Goal: Task Accomplishment & Management: Manage account settings

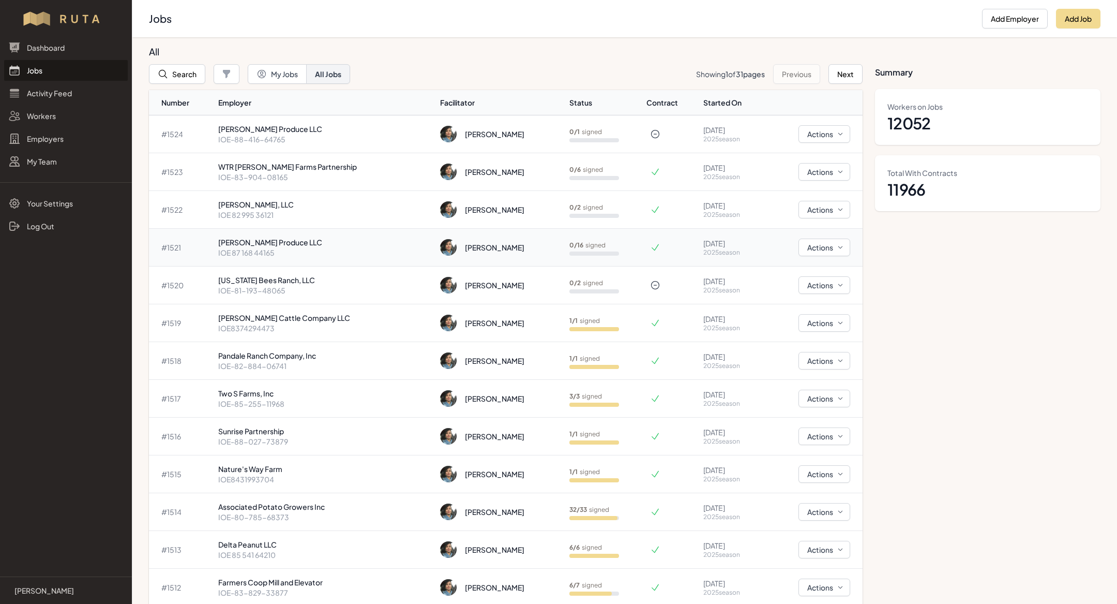
click at [339, 246] on p "[PERSON_NAME] Produce LLC" at bounding box center [325, 242] width 214 height 10
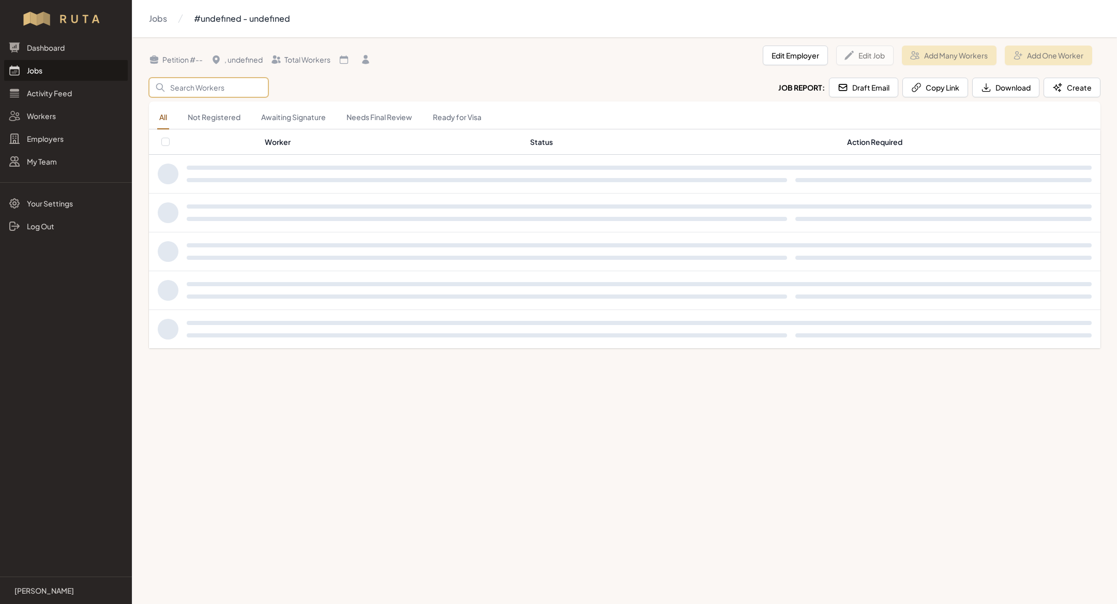
click at [216, 92] on input "Search" at bounding box center [208, 88] width 119 height 20
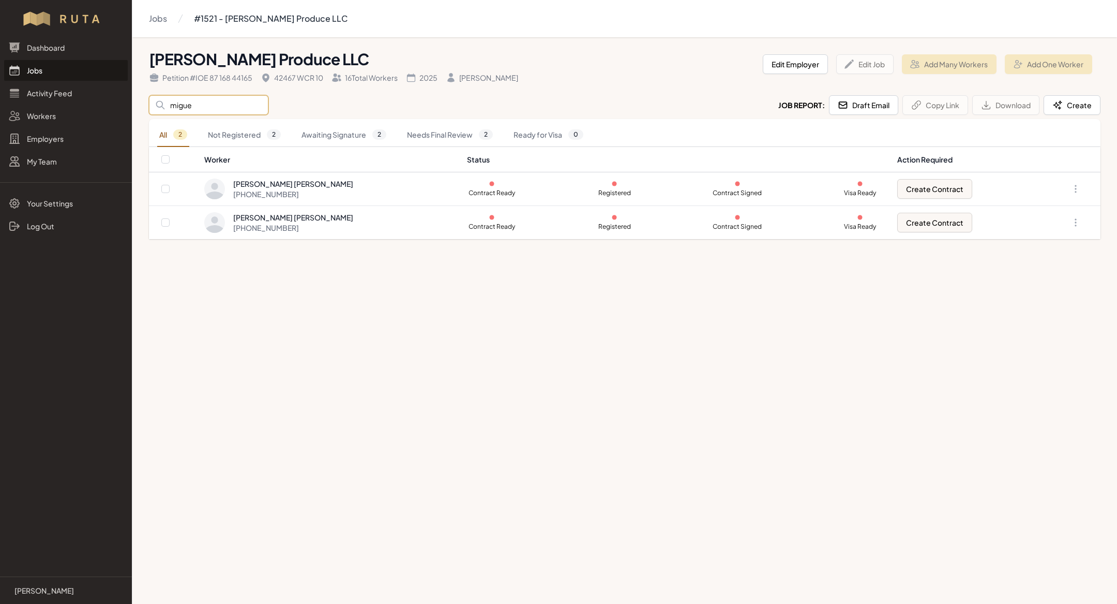
type input "migue"
click at [366, 287] on main "Jobs #1521 - [PERSON_NAME] Produce LLC [PERSON_NAME] Produce LLC Petition # IOE…" at bounding box center [558, 302] width 1117 height 604
click at [79, 64] on link "Jobs" at bounding box center [66, 70] width 124 height 21
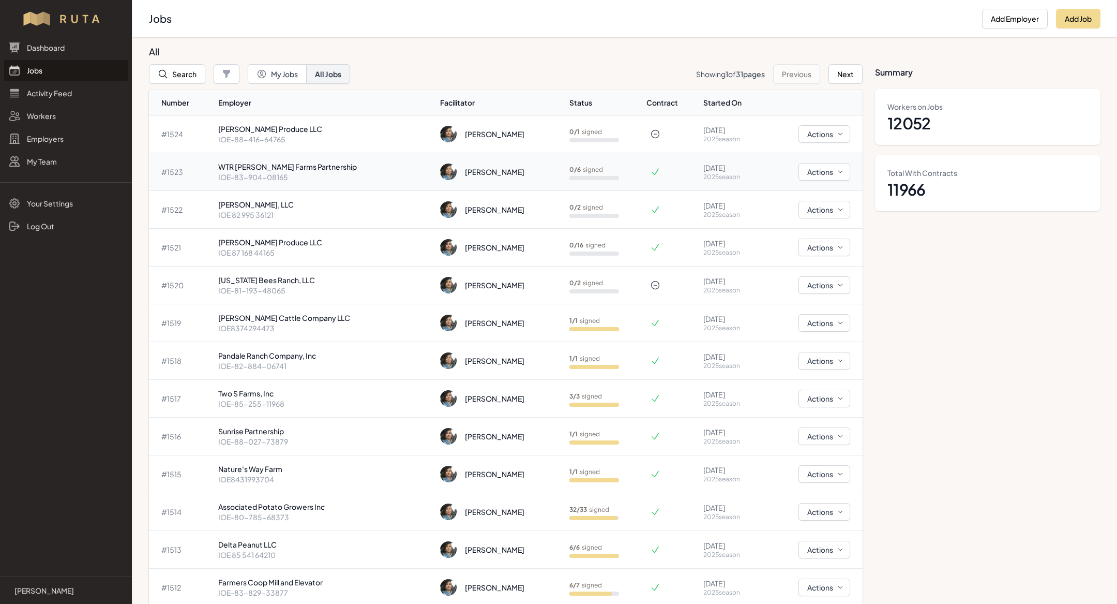
click at [368, 177] on p "IOE-83-904-08165" at bounding box center [325, 177] width 214 height 10
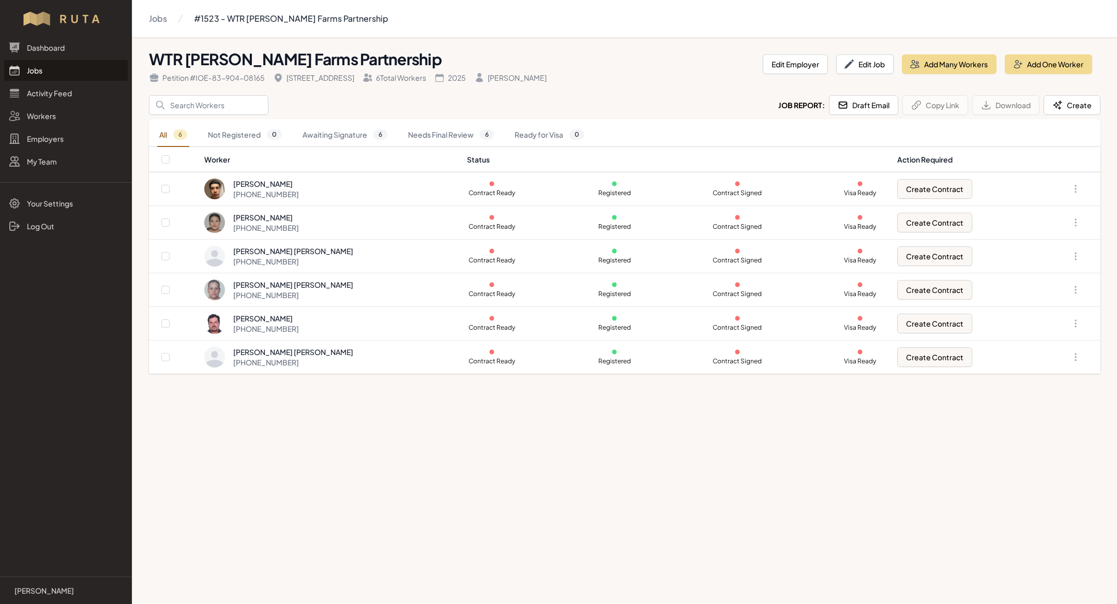
click at [84, 68] on link "Jobs" at bounding box center [66, 70] width 124 height 21
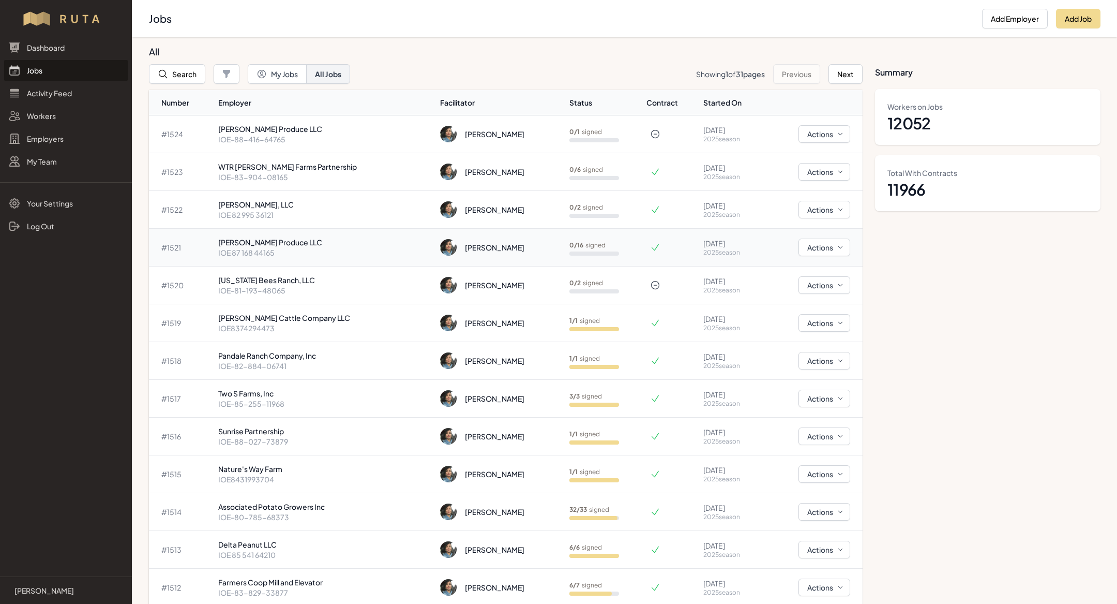
click at [318, 250] on p "IOE 87 168 44165" at bounding box center [325, 252] width 214 height 10
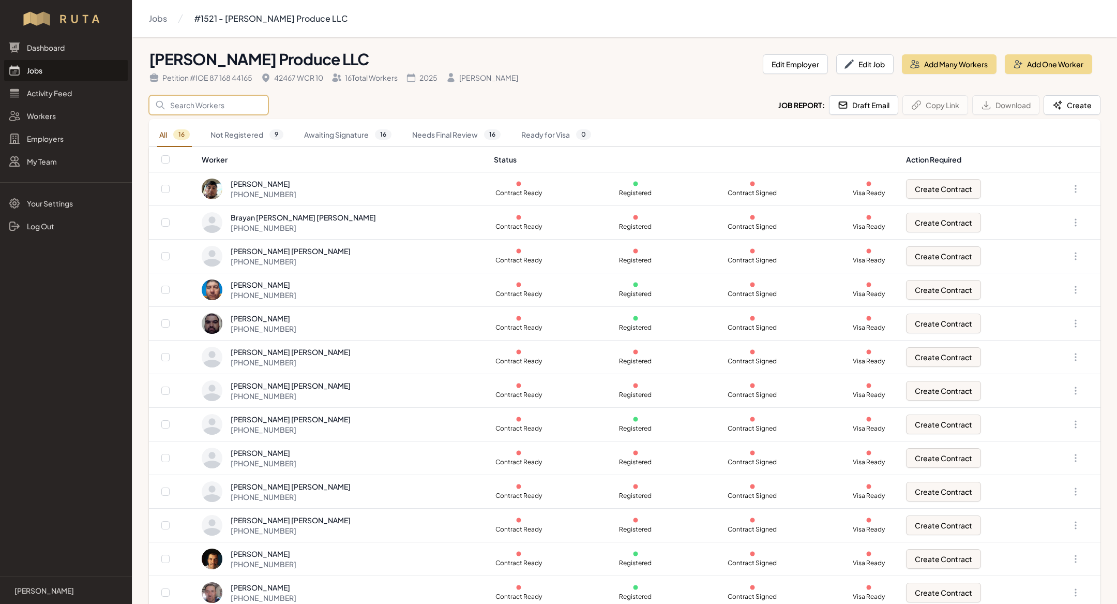
click at [227, 104] on input "Search" at bounding box center [208, 105] width 119 height 20
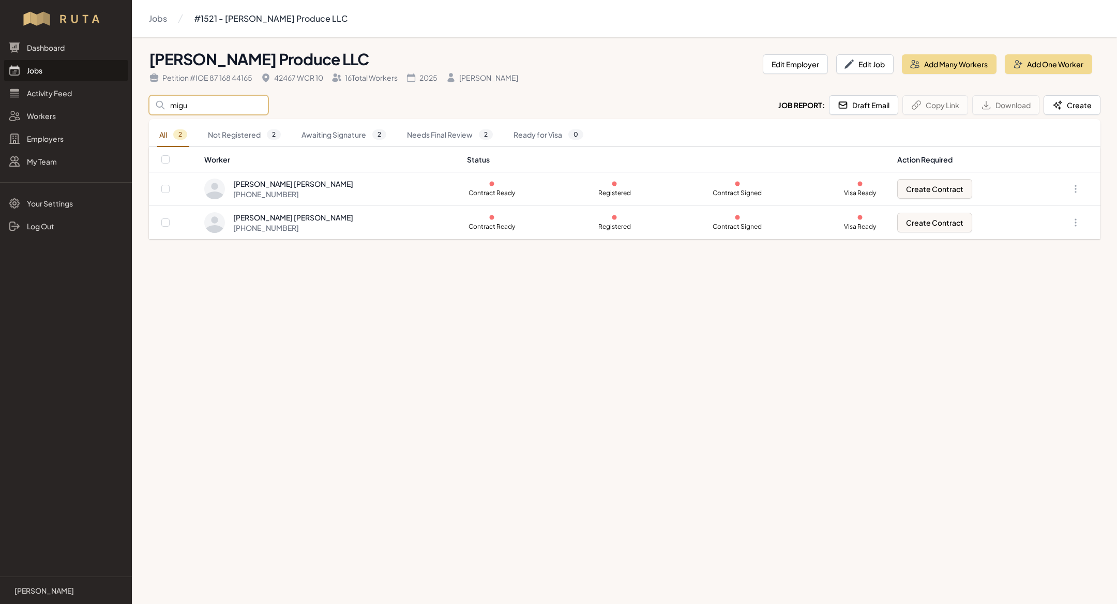
type input "migu"
click at [503, 310] on main "Jobs #1521 - [PERSON_NAME] Produce LLC [PERSON_NAME] Produce LLC Petition # IOE…" at bounding box center [558, 302] width 1117 height 604
click at [78, 65] on link "Jobs" at bounding box center [66, 70] width 124 height 21
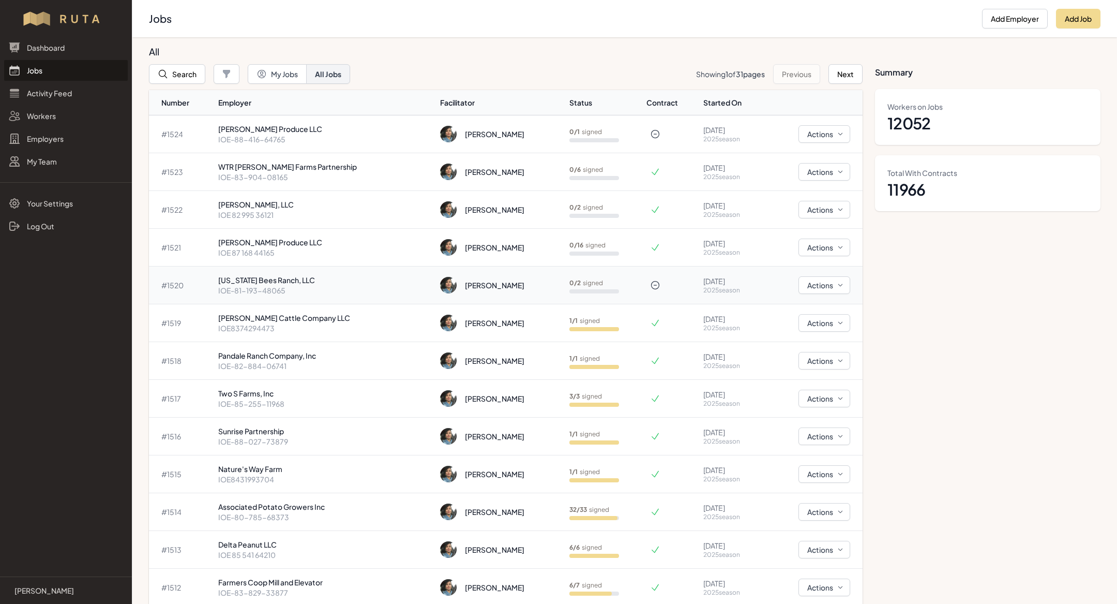
click at [285, 292] on p "IOE-81-193-48065" at bounding box center [325, 290] width 214 height 10
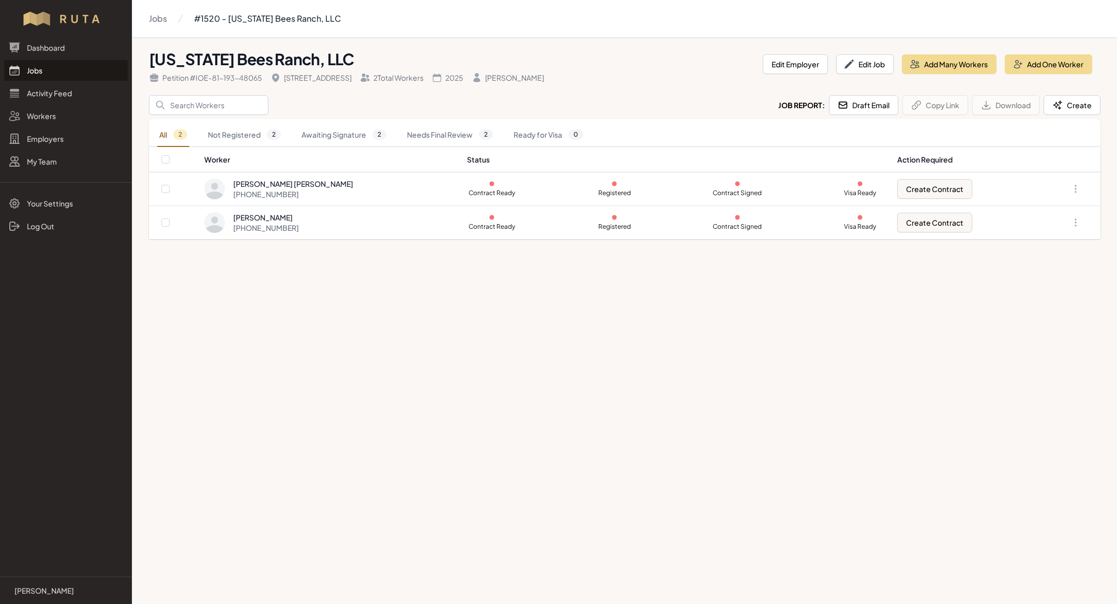
click at [83, 73] on link "Jobs" at bounding box center [66, 70] width 124 height 21
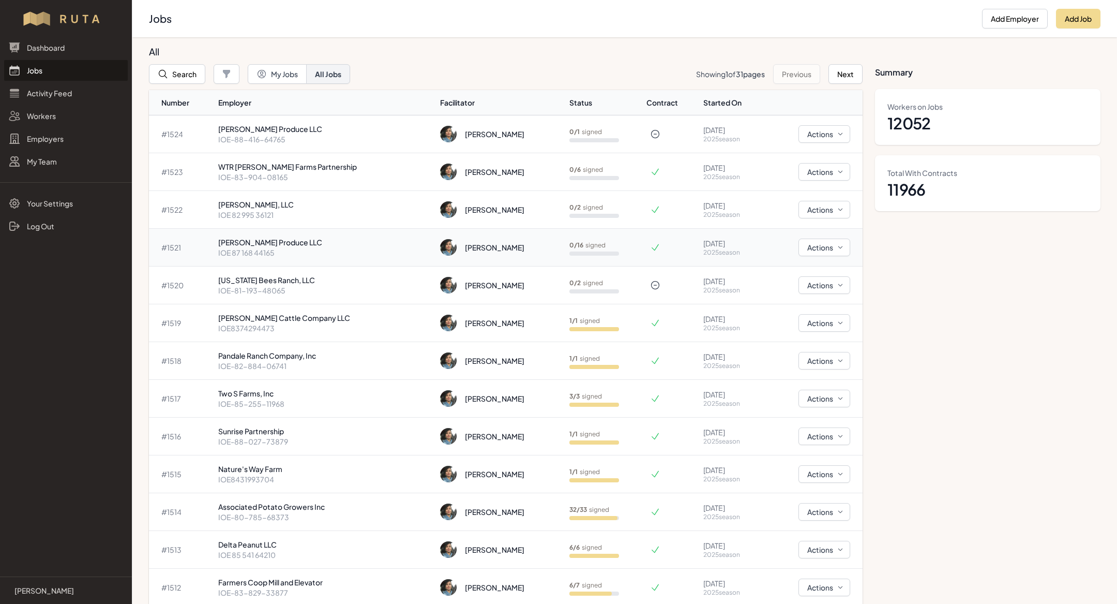
click at [299, 244] on p "[PERSON_NAME] Produce LLC" at bounding box center [325, 242] width 214 height 10
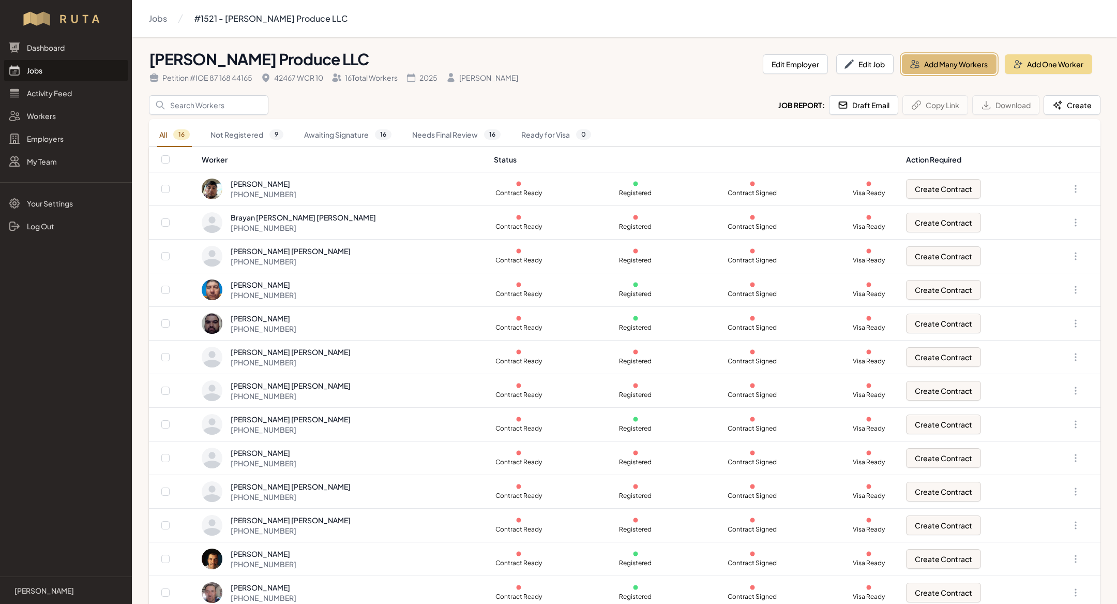
click at [957, 62] on button "Add Many Workers" at bounding box center [949, 64] width 95 height 20
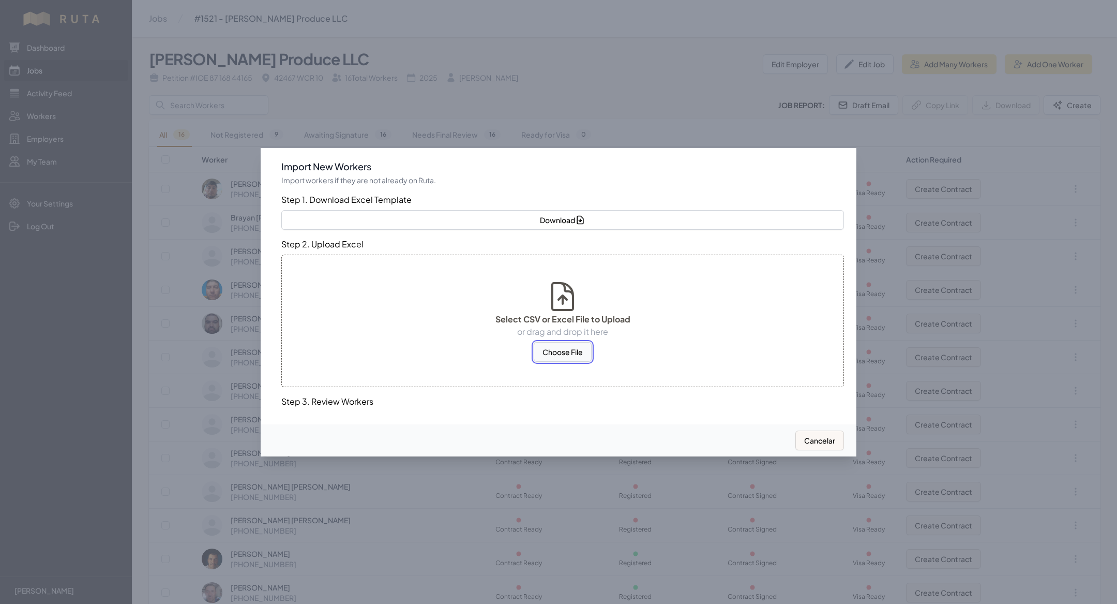
click at [569, 353] on button "Choose File" at bounding box center [563, 352] width 58 height 20
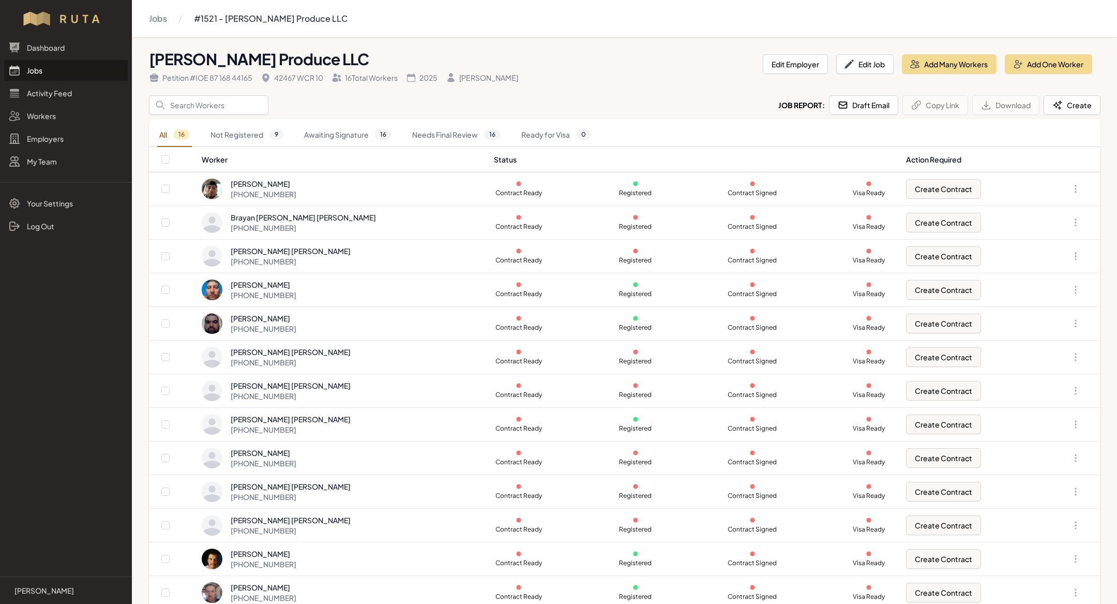
click at [930, 75] on div "[PERSON_NAME] Produce LLC Petition # IOE 87 168 44165 42467 WCR 10 16 Total Wor…" at bounding box center [625, 64] width 952 height 37
click at [928, 62] on button "Add Many Workers" at bounding box center [949, 64] width 95 height 20
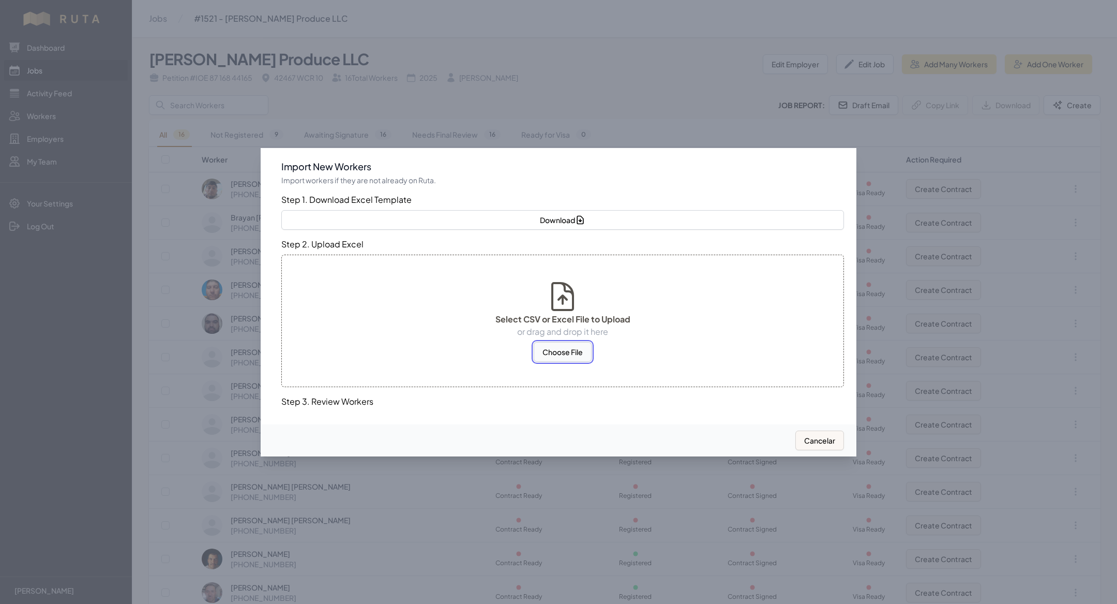
click at [568, 351] on button "Choose File" at bounding box center [563, 352] width 58 height 20
select select "MX"
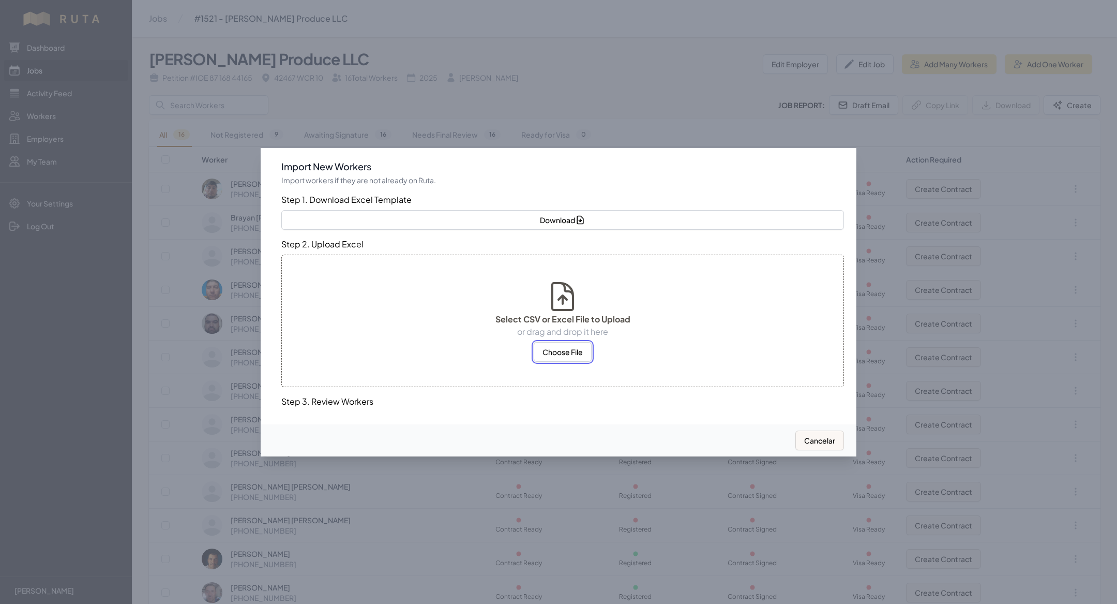
select select "MX"
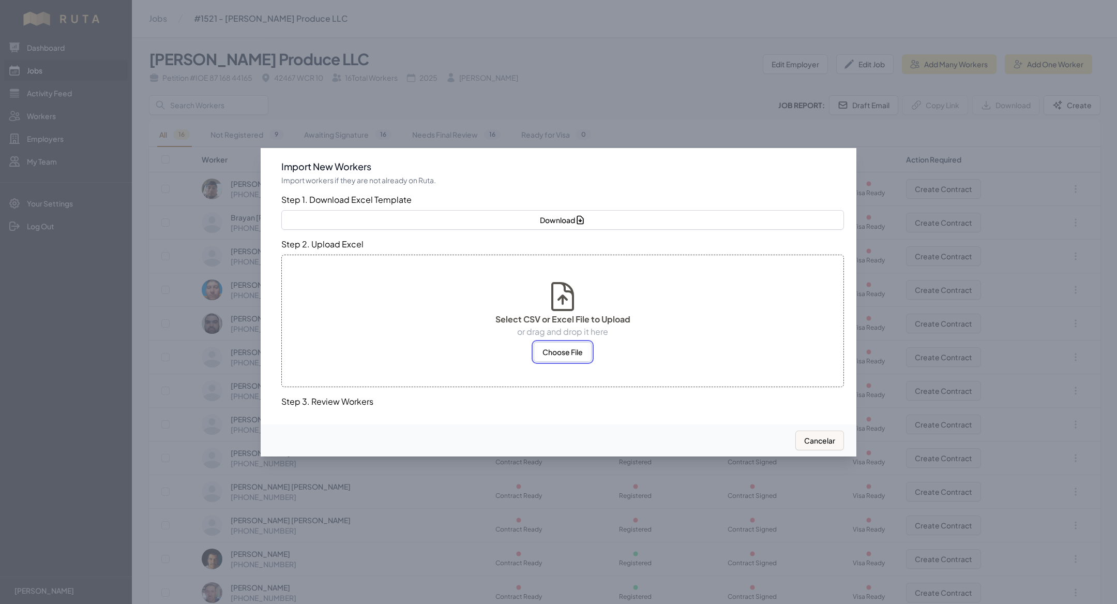
select select "MX"
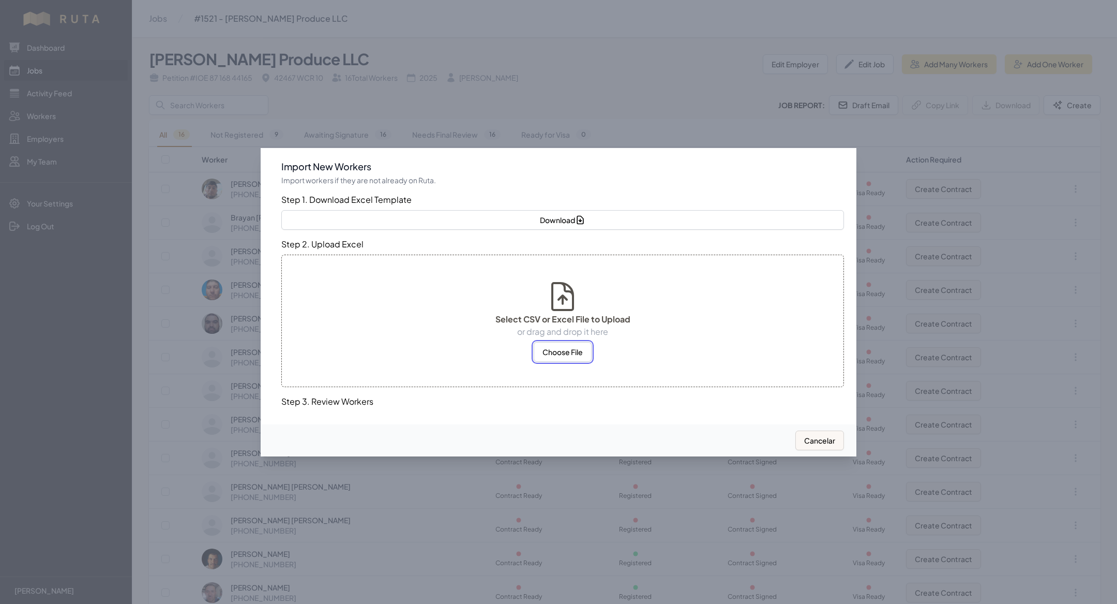
select select "MX"
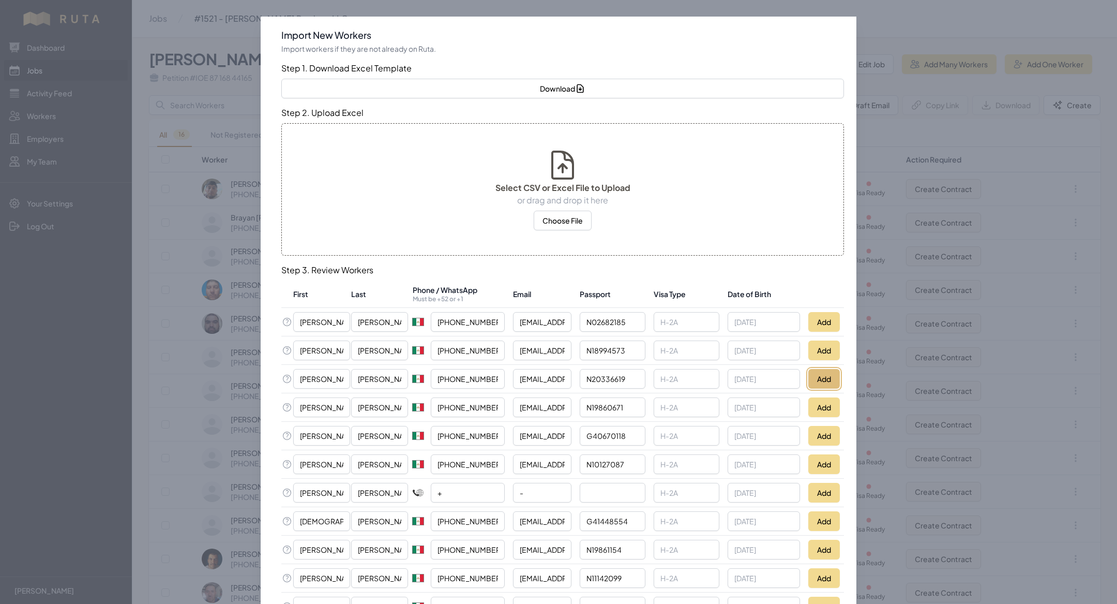
click at [821, 377] on button "Add" at bounding box center [824, 379] width 32 height 20
click at [174, 89] on div at bounding box center [558, 302] width 1117 height 604
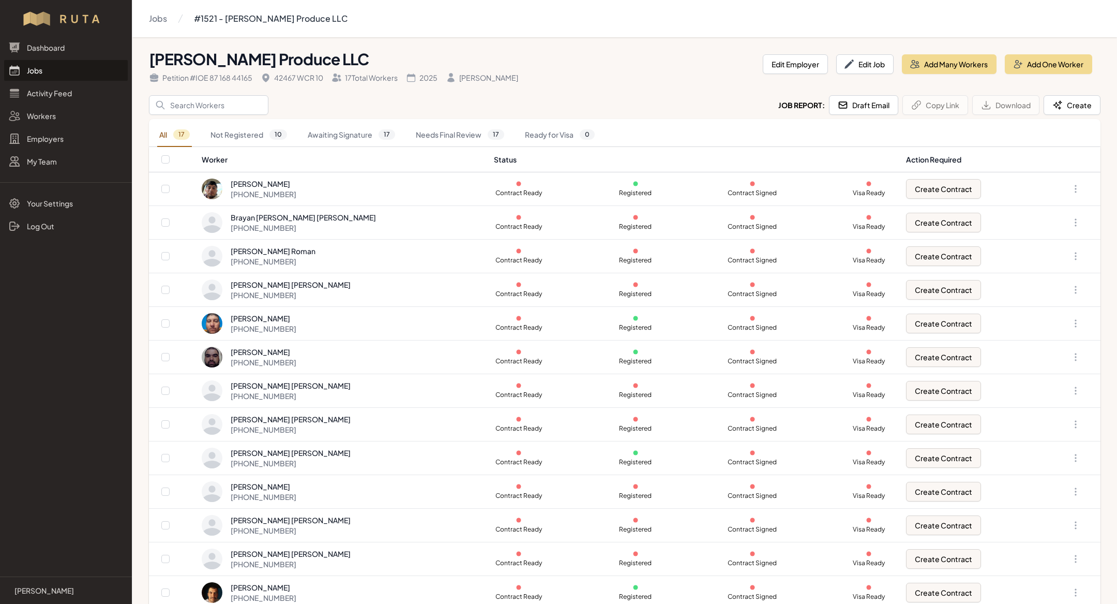
click at [44, 66] on link "Jobs" at bounding box center [66, 70] width 124 height 21
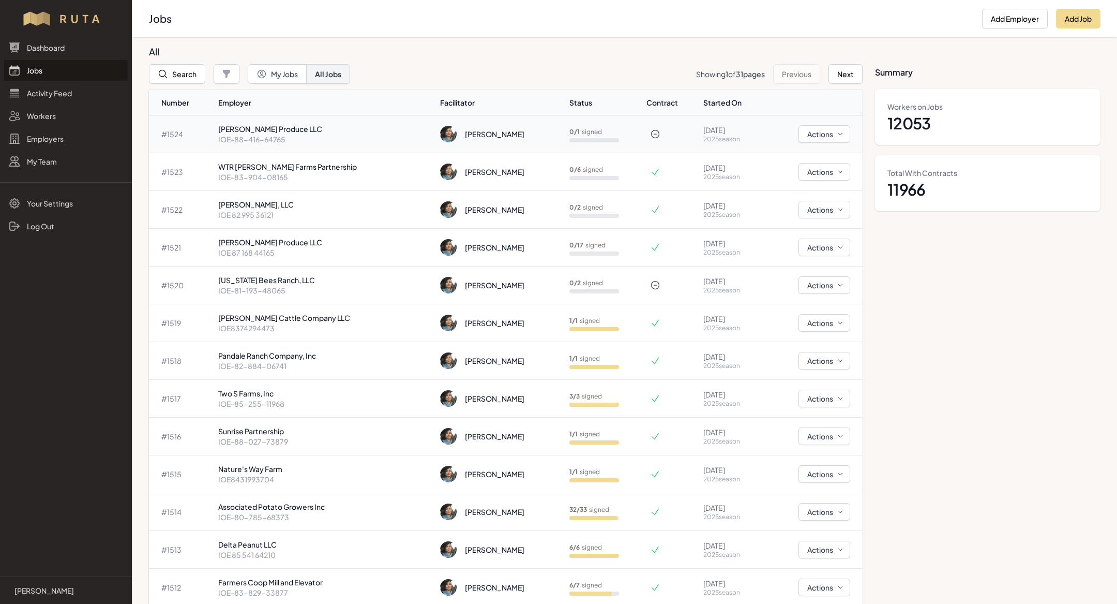
click at [264, 124] on p "[PERSON_NAME] Produce LLC" at bounding box center [325, 129] width 214 height 10
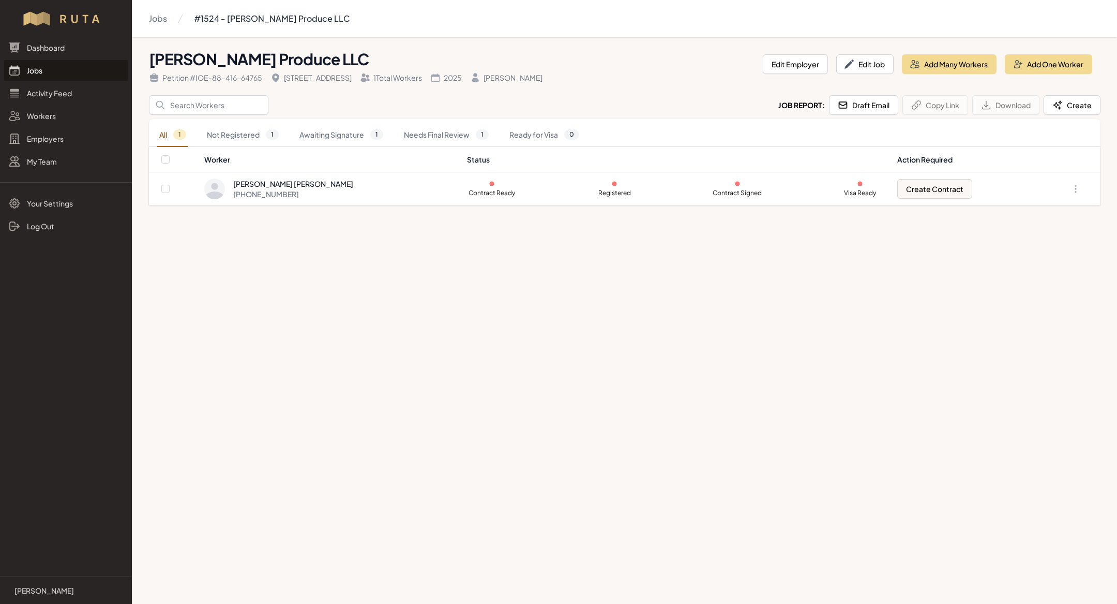
click at [69, 70] on link "Jobs" at bounding box center [66, 70] width 124 height 21
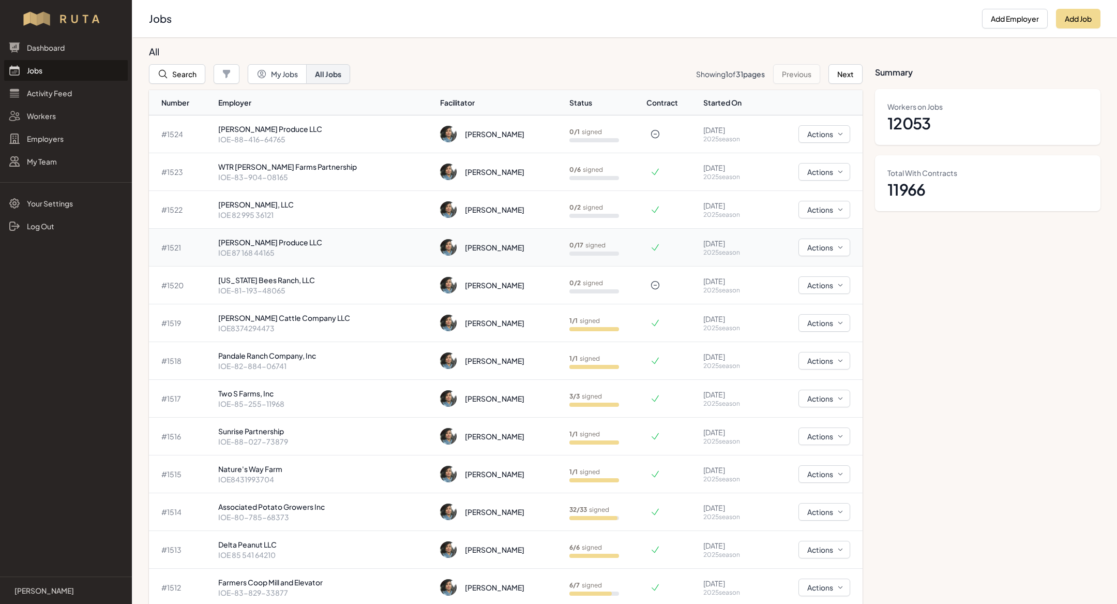
click at [321, 244] on p "[PERSON_NAME] Produce LLC" at bounding box center [325, 242] width 214 height 10
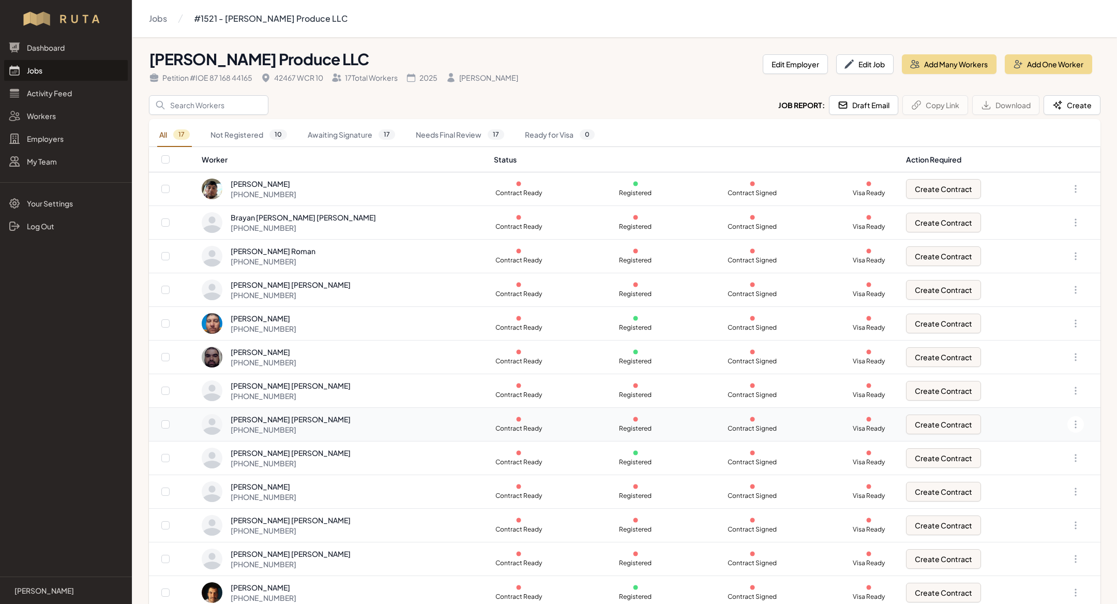
scroll to position [145, 0]
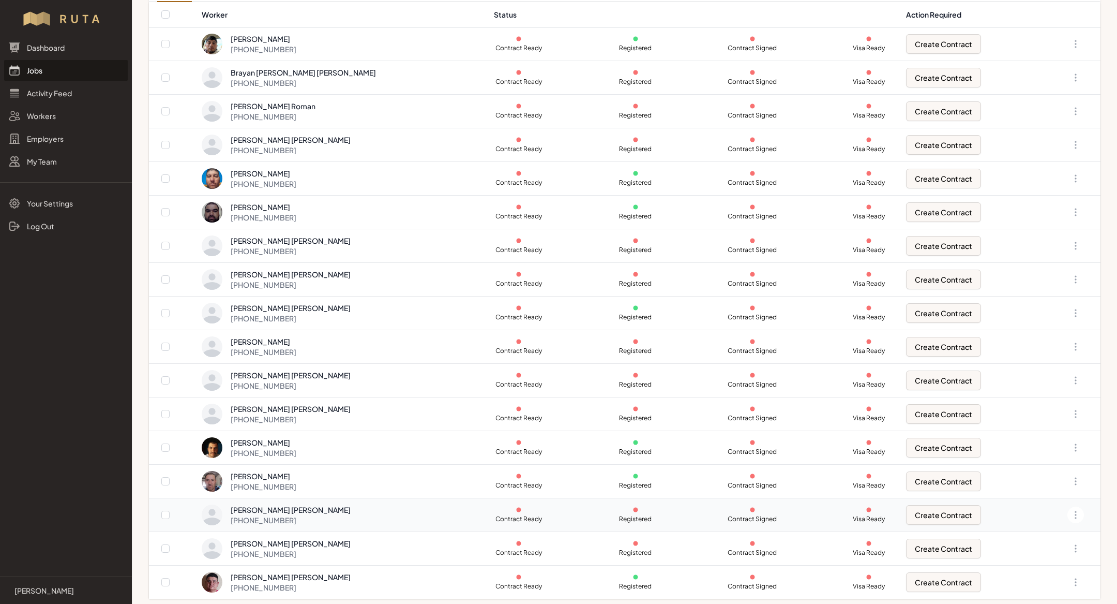
click at [324, 515] on div "[PHONE_NUMBER]" at bounding box center [291, 520] width 120 height 10
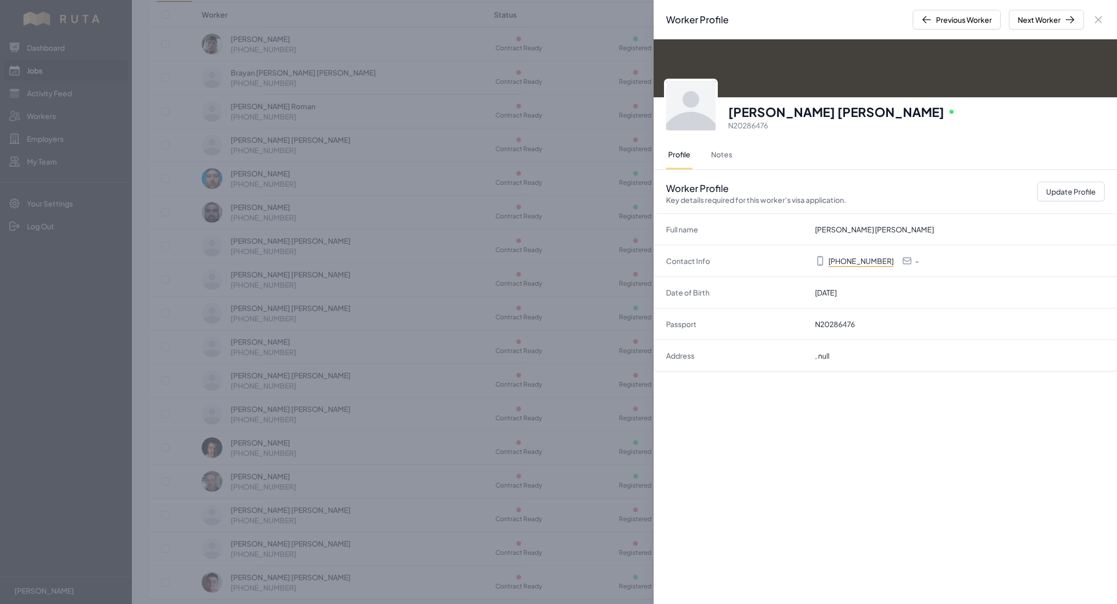
click at [327, 528] on div "Worker Profile Previous Worker Next Worker Close panel [PERSON_NAME] [PERSON_NA…" at bounding box center [558, 302] width 1117 height 604
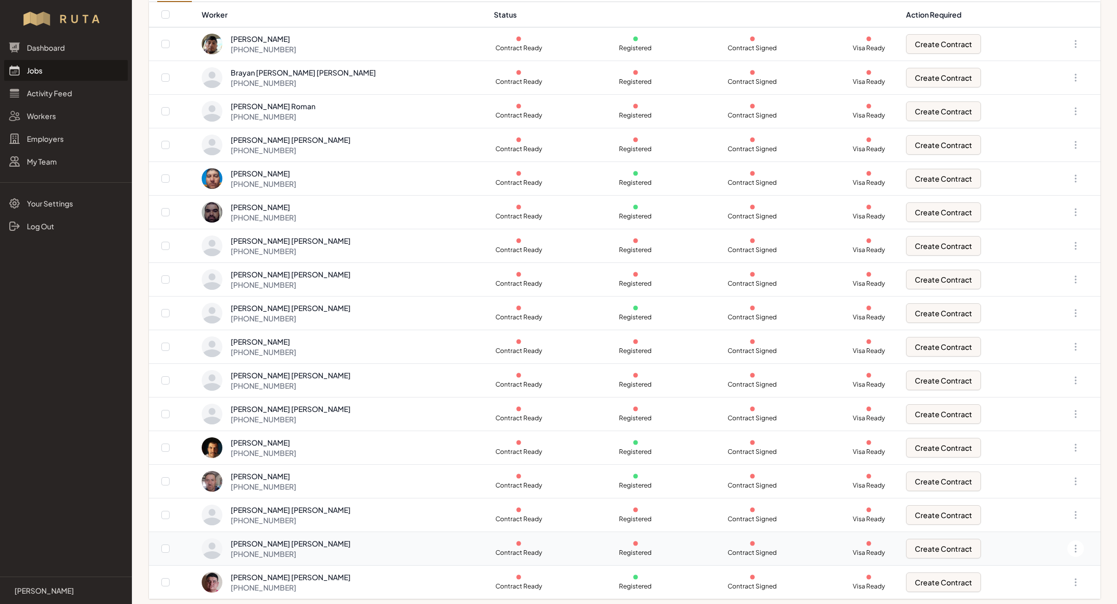
click at [331, 548] on div "[PHONE_NUMBER]" at bounding box center [291, 553] width 120 height 10
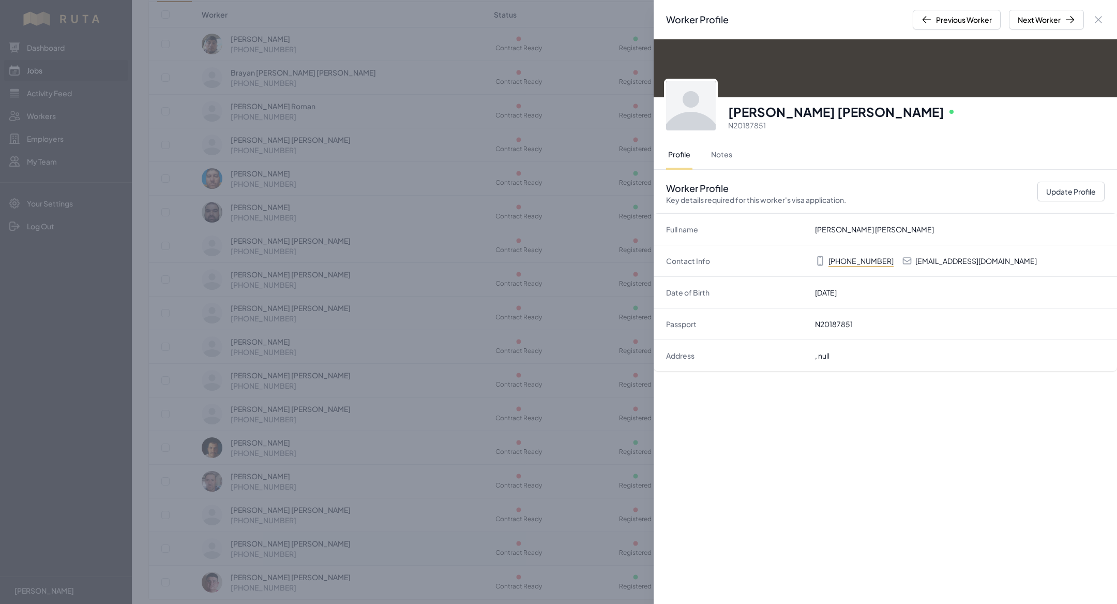
click at [331, 546] on div "Worker Profile Previous Worker Next Worker Close panel [PERSON_NAME] [PERSON_NA…" at bounding box center [558, 302] width 1117 height 604
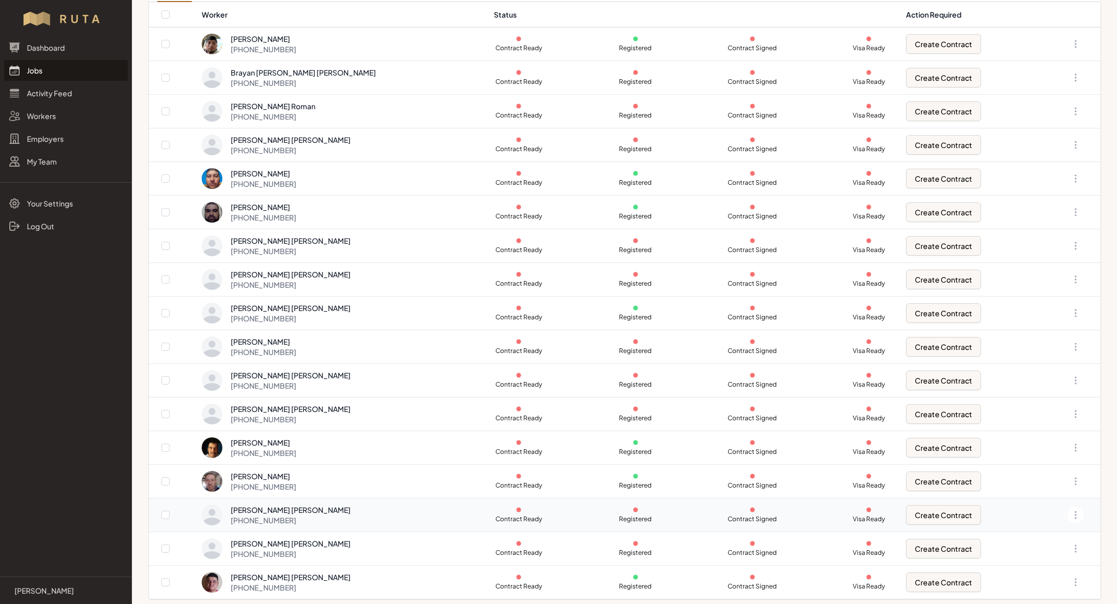
click at [369, 514] on div "[PERSON_NAME] [PERSON_NAME] [PHONE_NUMBER]" at bounding box center [342, 514] width 280 height 21
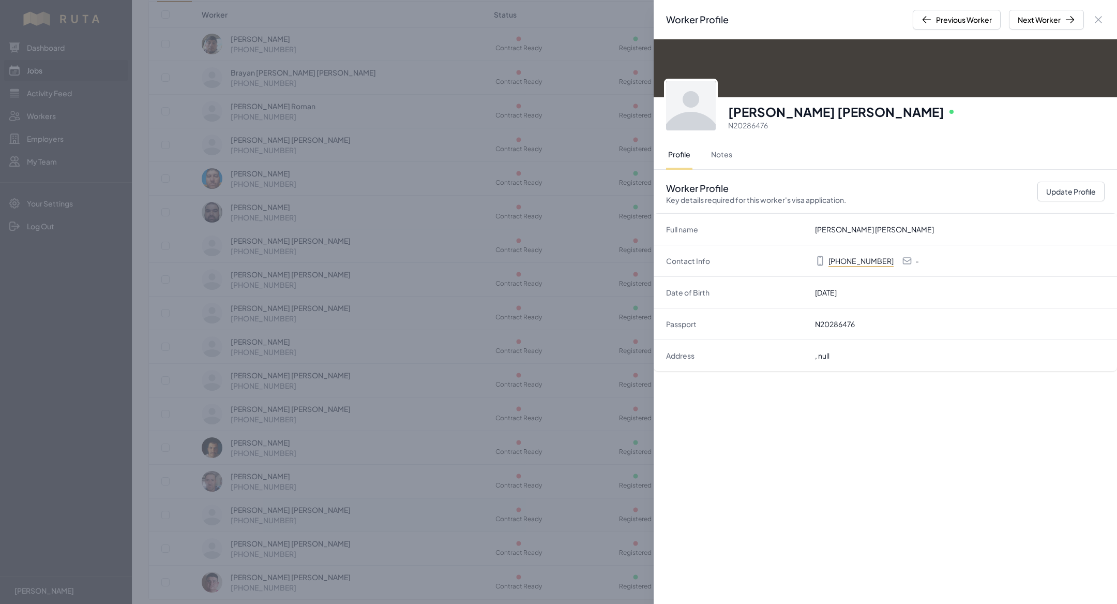
click at [369, 514] on div "Worker Profile Previous Worker Next Worker Close panel [PERSON_NAME] [PERSON_NA…" at bounding box center [558, 302] width 1117 height 604
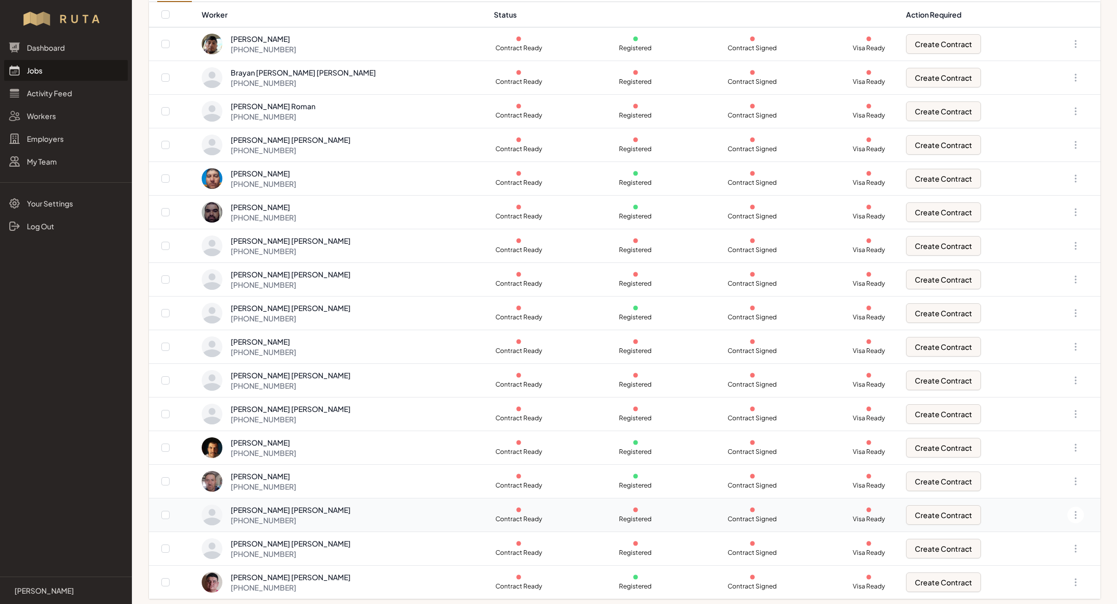
click at [369, 514] on div "[PERSON_NAME] [PERSON_NAME] [PHONE_NUMBER]" at bounding box center [342, 514] width 280 height 21
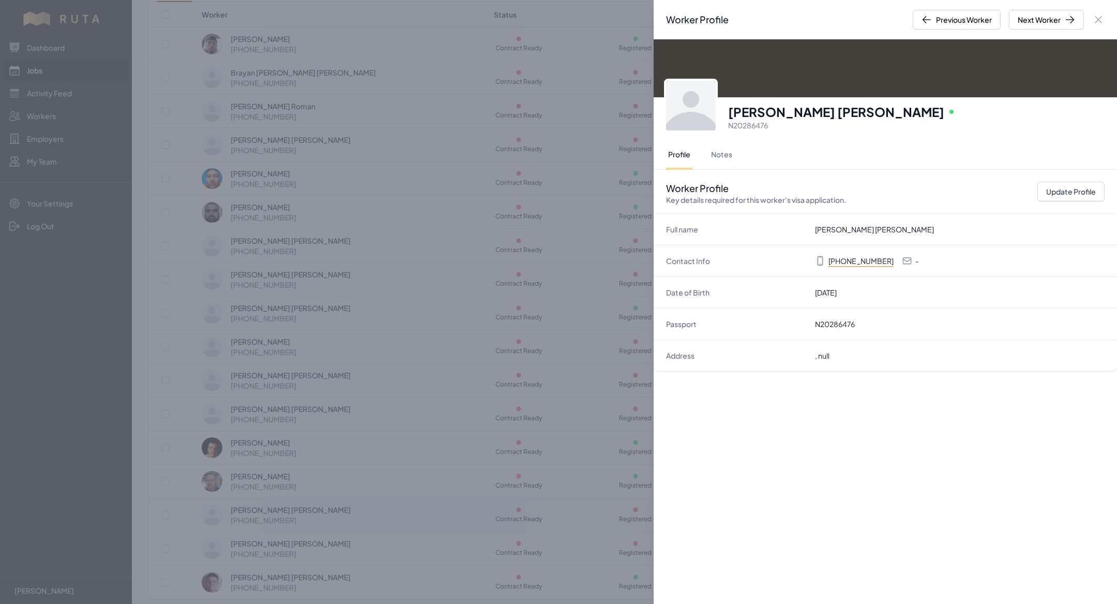
click at [369, 514] on div "Worker Profile Previous Worker Next Worker Close panel [PERSON_NAME] [PERSON_NA…" at bounding box center [558, 302] width 1117 height 604
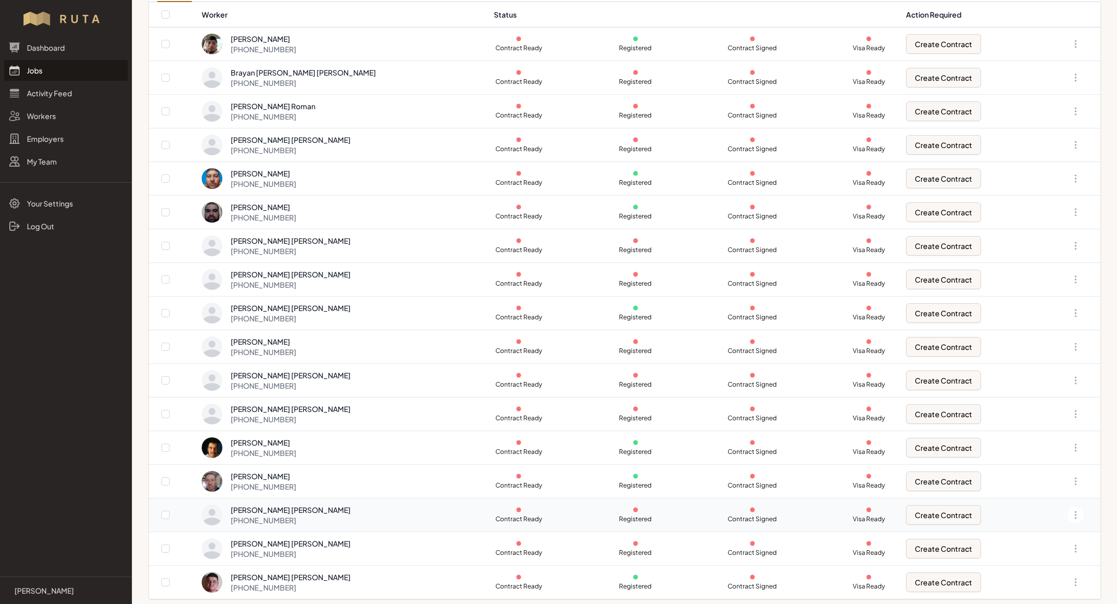
click at [314, 515] on div "[PHONE_NUMBER]" at bounding box center [291, 520] width 120 height 10
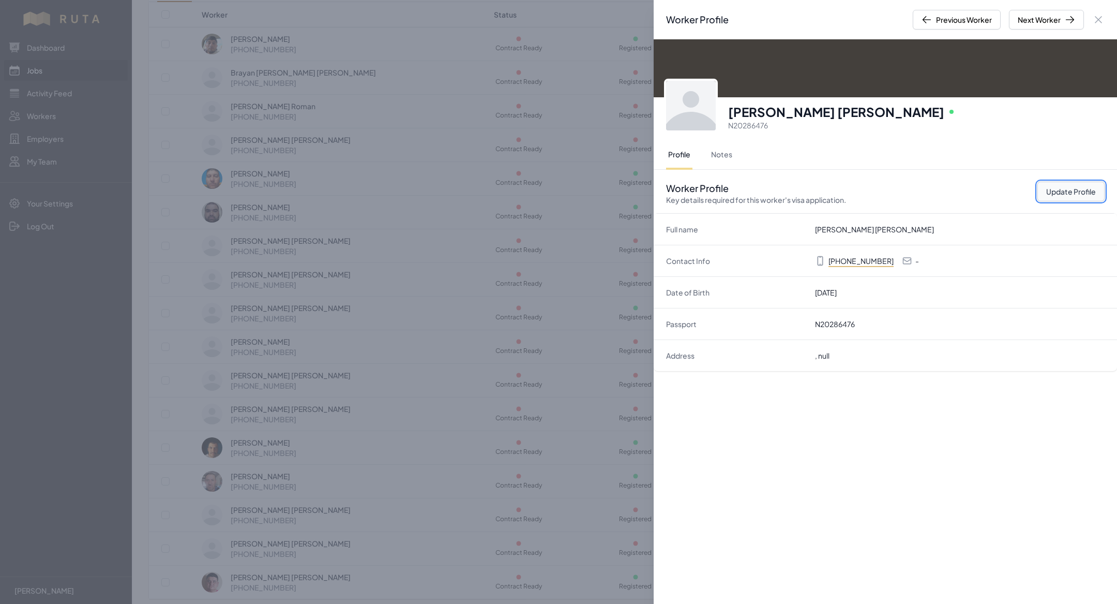
click at [1079, 192] on button "Update Profile" at bounding box center [1070, 192] width 67 height 20
select select "MX"
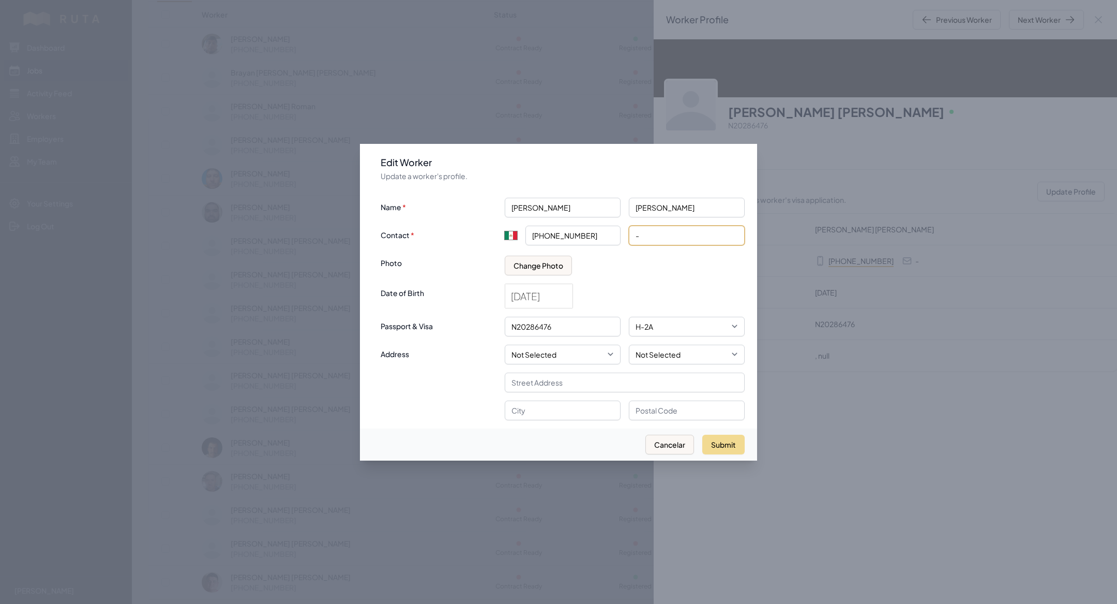
click at [667, 233] on input "-" at bounding box center [687, 235] width 116 height 20
type input "[EMAIL_ADDRESS][DOMAIN_NAME]"
click at [730, 450] on button "Submit" at bounding box center [723, 444] width 42 height 20
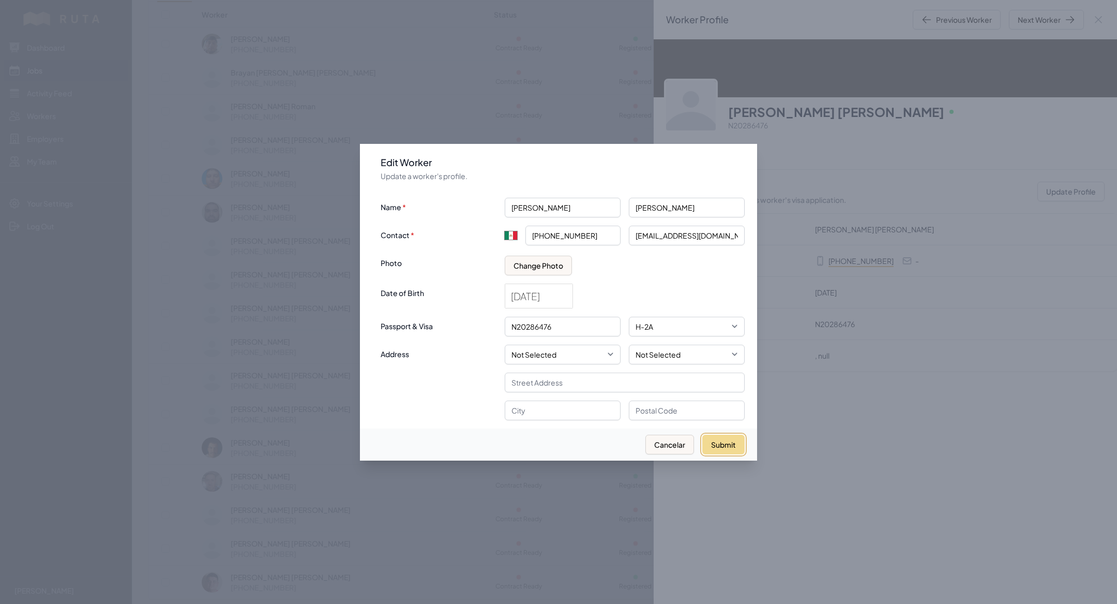
type input "+52"
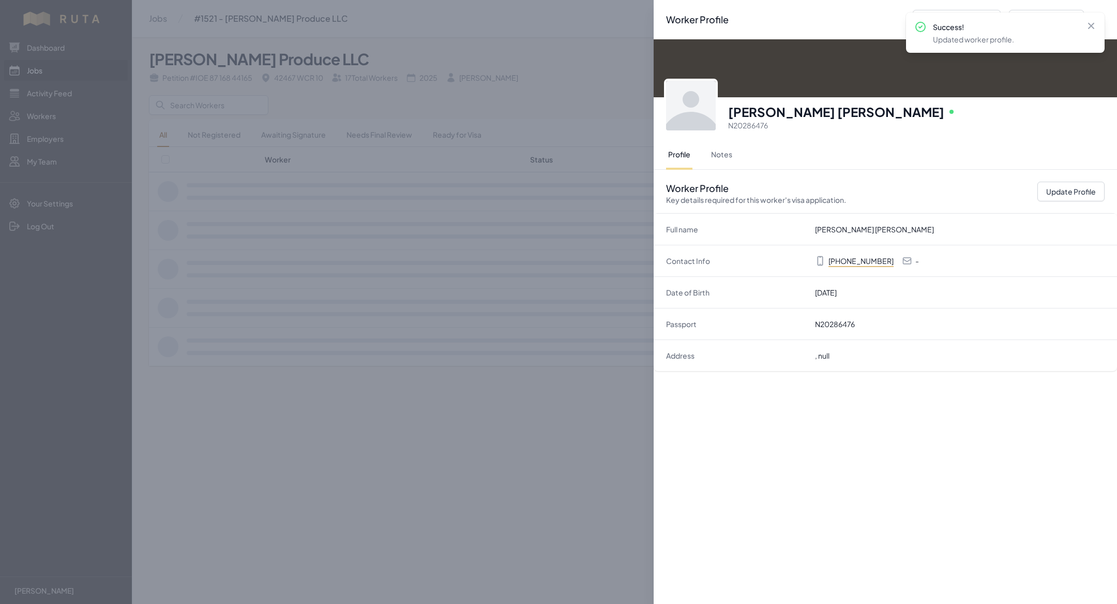
click at [948, 337] on div "Passport [PASSPORT]" at bounding box center [885, 324] width 463 height 32
click at [929, 261] on p "[EMAIL_ADDRESS][DOMAIN_NAME]" at bounding box center [976, 260] width 122 height 10
copy p "[EMAIL_ADDRESS][DOMAIN_NAME]"
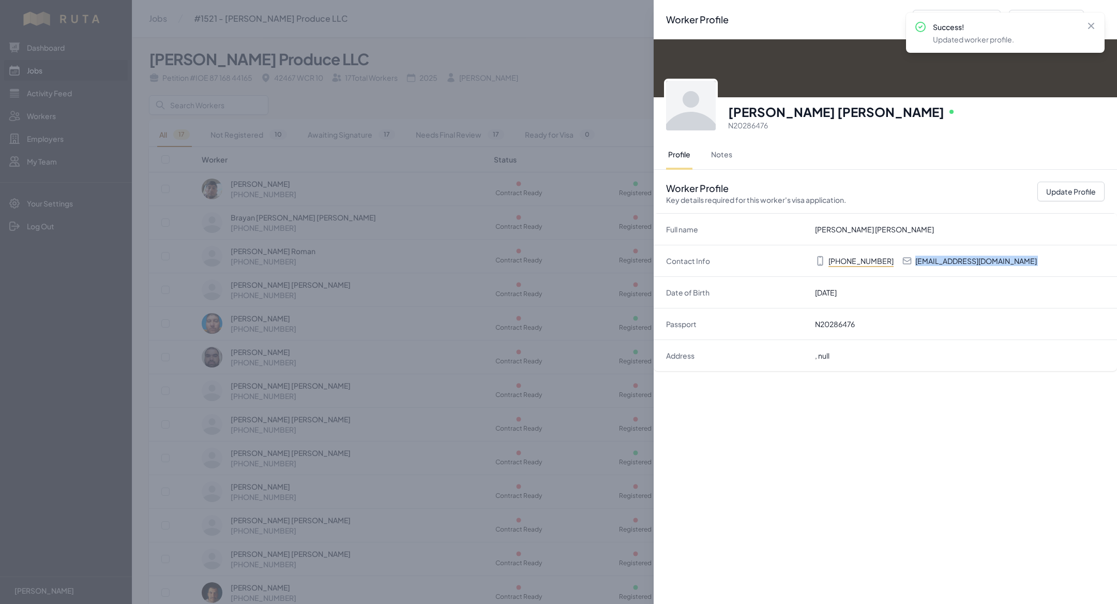
click at [507, 377] on div "Worker Profile Previous Worker Next Worker Close panel [PERSON_NAME] [PERSON_NA…" at bounding box center [558, 302] width 1117 height 604
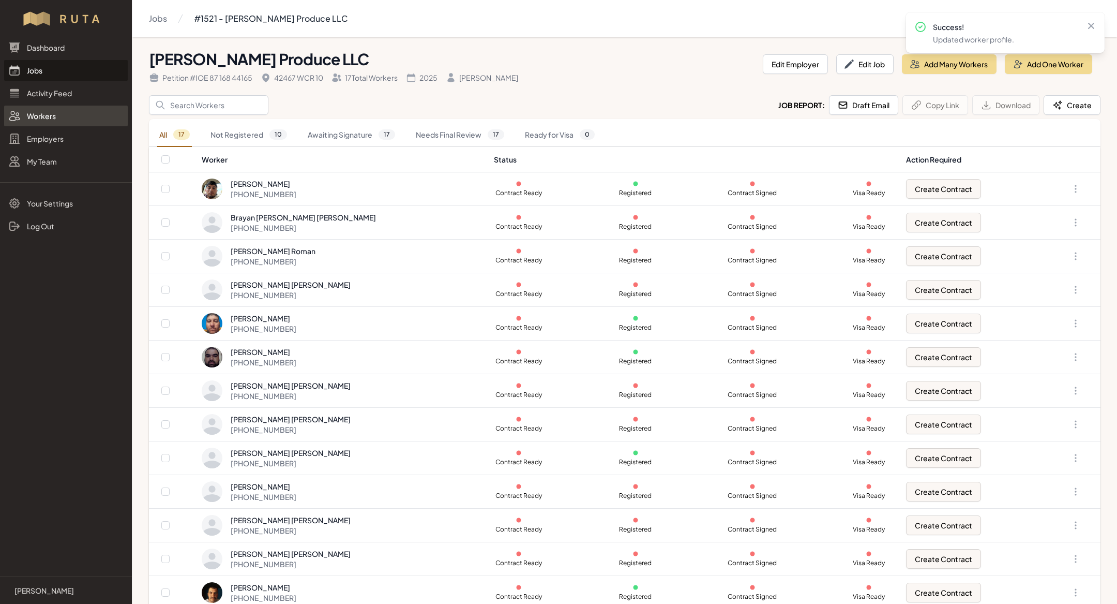
click at [51, 111] on link "Workers" at bounding box center [66, 116] width 124 height 21
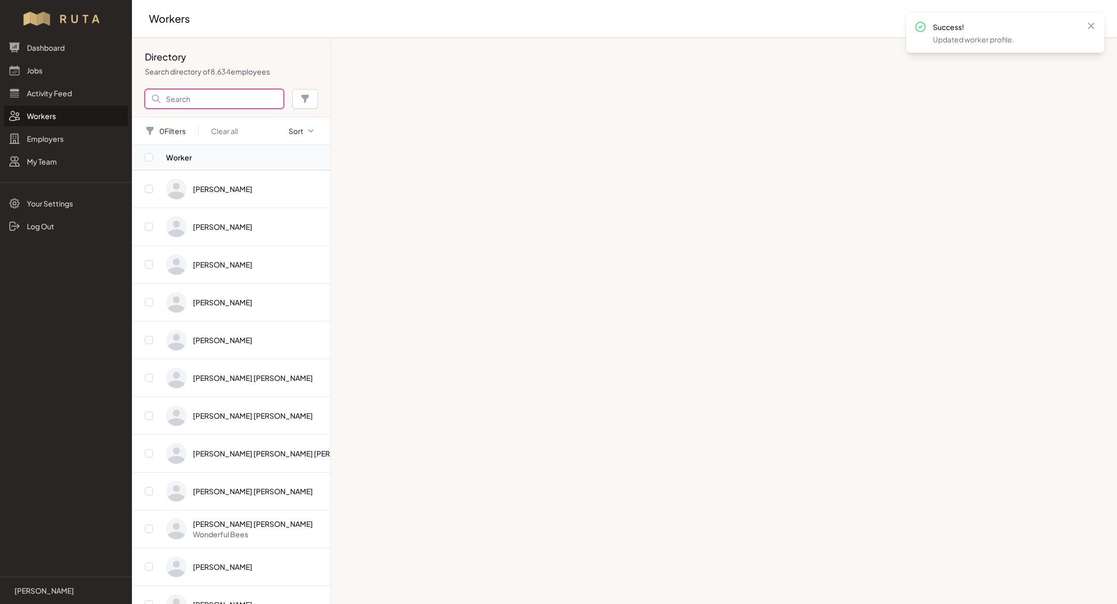
click at [212, 92] on input "Search" at bounding box center [214, 99] width 139 height 20
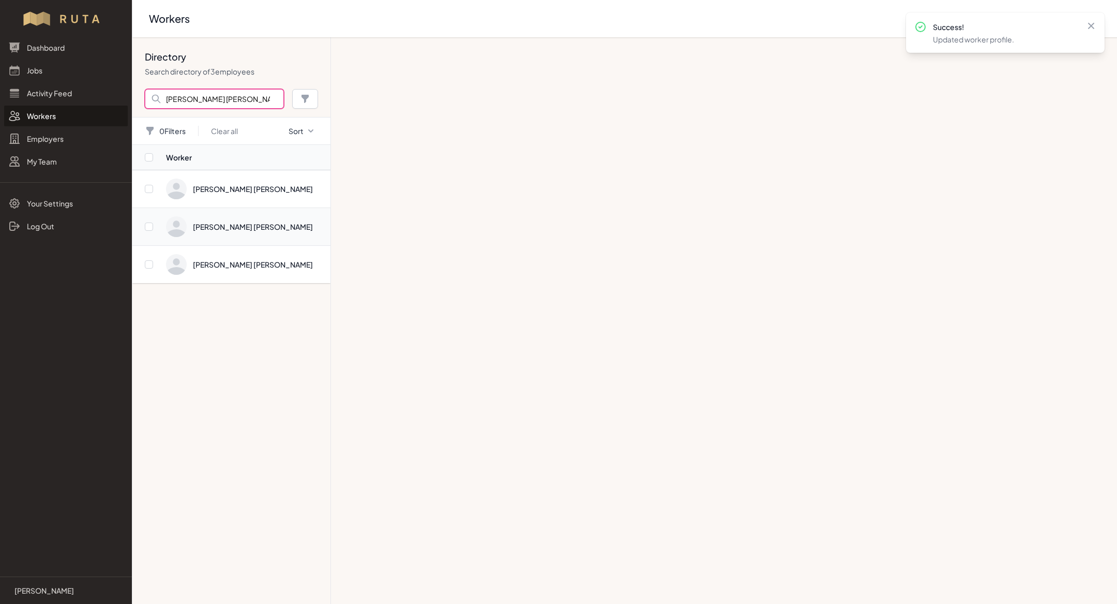
type input "[PERSON_NAME] [PERSON_NAME]"
click at [257, 233] on span "Directory" at bounding box center [245, 226] width 158 height 21
checkbox input "false"
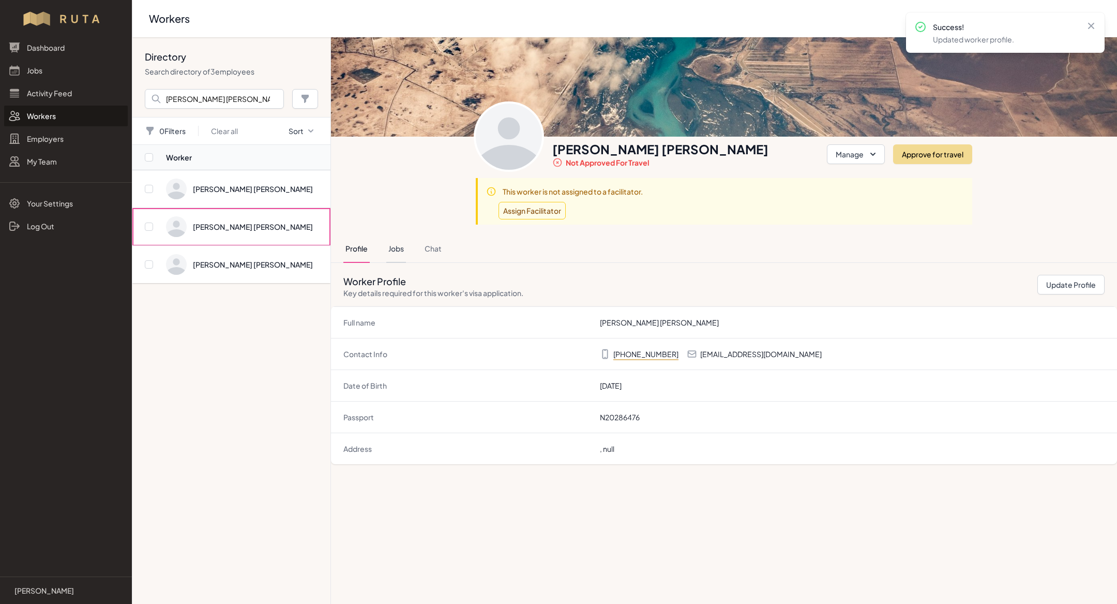
click at [394, 243] on button "Jobs" at bounding box center [396, 249] width 20 height 28
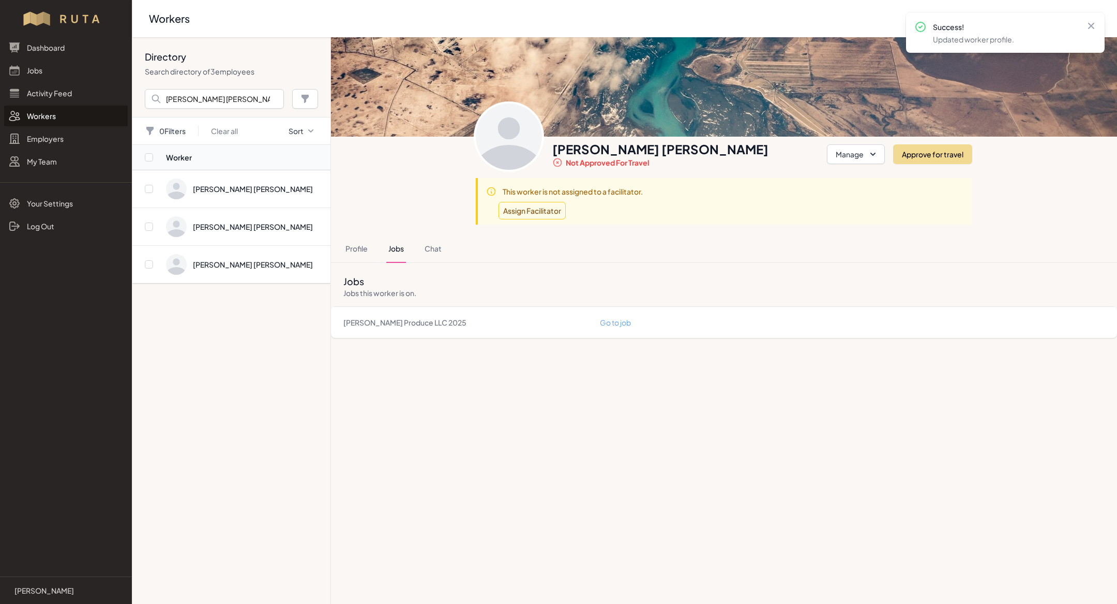
click at [615, 318] on link "Go to job" at bounding box center [615, 322] width 31 height 9
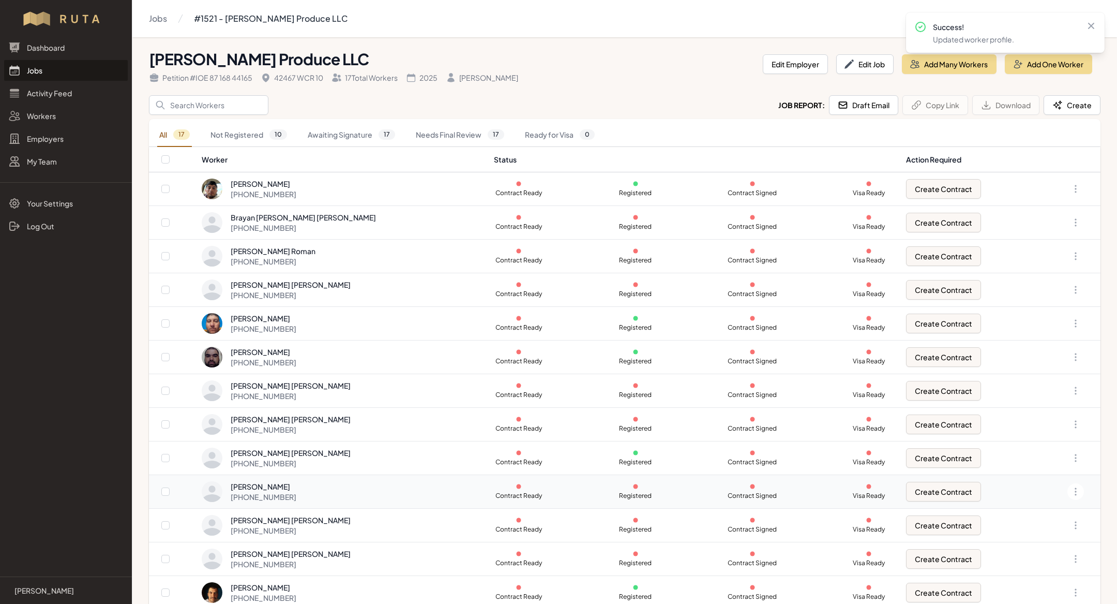
scroll to position [145, 0]
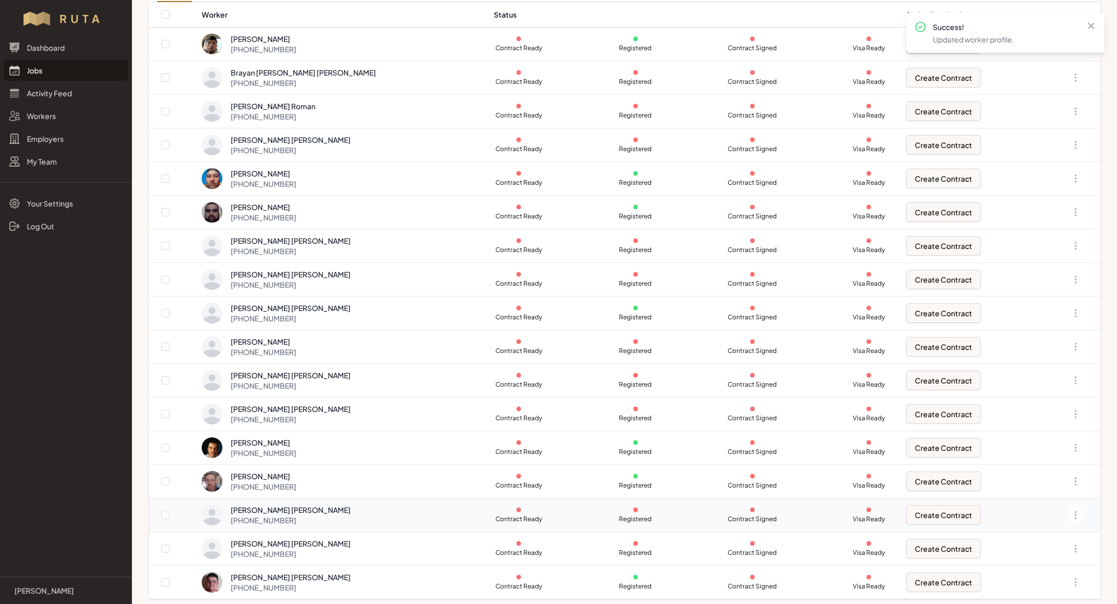
click at [314, 509] on div "[PERSON_NAME] [PERSON_NAME]" at bounding box center [291, 509] width 120 height 10
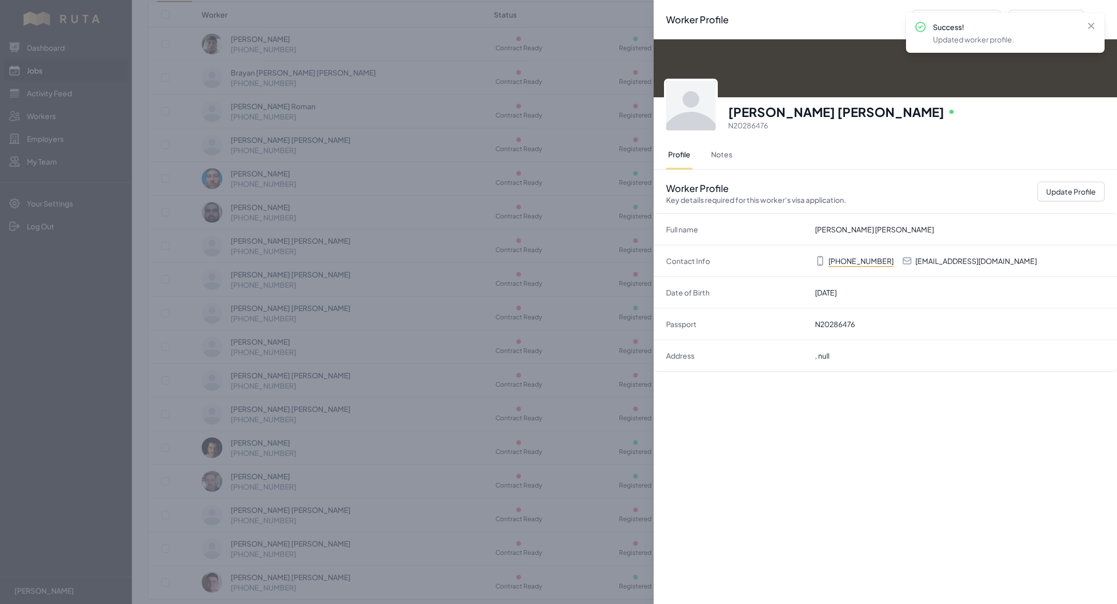
click at [612, 452] on div "Worker Profile Previous Worker Next Worker Close panel [PERSON_NAME] [PERSON_NA…" at bounding box center [558, 302] width 1117 height 604
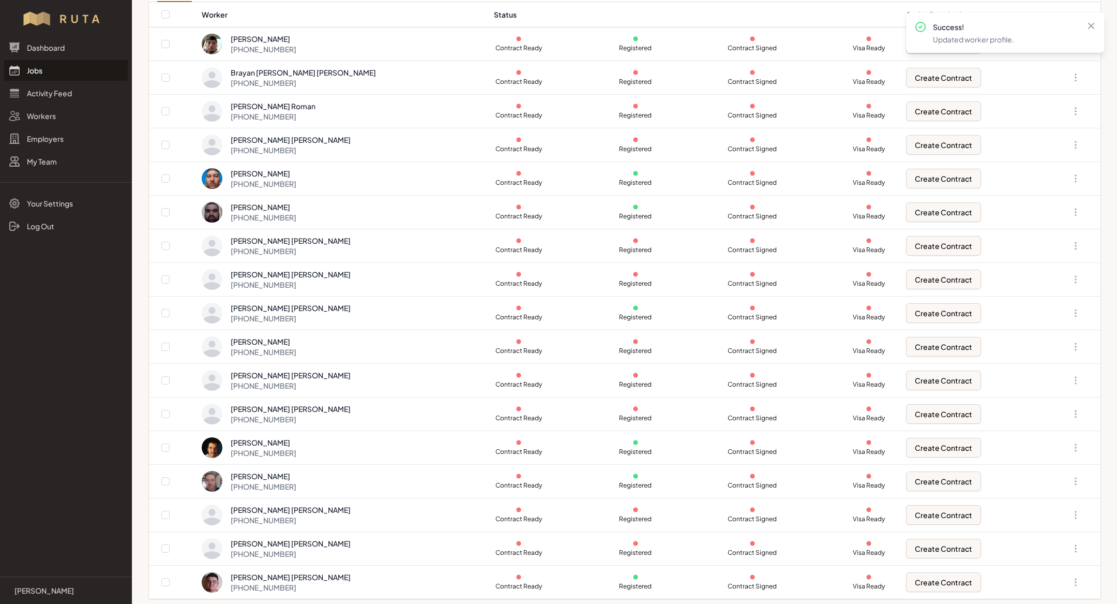
scroll to position [0, 0]
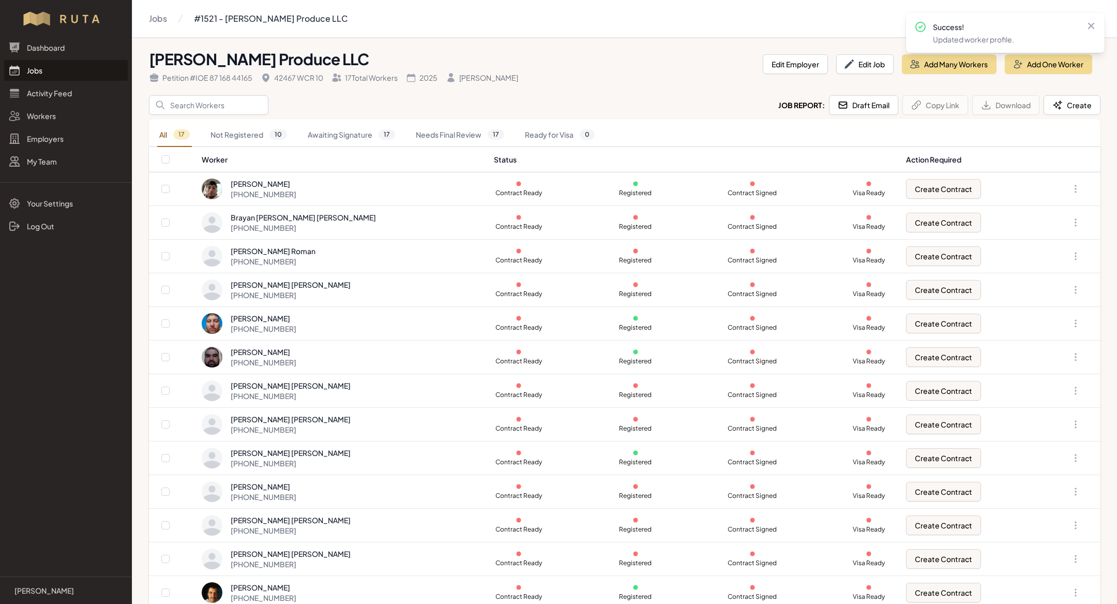
click at [81, 77] on link "Jobs" at bounding box center [66, 70] width 124 height 21
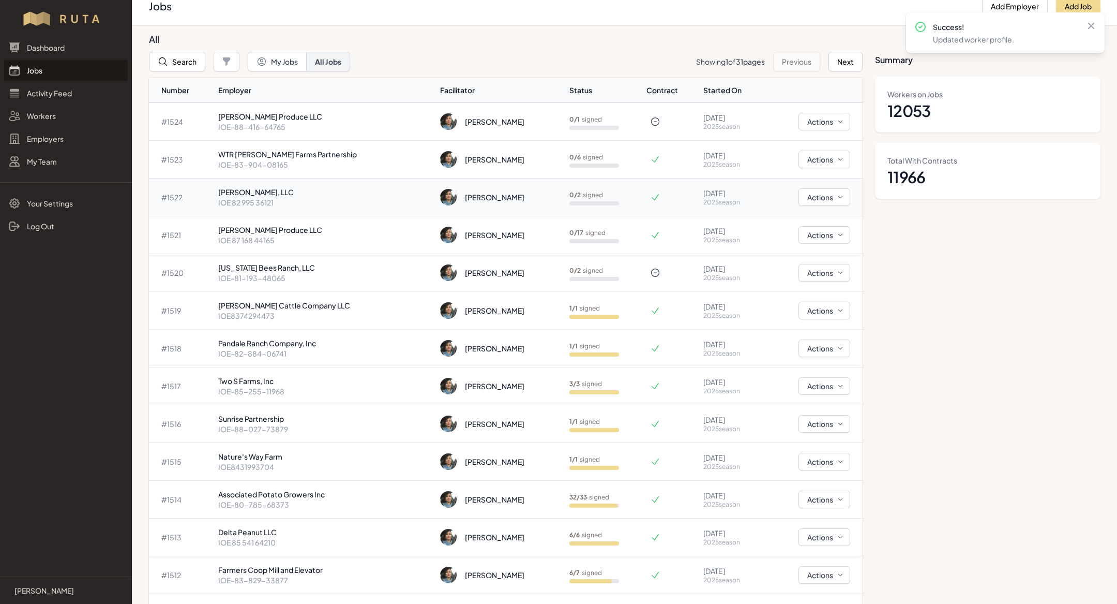
scroll to position [11, 0]
click at [339, 239] on p "IOE 87 168 44165" at bounding box center [325, 241] width 214 height 10
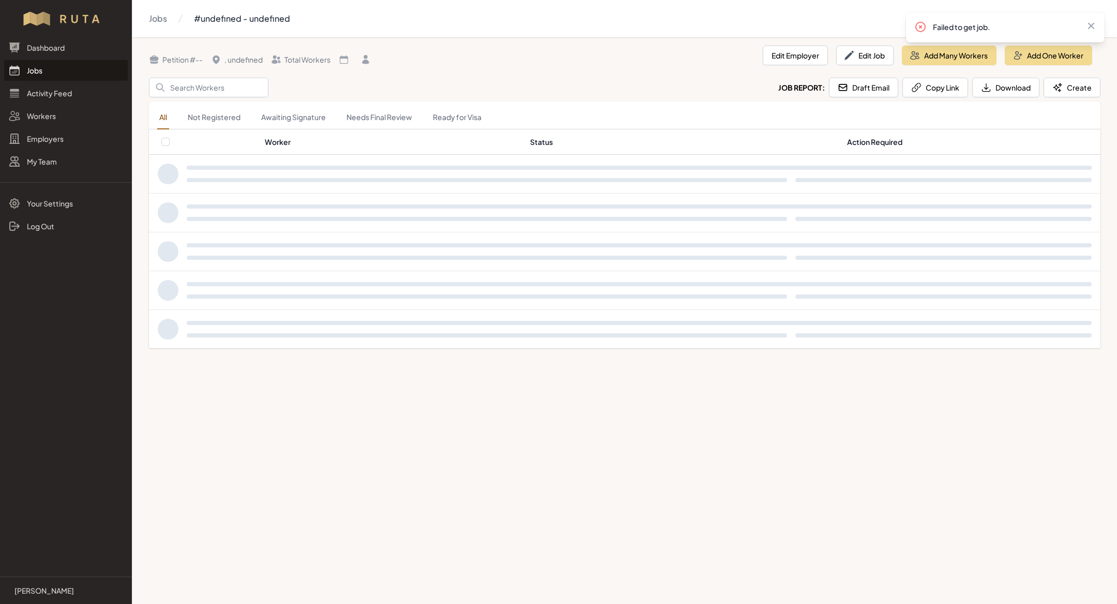
click at [536, 55] on div "Petition # -- , undefined Total Workers" at bounding box center [452, 57] width 606 height 14
click at [300, 132] on th "Worker" at bounding box center [394, 141] width 260 height 25
click at [51, 68] on link "Jobs" at bounding box center [66, 70] width 124 height 21
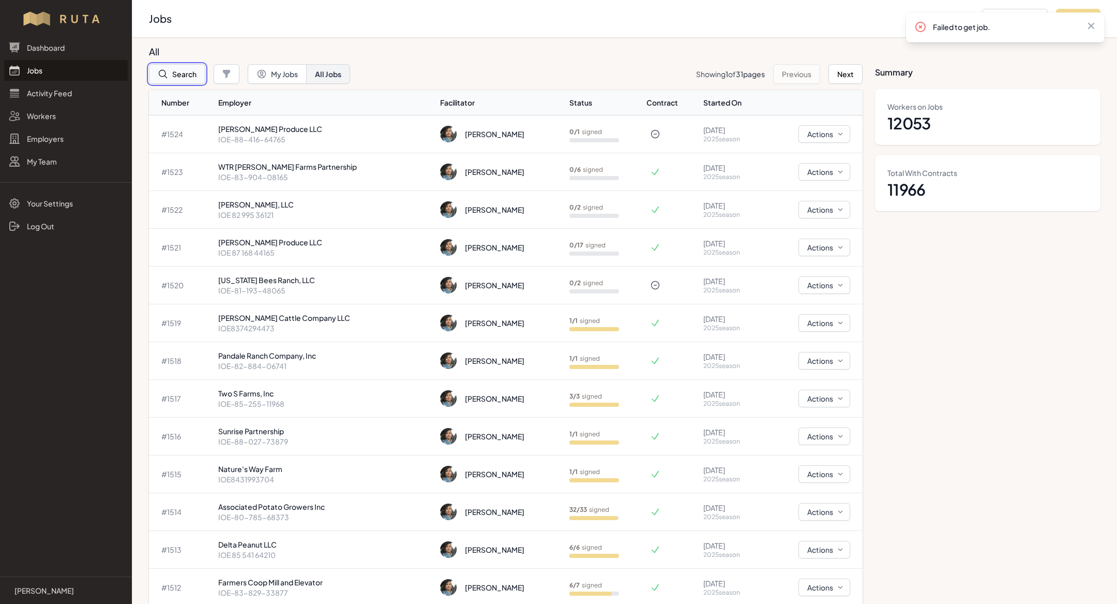
click at [175, 72] on button "Search" at bounding box center [177, 74] width 56 height 20
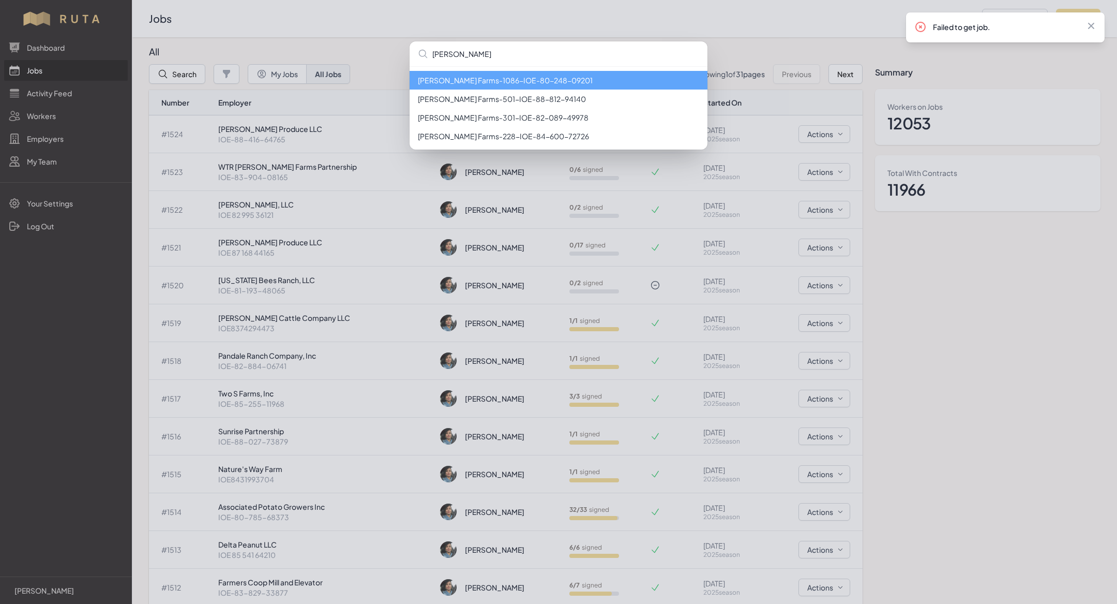
type input "[PERSON_NAME]"
click at [557, 76] on li "[PERSON_NAME] Farms - 1086 - IOE-80-248-09201" at bounding box center [559, 80] width 298 height 19
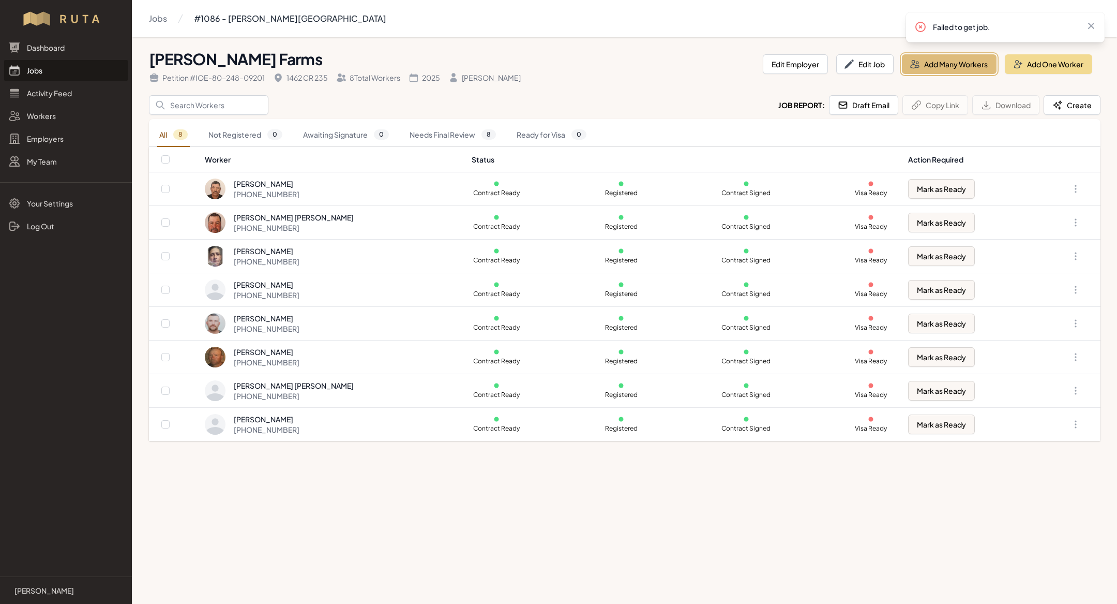
click at [942, 65] on button "Add Many Workers" at bounding box center [949, 64] width 95 height 20
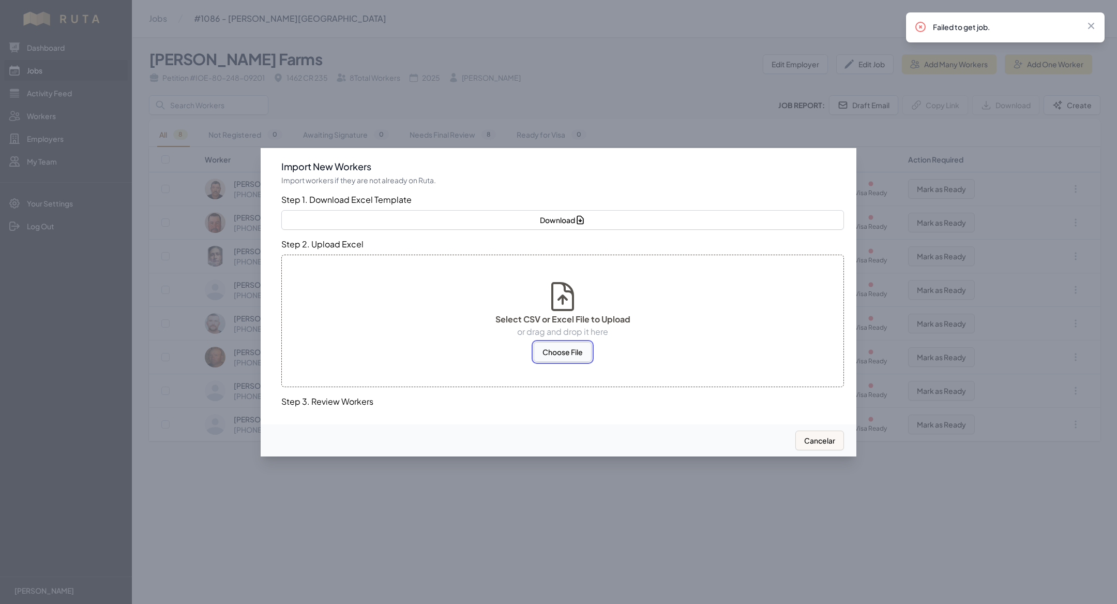
click at [564, 351] on button "Choose File" at bounding box center [563, 352] width 58 height 20
click at [548, 356] on button "Choose File" at bounding box center [563, 352] width 58 height 20
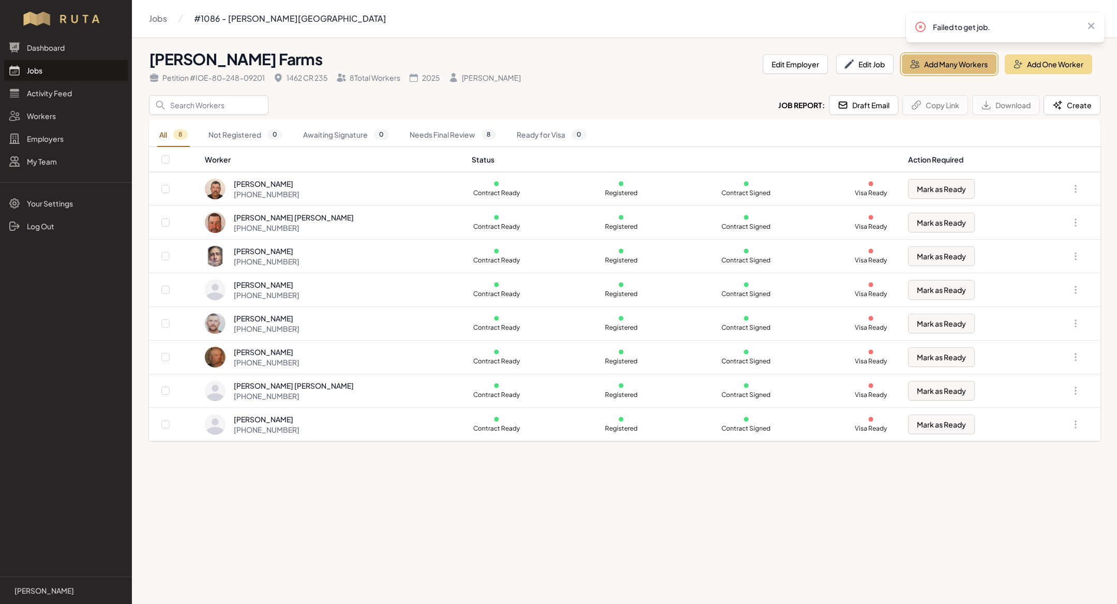
click at [949, 58] on button "Add Many Workers" at bounding box center [949, 64] width 95 height 20
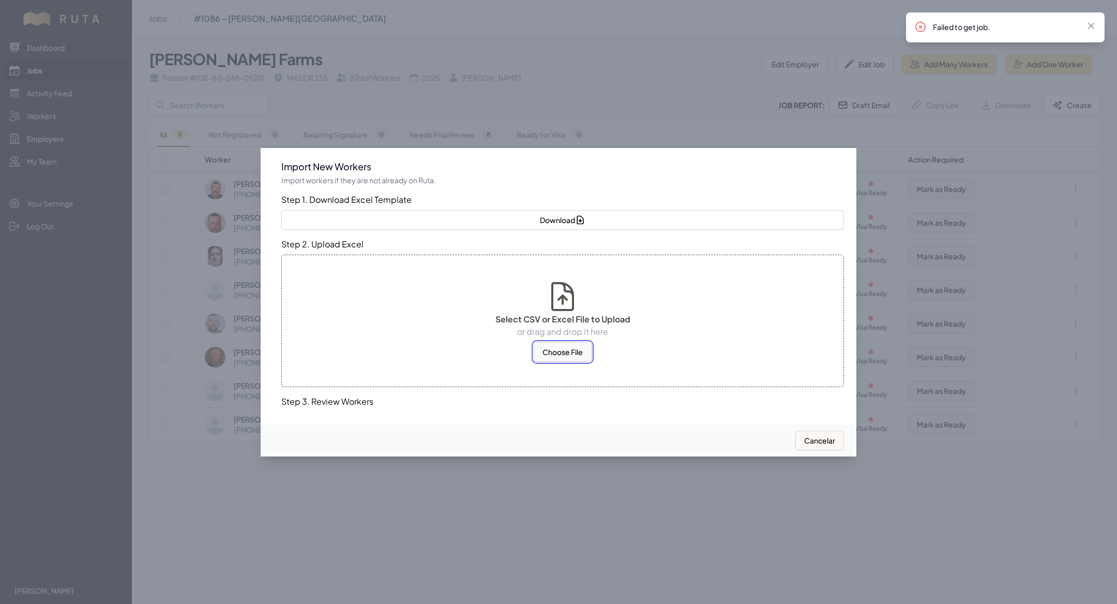
click at [553, 352] on button "Choose File" at bounding box center [563, 352] width 58 height 20
select select "US"
select select "MX"
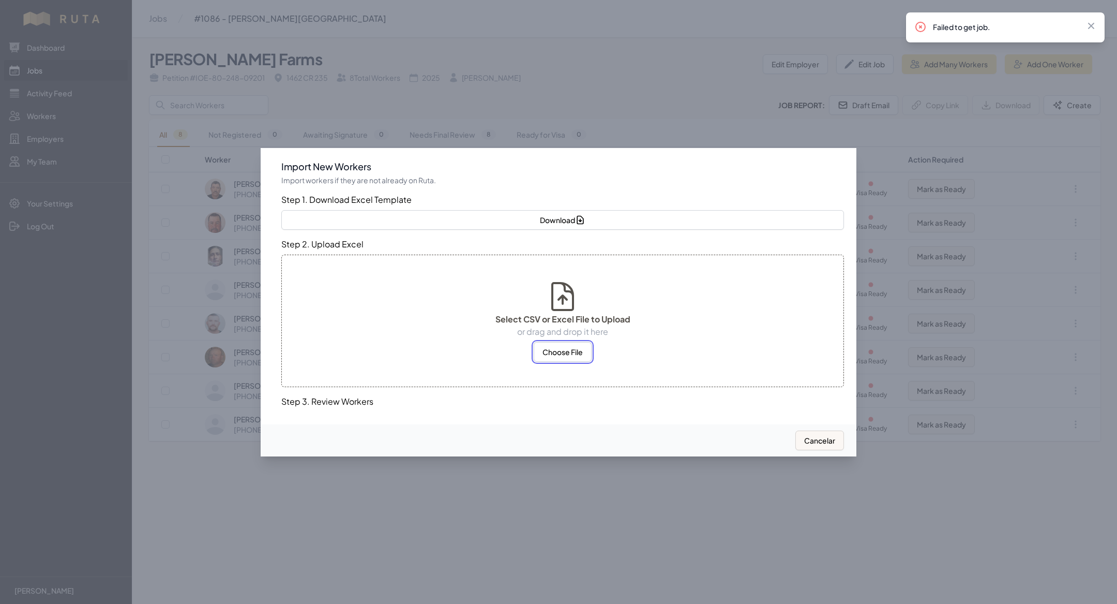
select select "MX"
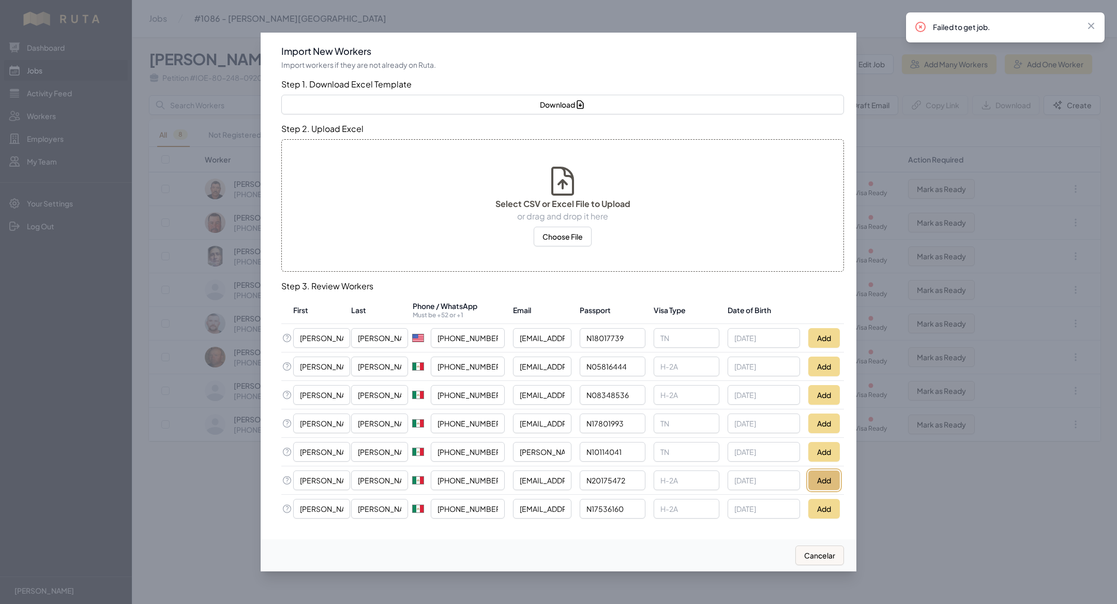
click at [820, 479] on button "Add" at bounding box center [824, 480] width 32 height 20
click at [825, 504] on button "Add" at bounding box center [824, 509] width 32 height 20
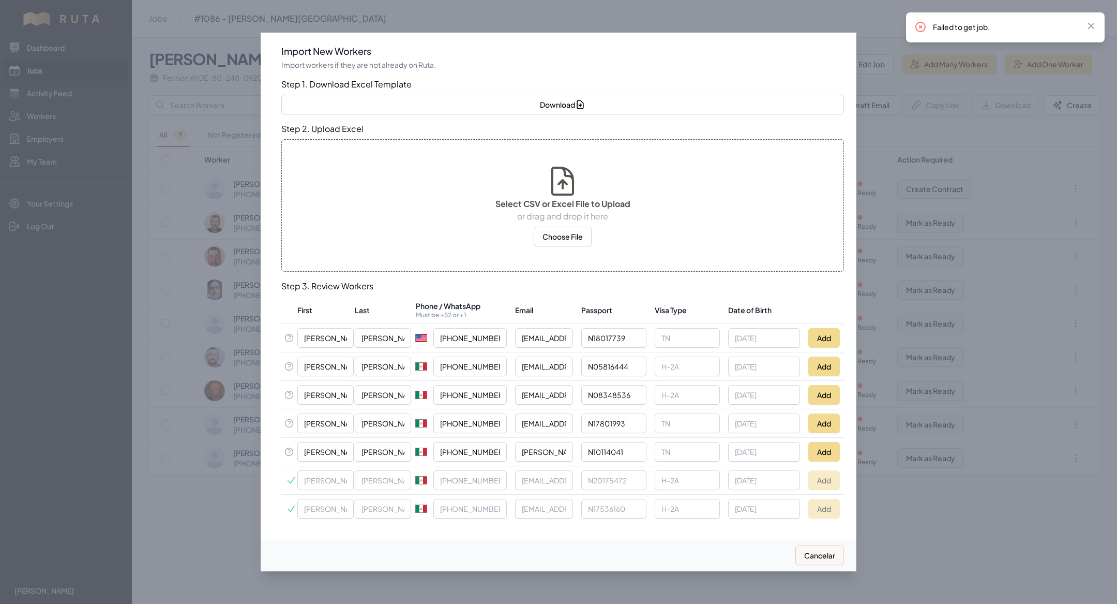
click at [228, 543] on div at bounding box center [558, 302] width 1117 height 604
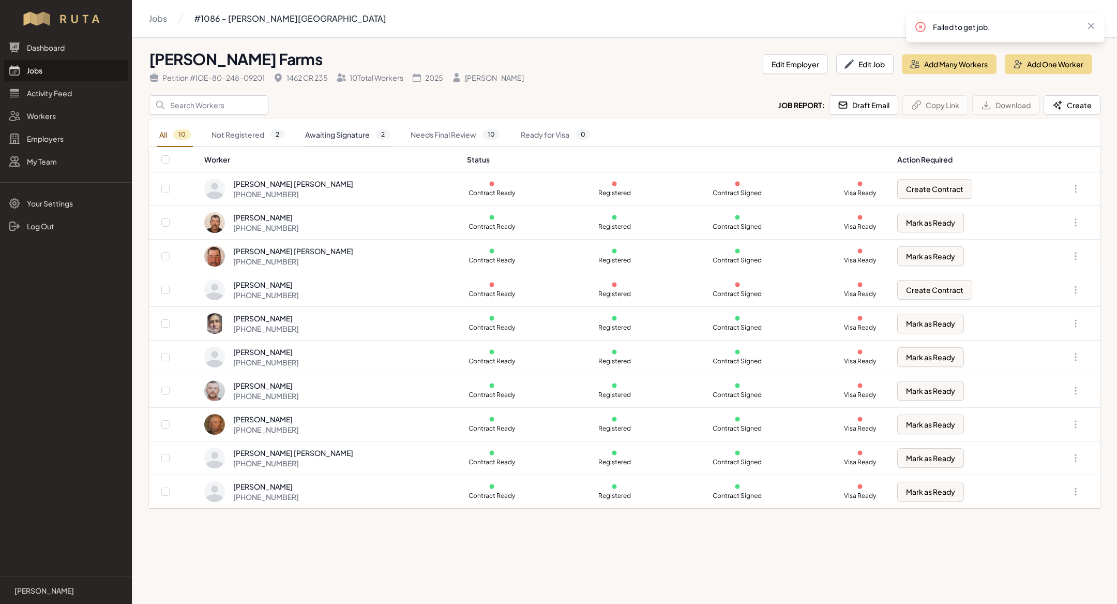
click at [337, 132] on link "Awaiting Signature 2" at bounding box center [347, 135] width 89 height 24
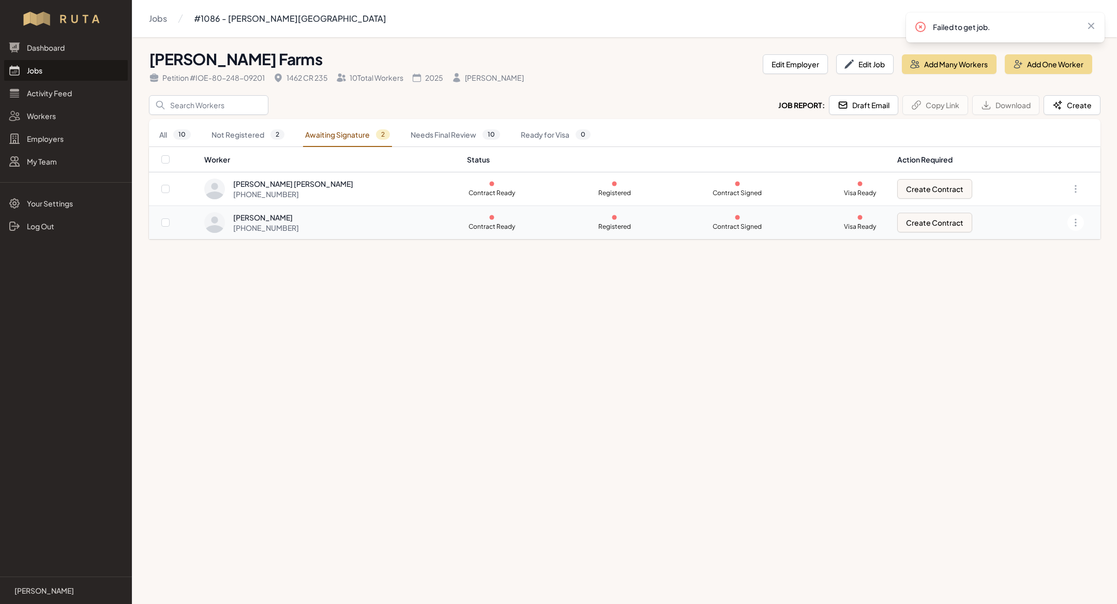
click at [461, 230] on td "Contract Ready Registered Contract Signed Visa Ready" at bounding box center [676, 222] width 430 height 33
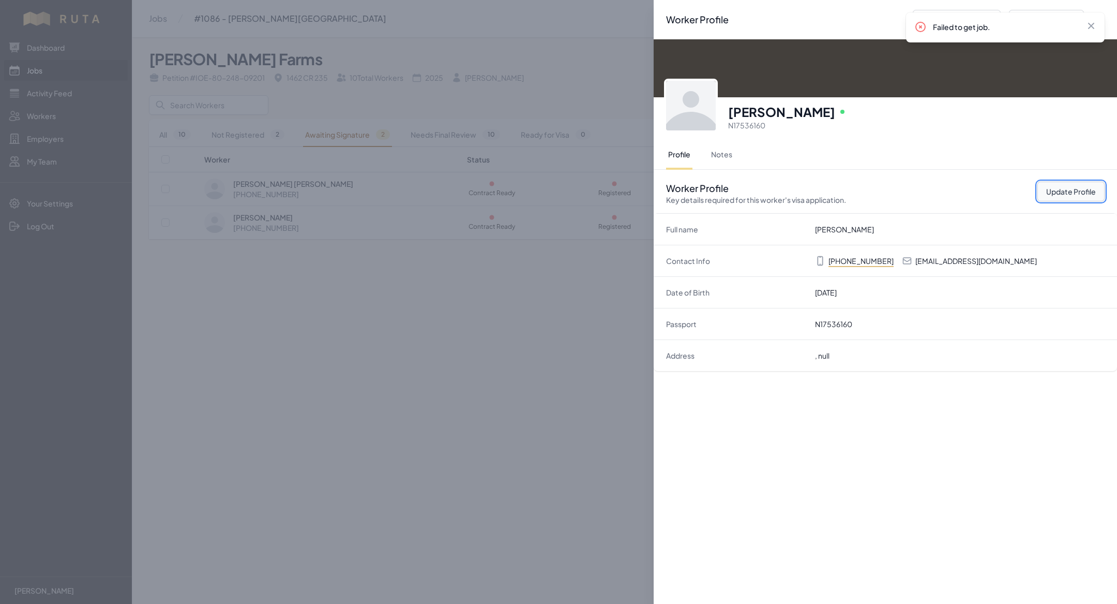
click at [1066, 195] on button "Update Profile" at bounding box center [1070, 192] width 67 height 20
select select "MX"
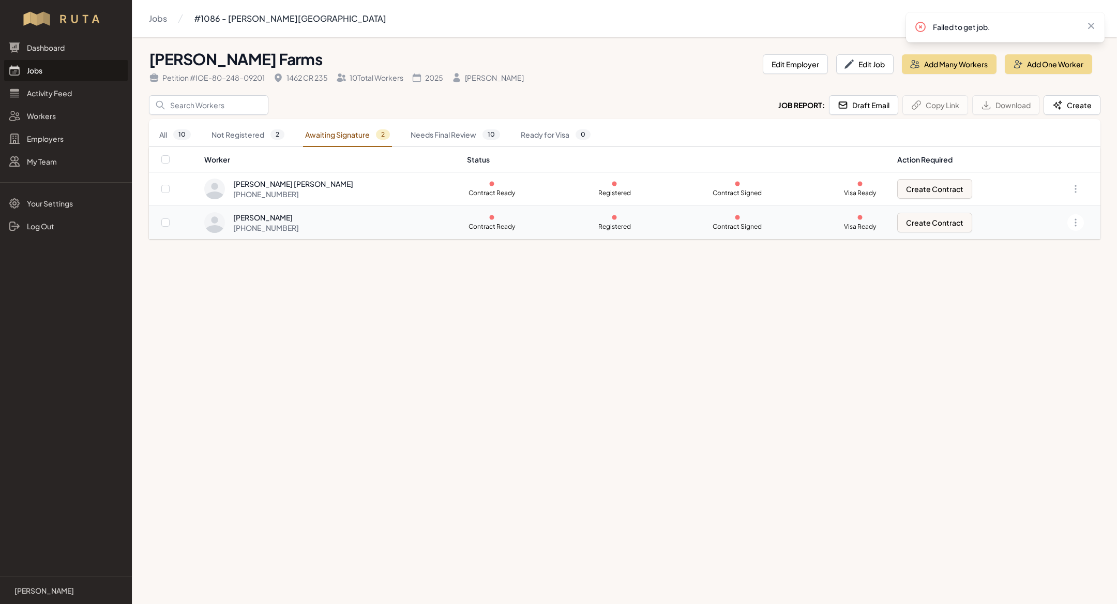
click at [461, 213] on td "Contract Ready Registered Contract Signed Visa Ready" at bounding box center [676, 222] width 430 height 33
click at [467, 191] on p "Contract Ready" at bounding box center [492, 193] width 50 height 8
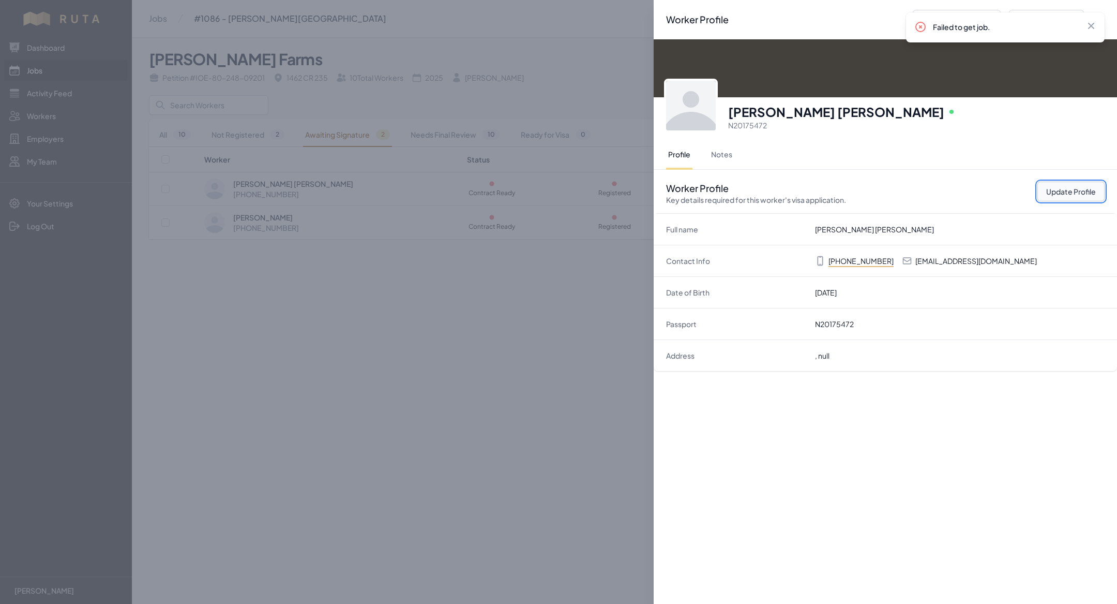
click at [1054, 187] on button "Update Profile" at bounding box center [1070, 192] width 67 height 20
select select "MX"
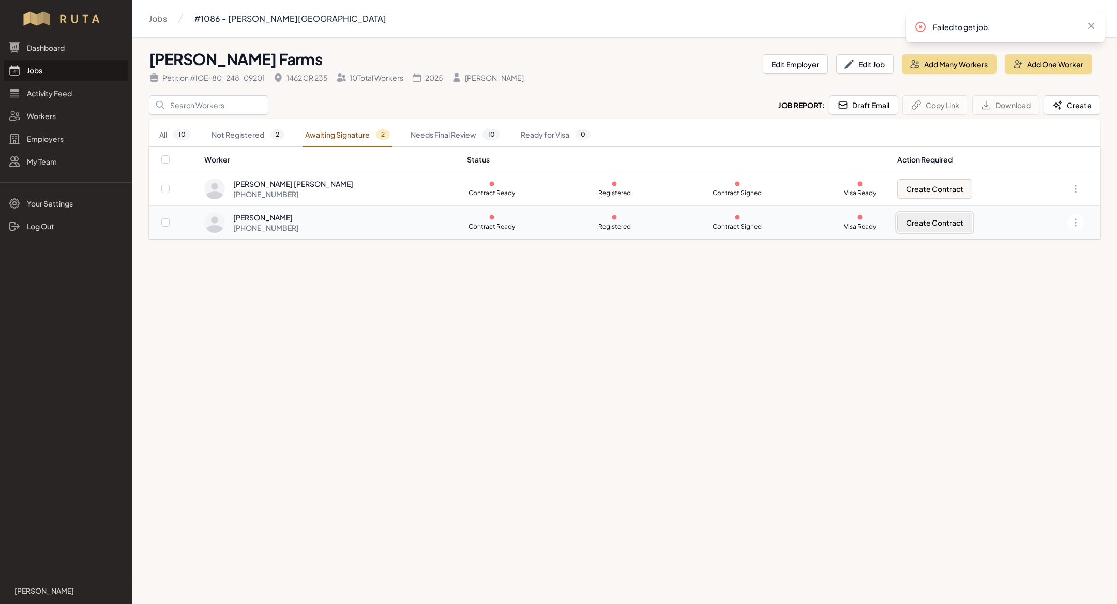
click at [901, 219] on button "Create Contract" at bounding box center [934, 223] width 75 height 20
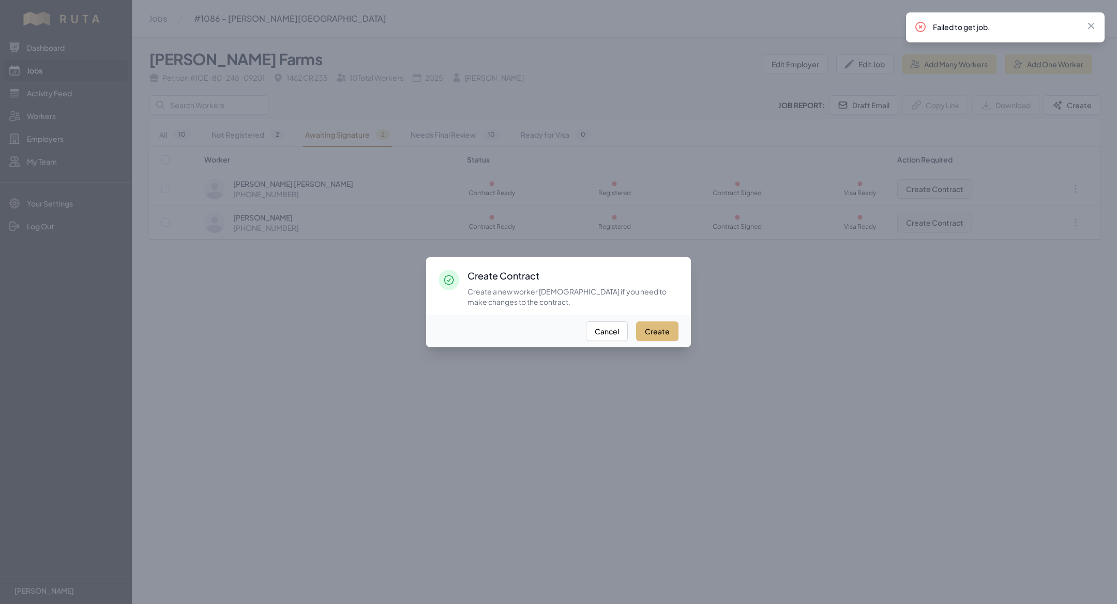
click at [669, 324] on button "Create" at bounding box center [657, 331] width 42 height 20
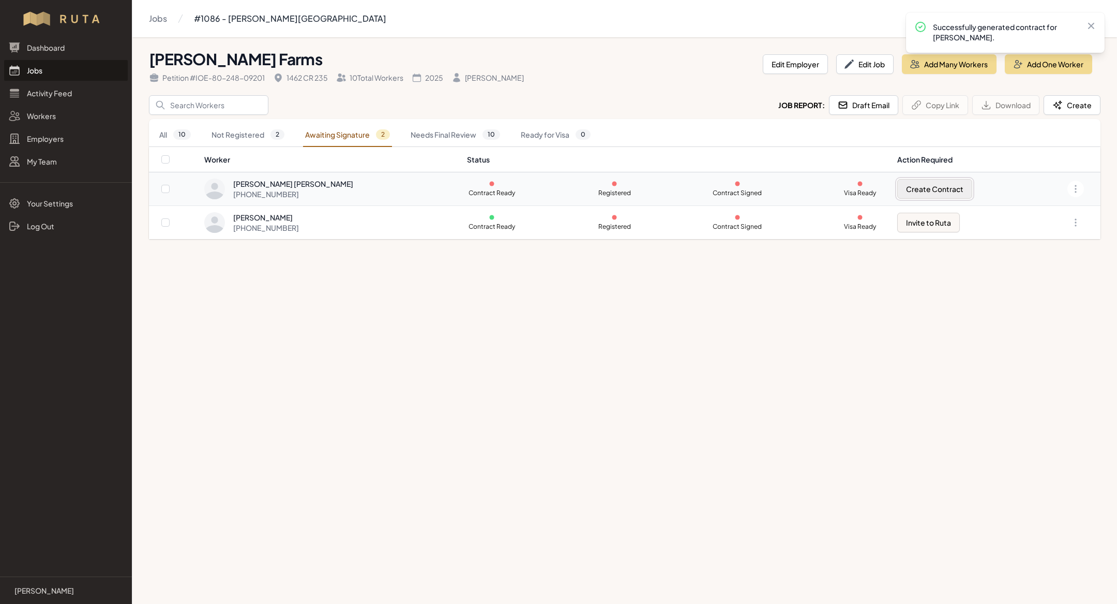
click at [928, 183] on button "Create Contract" at bounding box center [934, 189] width 75 height 20
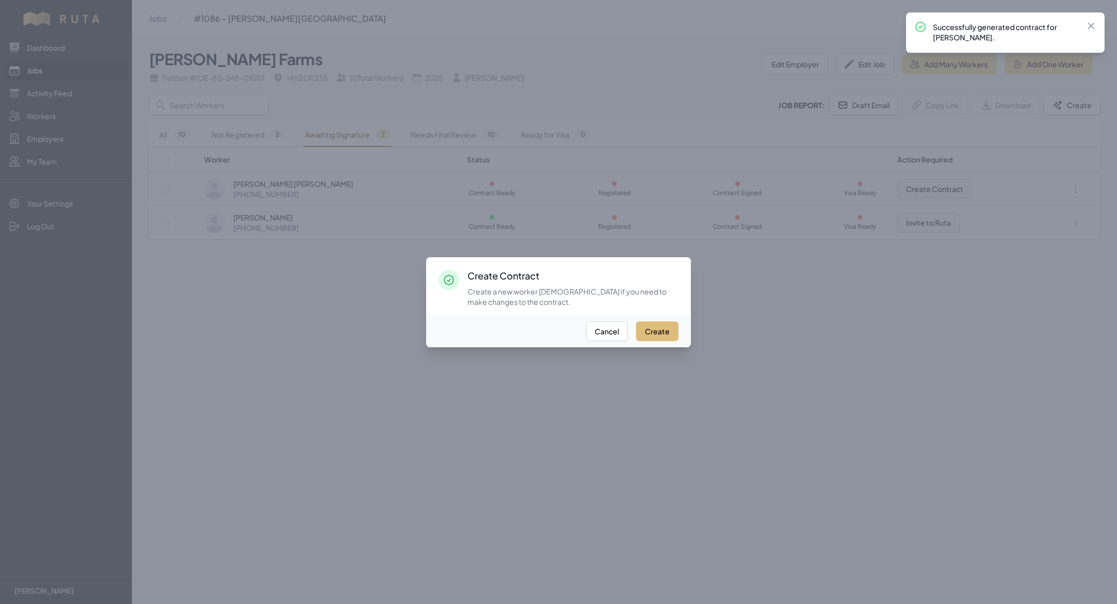
click at [661, 330] on button "Create" at bounding box center [657, 331] width 42 height 20
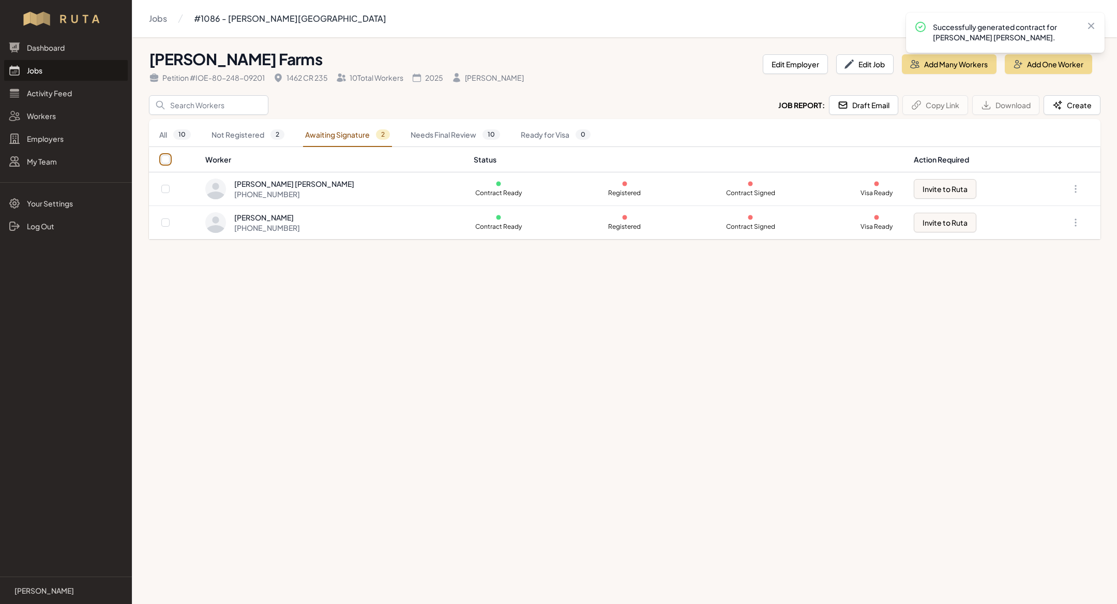
click at [163, 159] on input "checkbox" at bounding box center [165, 159] width 8 height 8
checkbox input "true"
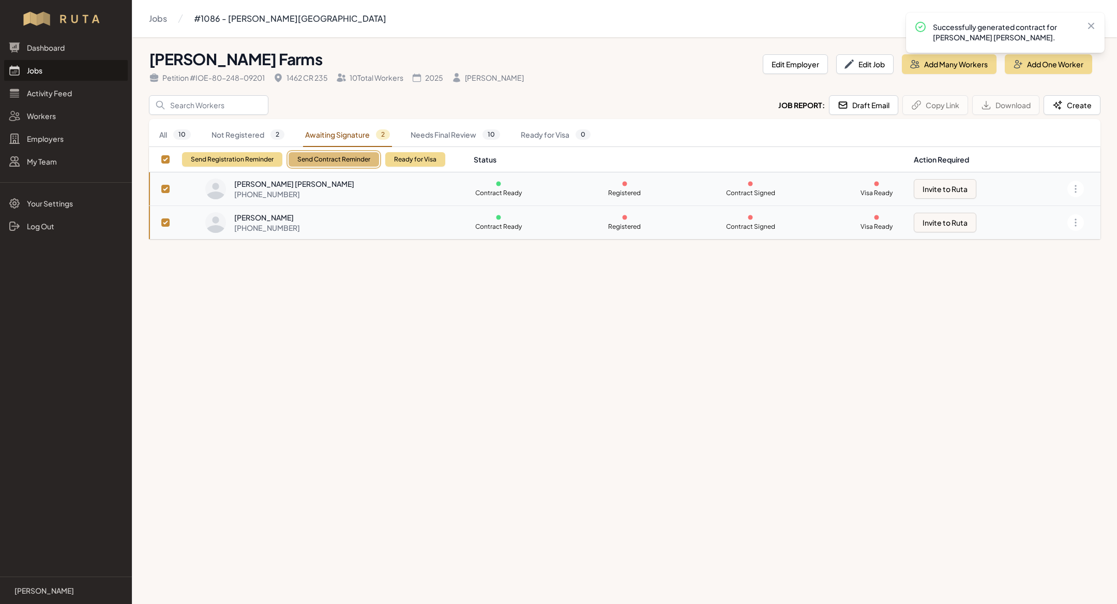
click at [352, 166] on button "Send Contract Reminder" at bounding box center [334, 159] width 91 height 14
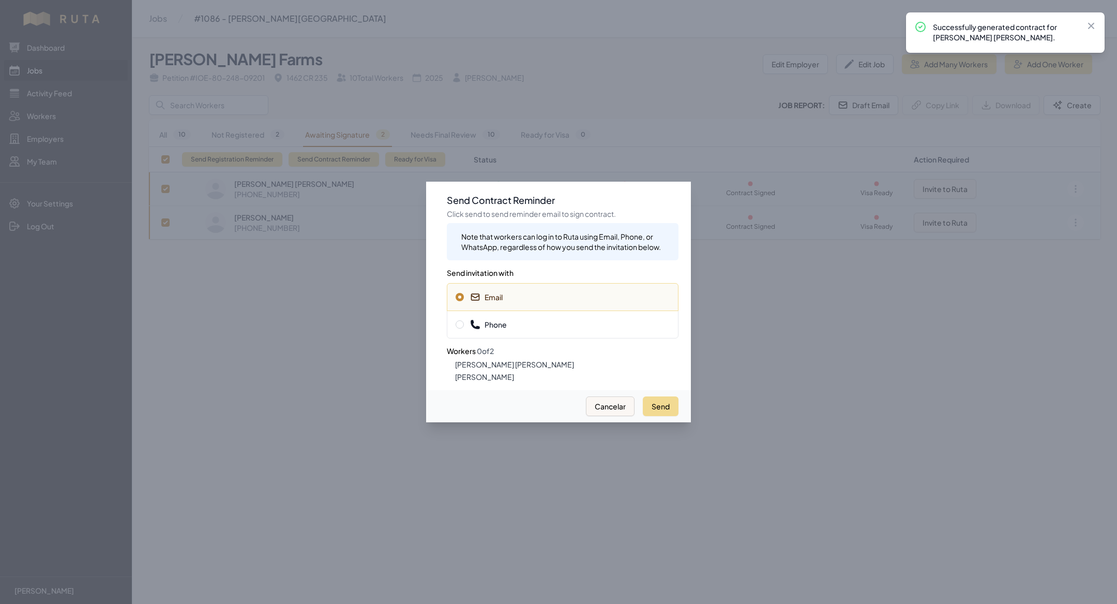
click at [505, 326] on span "Phone" at bounding box center [488, 324] width 37 height 10
click at [659, 409] on button "Send" at bounding box center [661, 406] width 36 height 20
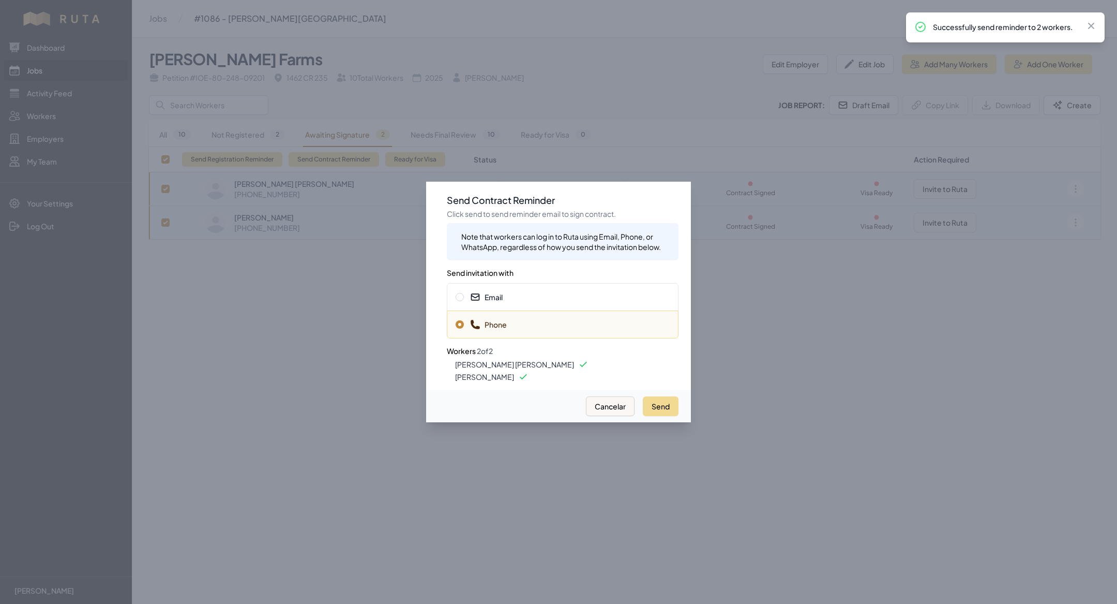
click at [563, 292] on span "Email" at bounding box center [563, 297] width 214 height 10
click at [664, 403] on button "Send" at bounding box center [661, 406] width 36 height 20
click at [390, 235] on div at bounding box center [558, 302] width 1117 height 604
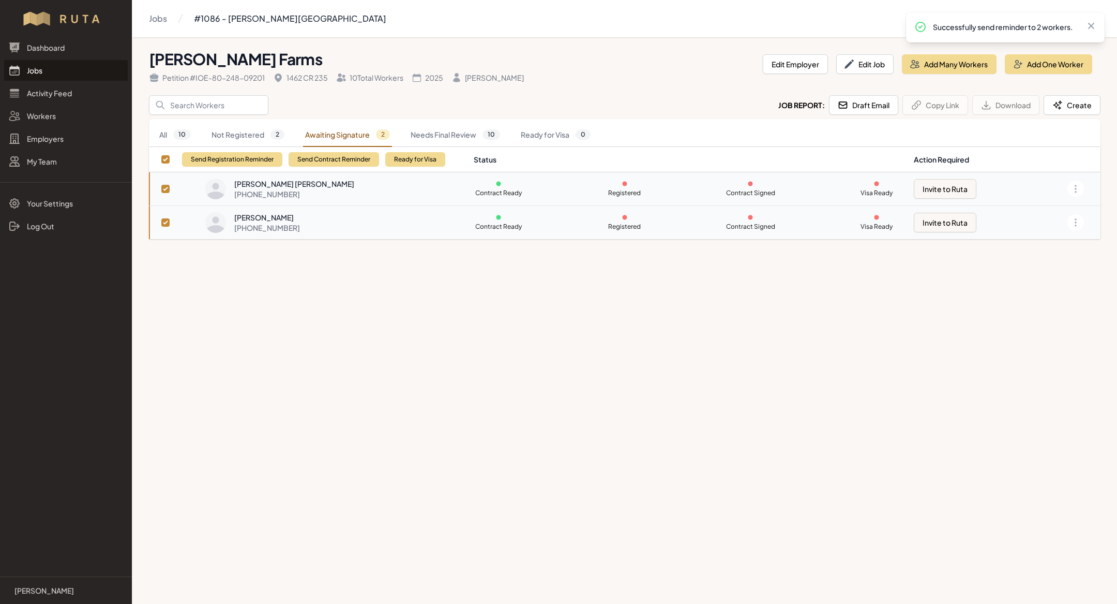
click at [78, 74] on link "Jobs" at bounding box center [66, 70] width 124 height 21
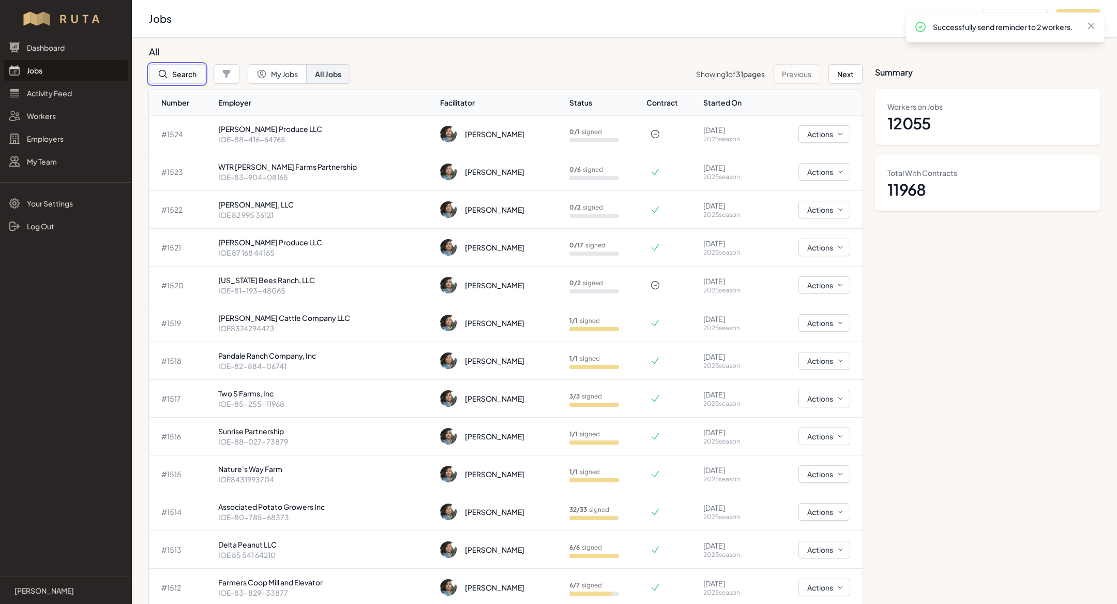
click at [181, 79] on button "Search" at bounding box center [177, 74] width 56 height 20
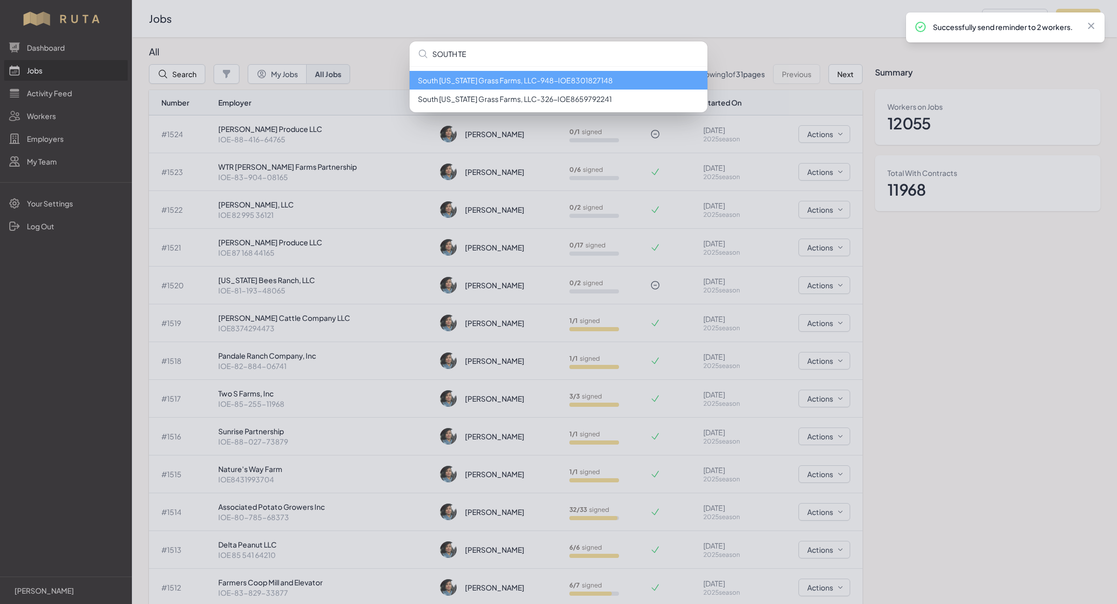
type input "SOUTH TE"
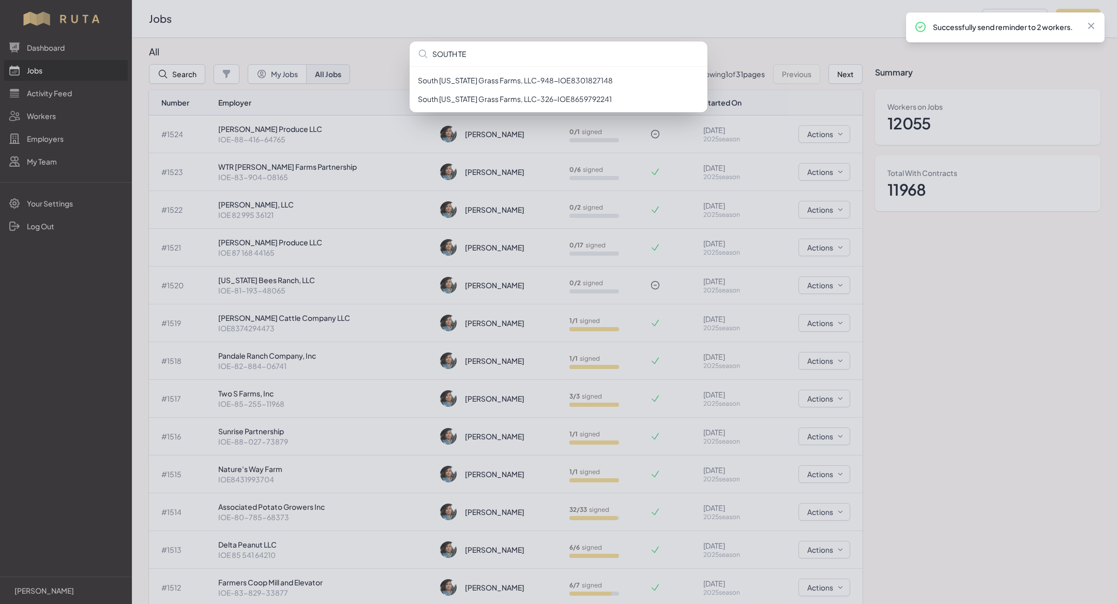
click at [32, 110] on div "[GEOGRAPHIC_DATA][US_STATE], LLC - 948 - IOE8301827148 [GEOGRAPHIC_DATA][US_STA…" at bounding box center [558, 302] width 1117 height 604
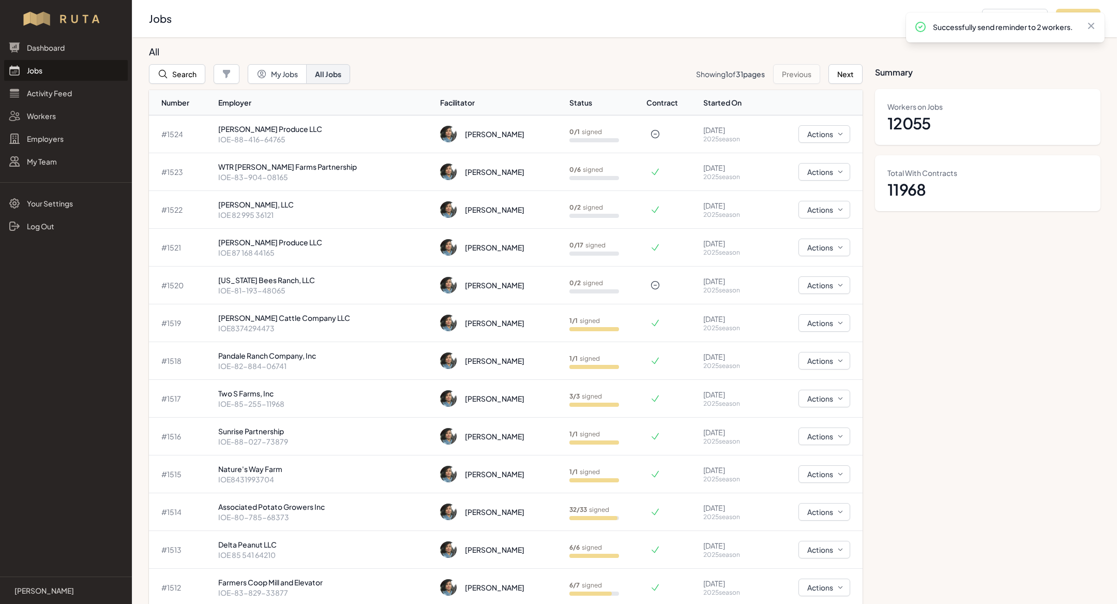
click at [49, 143] on link "Employers" at bounding box center [66, 138] width 124 height 21
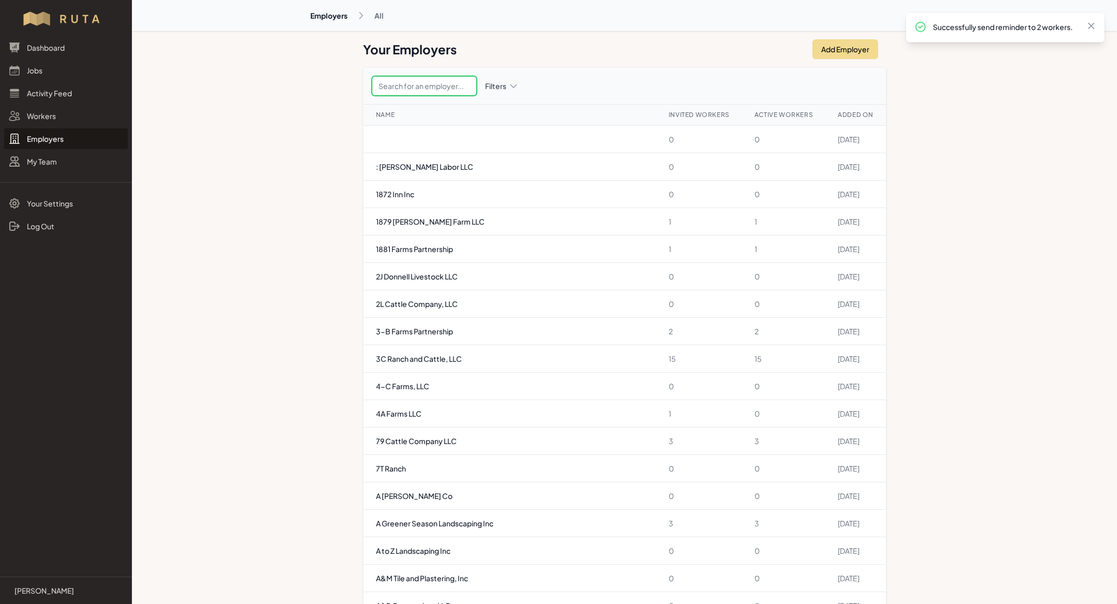
click at [423, 84] on input "text" at bounding box center [424, 86] width 105 height 20
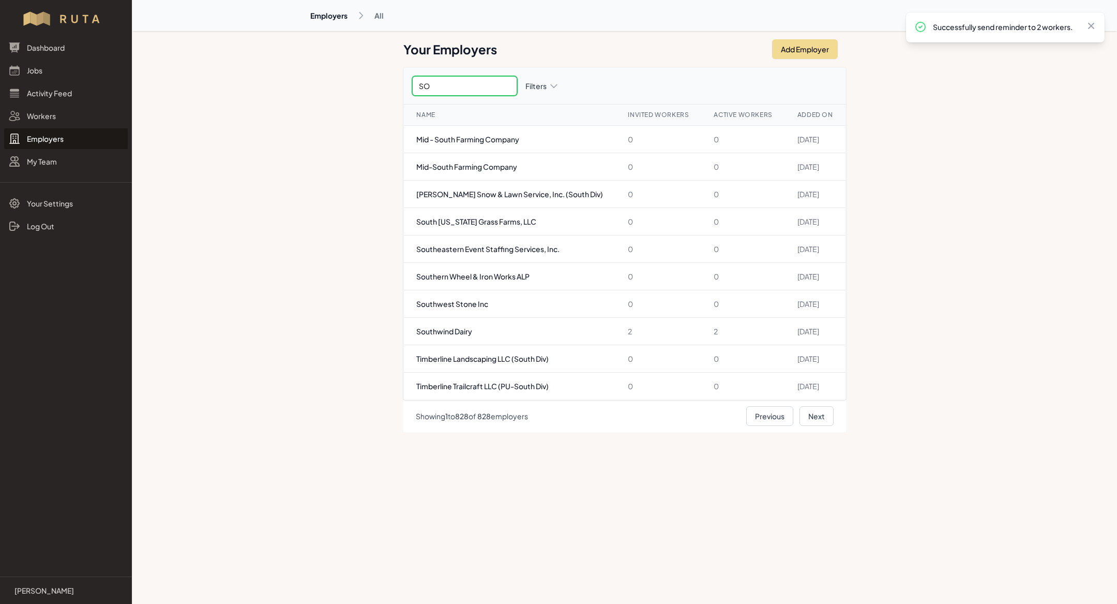
type input "S"
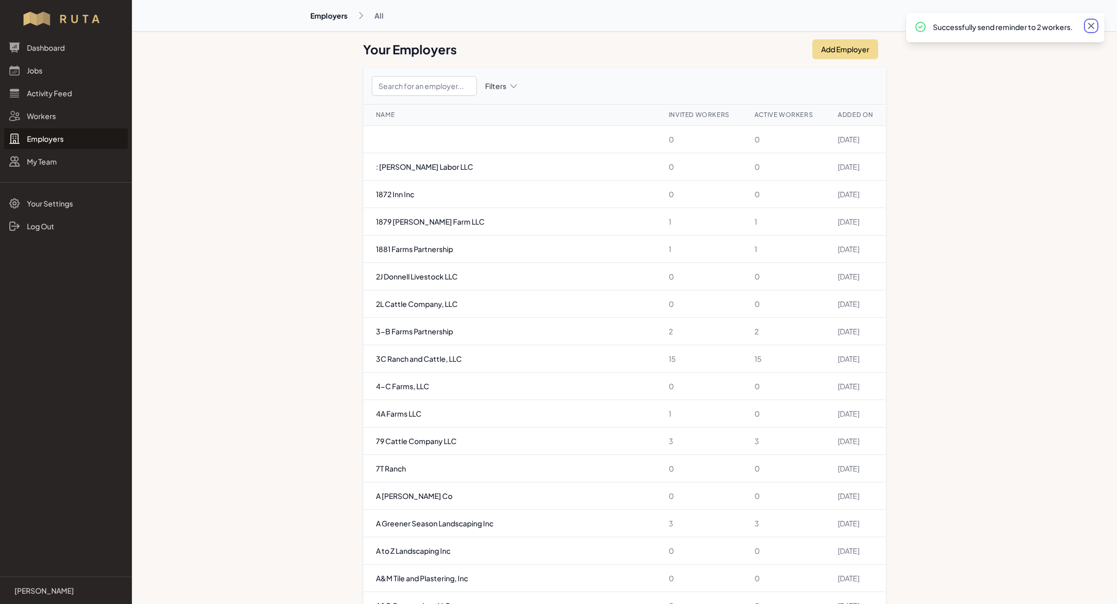
click at [1090, 27] on icon at bounding box center [1091, 26] width 10 height 10
click at [830, 48] on button "Add Employer" at bounding box center [846, 49] width 66 height 20
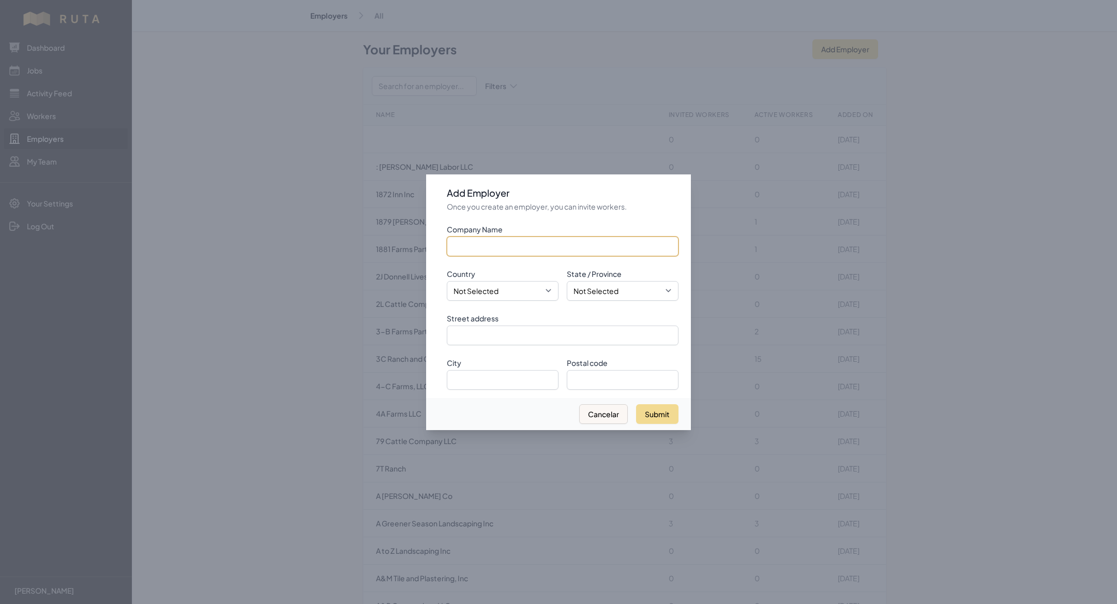
click at [517, 249] on input "Company Name" at bounding box center [563, 246] width 232 height 20
paste input "South [US_STATE] Grain & Cattle, LLC"
type input "South [US_STATE] Grain & Cattle, LLC"
click at [506, 283] on select "Not Selected [GEOGRAPHIC_DATA] [GEOGRAPHIC_DATA]" at bounding box center [503, 291] width 112 height 20
select select "[GEOGRAPHIC_DATA]"
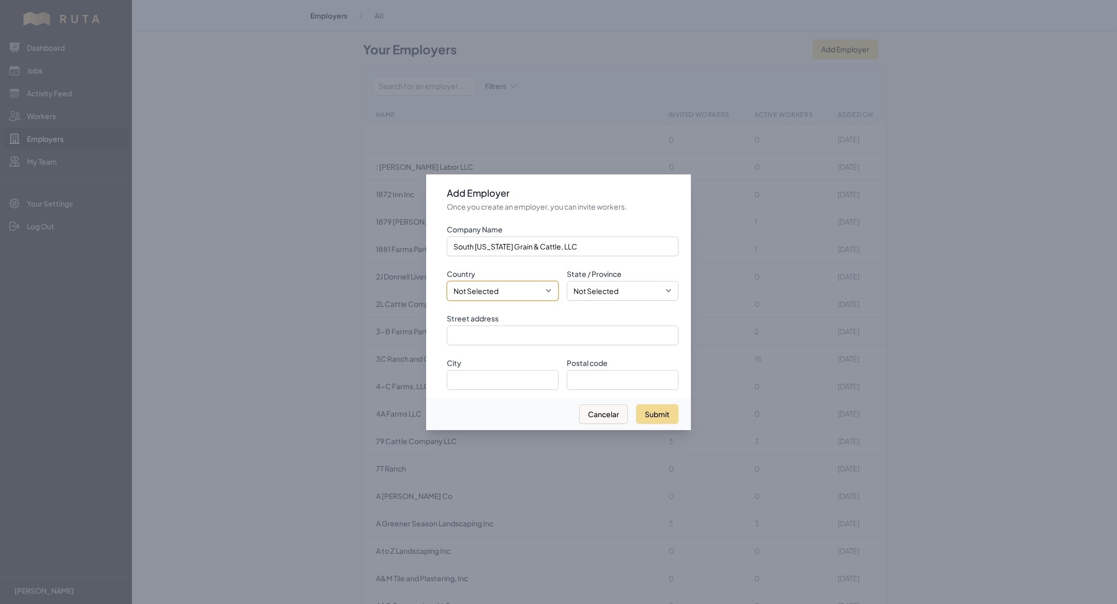
click at [447, 281] on select "Not Selected [GEOGRAPHIC_DATA] [GEOGRAPHIC_DATA]" at bounding box center [503, 291] width 112 height 20
click at [503, 332] on input "Street address" at bounding box center [563, 335] width 232 height 20
paste input "PO Box 1752"
type input "PO Box 1752"
click at [478, 381] on input "City" at bounding box center [503, 380] width 112 height 20
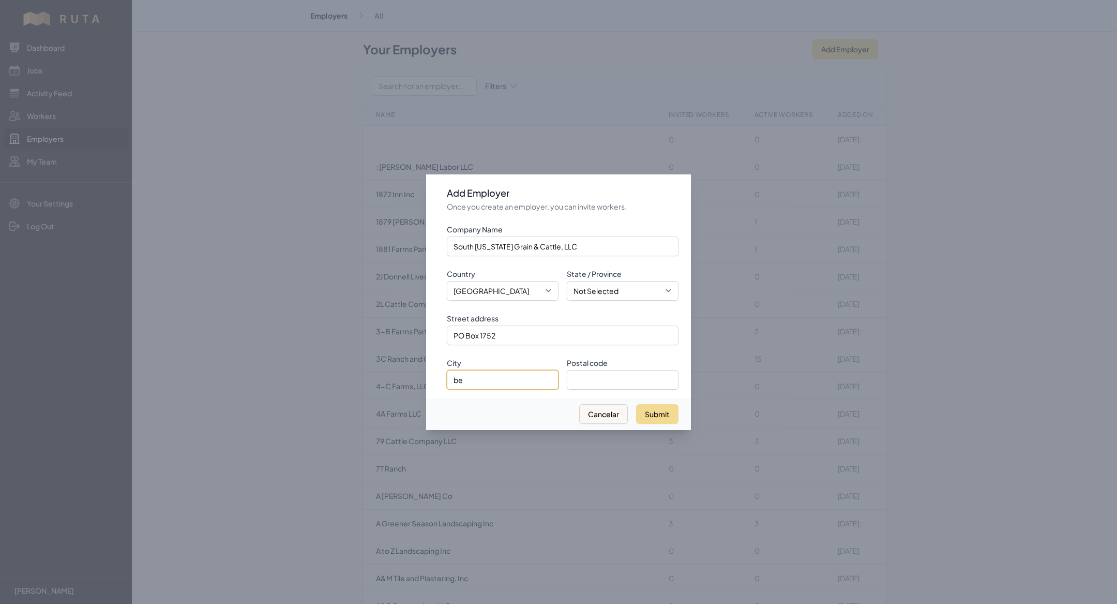
type input "b"
type input "B"
type input "[GEOGRAPHIC_DATA]"
click at [603, 284] on select "Not Selected [US_STATE] [US_STATE] [US_STATE] [US_STATE] [US_STATE] [US_STATE] …" at bounding box center [623, 291] width 112 height 20
select select "[GEOGRAPHIC_DATA]"
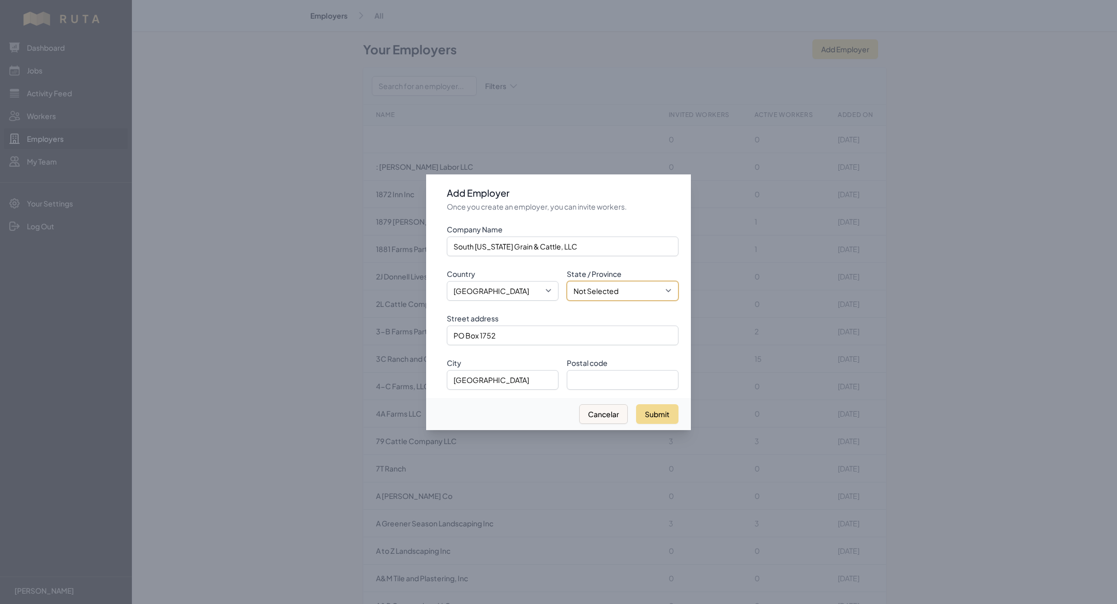
click at [567, 281] on select "Not Selected [US_STATE] [US_STATE] [US_STATE] [US_STATE] [US_STATE] [US_STATE] …" at bounding box center [623, 291] width 112 height 20
click at [611, 384] on input "Postal code" at bounding box center [623, 380] width 112 height 20
paste input "78104"
type input "78104"
click at [660, 421] on button "Submit" at bounding box center [657, 414] width 42 height 20
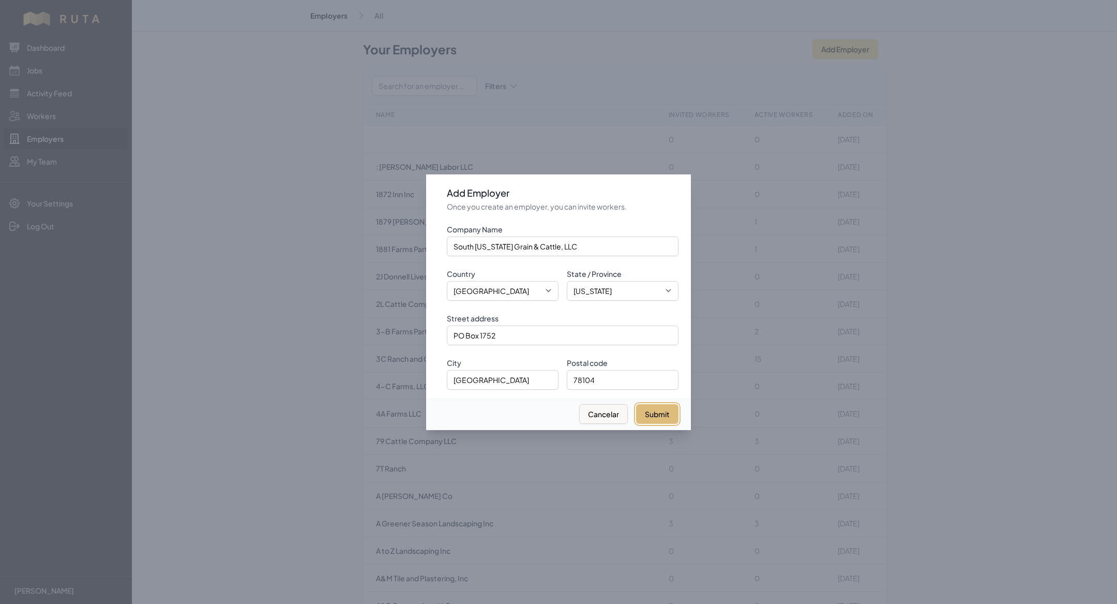
click at [659, 413] on button "Submit" at bounding box center [657, 414] width 42 height 20
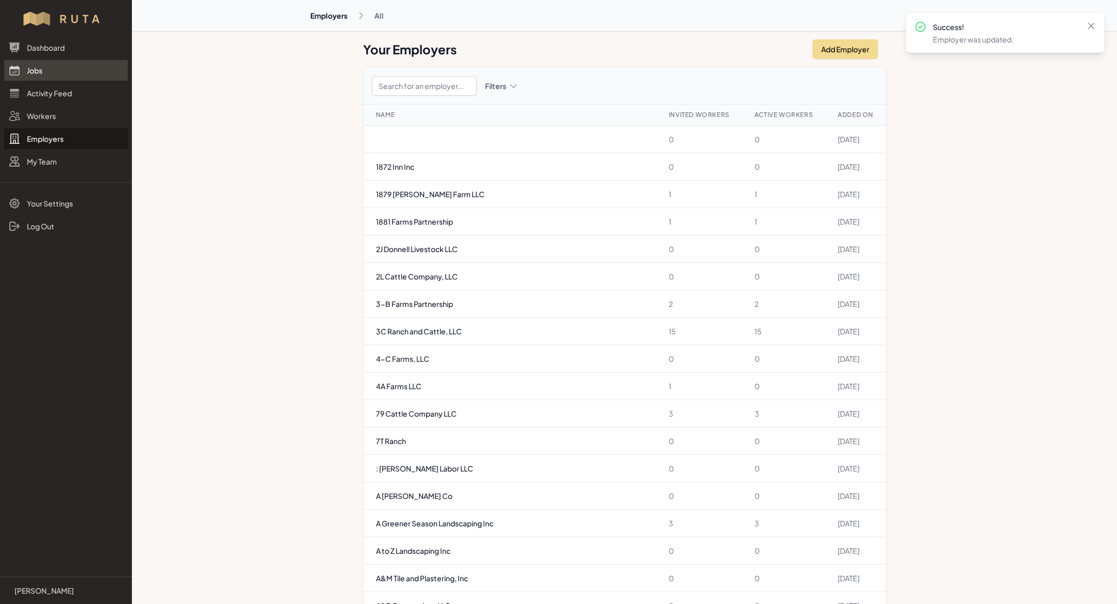
click at [70, 70] on link "Jobs" at bounding box center [66, 70] width 124 height 21
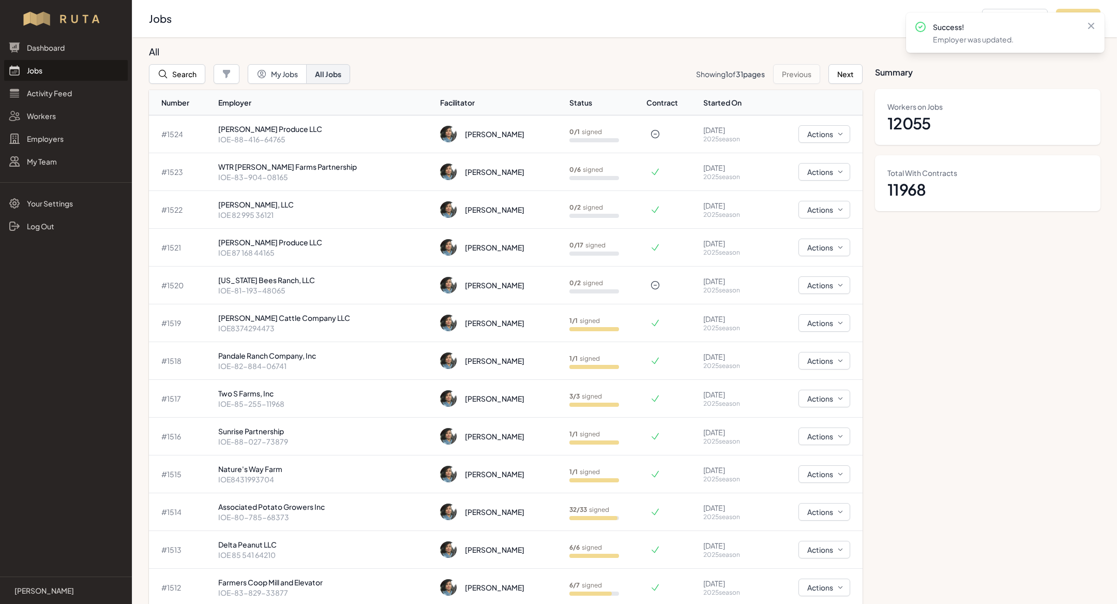
click at [1097, 25] on div "Success! Employer was updated. Close" at bounding box center [1005, 32] width 199 height 40
click at [1092, 25] on icon at bounding box center [1091, 26] width 6 height 6
click at [1079, 8] on div "Jobs Add Employer Add Job" at bounding box center [625, 18] width 952 height 21
click at [1080, 18] on button "Add Job" at bounding box center [1078, 19] width 44 height 20
select select "2023"
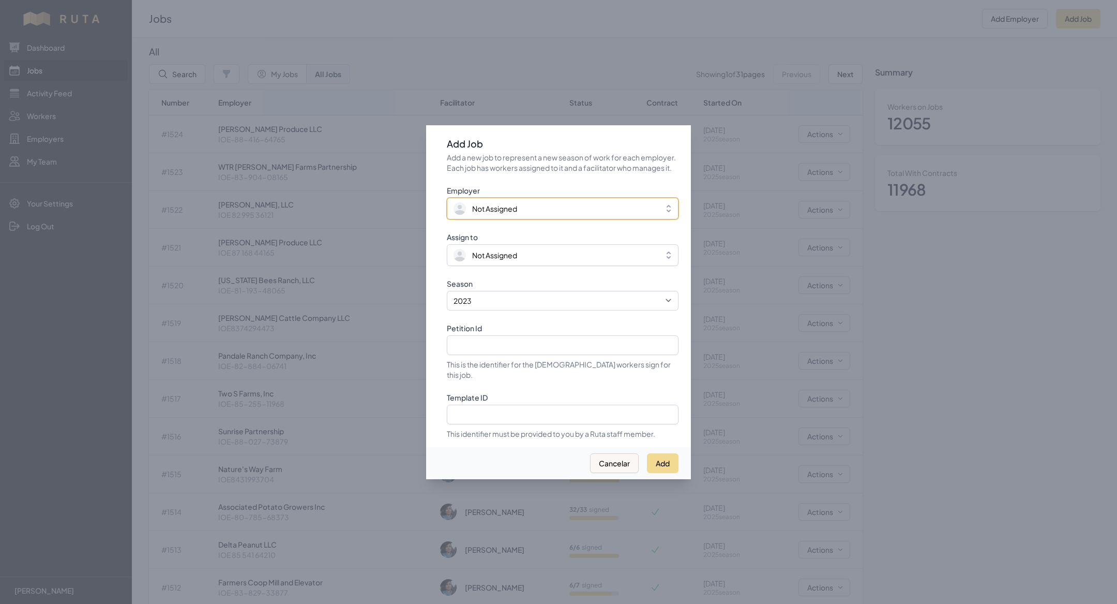
click at [516, 212] on span "Not Assigned" at bounding box center [494, 208] width 45 height 10
click at [516, 214] on span "Not Assigned" at bounding box center [494, 208] width 45 height 10
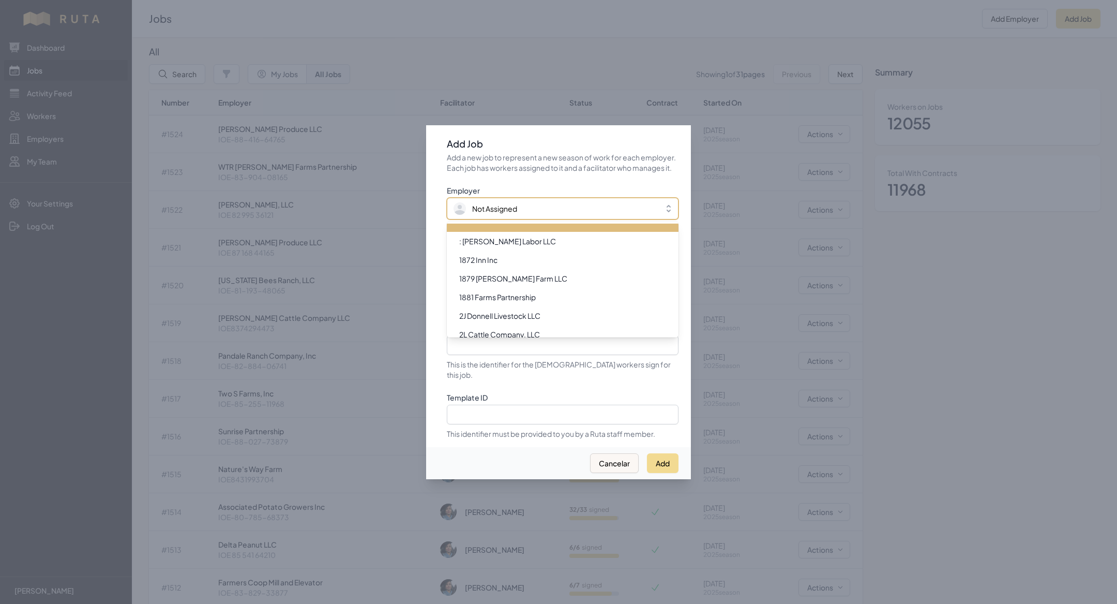
click at [516, 214] on span "Not Assigned" at bounding box center [494, 208] width 45 height 10
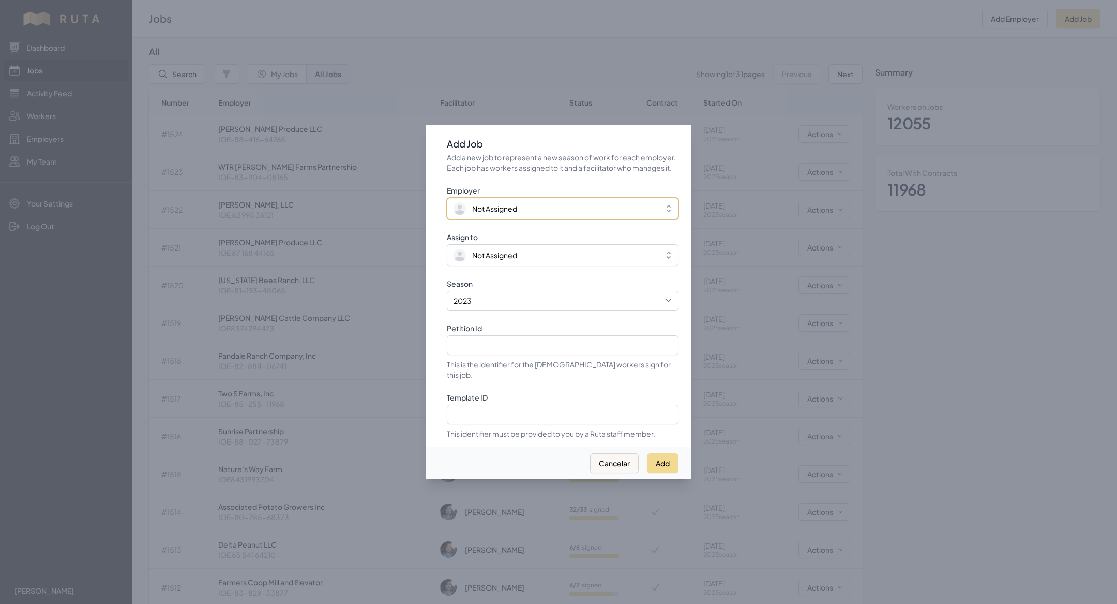
click at [516, 214] on span "Not Assigned" at bounding box center [494, 208] width 45 height 10
click at [516, 350] on input "Petition Id" at bounding box center [563, 344] width 232 height 20
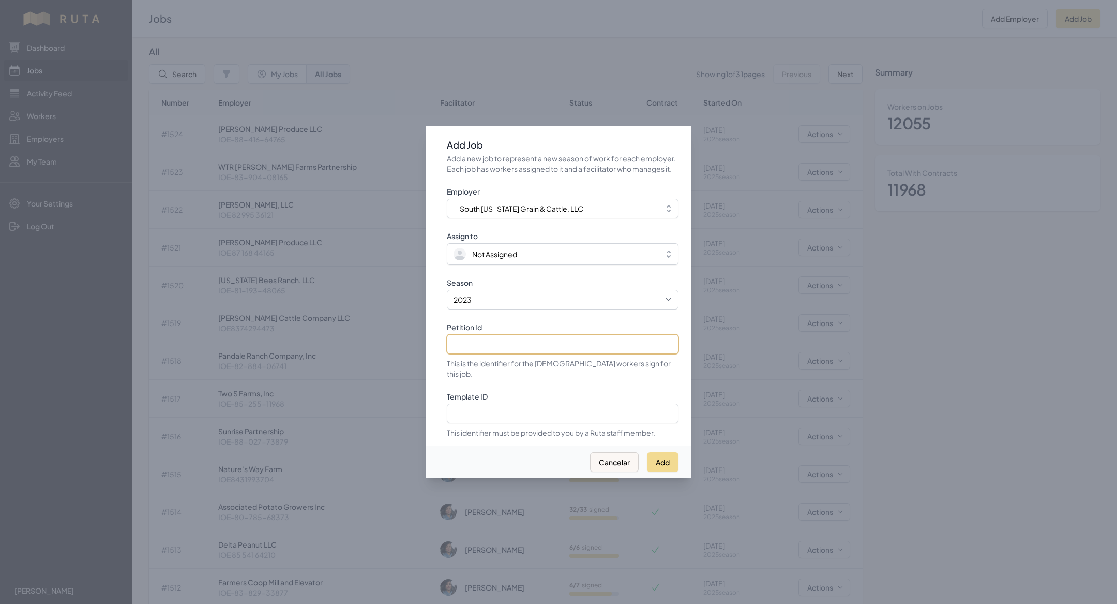
paste input "IOE-84-385-65180"
type input "IOE-84-385-65180"
click at [496, 303] on select "2021 2022 2023 2024 2025" at bounding box center [563, 300] width 232 height 20
click at [447, 295] on select "2021 2022 2023 2024 2025" at bounding box center [563, 300] width 232 height 20
click at [490, 255] on span "Not Assigned" at bounding box center [494, 254] width 45 height 10
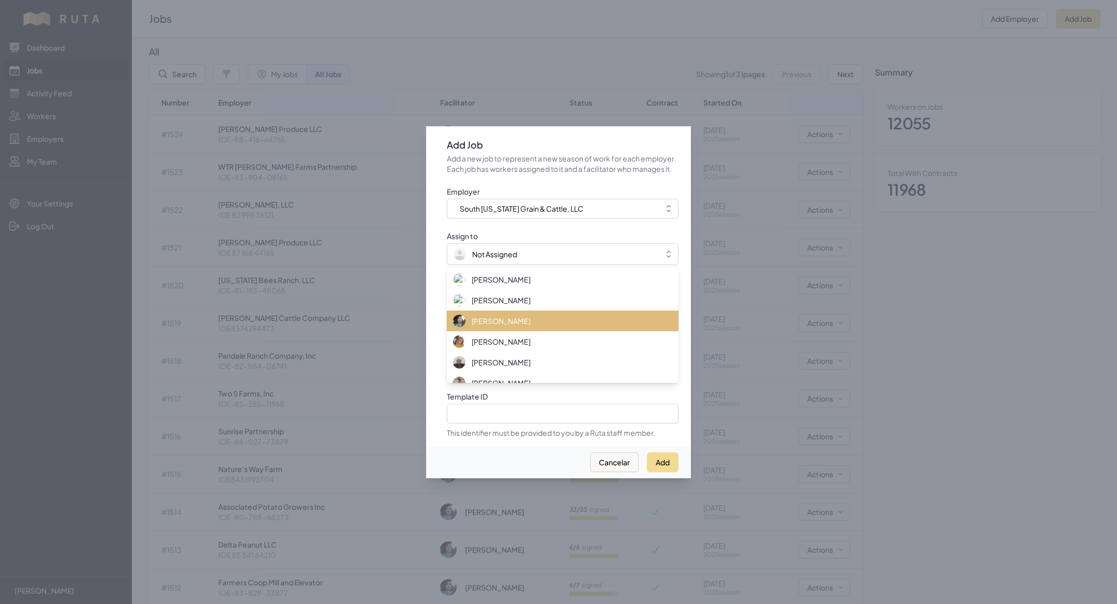
click at [508, 326] on span "[PERSON_NAME]" at bounding box center [501, 320] width 59 height 10
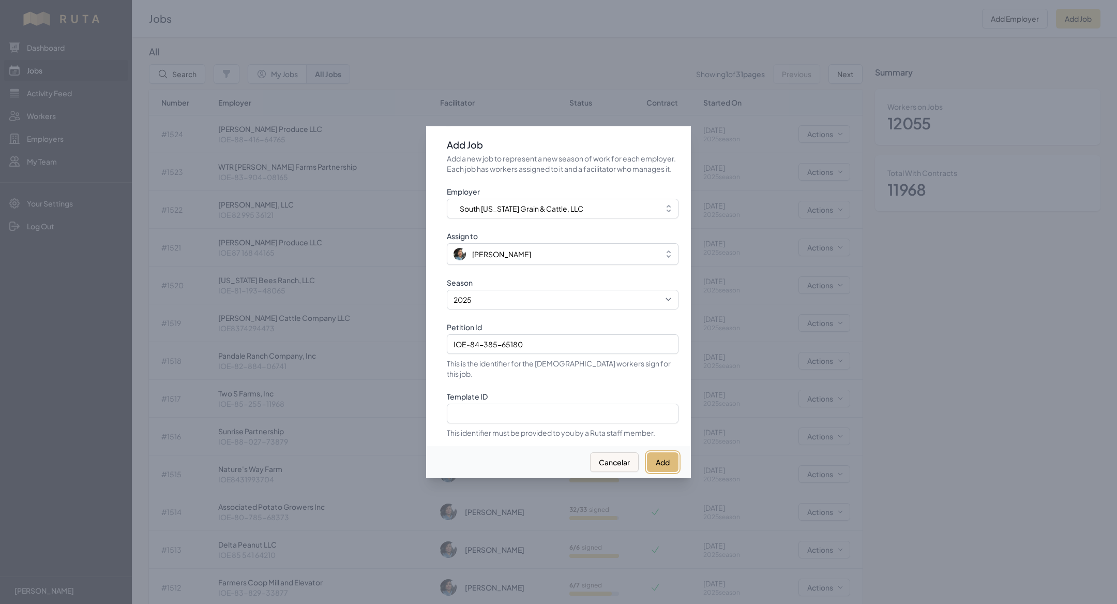
click at [657, 455] on button "Add" at bounding box center [663, 462] width 32 height 20
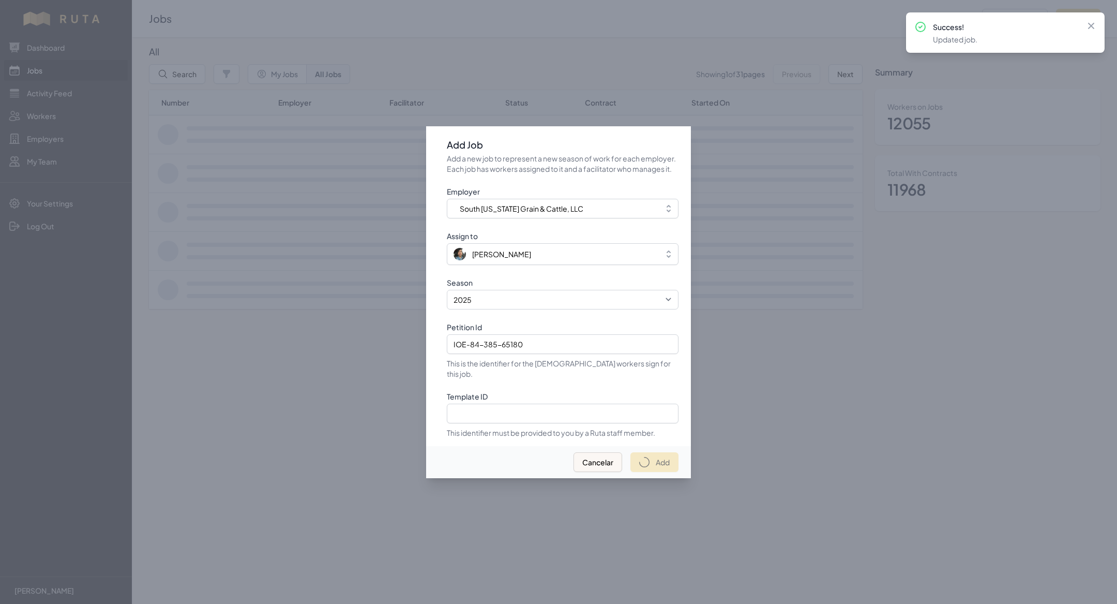
select select "2023"
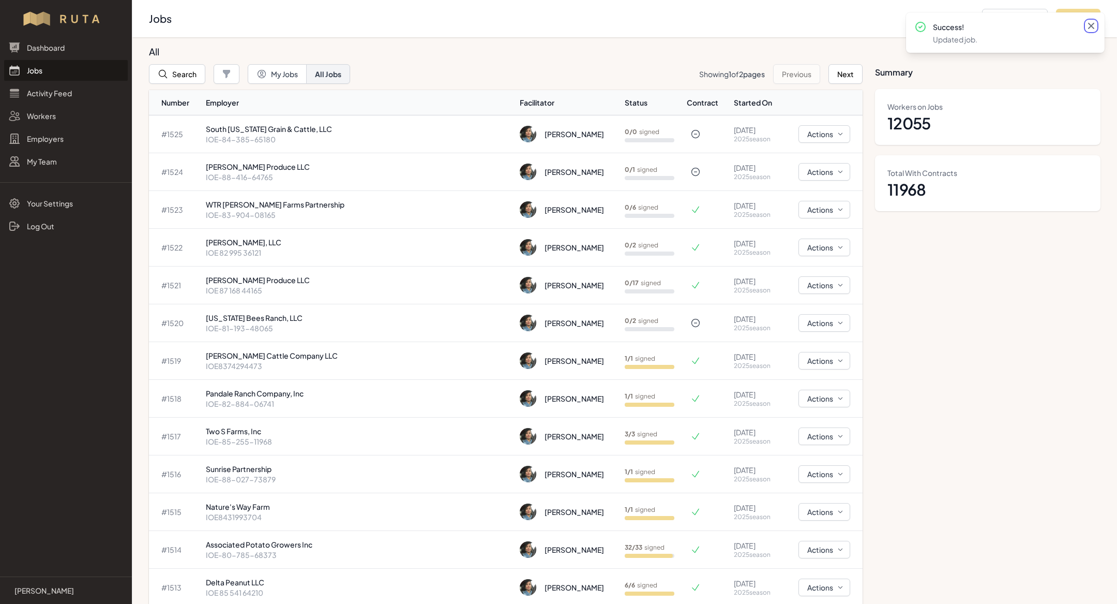
click at [1094, 23] on icon at bounding box center [1091, 26] width 6 height 6
click at [621, 138] on td "0 / 0 signed" at bounding box center [654, 134] width 66 height 38
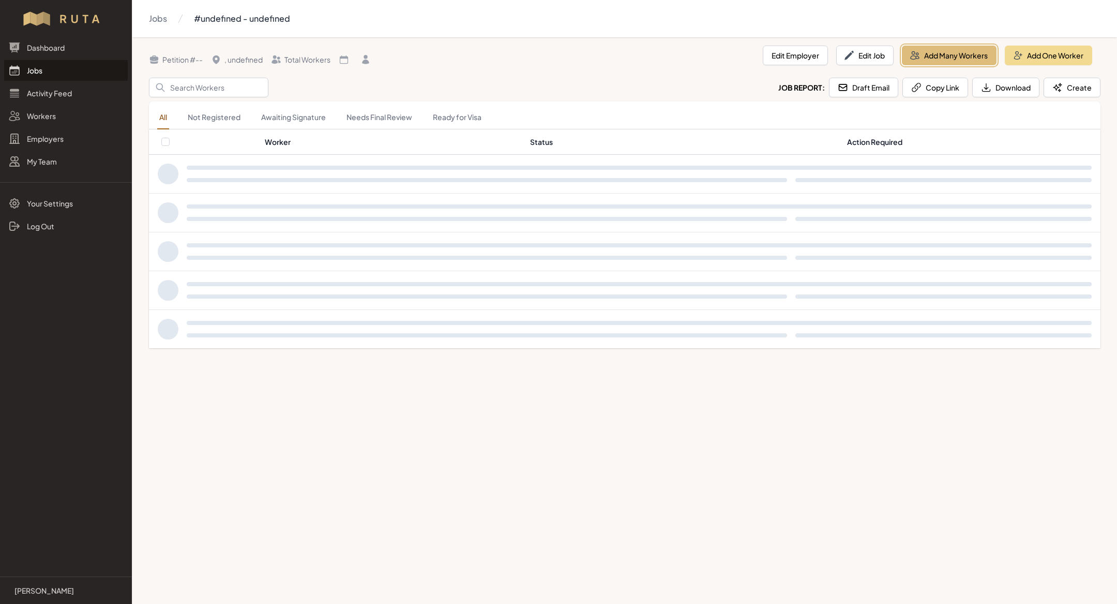
click at [942, 58] on button "Add Many Workers" at bounding box center [949, 56] width 95 height 20
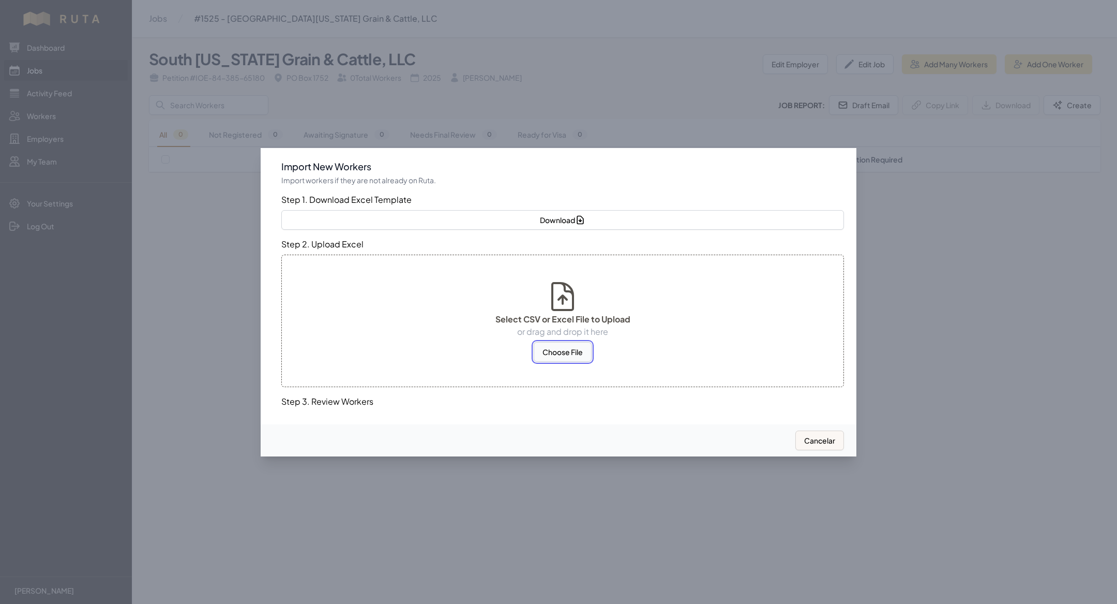
click at [579, 349] on button "Choose File" at bounding box center [563, 352] width 58 height 20
select select "US"
select select "MX"
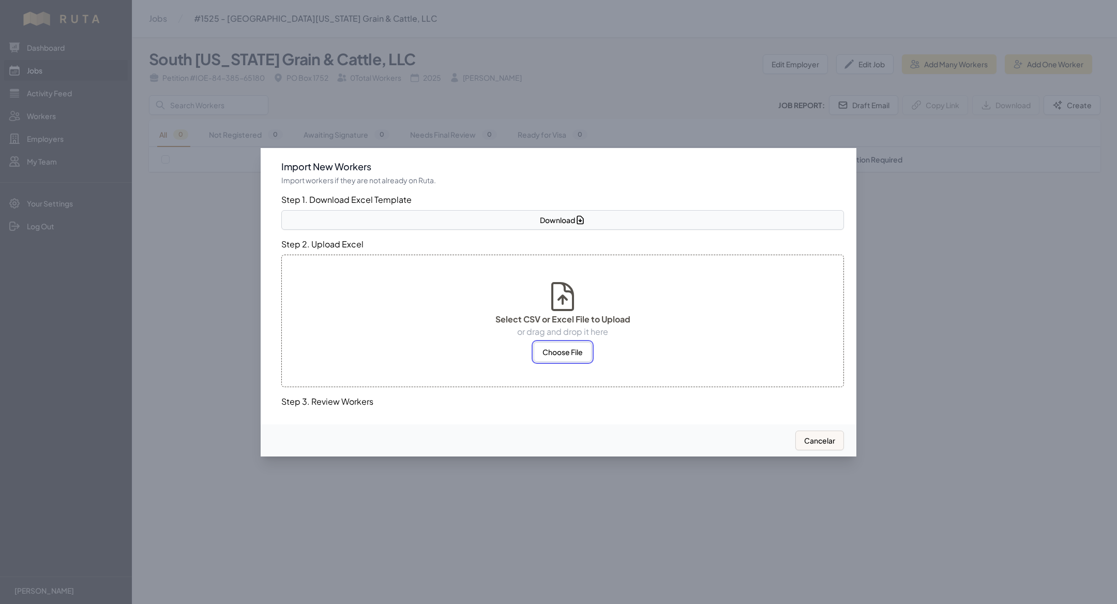
select select "MX"
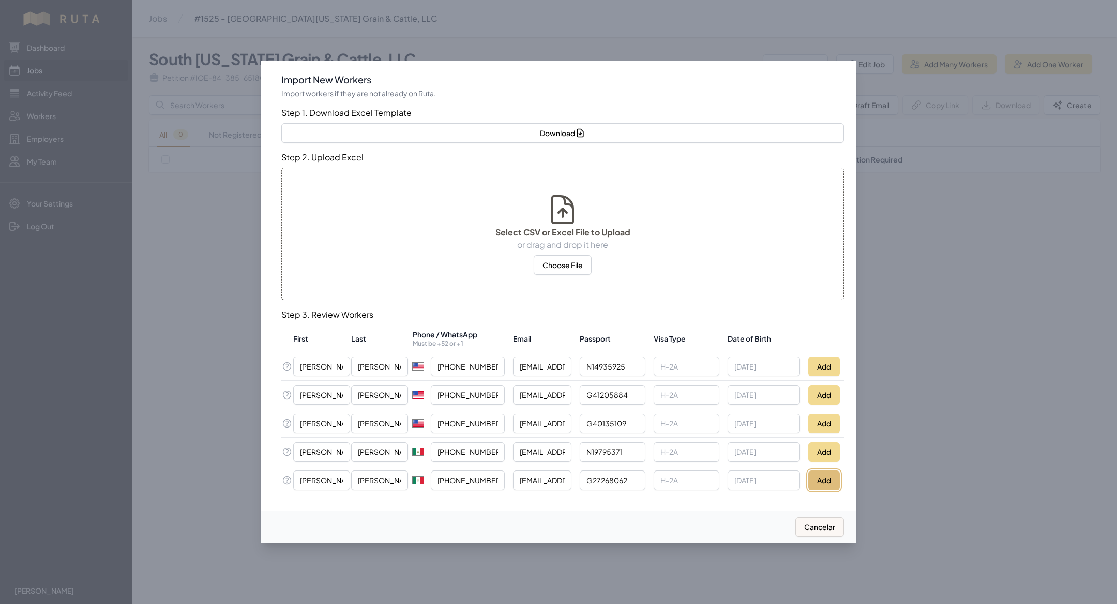
click at [837, 487] on button "Add" at bounding box center [824, 480] width 32 height 20
click at [815, 453] on button "Add" at bounding box center [824, 452] width 32 height 20
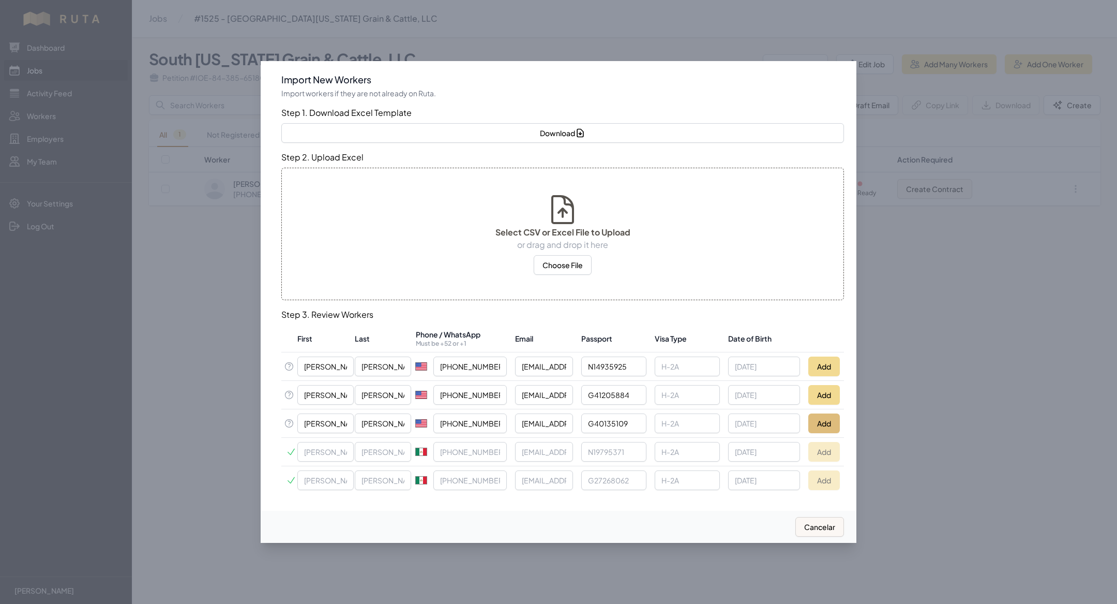
click at [807, 418] on td "Add" at bounding box center [824, 423] width 40 height 28
click at [825, 420] on button "Add" at bounding box center [824, 423] width 32 height 20
click at [826, 395] on button "Add" at bounding box center [824, 395] width 32 height 20
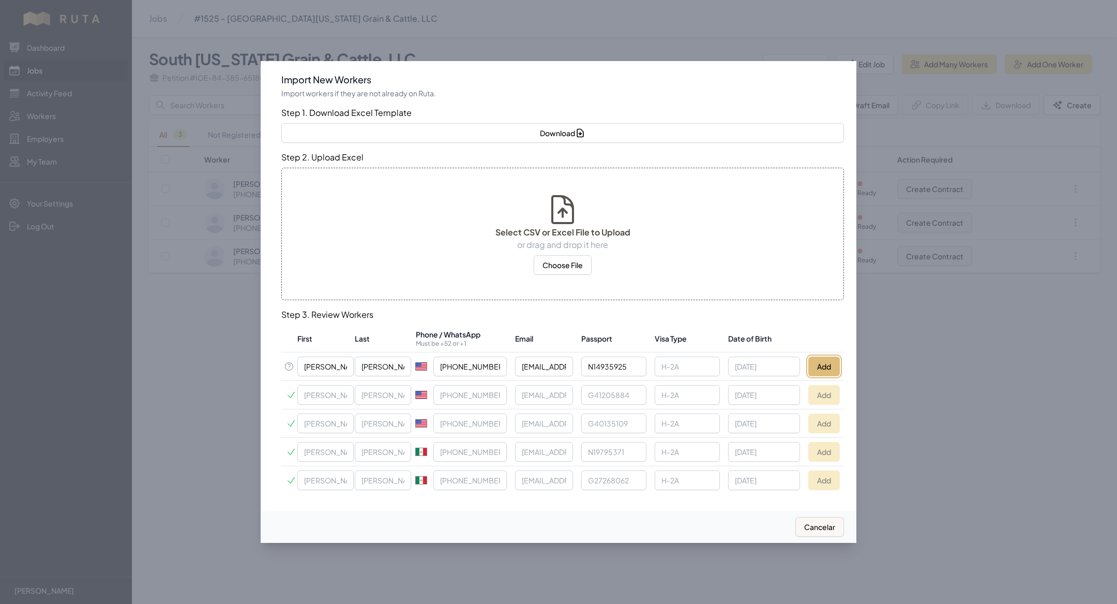
click at [824, 366] on button "Add" at bounding box center [824, 366] width 32 height 20
click at [212, 185] on div at bounding box center [558, 302] width 1117 height 604
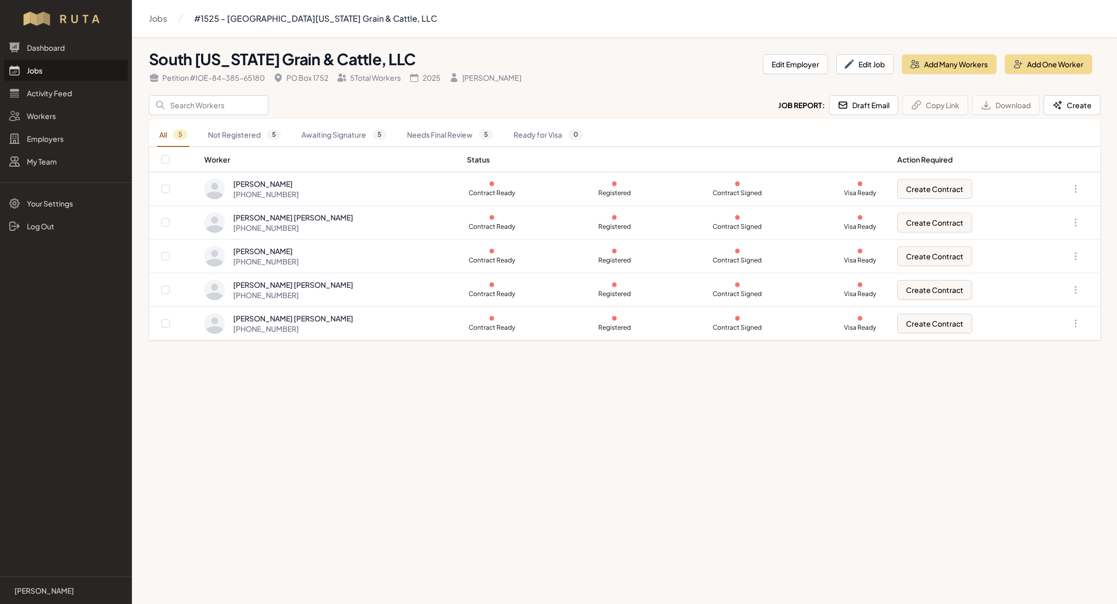
click at [62, 73] on link "Jobs" at bounding box center [66, 70] width 124 height 21
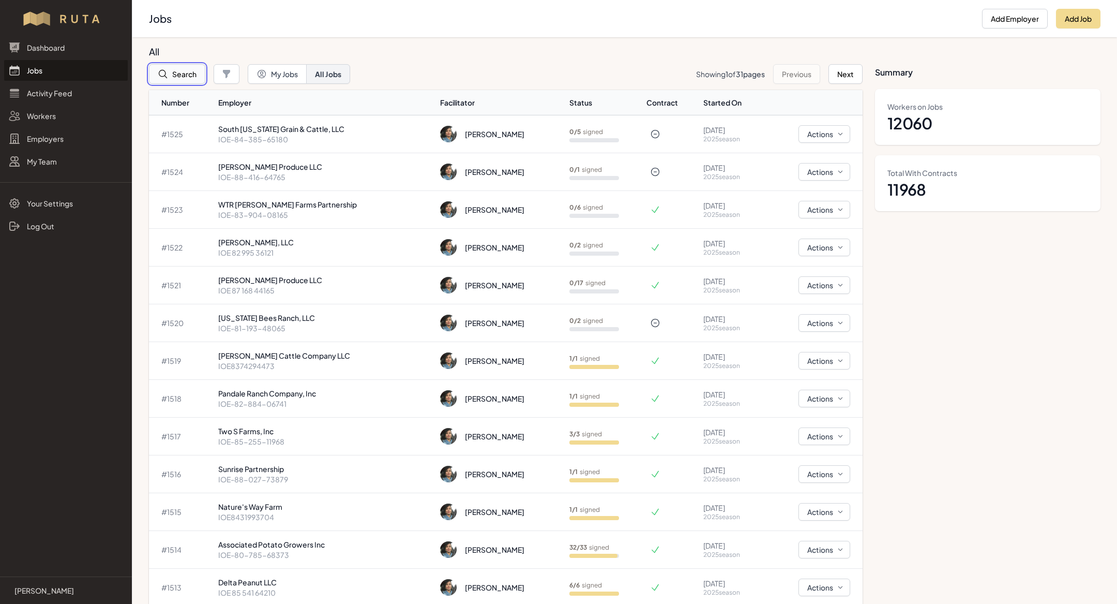
click at [186, 65] on button "Search" at bounding box center [177, 74] width 56 height 20
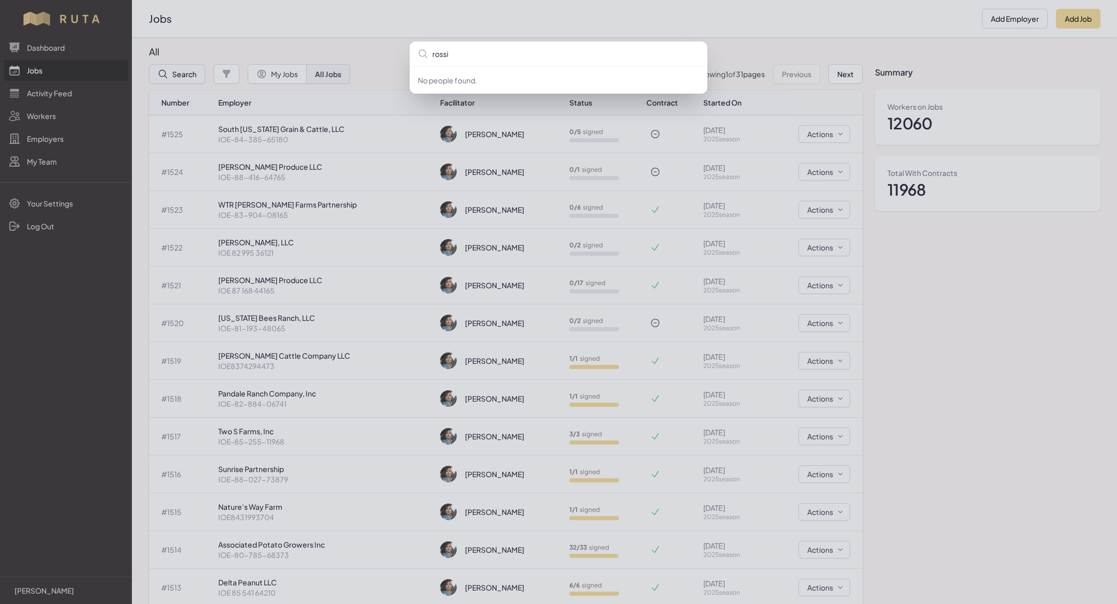
type input "rossi"
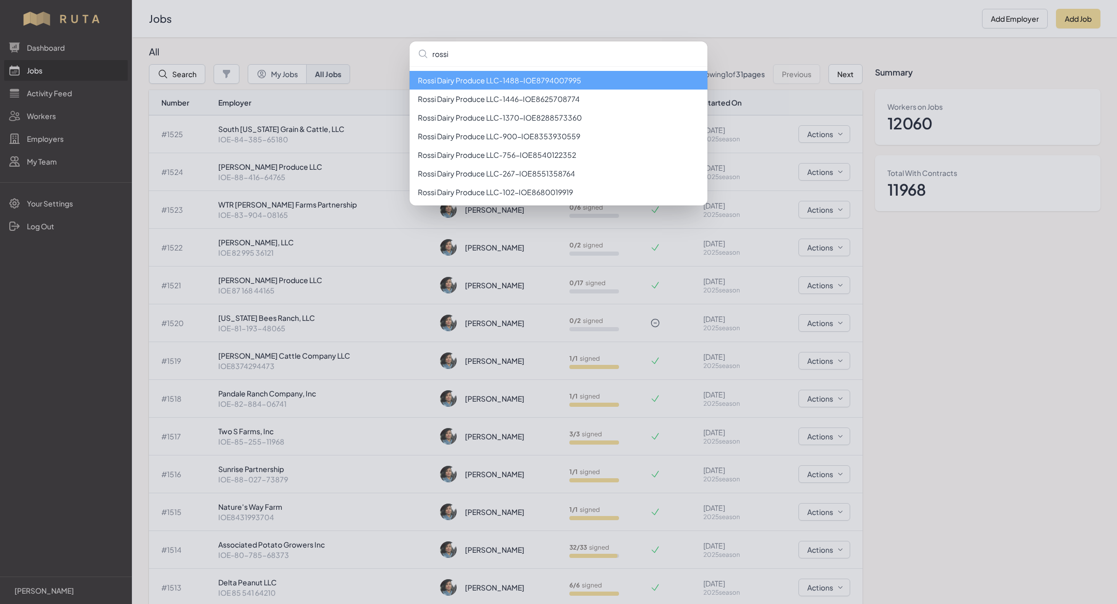
click at [477, 83] on li "[PERSON_NAME] Dairy Produce LLC - 1488 - IOE8794007995" at bounding box center [559, 80] width 298 height 19
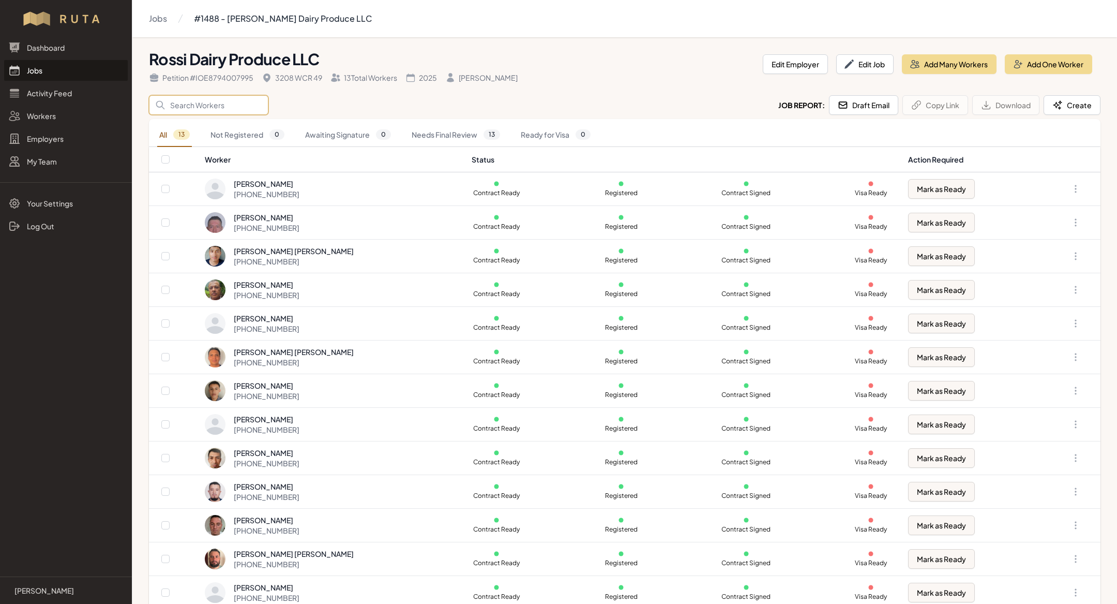
click at [225, 105] on input "Search" at bounding box center [208, 105] width 119 height 20
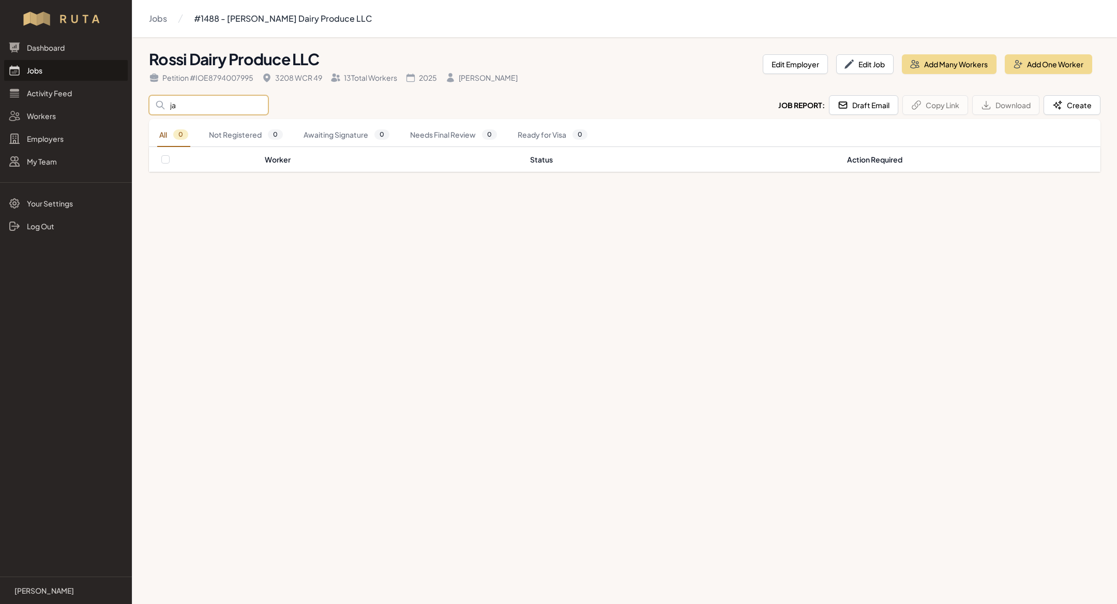
type input "j"
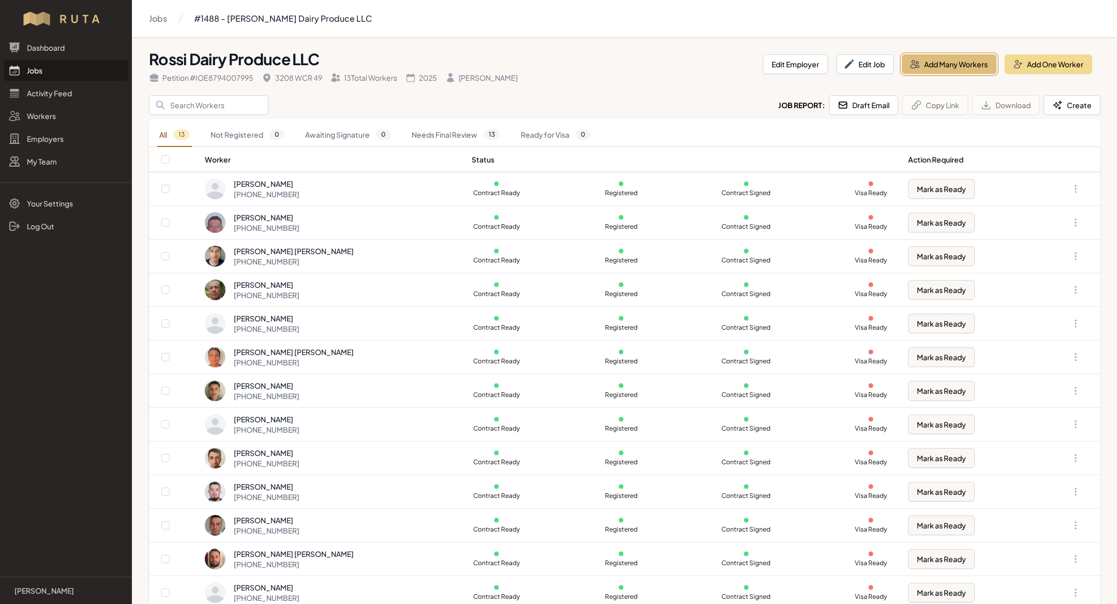
click at [973, 56] on button "Add Many Workers" at bounding box center [949, 64] width 95 height 20
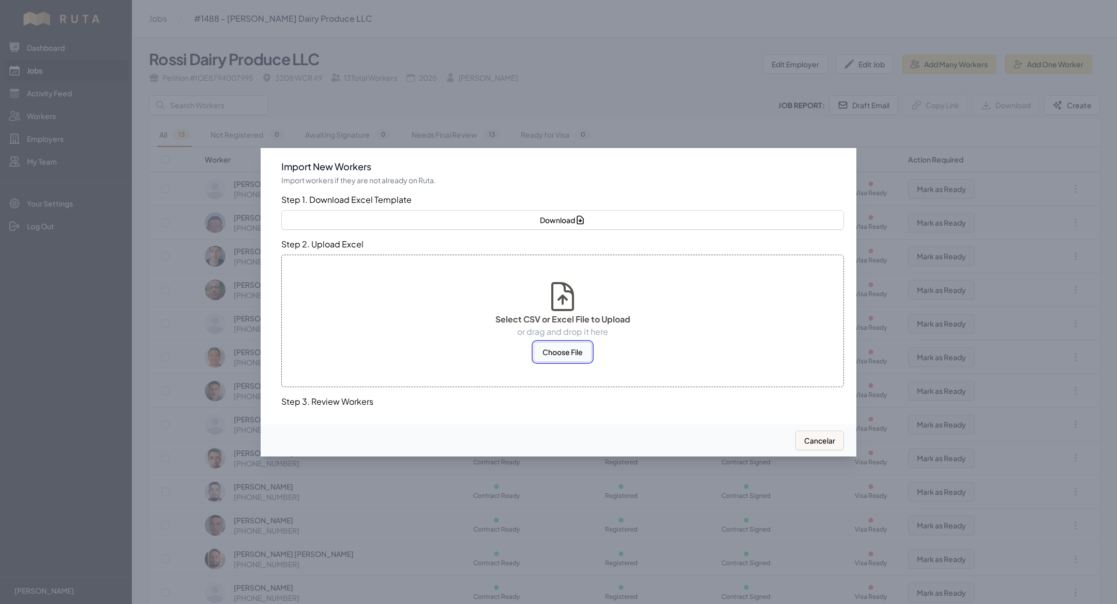
click at [569, 345] on button "Choose File" at bounding box center [563, 352] width 58 height 20
select select "MX"
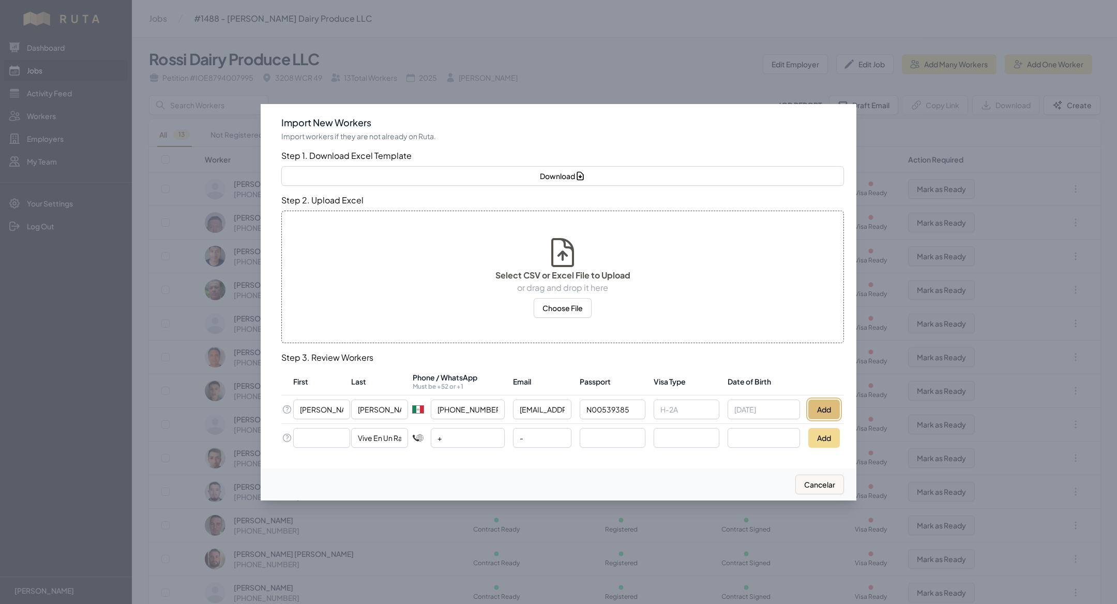
click at [821, 409] on button "Add" at bounding box center [824, 409] width 32 height 20
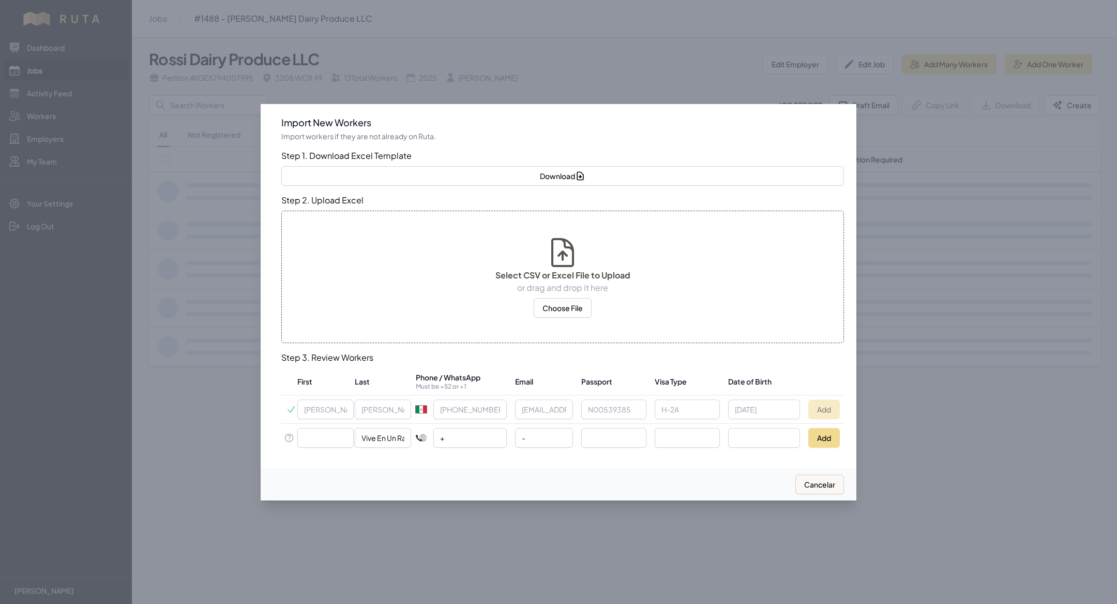
click at [443, 13] on div at bounding box center [558, 302] width 1117 height 604
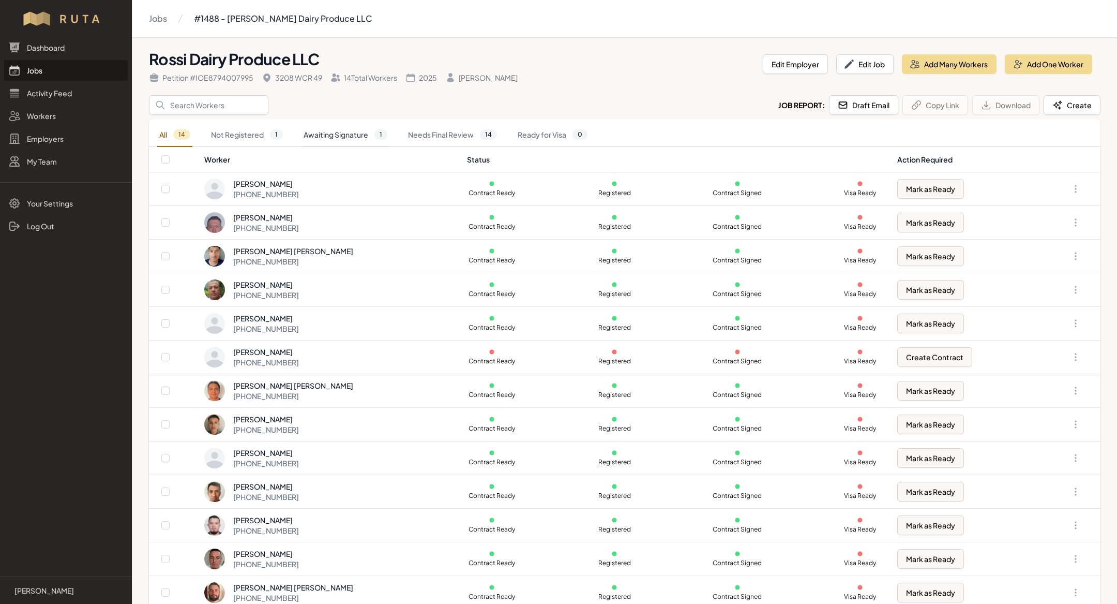
click at [385, 135] on span "1" at bounding box center [380, 134] width 13 height 10
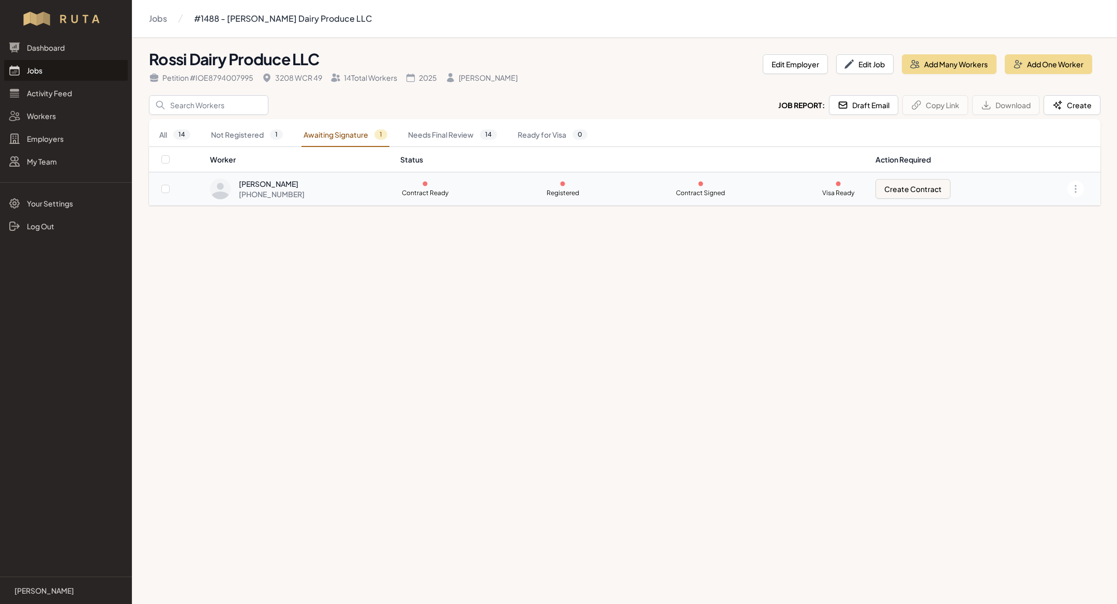
click at [379, 191] on div "[PERSON_NAME] [PHONE_NUMBER]" at bounding box center [299, 188] width 178 height 21
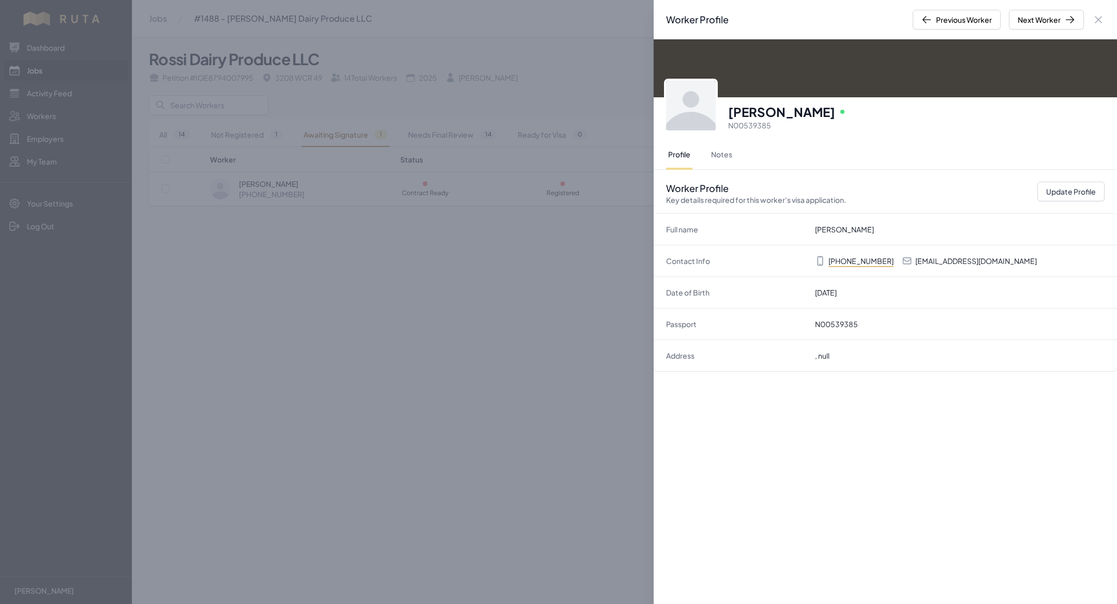
click at [487, 341] on div "Worker Profile Previous Worker Next Worker Close panel [PERSON_NAME] Online N00…" at bounding box center [558, 302] width 1117 height 604
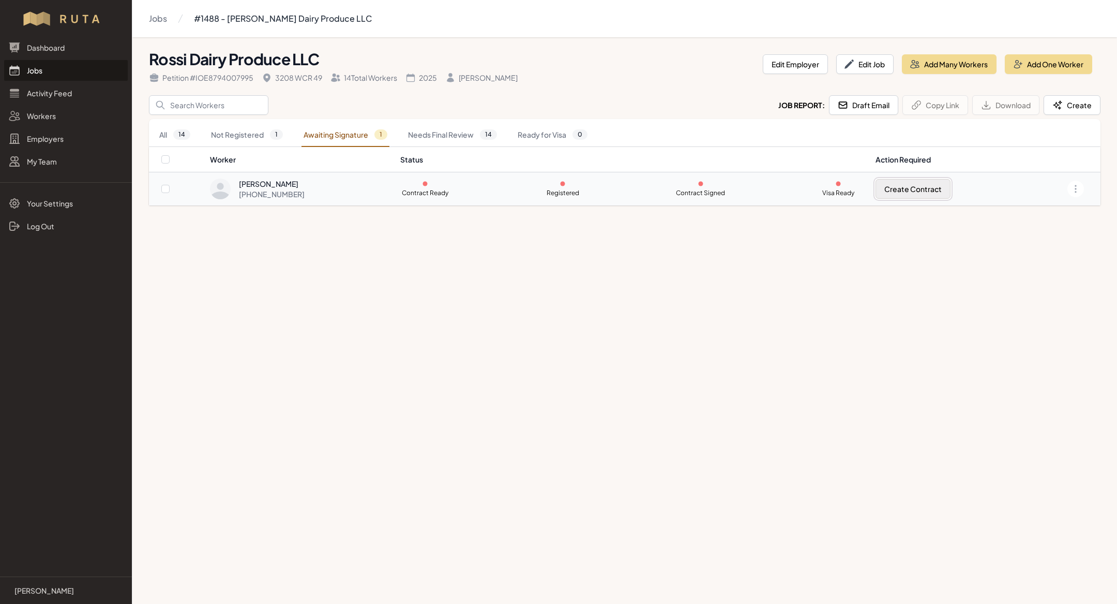
click at [935, 186] on button "Create Contract" at bounding box center [913, 189] width 75 height 20
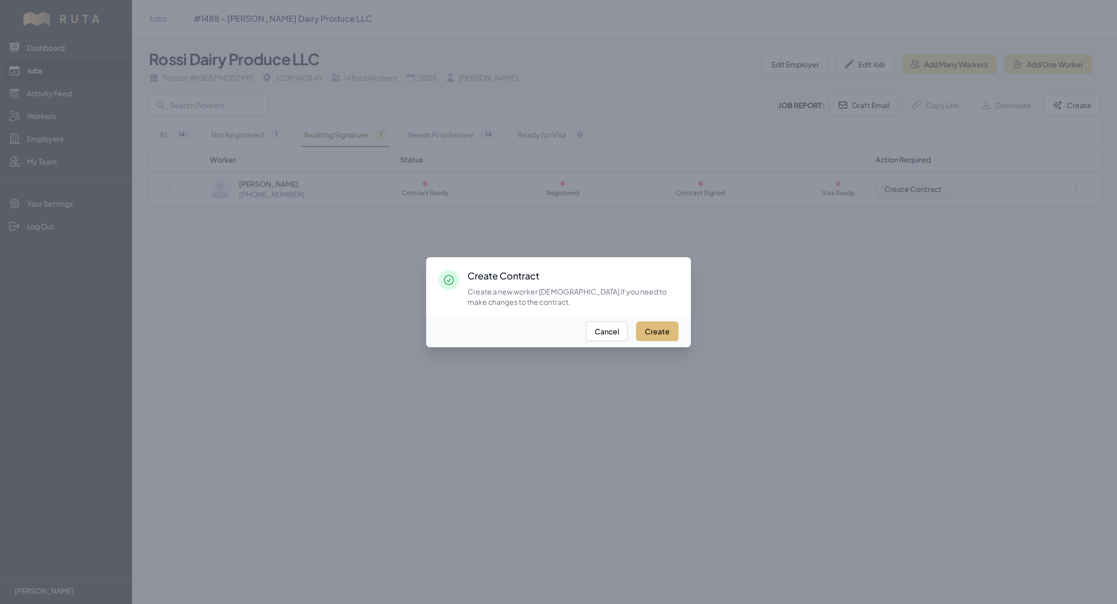
click at [671, 328] on button "Create" at bounding box center [657, 331] width 42 height 20
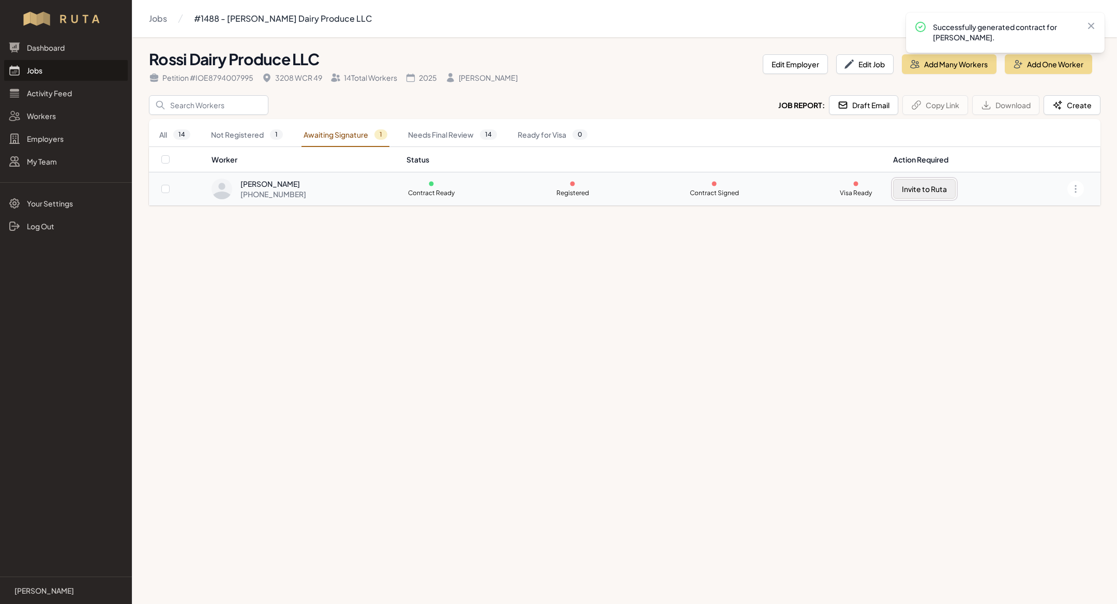
click at [925, 193] on button "Invite to Ruta" at bounding box center [924, 189] width 63 height 20
checkbox input "true"
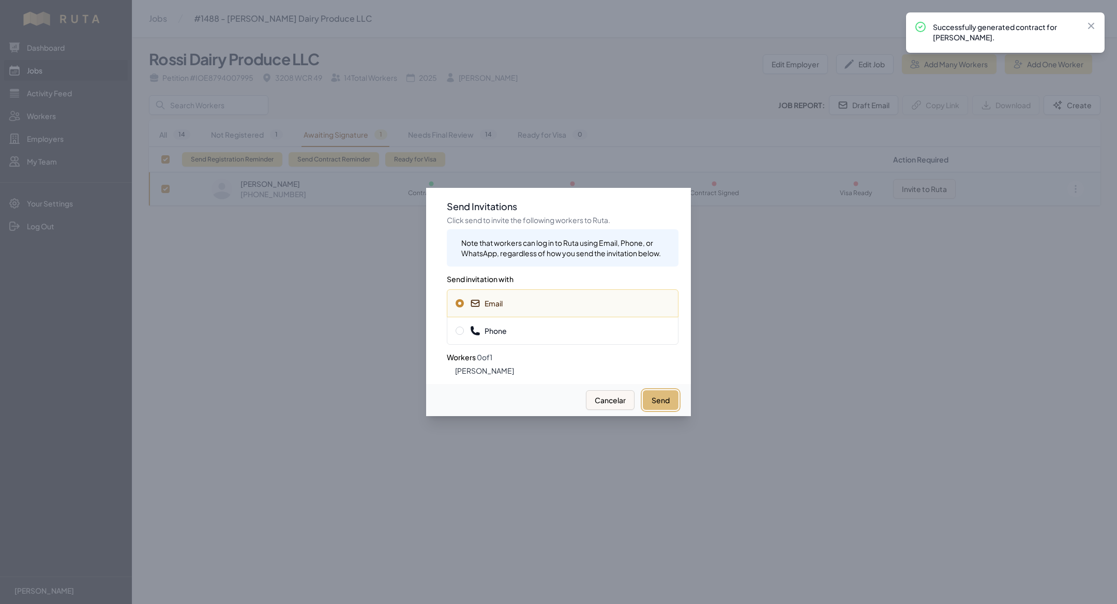
click at [666, 402] on button "Send" at bounding box center [661, 400] width 36 height 20
click at [563, 334] on span "Phone" at bounding box center [563, 330] width 214 height 10
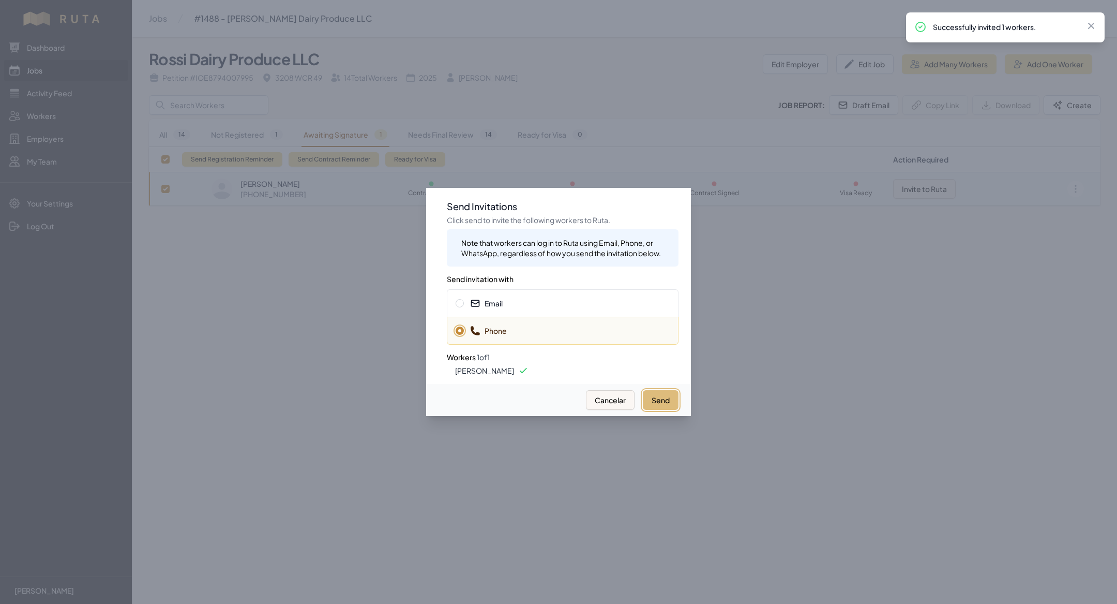
click at [657, 394] on button "Send" at bounding box center [661, 400] width 36 height 20
click at [661, 402] on button "Send" at bounding box center [661, 400] width 36 height 20
click at [312, 337] on div at bounding box center [558, 302] width 1117 height 604
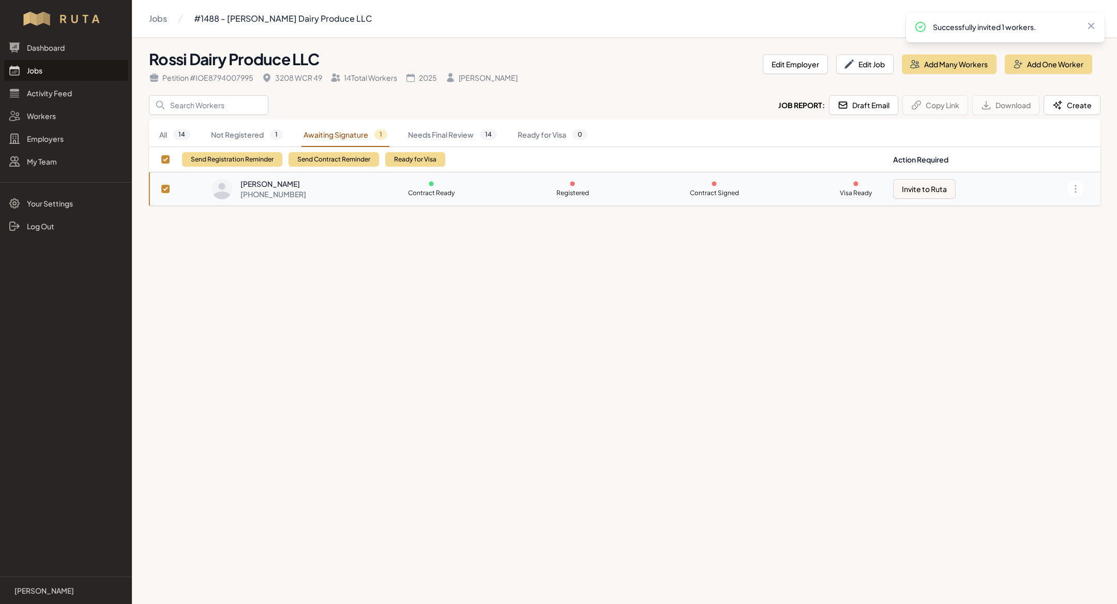
click at [68, 71] on link "Jobs" at bounding box center [66, 70] width 124 height 21
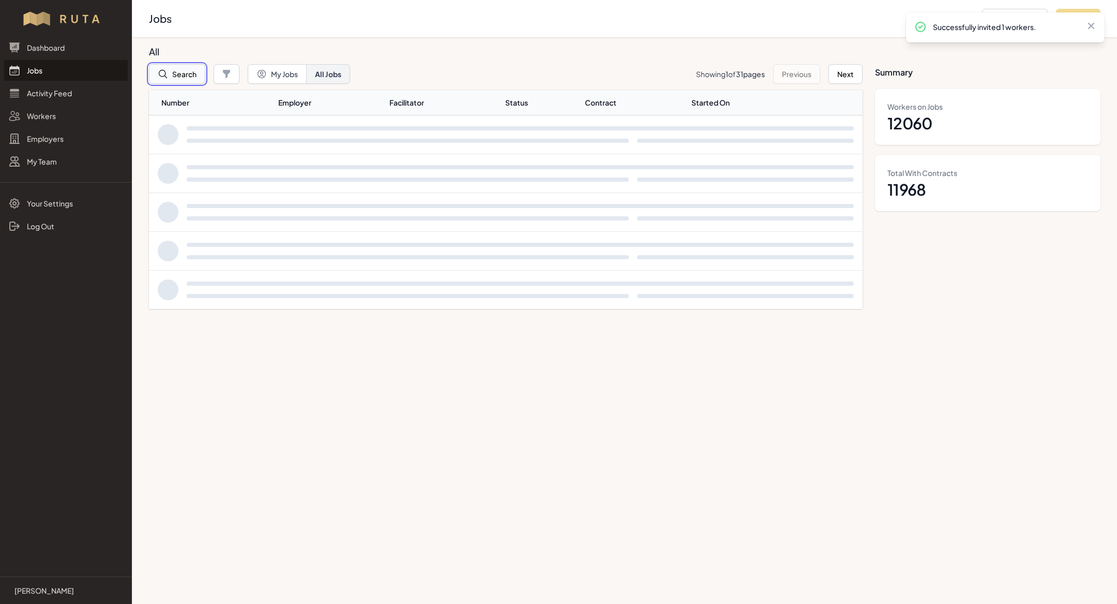
click at [184, 65] on button "Search" at bounding box center [177, 74] width 56 height 20
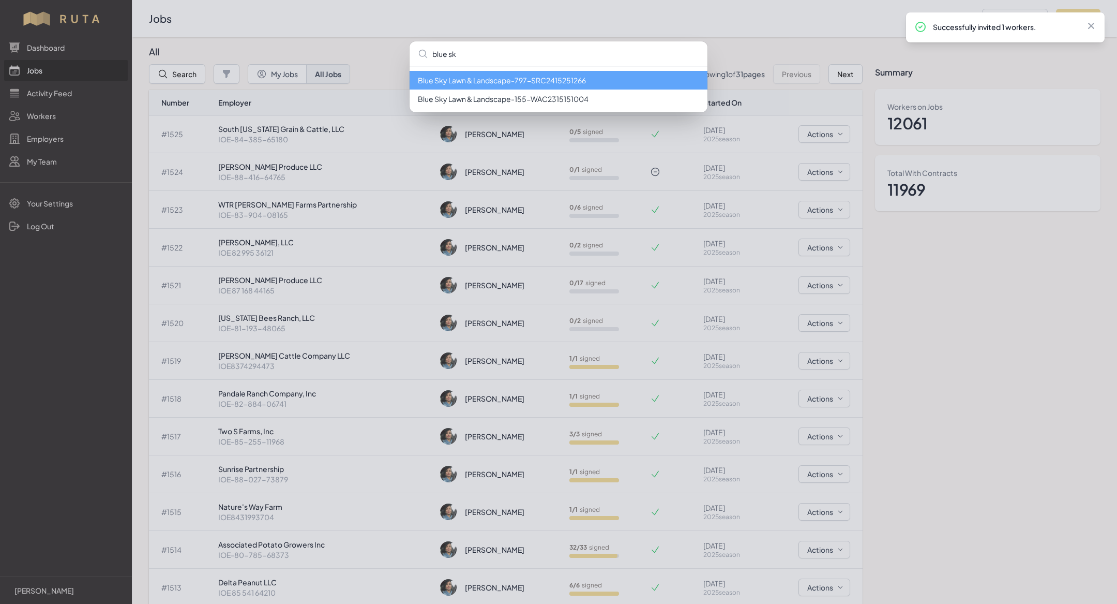
type input "blue sk"
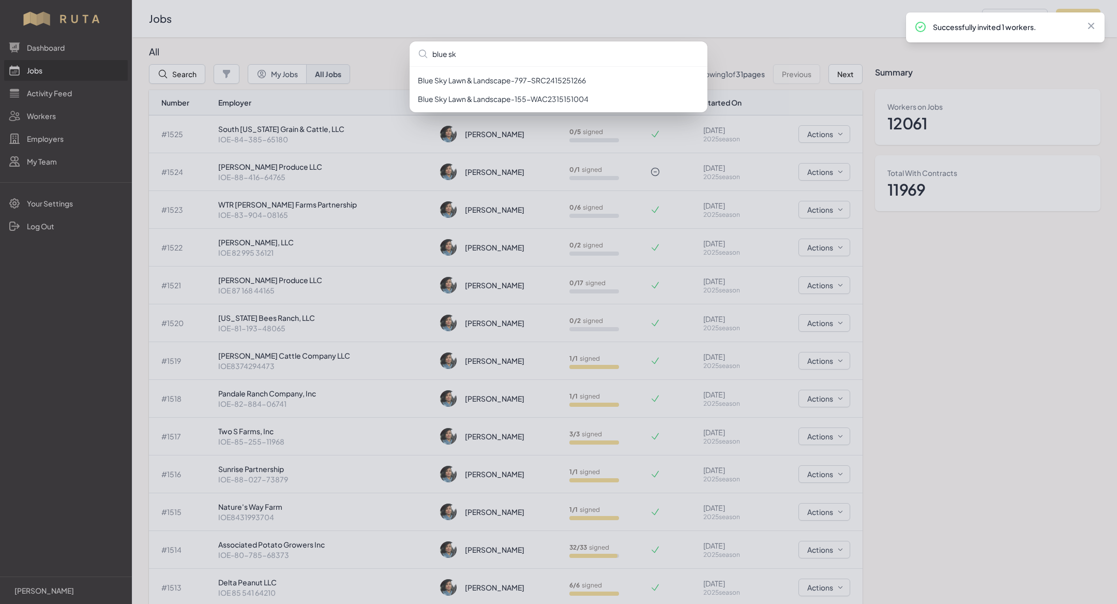
click at [1097, 25] on div "Successfully invited 1 workers. Close" at bounding box center [1005, 27] width 199 height 30
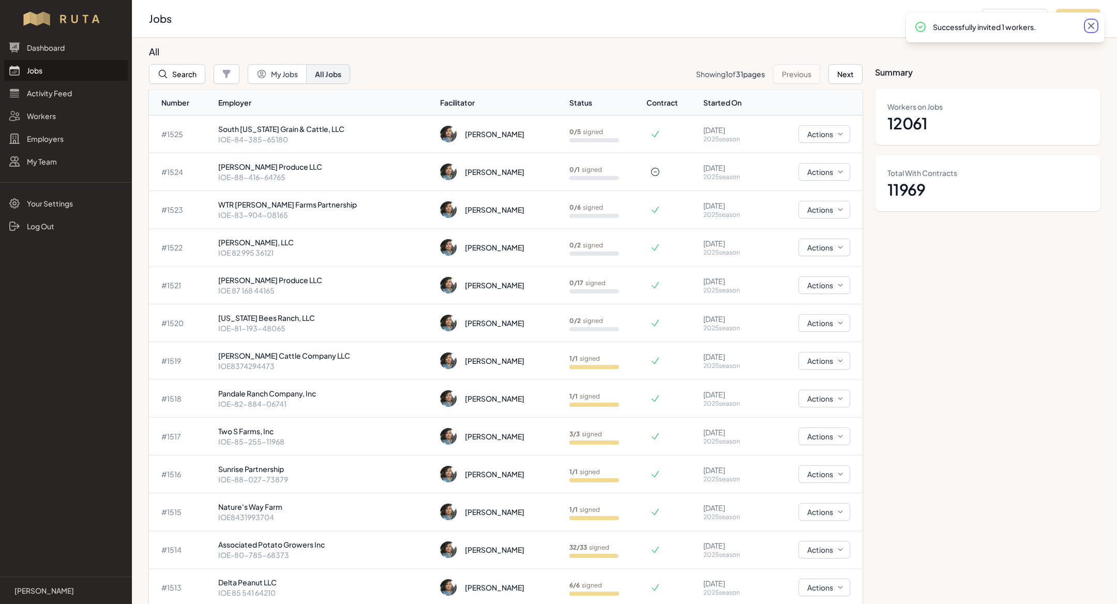
click at [1095, 25] on icon at bounding box center [1091, 26] width 10 height 10
click at [1095, 25] on button "Add Job" at bounding box center [1078, 19] width 44 height 20
select select "2023"
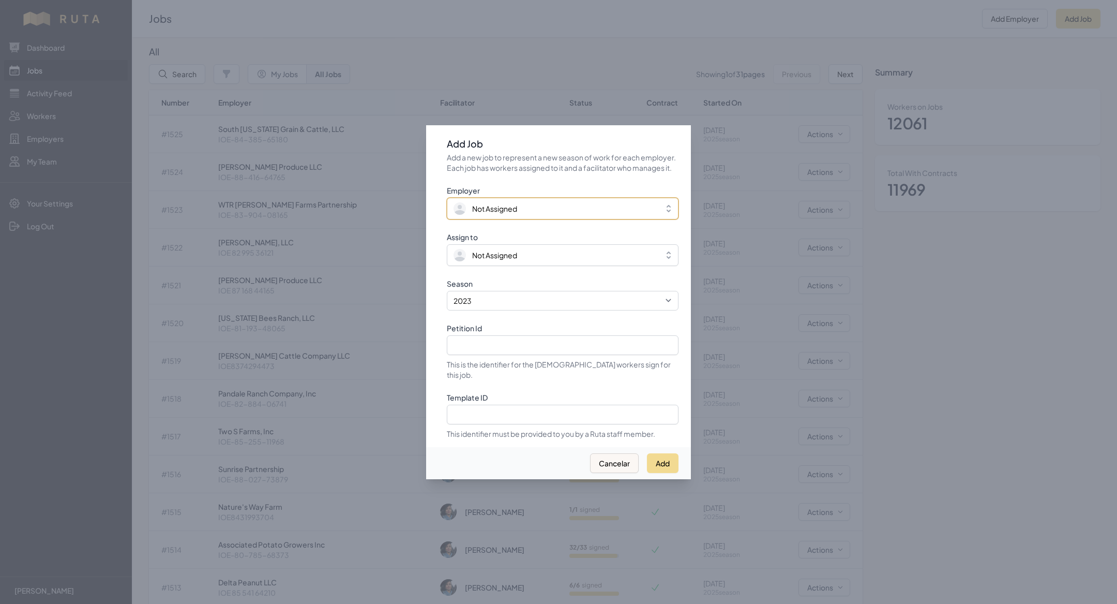
click at [514, 210] on span "Not Assigned" at bounding box center [494, 208] width 45 height 10
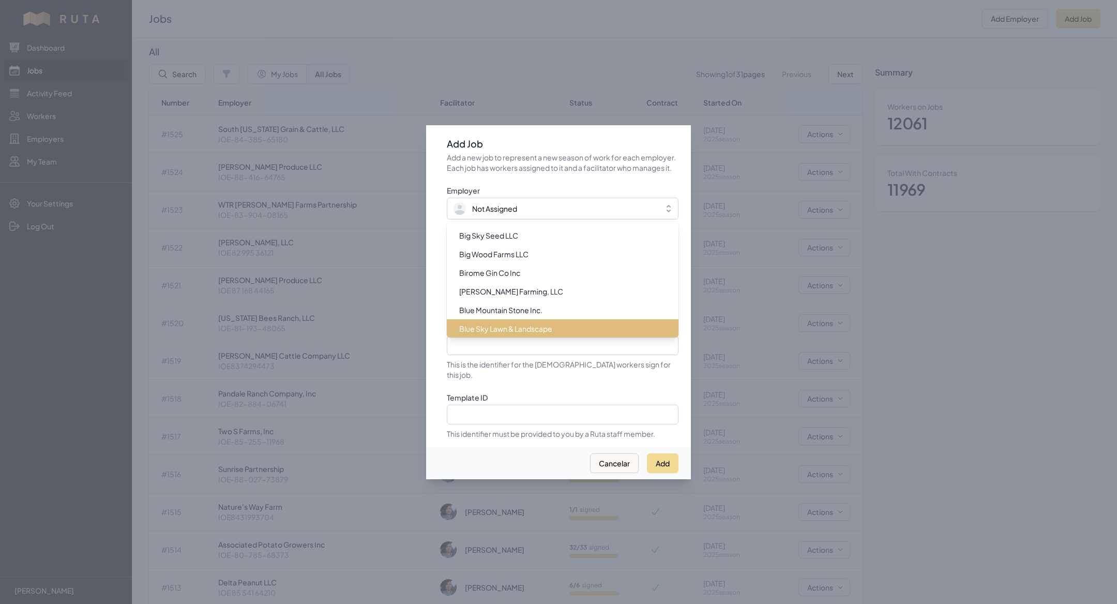
scroll to position [1421, 0]
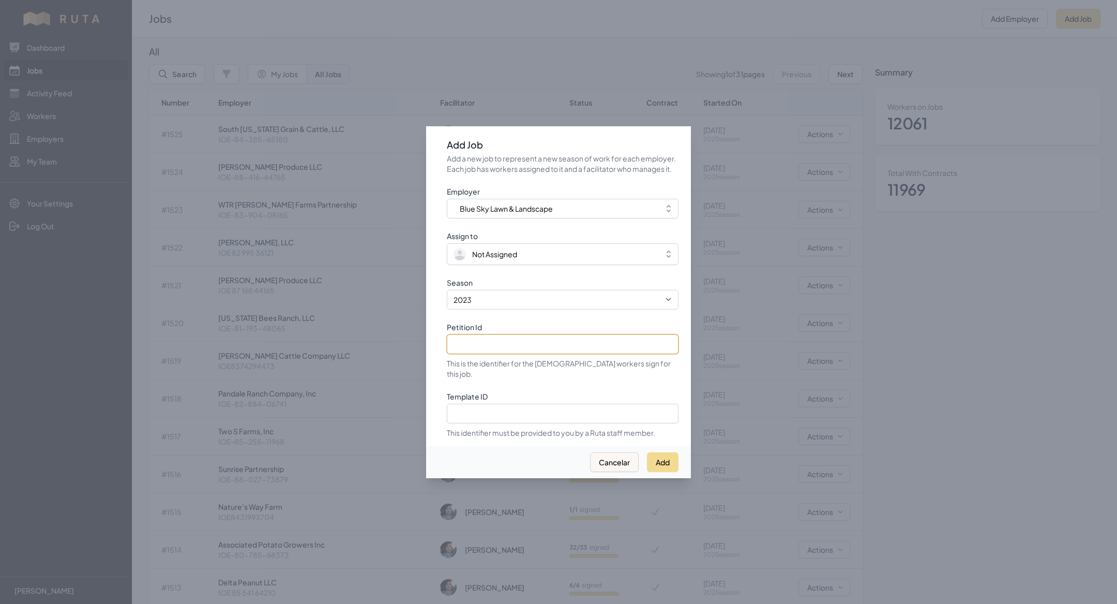
click at [505, 344] on input "Petition Id" at bounding box center [563, 344] width 232 height 20
paste input "IOE8878110477"
type input "IOE8878110477"
click at [508, 305] on select "2021 2022 2023 2024 2025" at bounding box center [563, 300] width 232 height 20
click at [447, 295] on select "2021 2022 2023 2024 2025" at bounding box center [563, 300] width 232 height 20
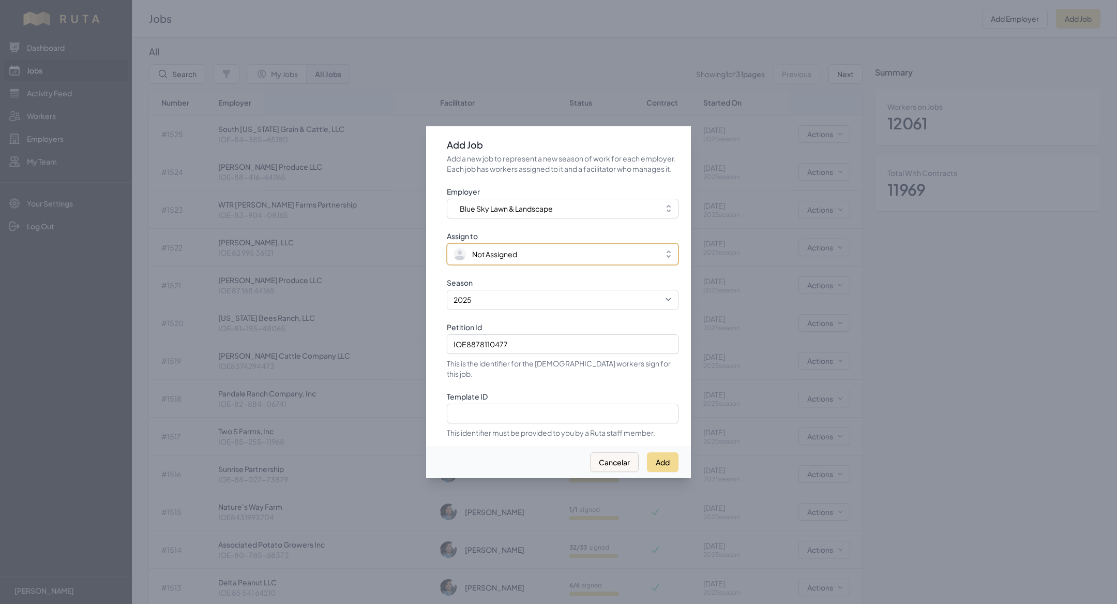
click at [510, 254] on span "Not Assigned" at bounding box center [494, 254] width 45 height 10
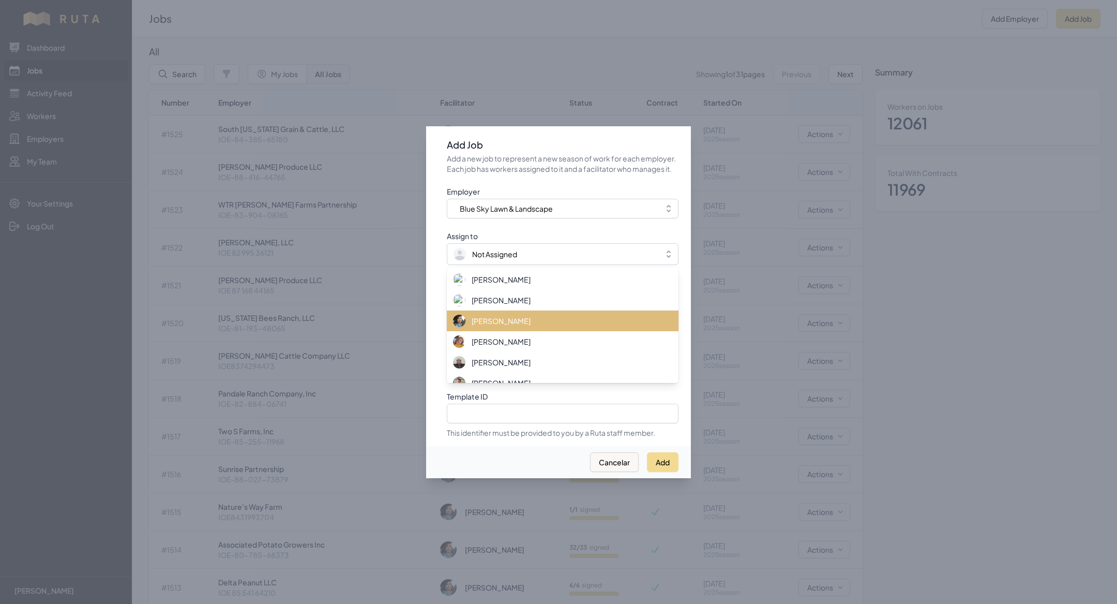
click at [516, 326] on span "[PERSON_NAME]" at bounding box center [501, 320] width 59 height 10
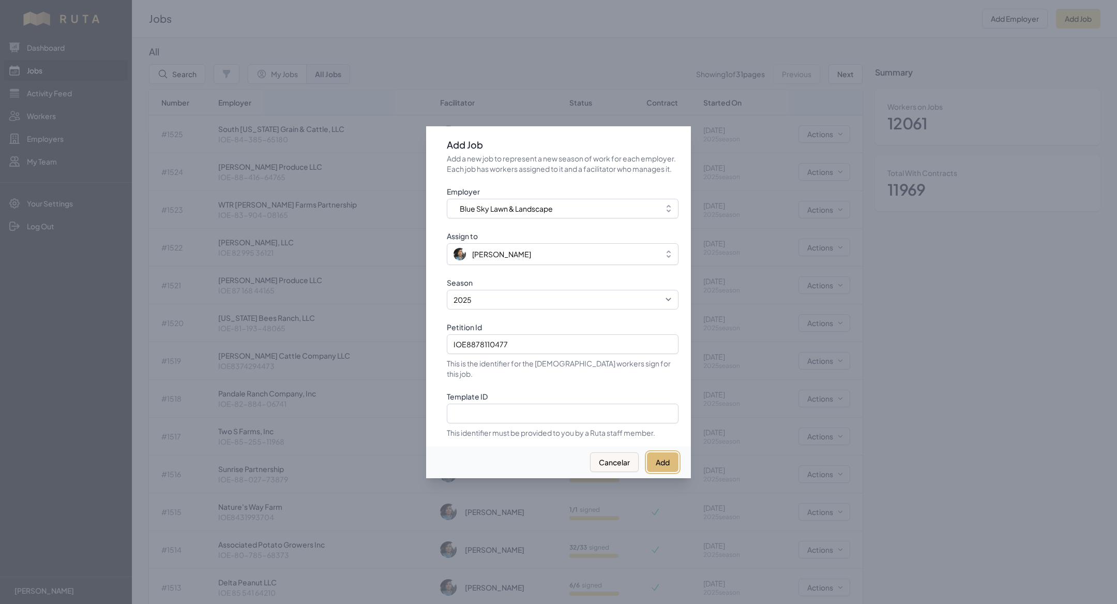
click at [659, 459] on button "Add" at bounding box center [663, 462] width 32 height 20
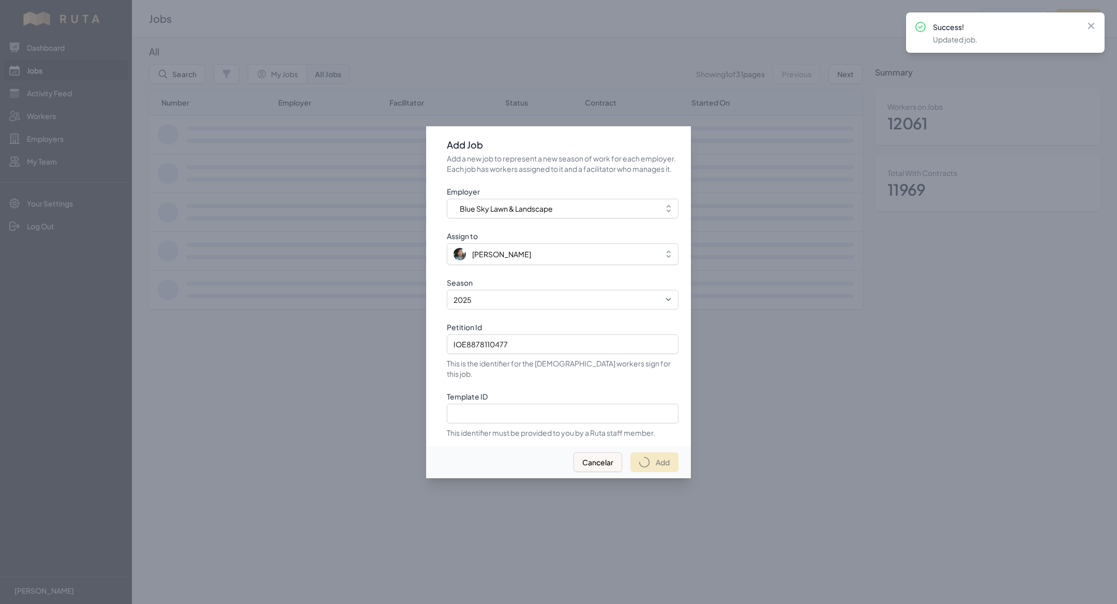
select select "2023"
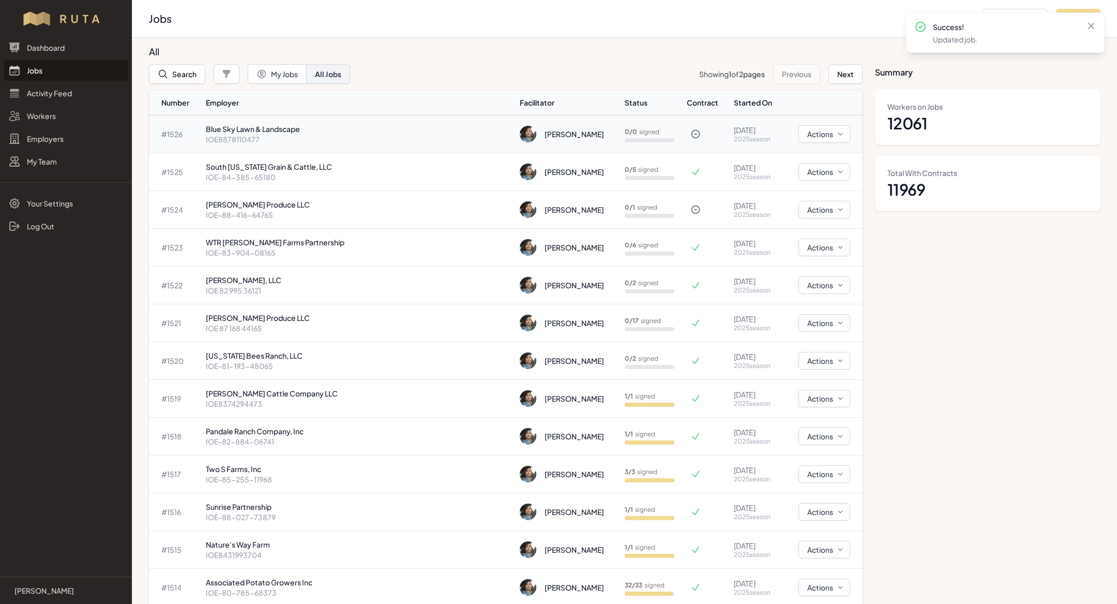
click at [305, 138] on p "IOE8878110477" at bounding box center [359, 139] width 306 height 10
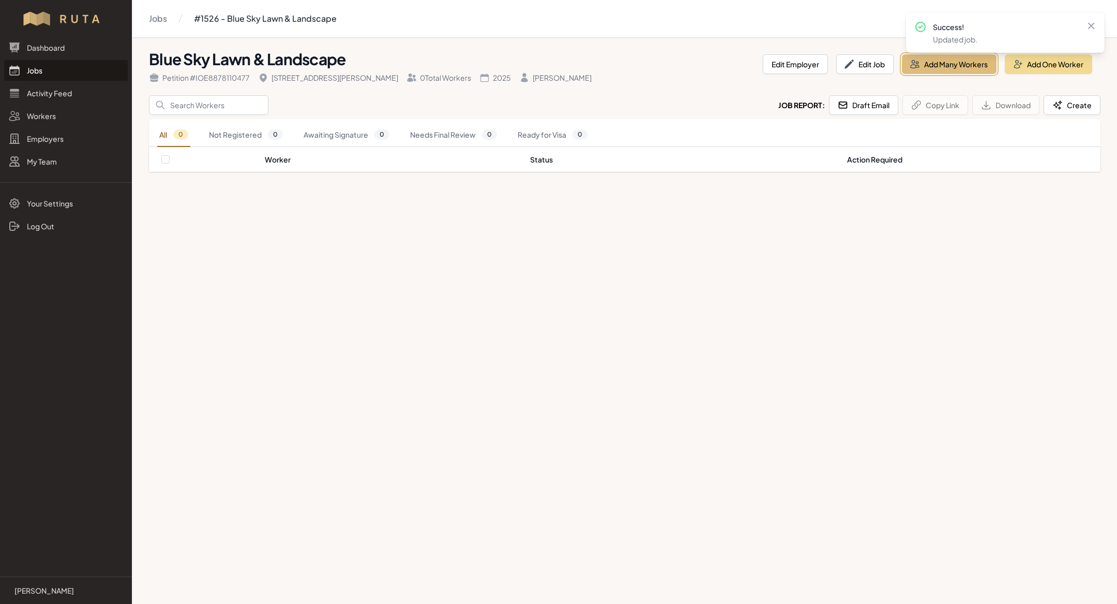
click at [960, 65] on button "Add Many Workers" at bounding box center [949, 64] width 95 height 20
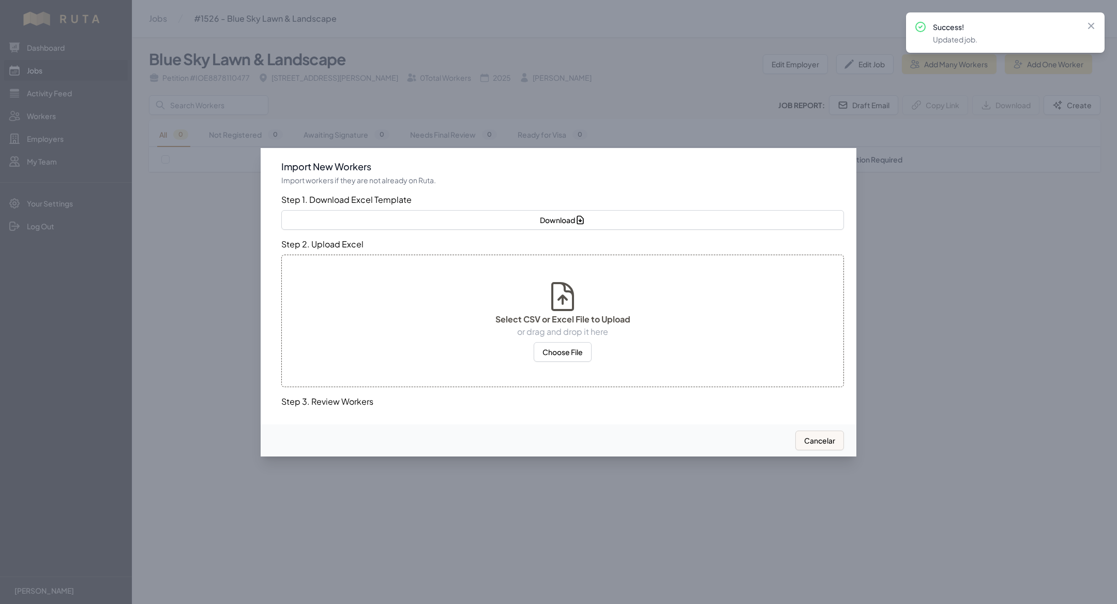
click at [569, 362] on div "Select CSV or Excel File to Upload or drag and drop it here Choose File" at bounding box center [562, 320] width 563 height 132
select select "MX"
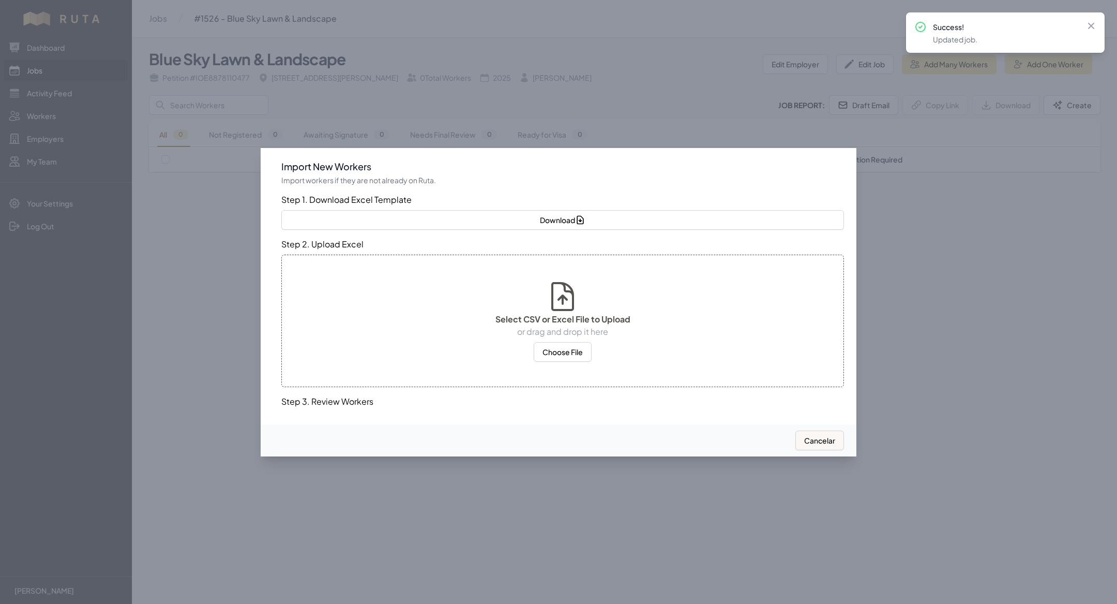
select select "MX"
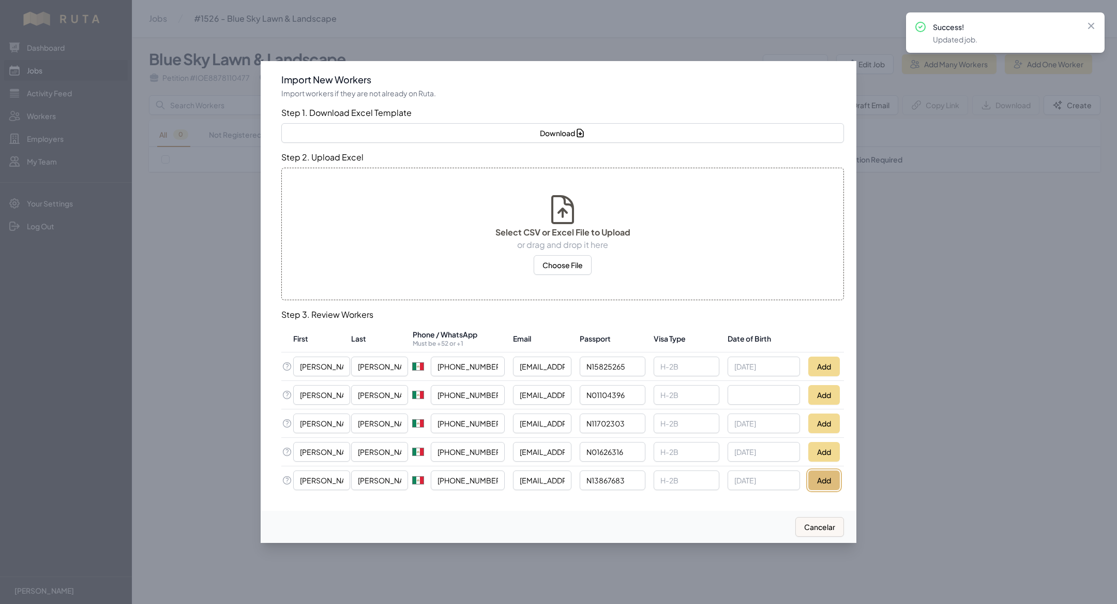
click at [821, 484] on button "Add" at bounding box center [824, 480] width 32 height 20
click at [825, 451] on button "Add" at bounding box center [824, 452] width 32 height 20
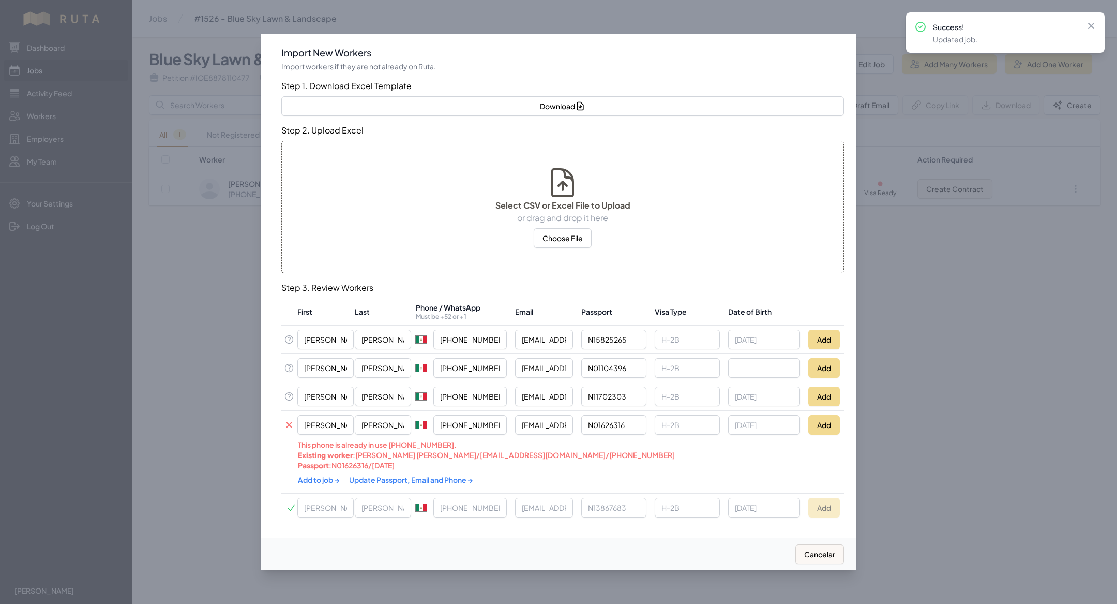
click at [396, 485] on div "Add to job → Update Passport, Email and Phone →" at bounding box center [507, 479] width 418 height 19
click at [395, 477] on link "Update Passport, Email and Phone →" at bounding box center [411, 479] width 124 height 9
click at [317, 477] on link "Add to job →" at bounding box center [319, 478] width 43 height 9
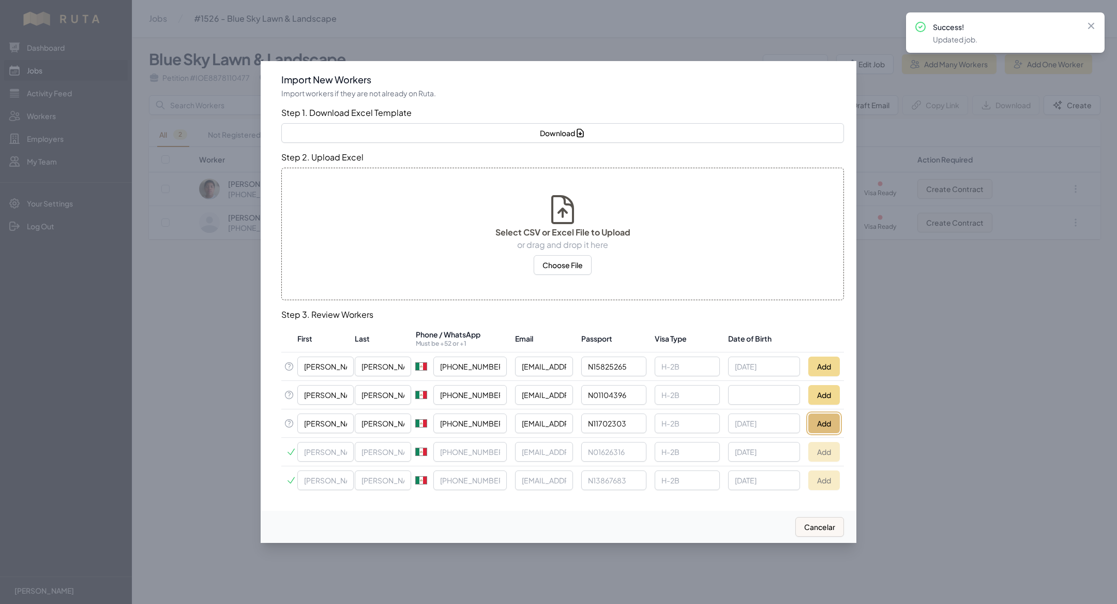
click at [829, 416] on button "Add" at bounding box center [824, 423] width 32 height 20
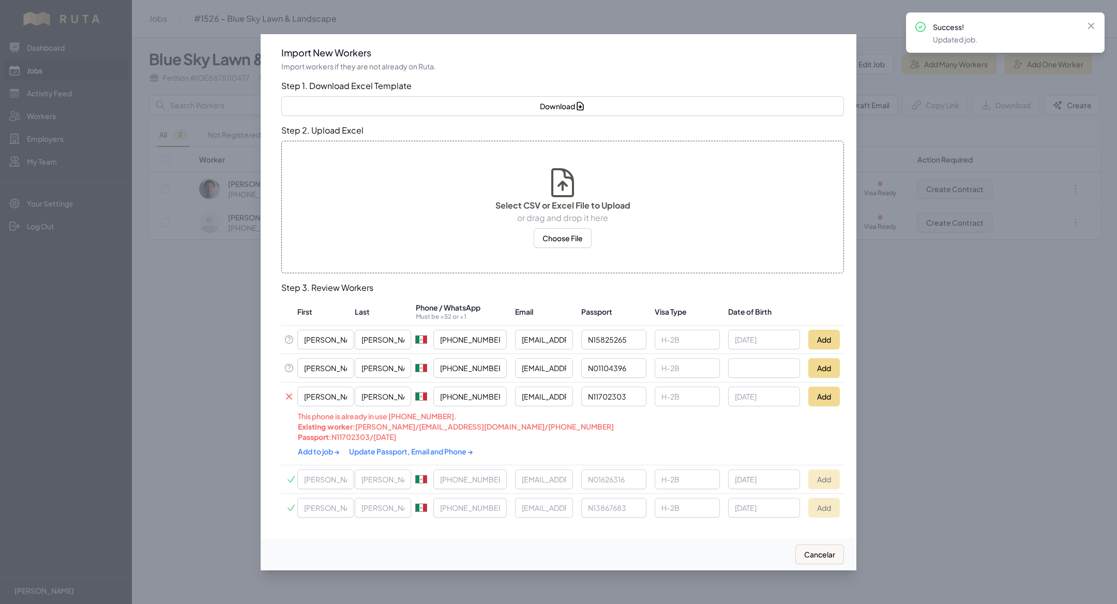
click at [383, 446] on link "Update Passport, Email and Phone →" at bounding box center [411, 450] width 124 height 9
click at [326, 450] on link "Add to job →" at bounding box center [319, 449] width 43 height 9
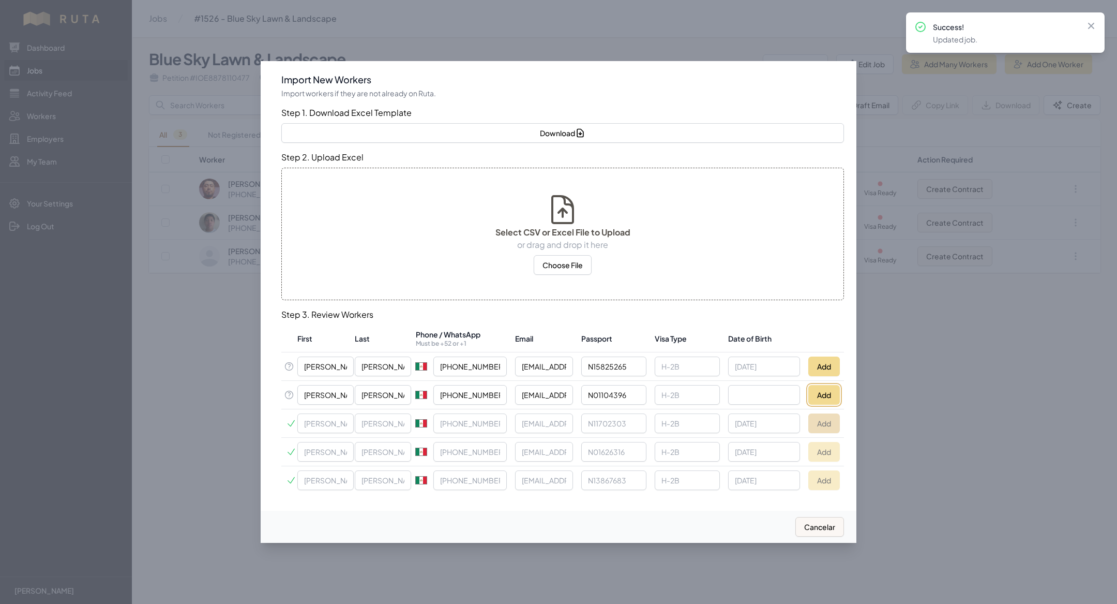
click at [829, 400] on button "Add" at bounding box center [824, 395] width 32 height 20
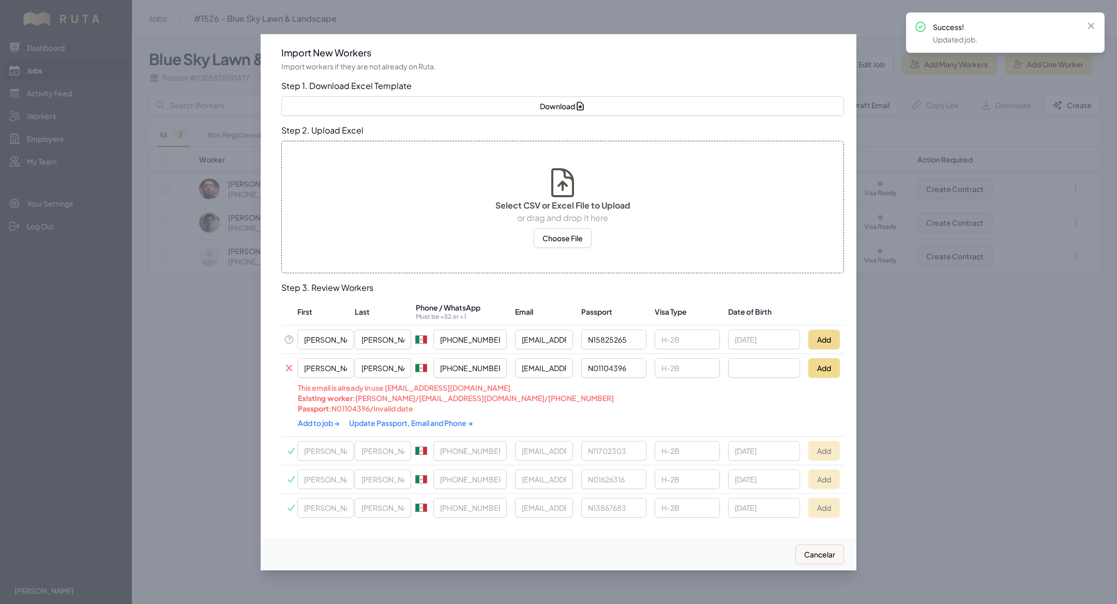
click at [376, 423] on link "Update Passport, Email and Phone →" at bounding box center [411, 422] width 124 height 9
click at [326, 419] on link "Add to job →" at bounding box center [319, 421] width 43 height 9
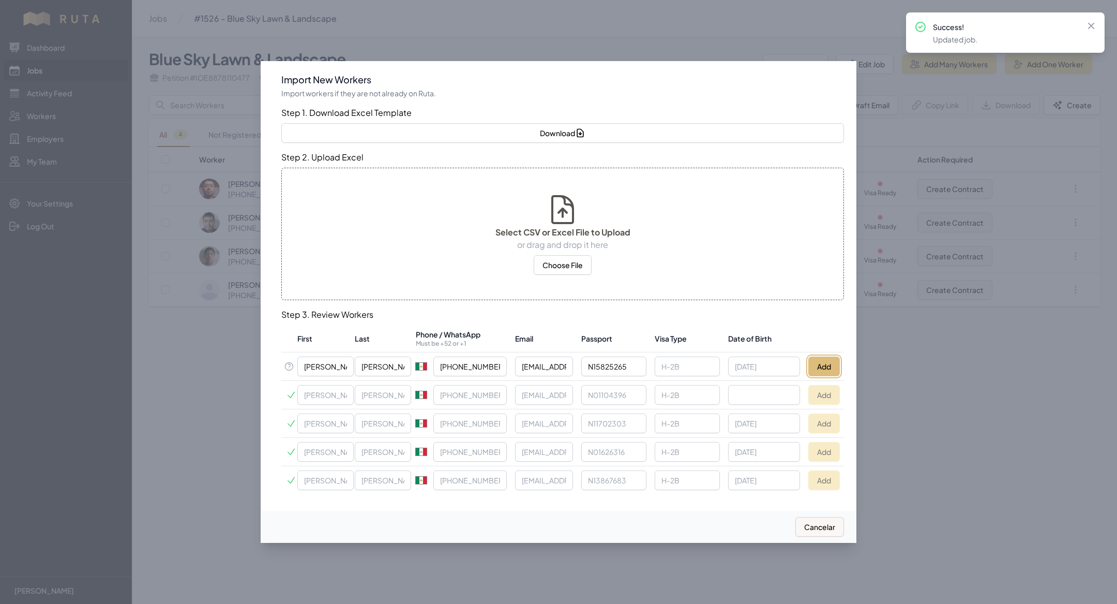
click at [824, 365] on button "Add" at bounding box center [824, 366] width 32 height 20
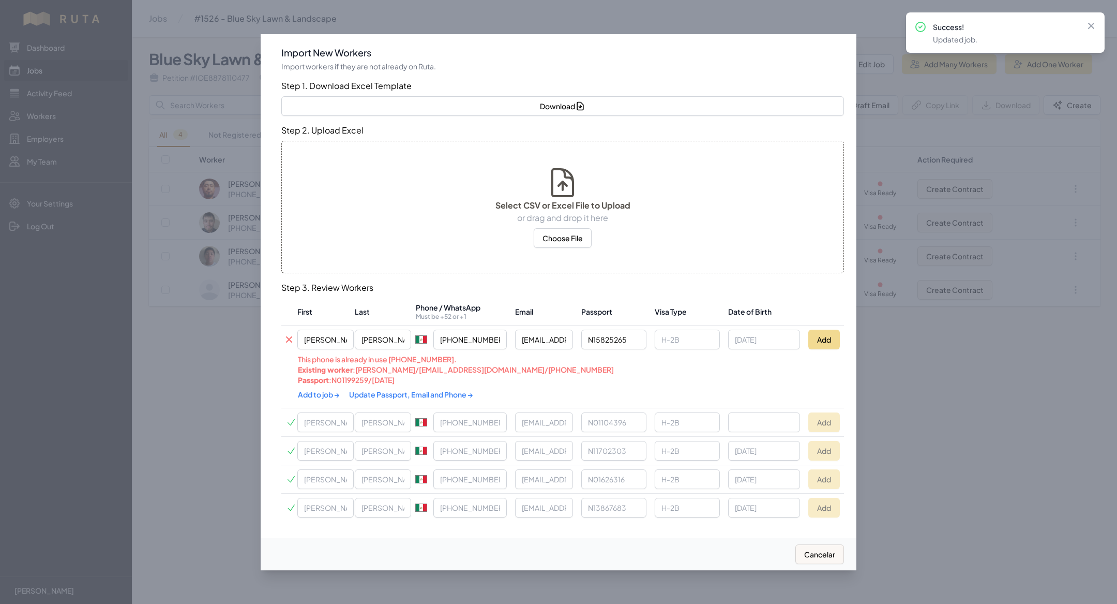
click at [388, 393] on link "Update Passport, Email and Phone →" at bounding box center [411, 393] width 124 height 9
click at [313, 390] on link "Add to job →" at bounding box center [319, 392] width 43 height 9
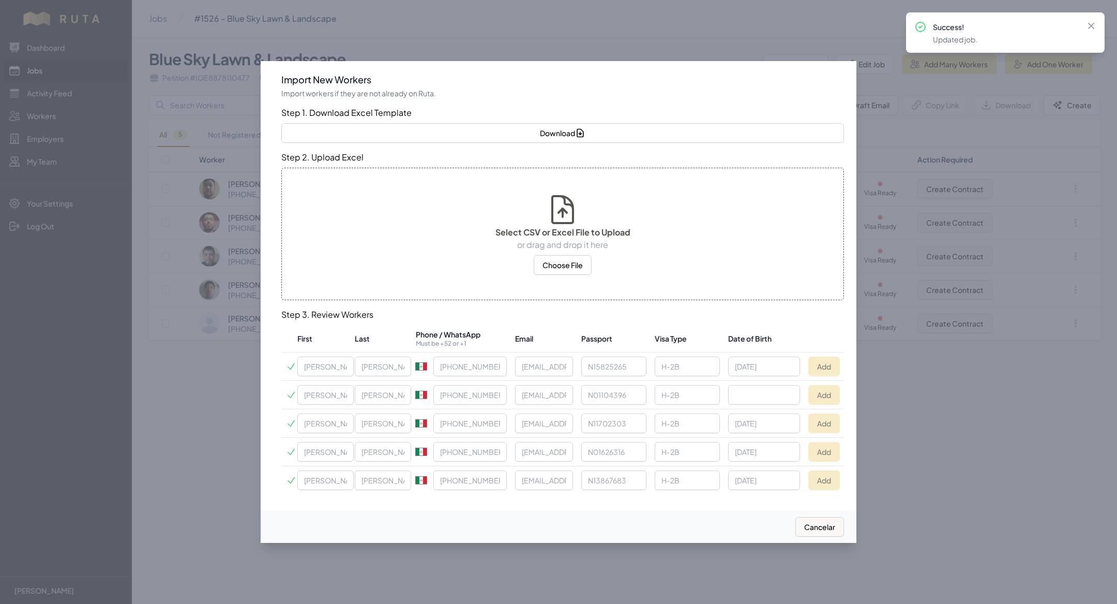
click at [215, 388] on div at bounding box center [558, 302] width 1117 height 604
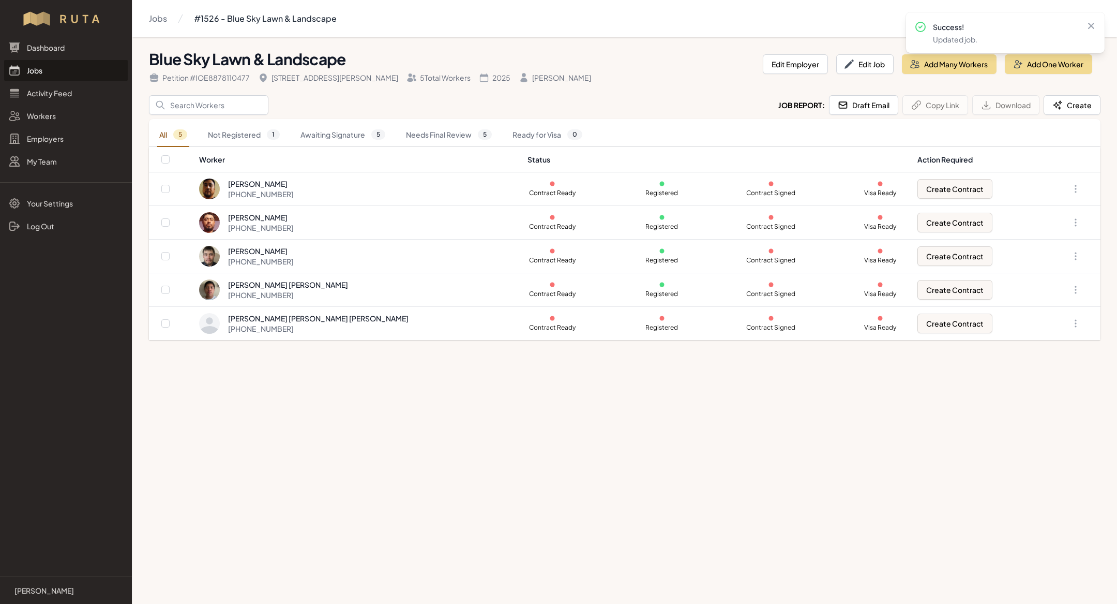
click at [39, 67] on link "Jobs" at bounding box center [66, 70] width 124 height 21
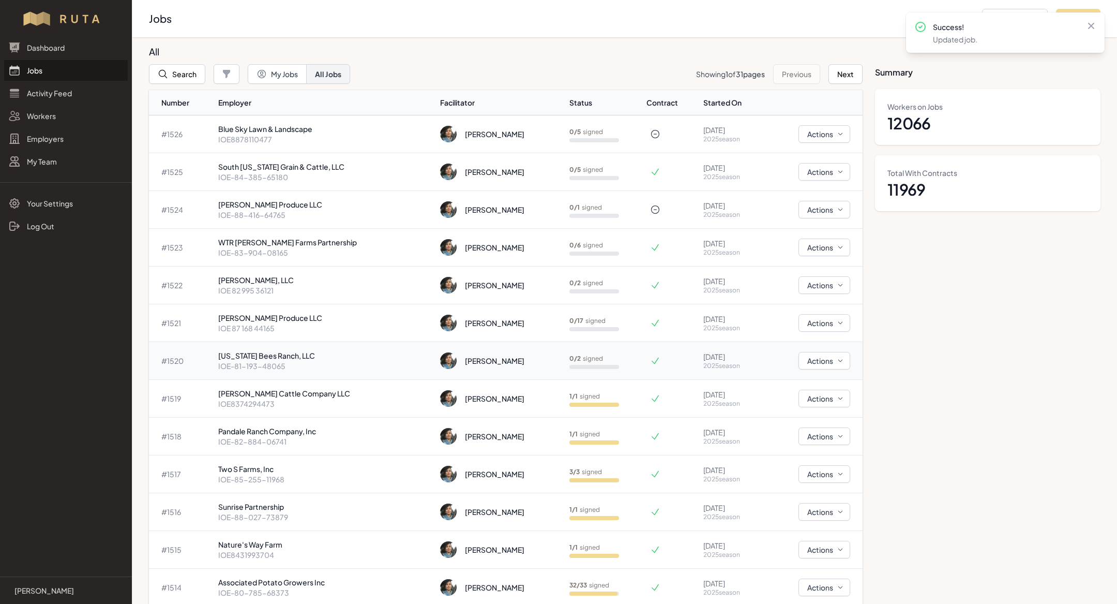
click at [300, 355] on p "[US_STATE] Bees Ranch, LLC" at bounding box center [325, 355] width 214 height 10
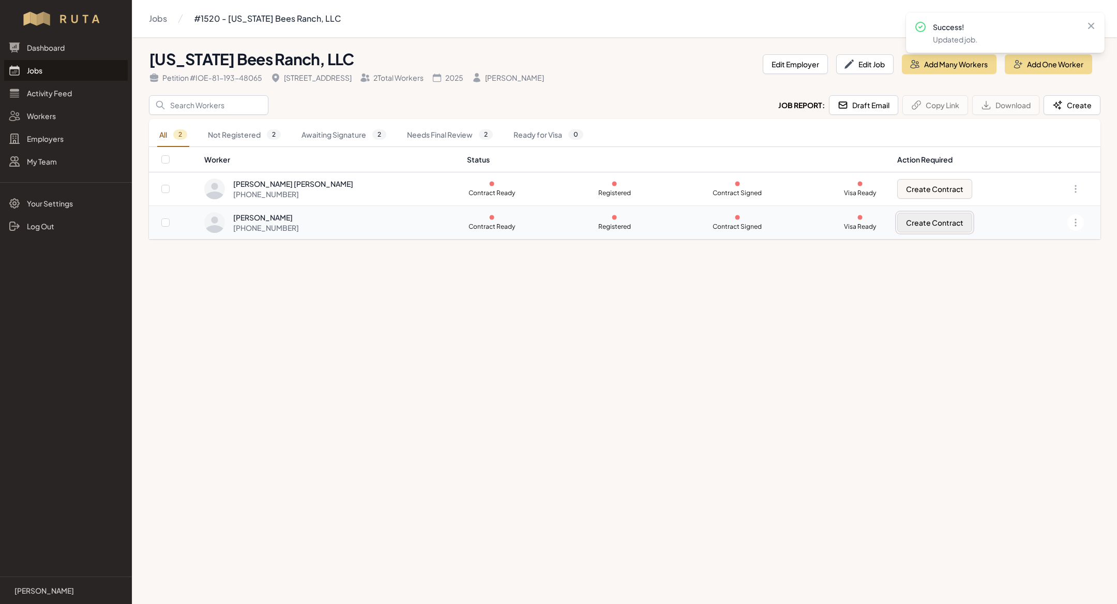
click at [906, 222] on button "Create Contract" at bounding box center [934, 223] width 75 height 20
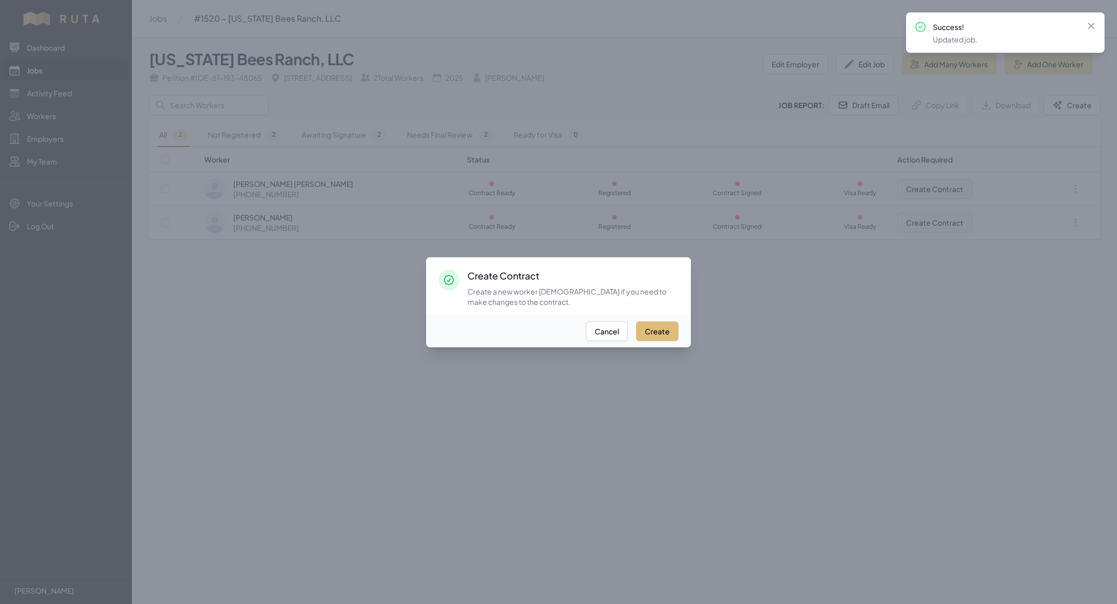
click at [665, 329] on button "Create" at bounding box center [657, 331] width 42 height 20
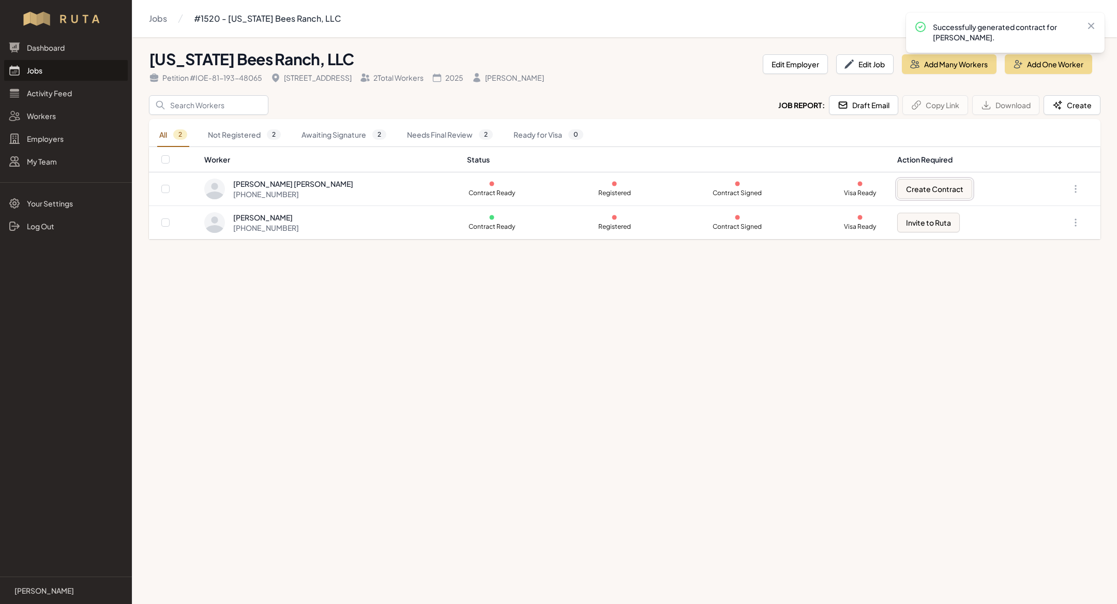
click at [923, 184] on button "Create Contract" at bounding box center [934, 189] width 75 height 20
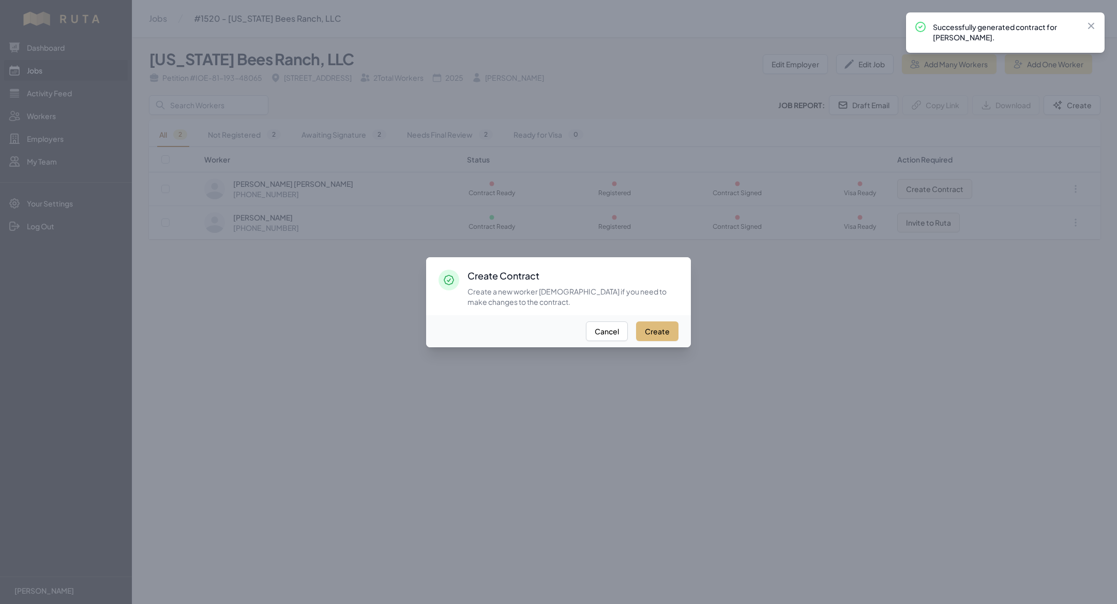
click at [652, 321] on button "Create" at bounding box center [657, 331] width 42 height 20
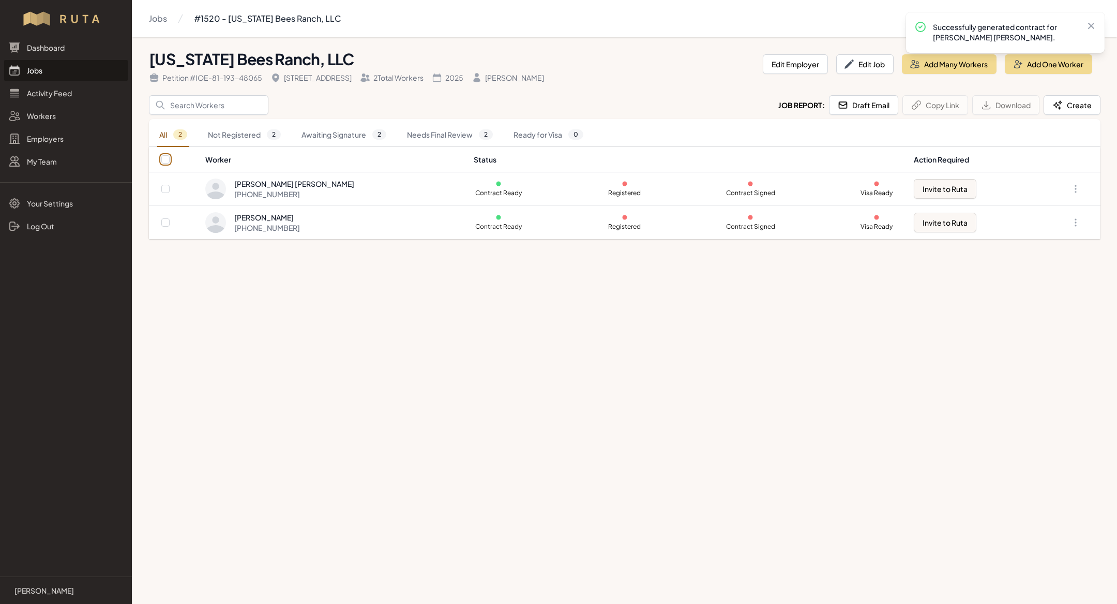
click at [165, 156] on input "checkbox" at bounding box center [165, 159] width 8 height 8
checkbox input "true"
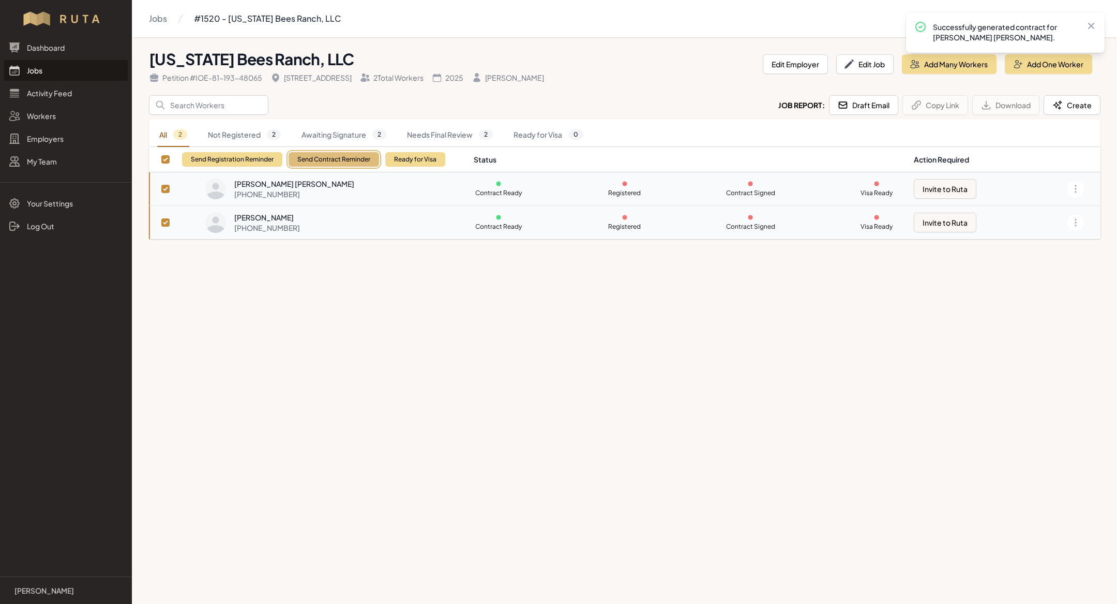
click at [337, 158] on button "Send Contract Reminder" at bounding box center [334, 159] width 91 height 14
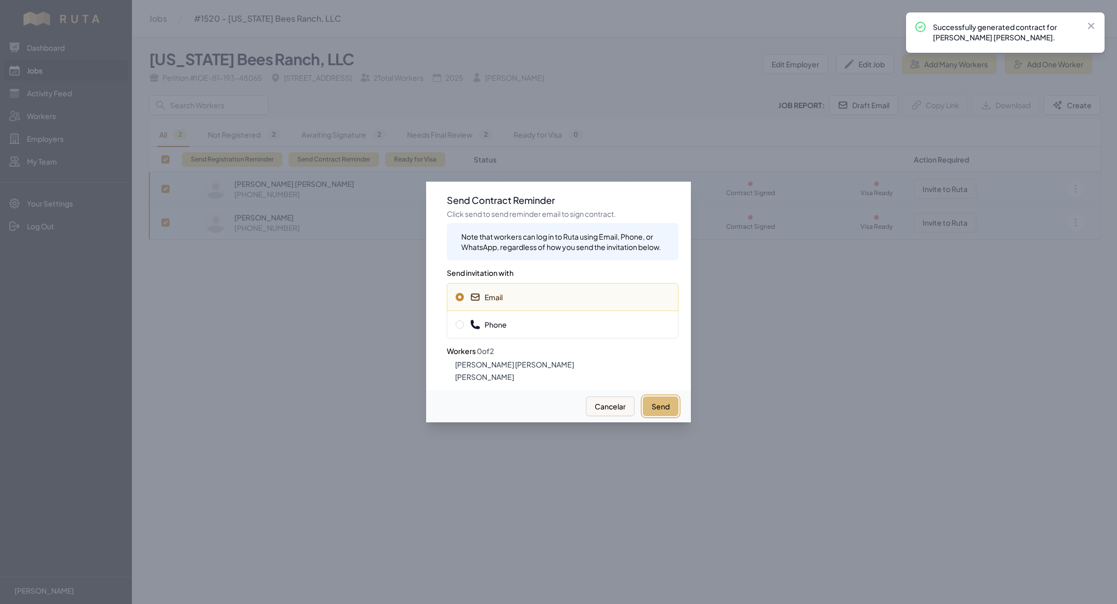
click at [667, 404] on button "Send" at bounding box center [661, 406] width 36 height 20
click at [572, 312] on div "Phone" at bounding box center [563, 324] width 232 height 28
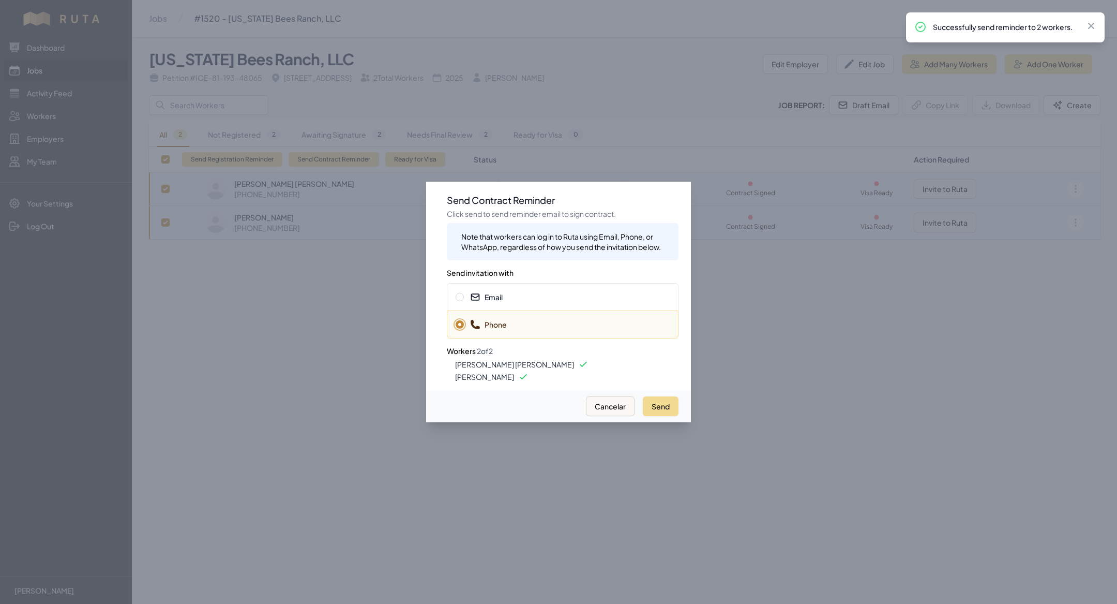
click at [663, 395] on div "Send Cancelar" at bounding box center [558, 406] width 265 height 32
click at [663, 406] on button "Send" at bounding box center [661, 406] width 36 height 20
click at [42, 69] on div at bounding box center [558, 302] width 1117 height 604
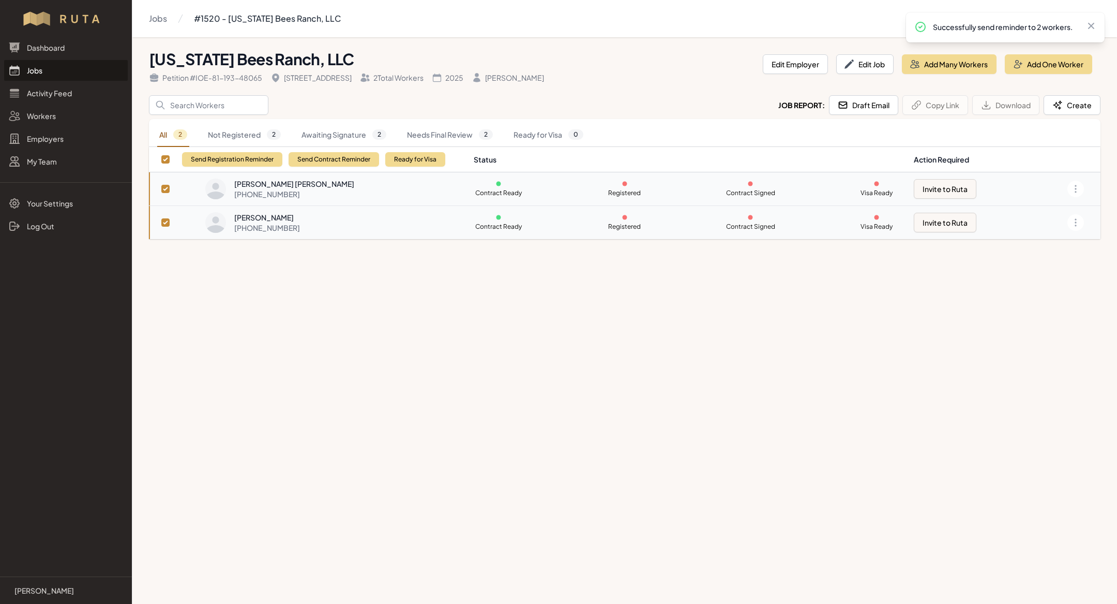
click at [42, 69] on link "Jobs" at bounding box center [66, 70] width 124 height 21
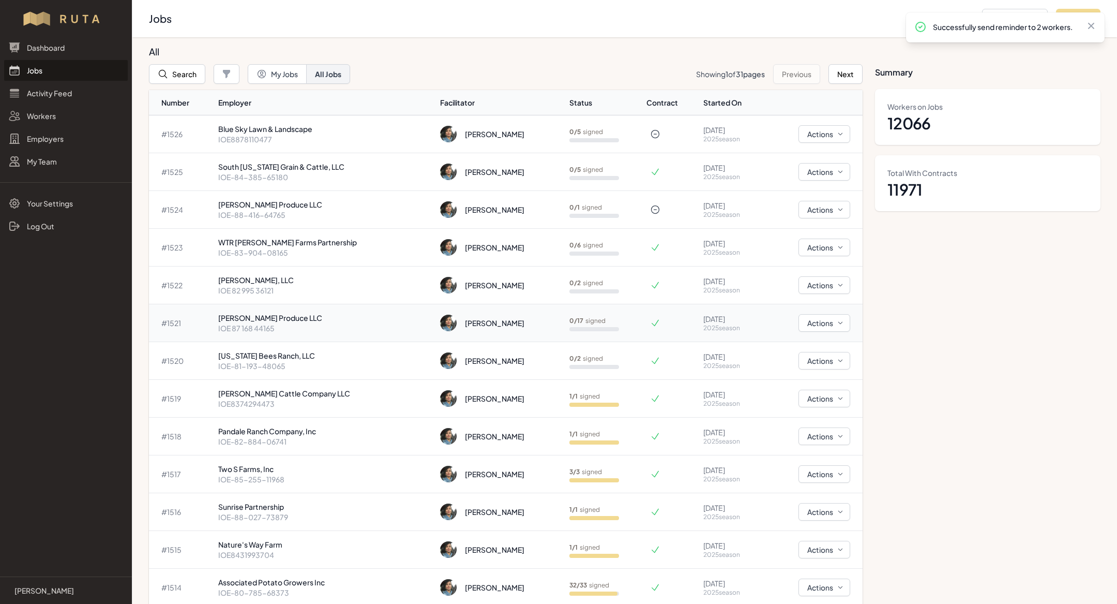
click at [465, 320] on div "[PERSON_NAME]" at bounding box center [494, 323] width 59 height 10
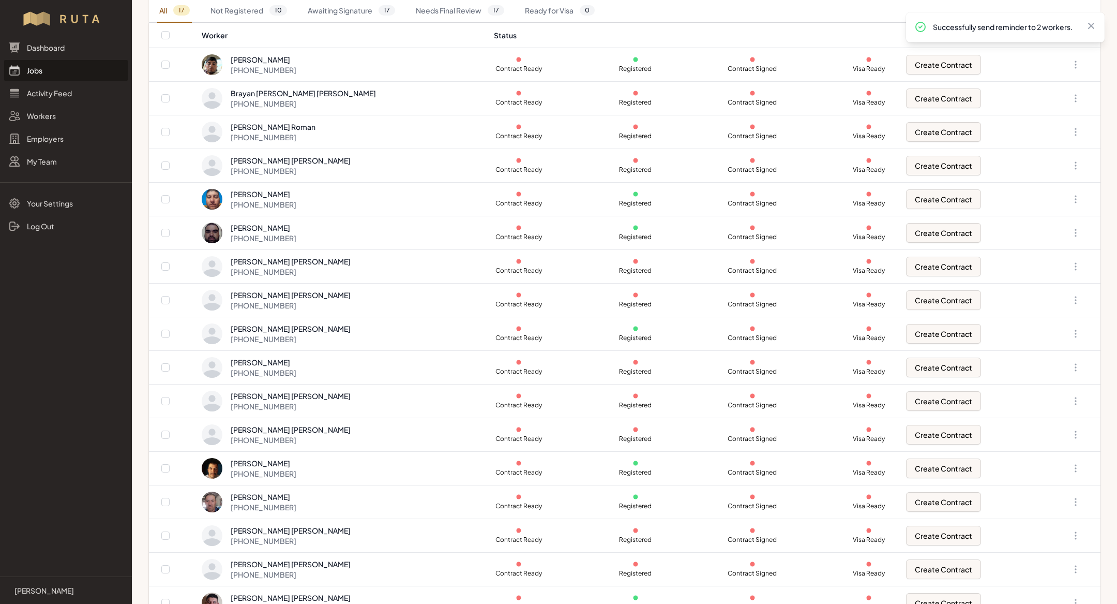
scroll to position [145, 0]
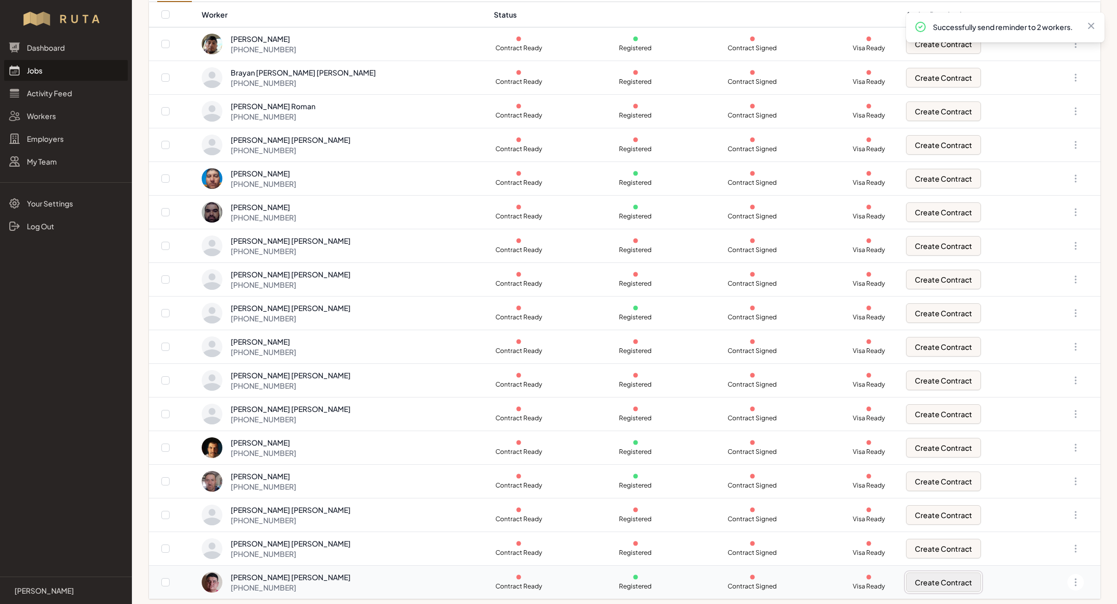
click at [952, 581] on button "Create Contract" at bounding box center [943, 582] width 75 height 20
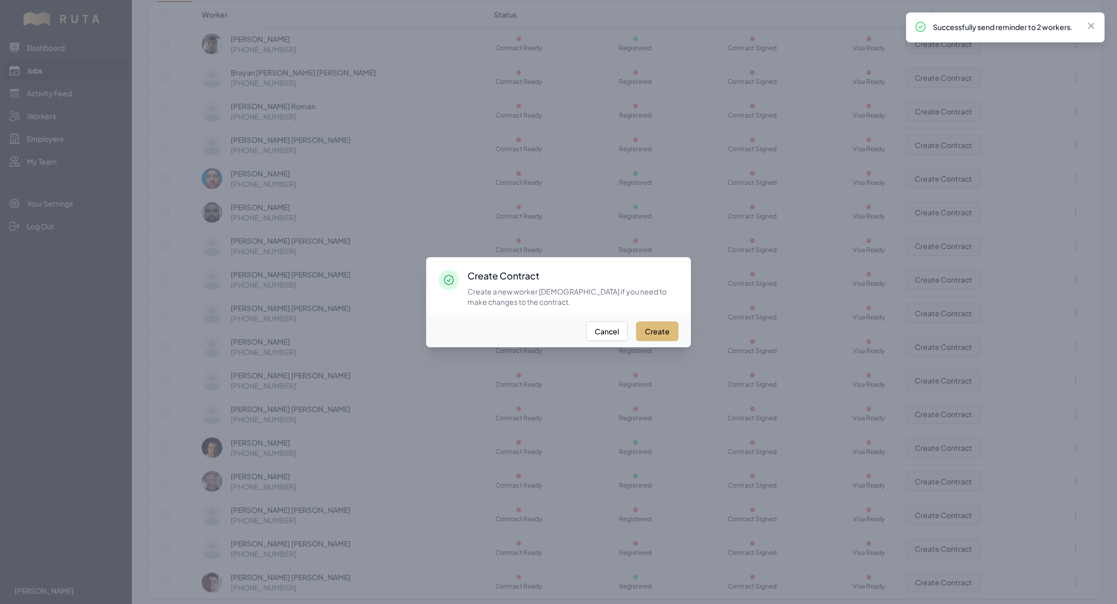
click at [654, 325] on button "Create" at bounding box center [657, 331] width 42 height 20
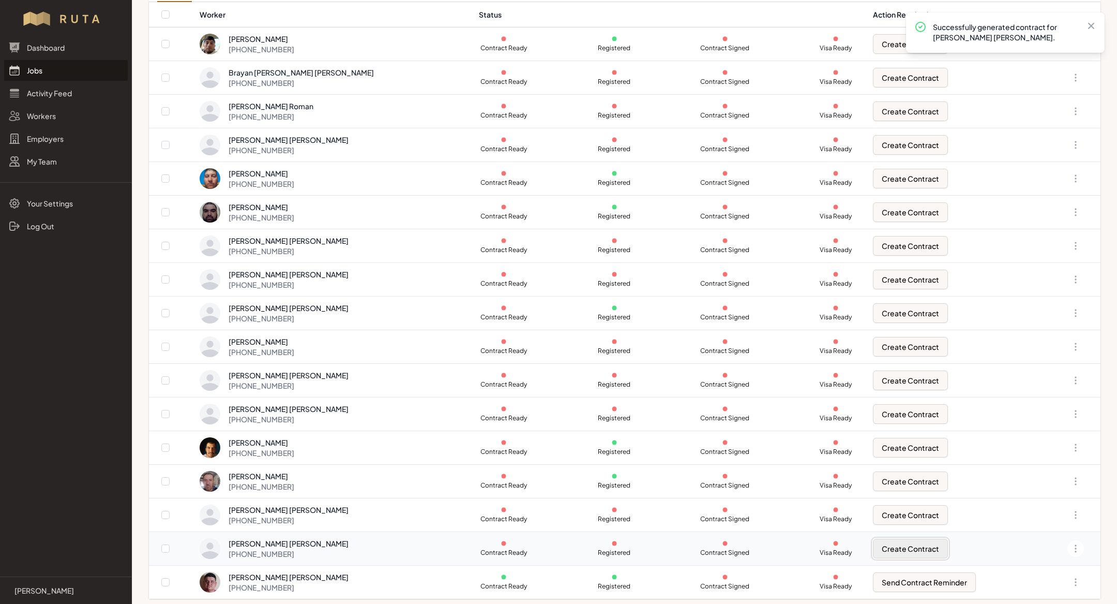
click at [914, 554] on button "Create Contract" at bounding box center [910, 548] width 75 height 20
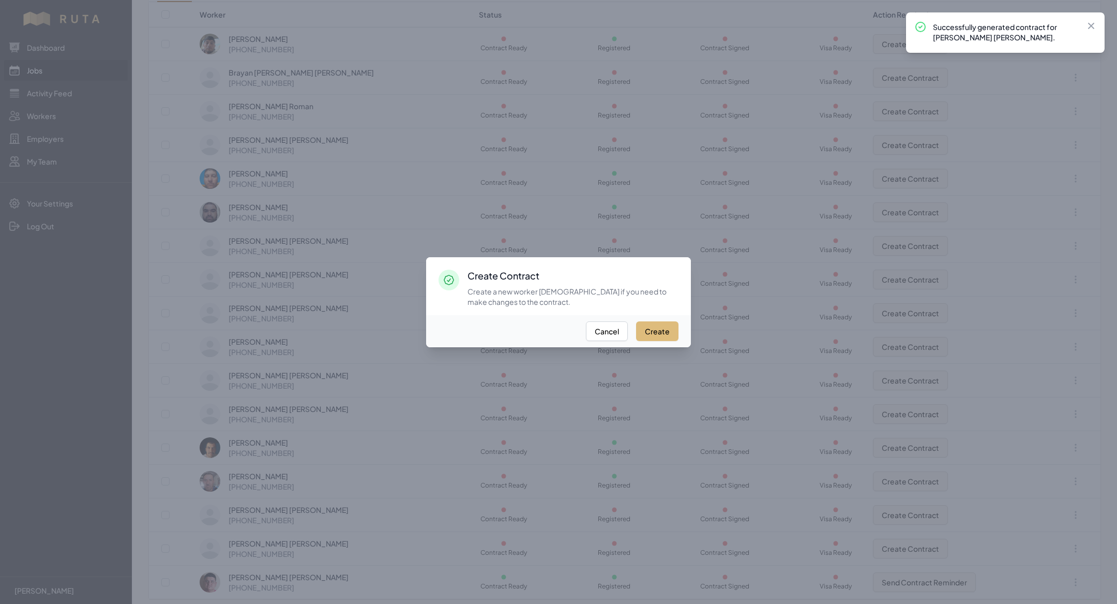
click at [658, 329] on button "Create" at bounding box center [657, 331] width 42 height 20
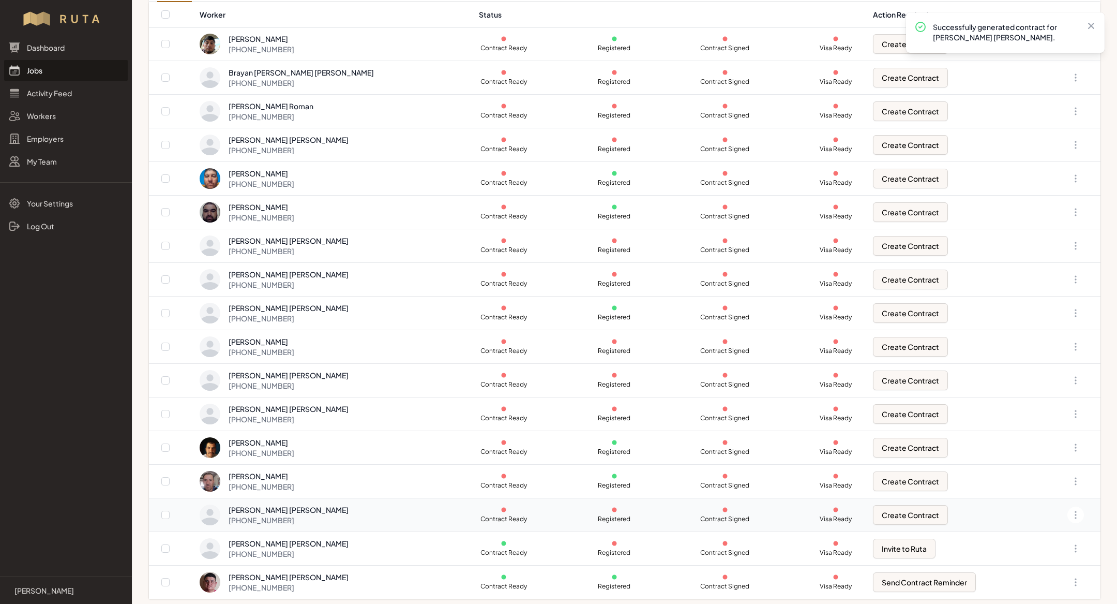
click at [893, 523] on td "Create Contract" at bounding box center [954, 515] width 174 height 34
click at [893, 515] on button "Create Contract" at bounding box center [910, 515] width 75 height 20
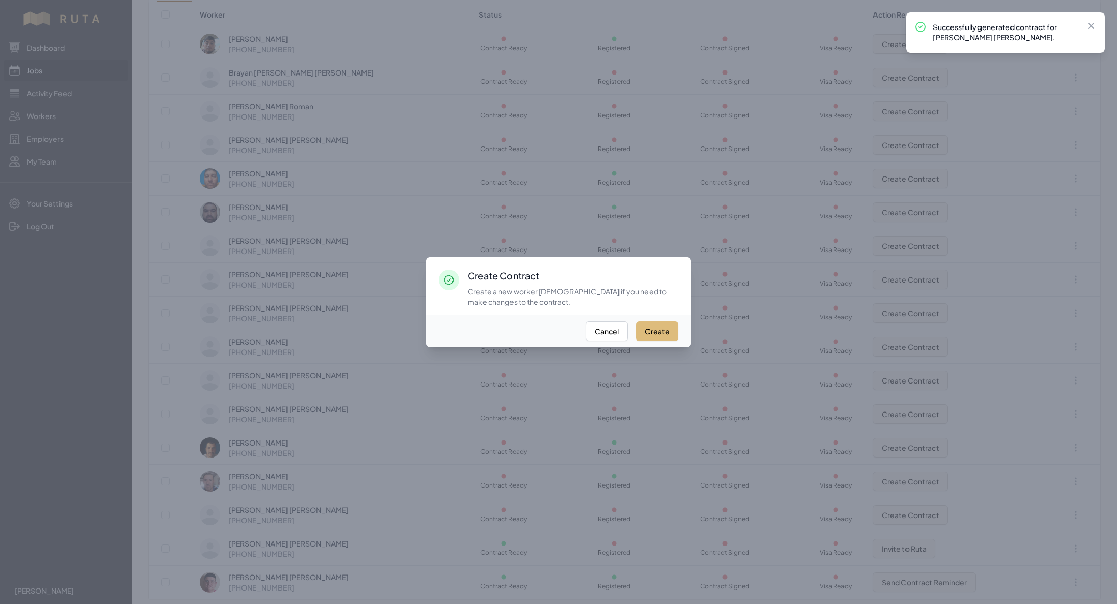
click at [650, 332] on button "Create" at bounding box center [657, 331] width 42 height 20
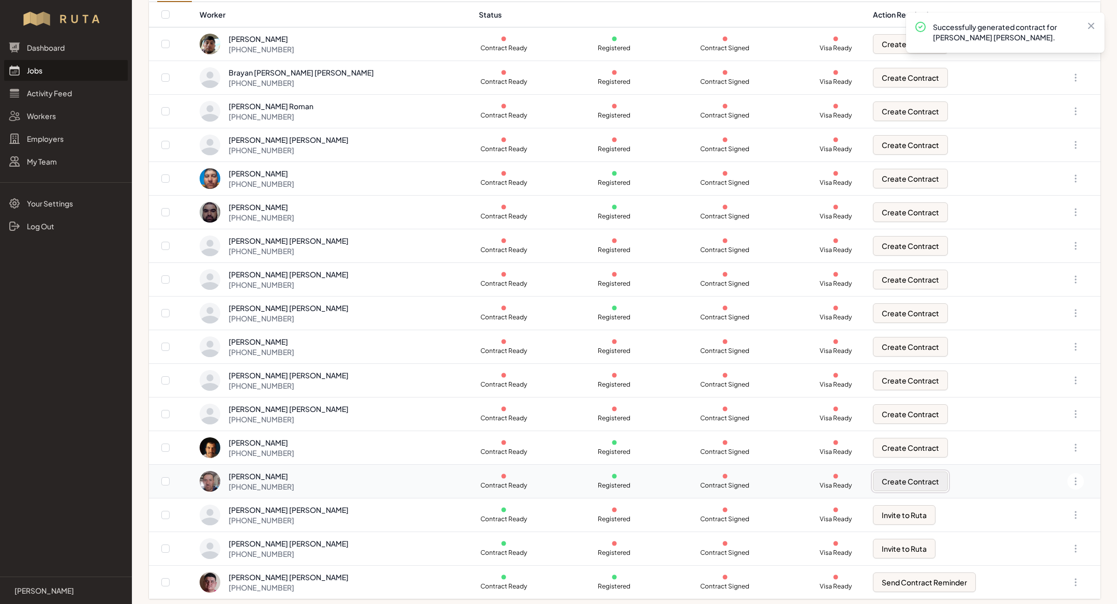
click at [899, 481] on button "Create Contract" at bounding box center [910, 481] width 75 height 20
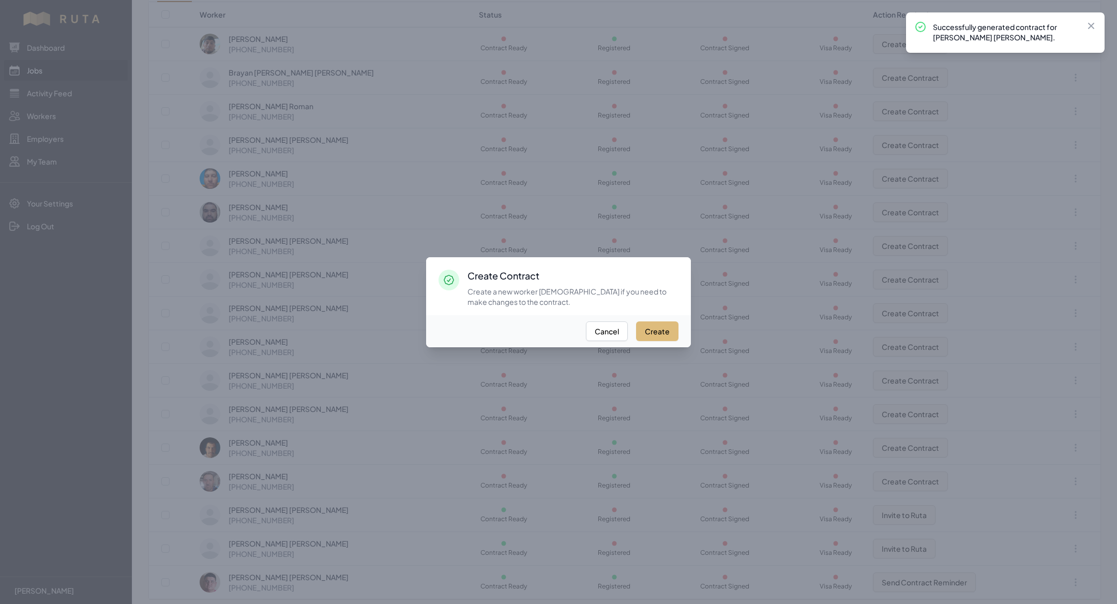
click at [663, 322] on button "Create" at bounding box center [657, 331] width 42 height 20
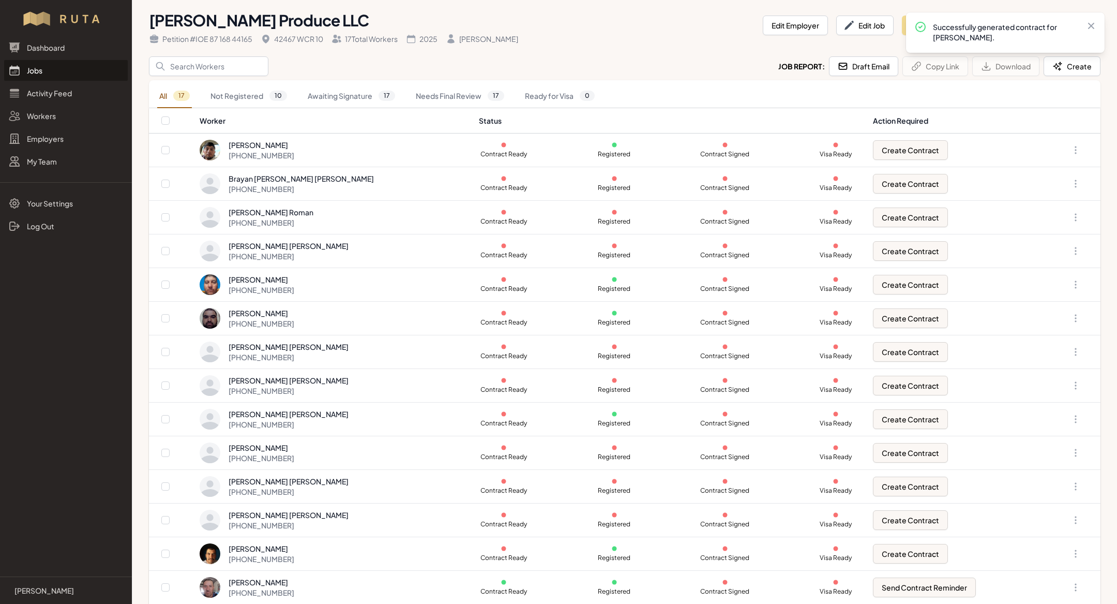
scroll to position [49, 0]
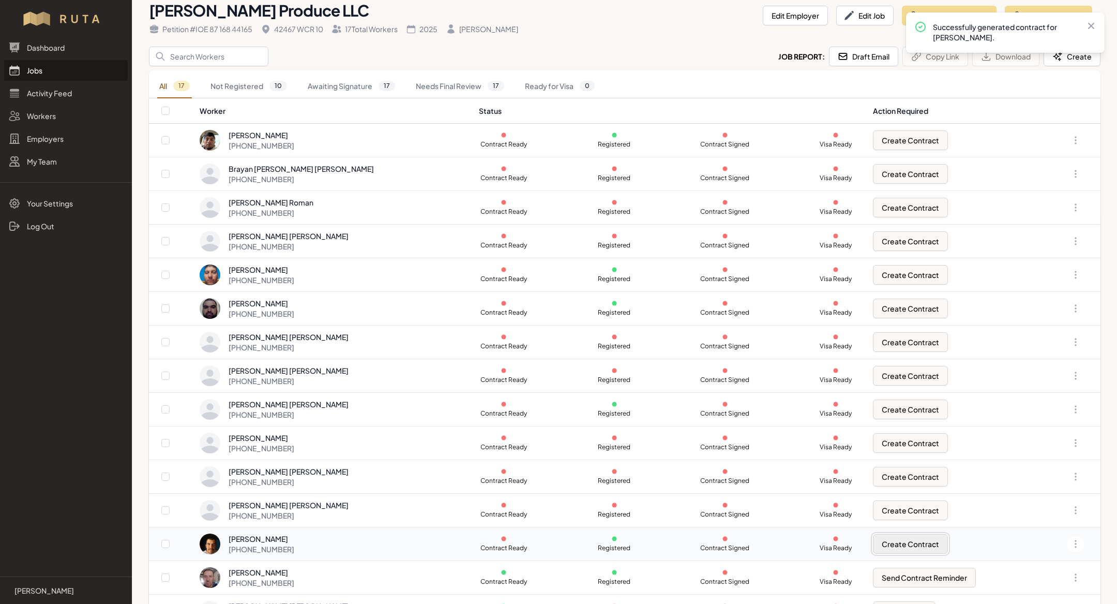
click at [890, 541] on button "Create Contract" at bounding box center [910, 544] width 75 height 20
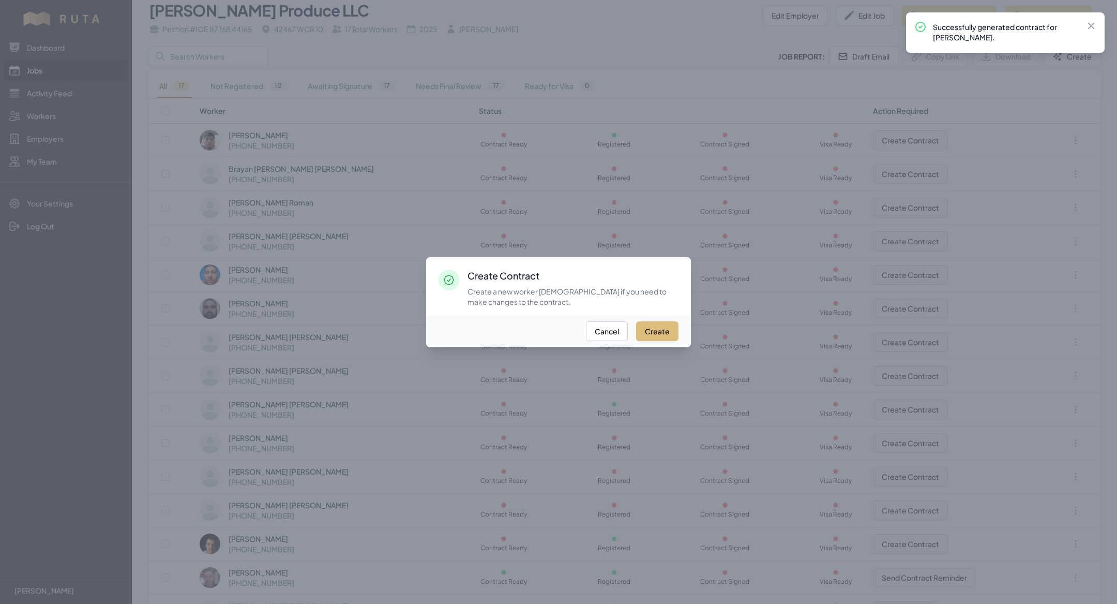
click at [662, 329] on button "Create" at bounding box center [657, 331] width 42 height 20
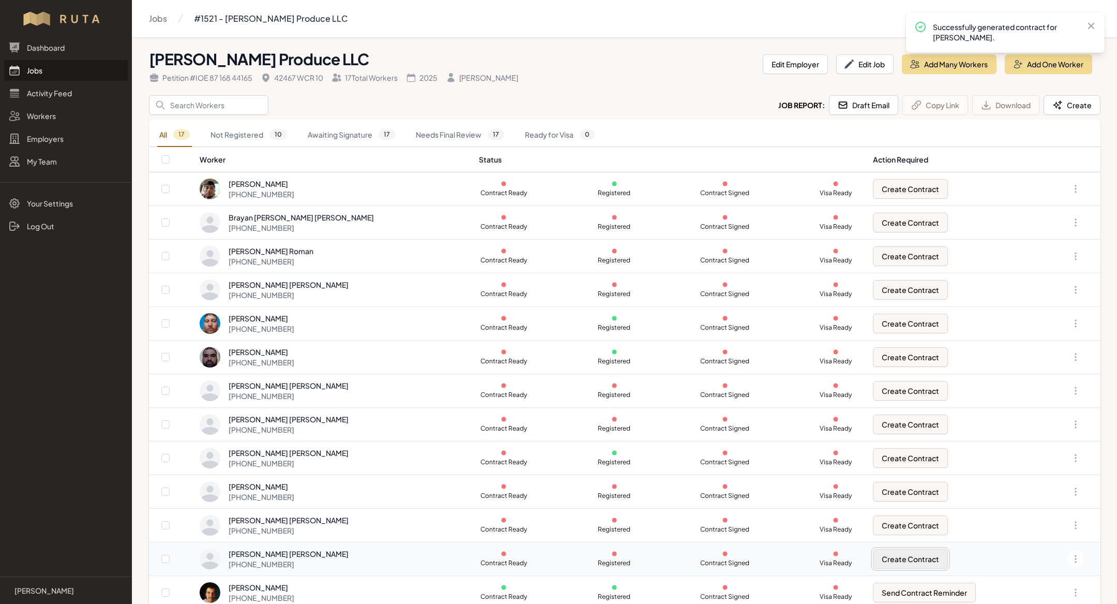
click at [892, 554] on button "Create Contract" at bounding box center [910, 559] width 75 height 20
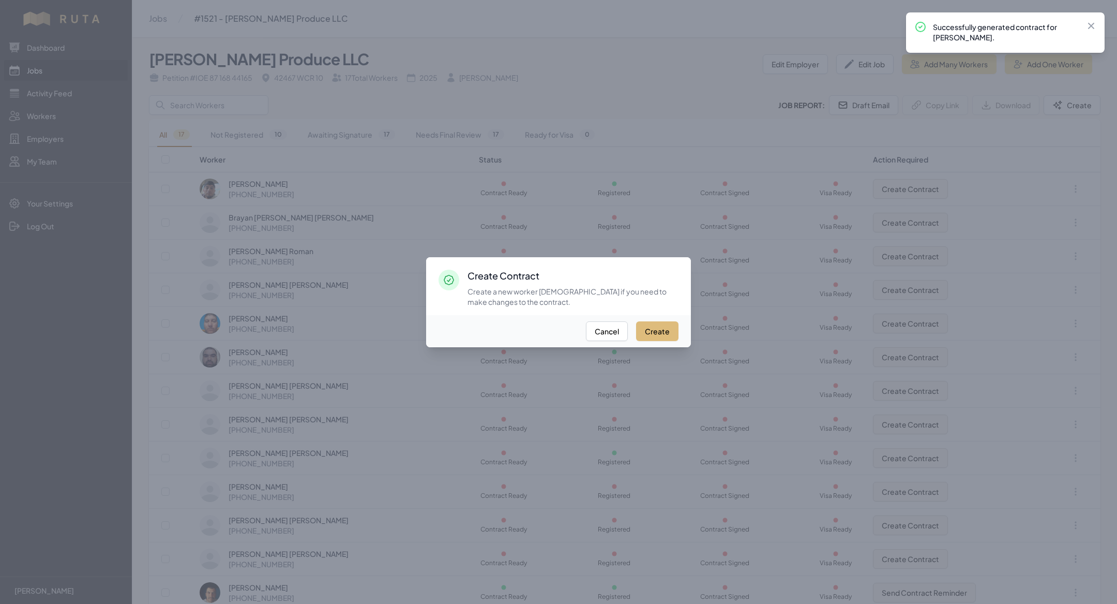
click at [658, 335] on button "Create" at bounding box center [657, 331] width 42 height 20
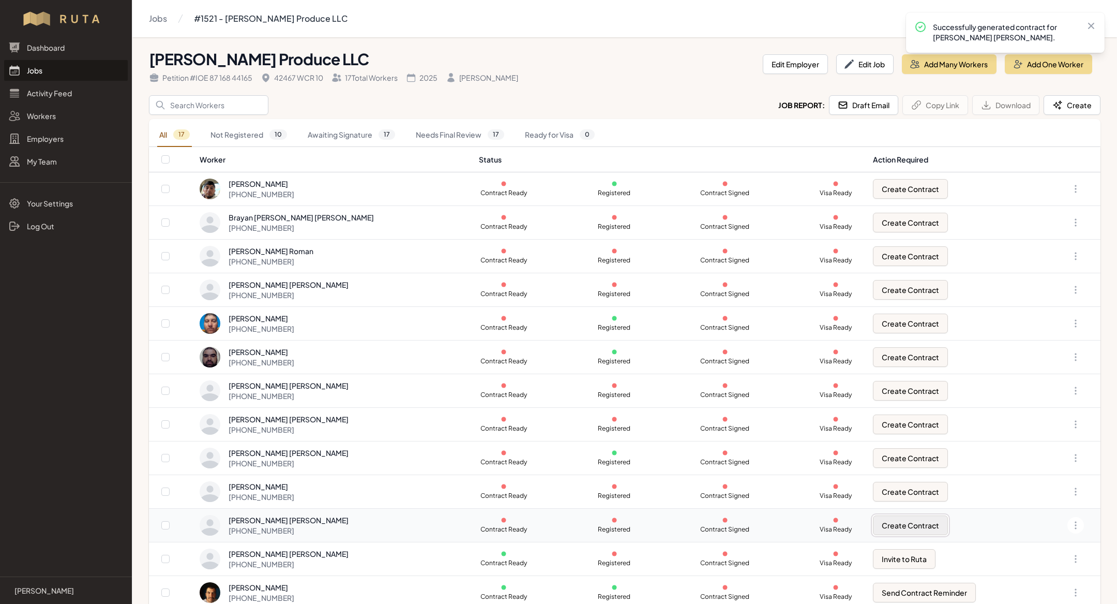
click at [902, 515] on button "Create Contract" at bounding box center [910, 525] width 75 height 20
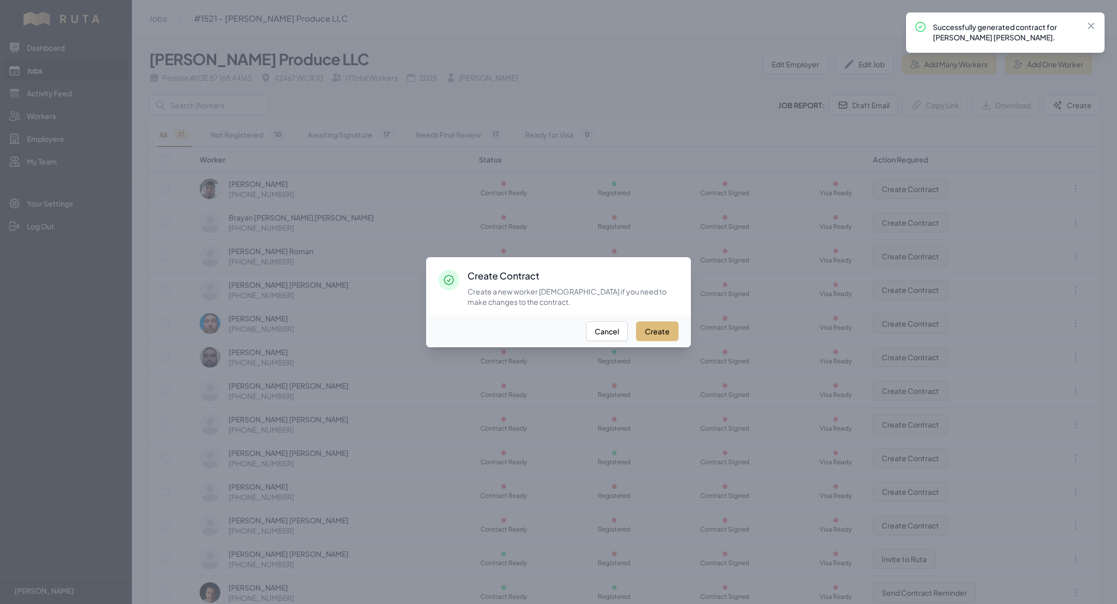
click at [659, 326] on button "Create" at bounding box center [657, 331] width 42 height 20
click at [662, 333] on button "Create" at bounding box center [657, 331] width 42 height 20
click at [681, 363] on div at bounding box center [558, 302] width 1117 height 604
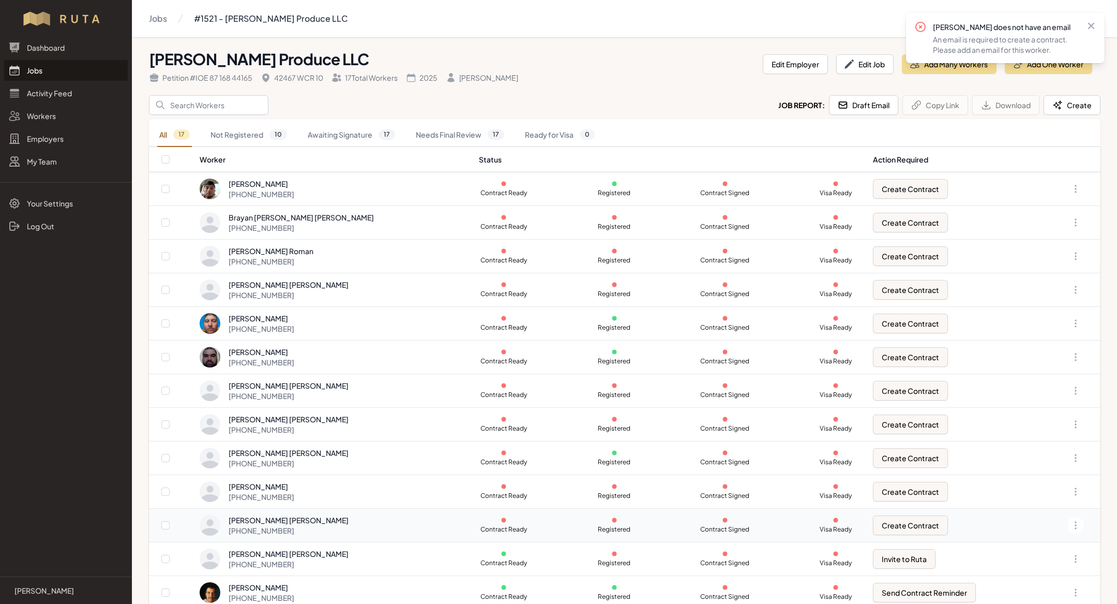
click at [329, 528] on div "[PERSON_NAME] [PERSON_NAME] [PHONE_NUMBER]" at bounding box center [333, 525] width 267 height 21
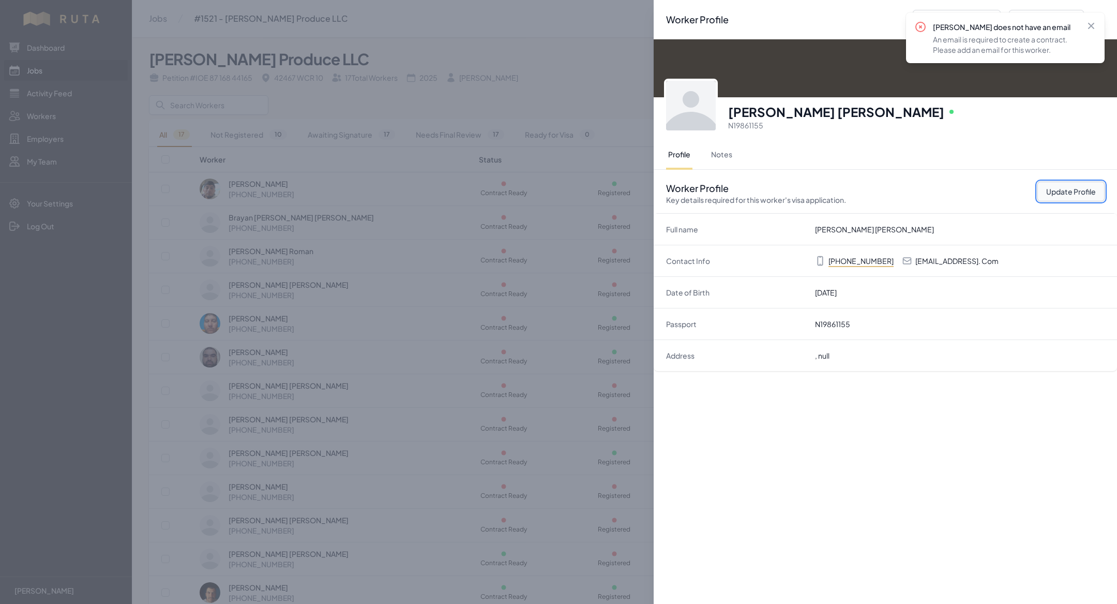
click at [1065, 189] on button "Update Profile" at bounding box center [1070, 192] width 67 height 20
select select "MX"
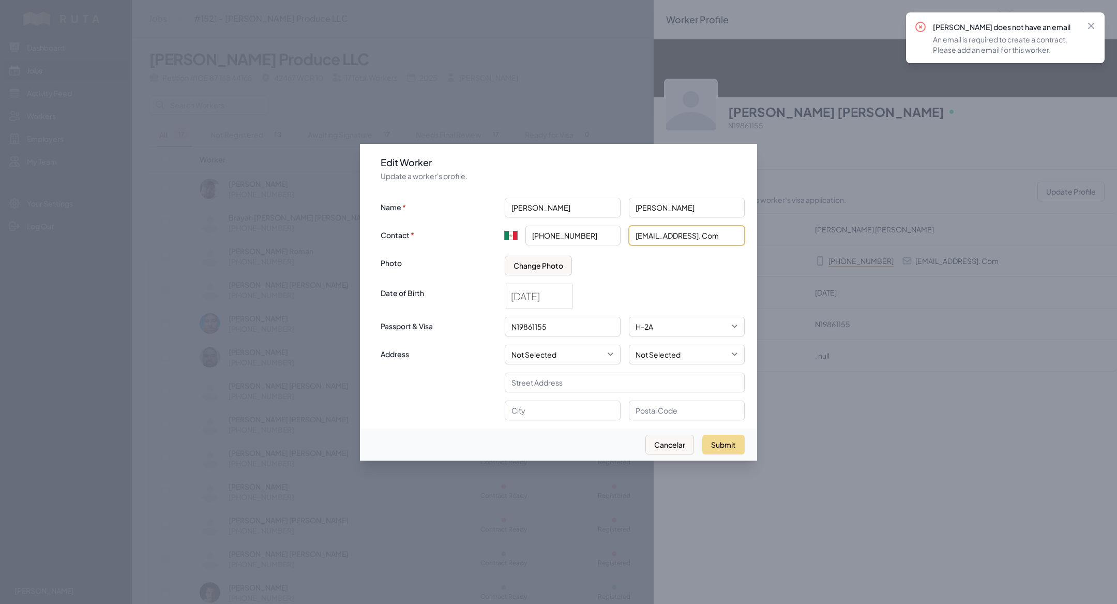
click at [739, 229] on input "[EMAIL_ADDRESS]. Com" at bounding box center [687, 235] width 116 height 20
click at [739, 234] on input "[EMAIL_ADDRESS]. Com" at bounding box center [687, 235] width 116 height 20
type input "[EMAIL_ADDRESS][DOMAIN_NAME]"
click at [725, 446] on button "Submit" at bounding box center [723, 444] width 42 height 20
type input "+52"
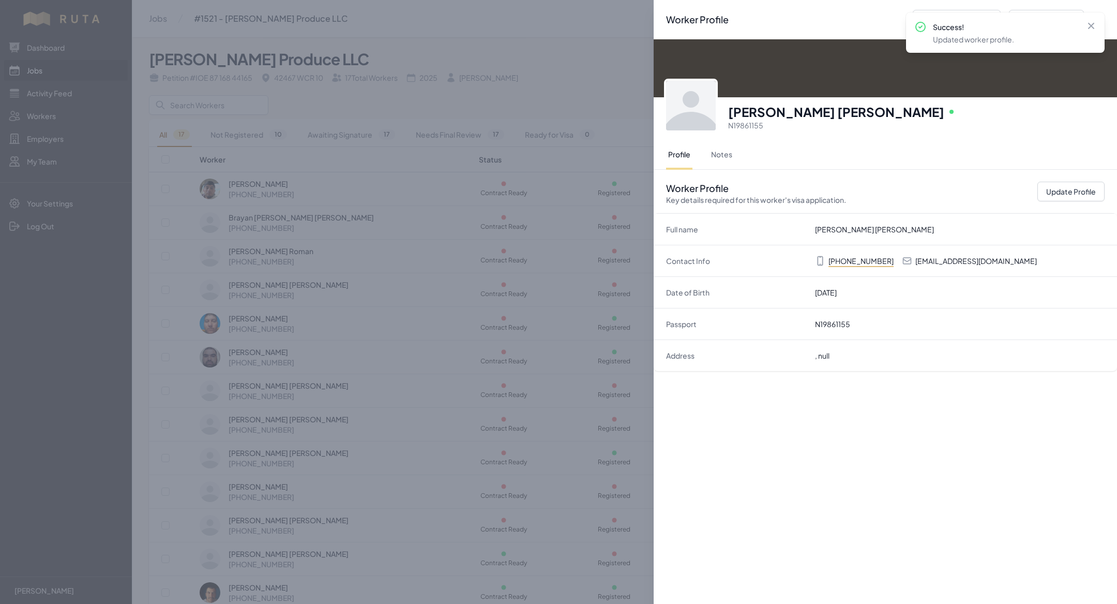
click at [520, 400] on div "Worker Profile Previous Worker Next Worker Close panel [PERSON_NAME] [PERSON_NA…" at bounding box center [558, 302] width 1117 height 604
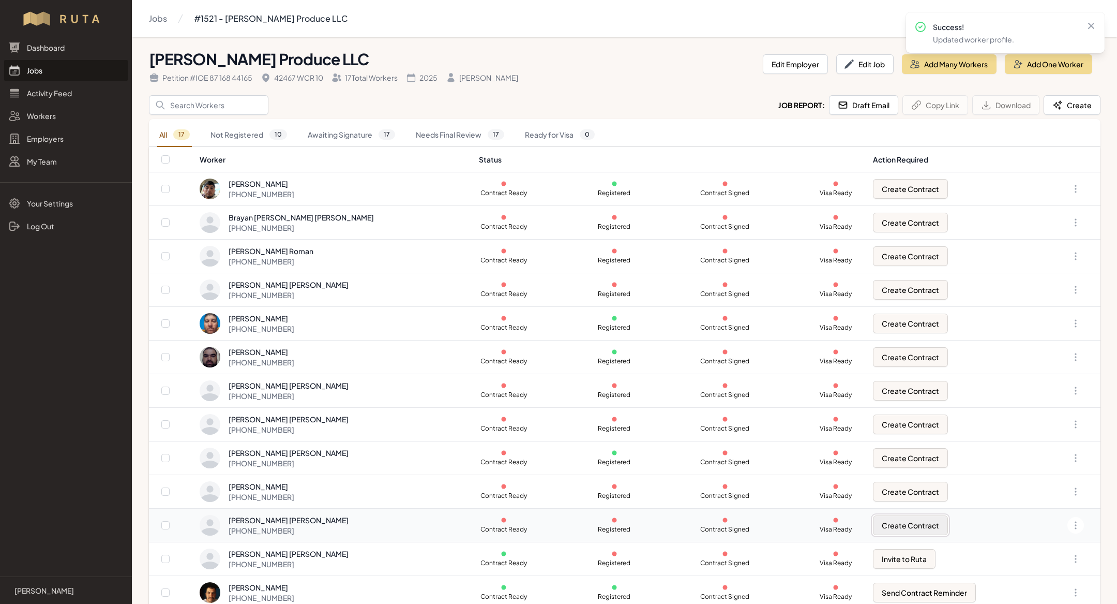
click at [895, 522] on button "Create Contract" at bounding box center [910, 525] width 75 height 20
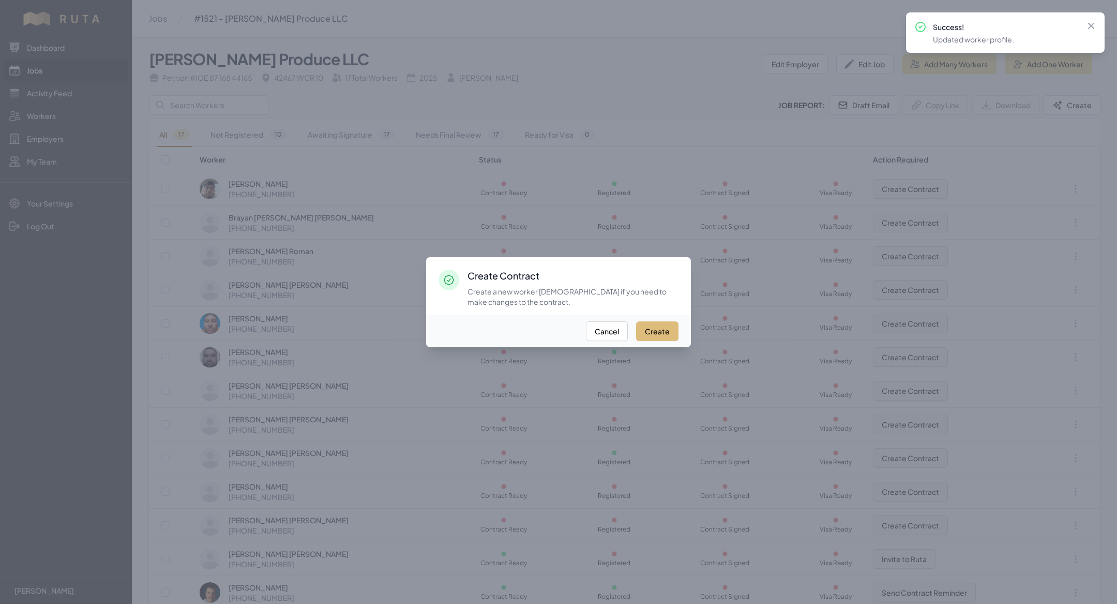
click at [665, 326] on button "Create" at bounding box center [657, 331] width 42 height 20
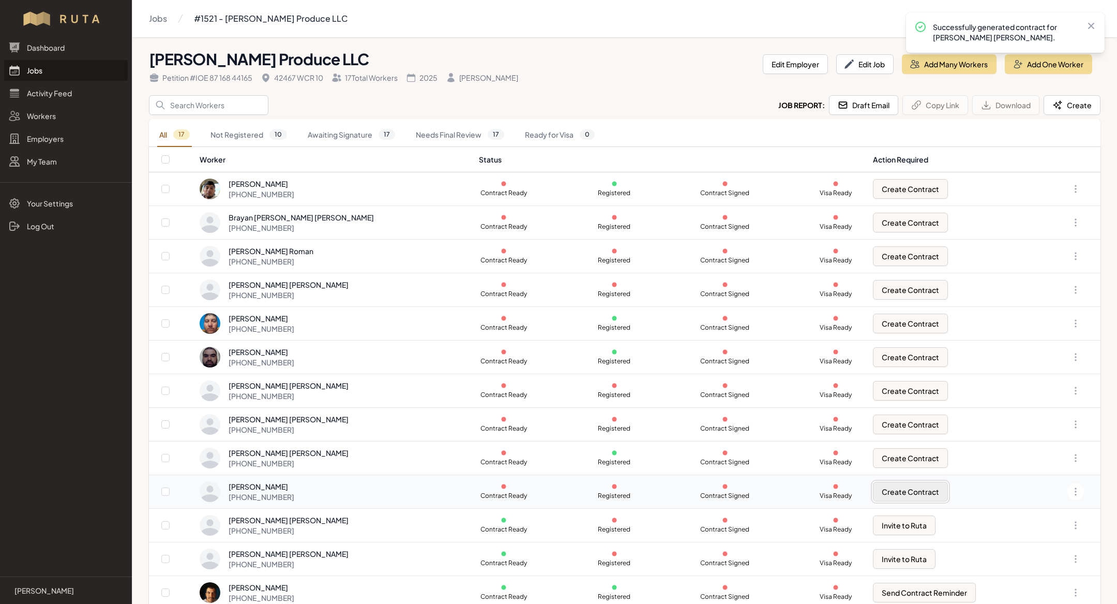
click at [921, 488] on button "Create Contract" at bounding box center [910, 492] width 75 height 20
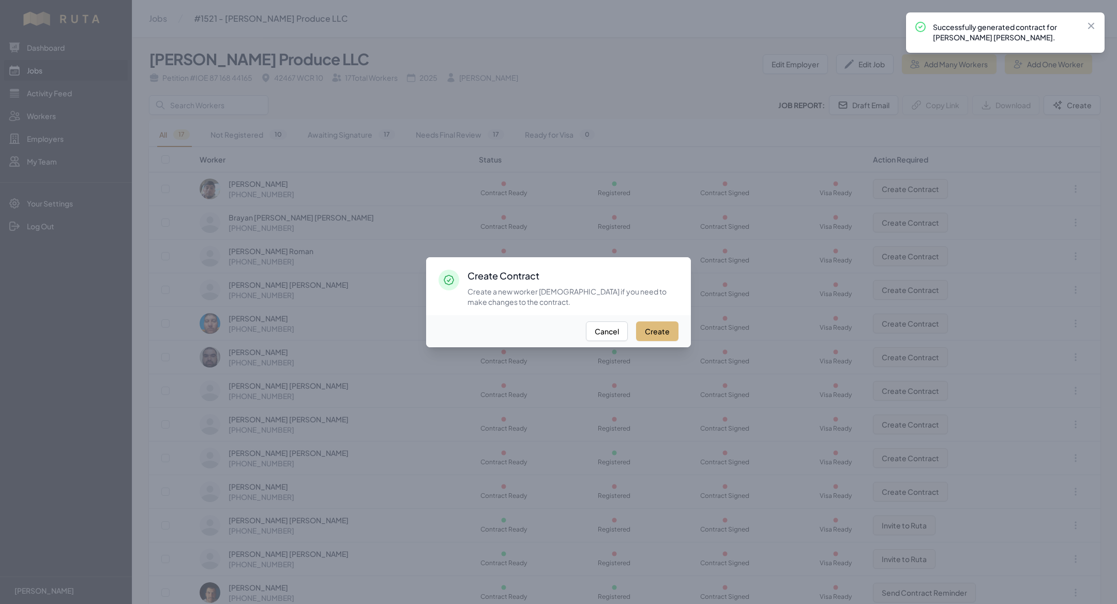
click at [651, 332] on button "Create" at bounding box center [657, 331] width 42 height 20
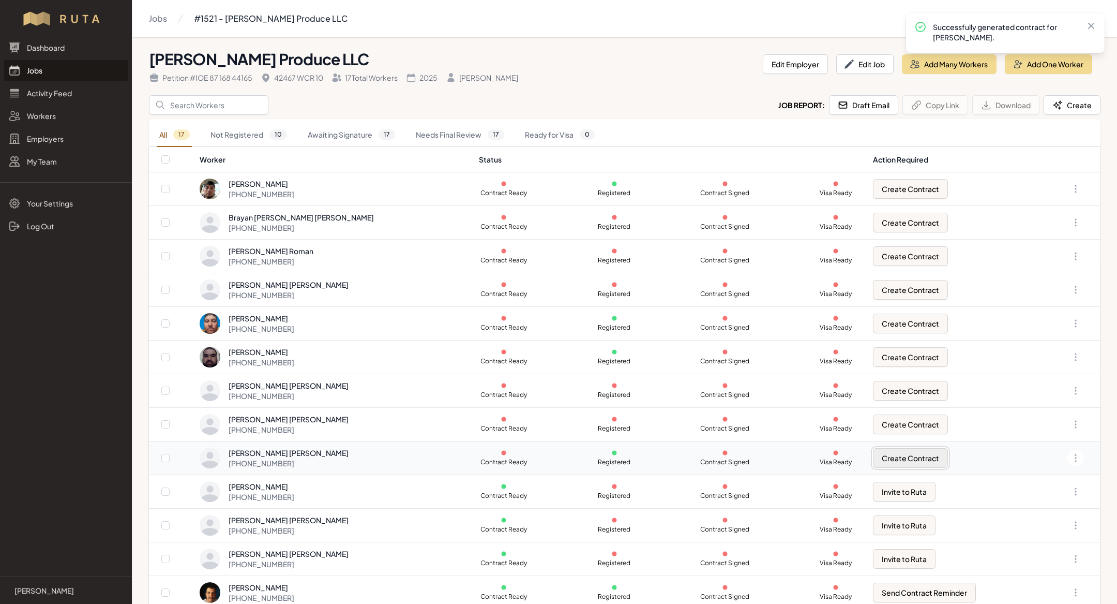
click at [907, 448] on button "Create Contract" at bounding box center [910, 458] width 75 height 20
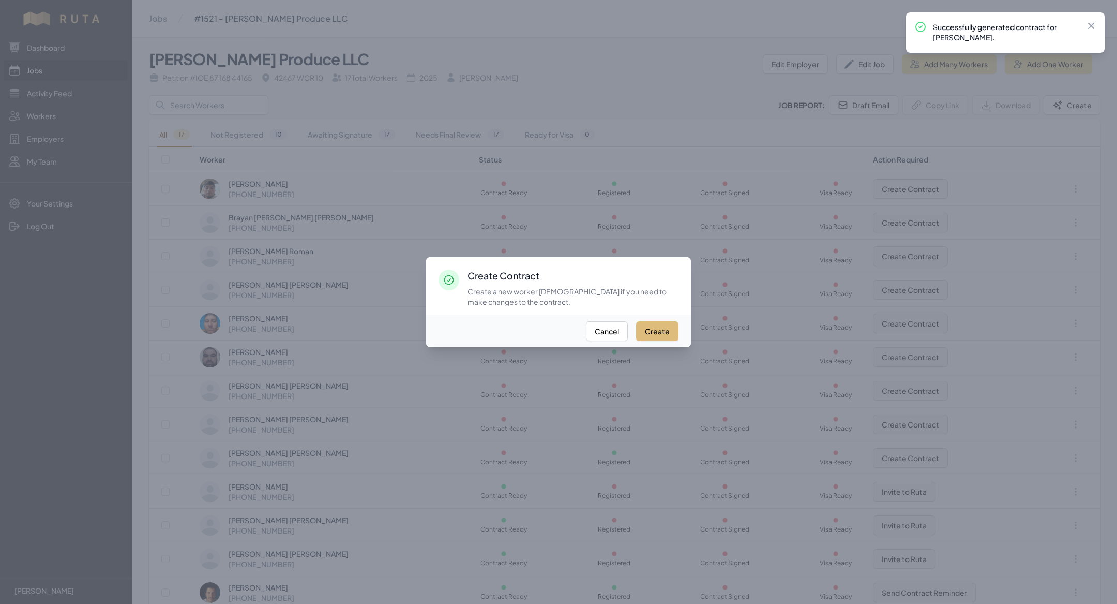
click at [659, 333] on button "Create" at bounding box center [657, 331] width 42 height 20
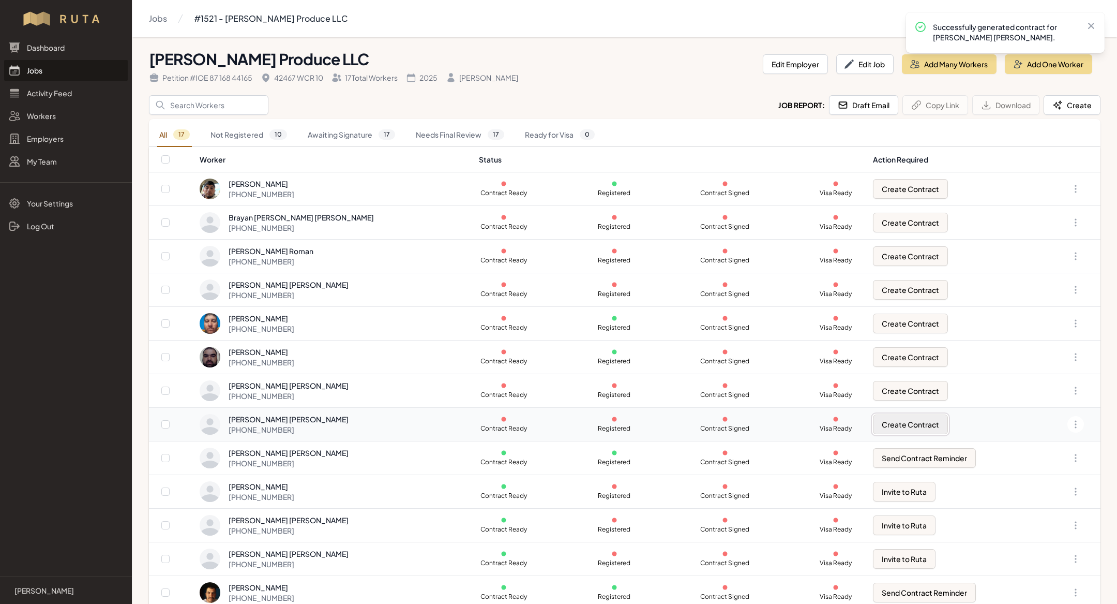
click at [891, 422] on button "Create Contract" at bounding box center [910, 424] width 75 height 20
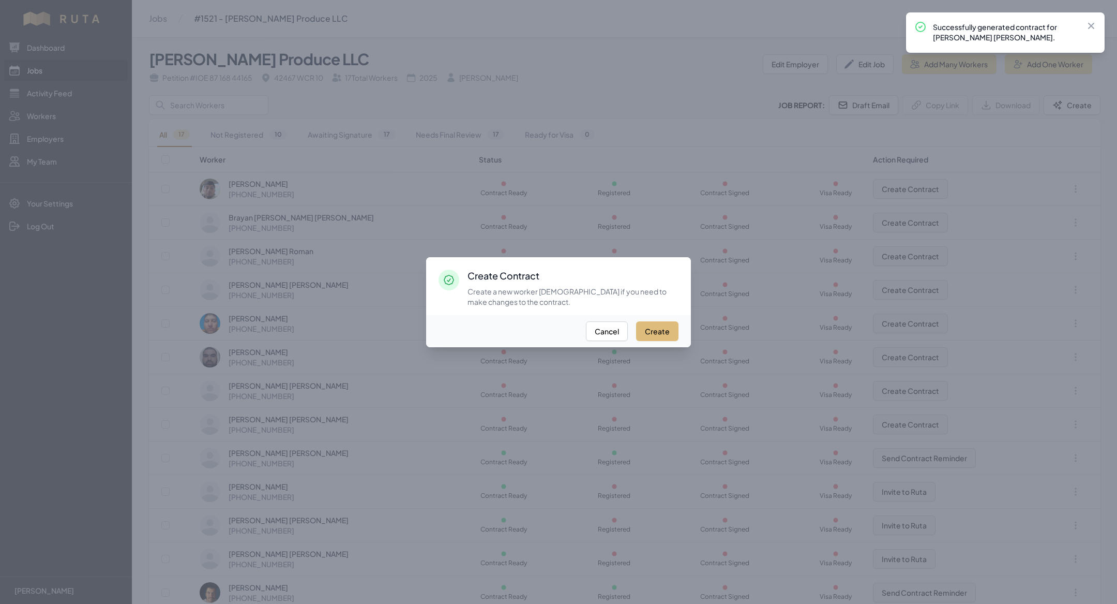
click at [667, 332] on button "Create" at bounding box center [657, 331] width 42 height 20
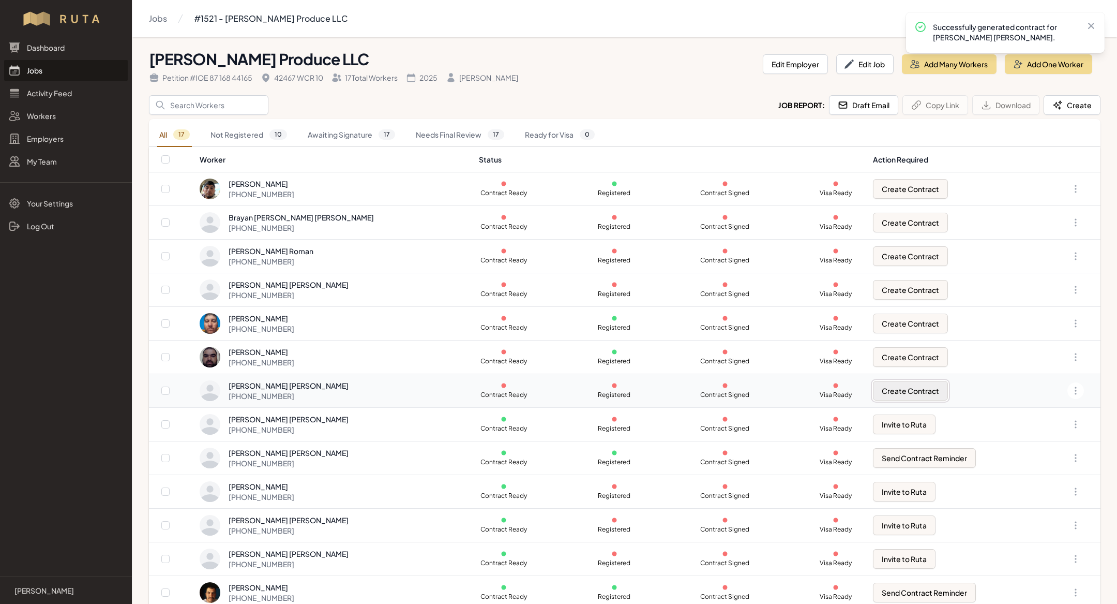
click at [916, 383] on button "Create Contract" at bounding box center [910, 391] width 75 height 20
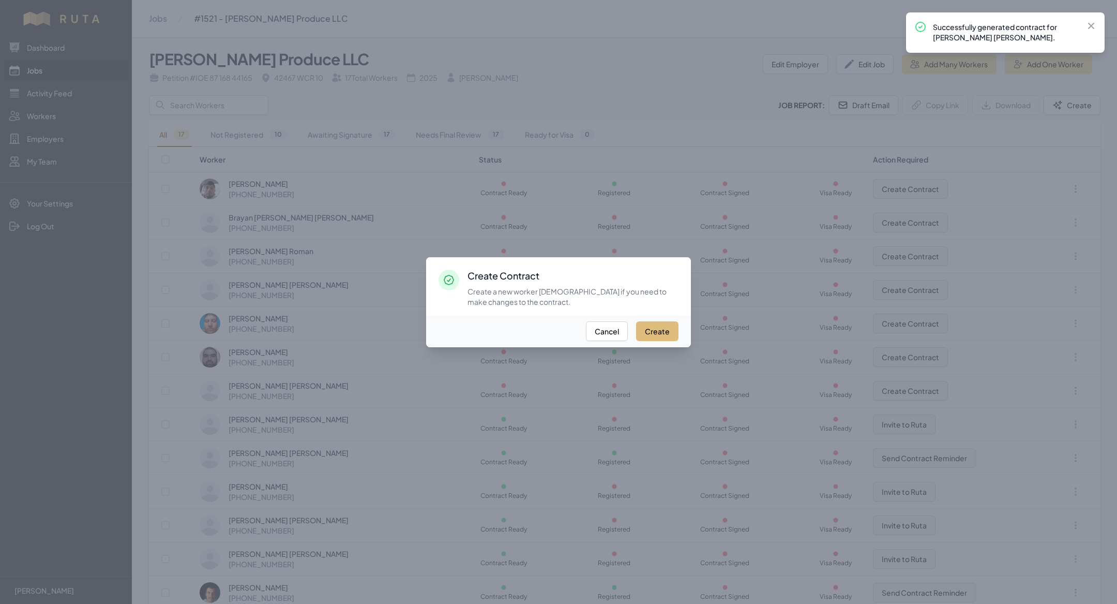
click at [658, 322] on button "Create" at bounding box center [657, 331] width 42 height 20
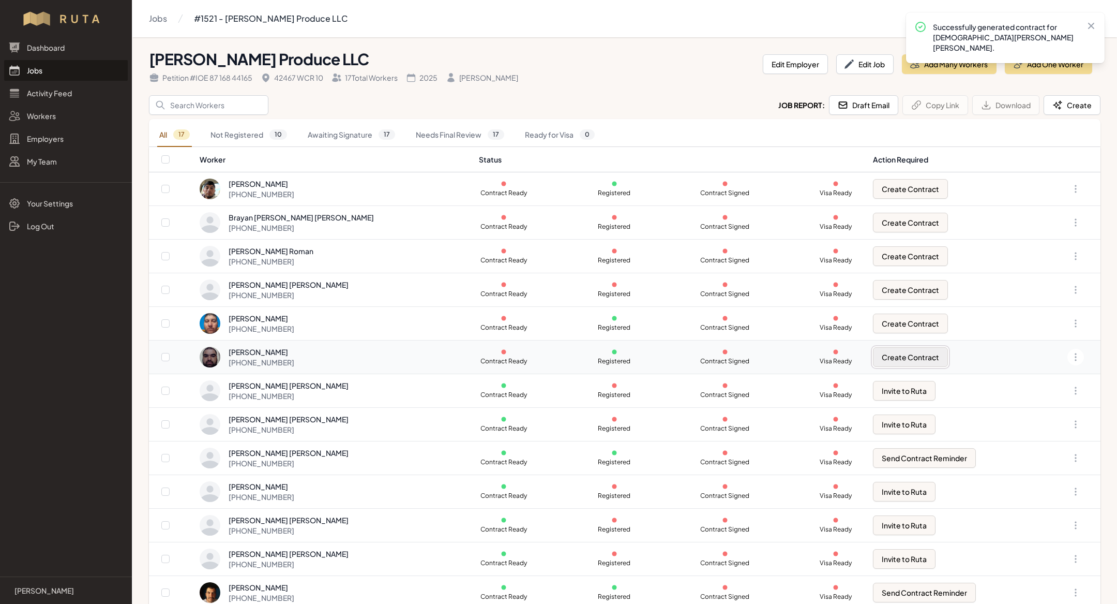
click at [887, 353] on button "Create Contract" at bounding box center [910, 357] width 75 height 20
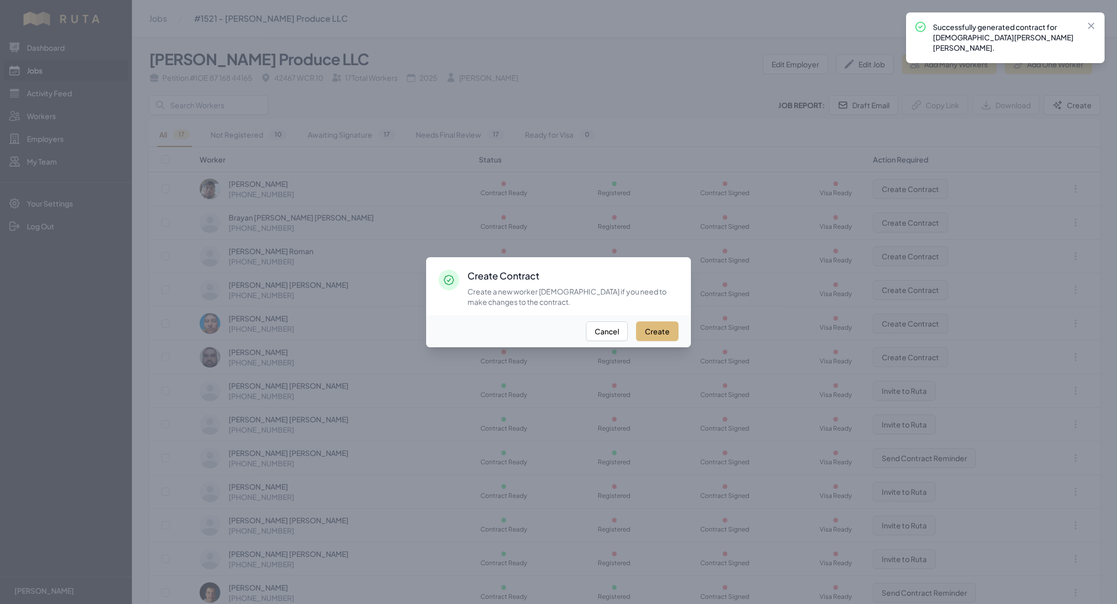
click at [656, 327] on button "Create" at bounding box center [657, 331] width 42 height 20
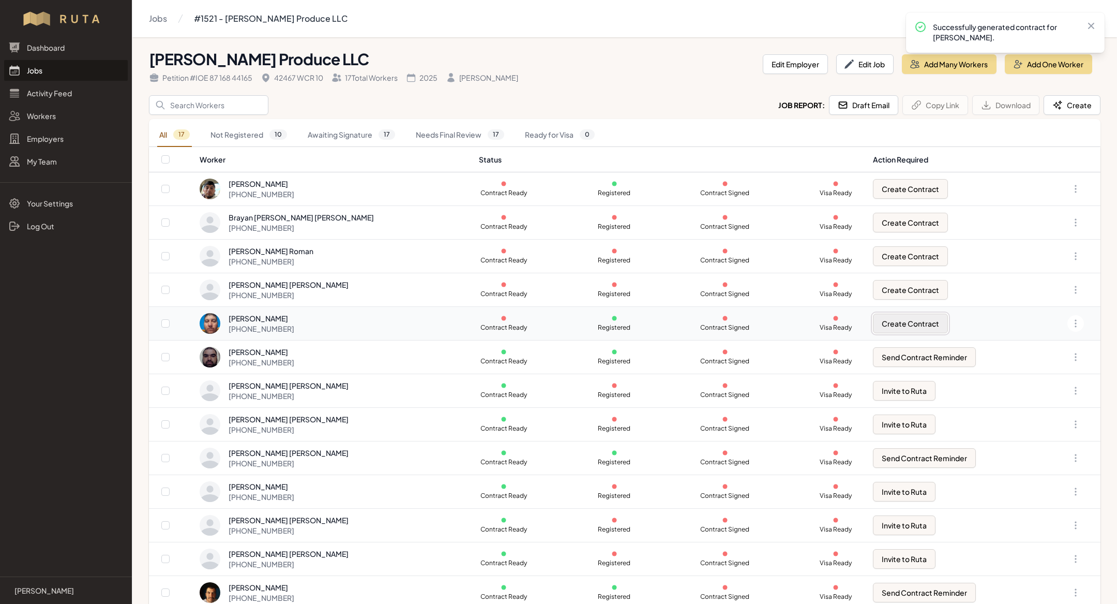
click at [884, 321] on button "Create Contract" at bounding box center [910, 323] width 75 height 20
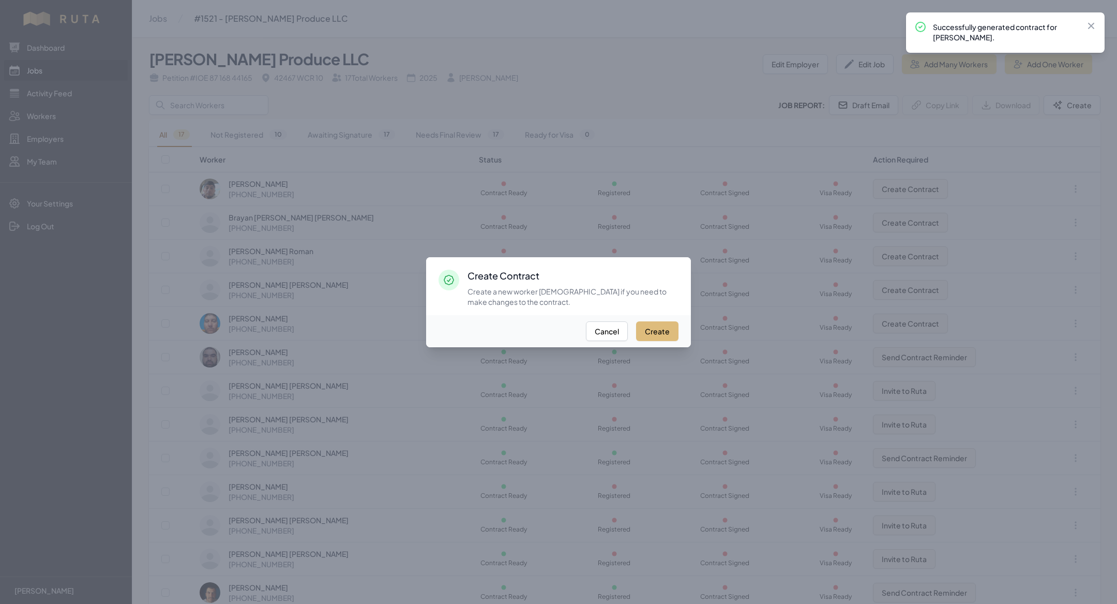
click at [661, 335] on button "Create" at bounding box center [657, 331] width 42 height 20
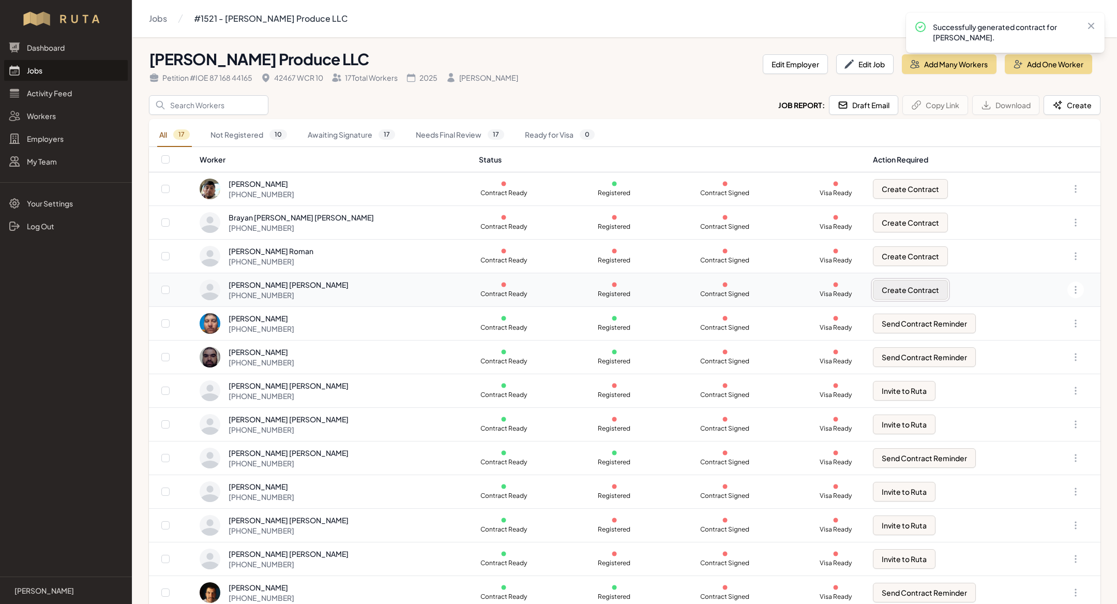
click at [907, 287] on button "Create Contract" at bounding box center [910, 290] width 75 height 20
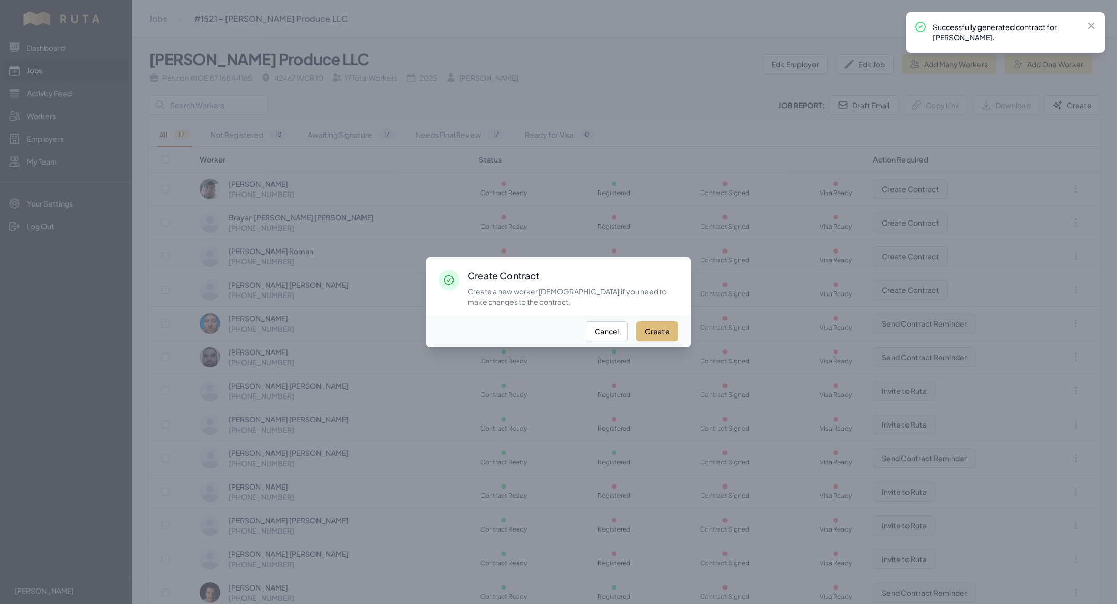
click at [670, 334] on button "Create" at bounding box center [657, 331] width 42 height 20
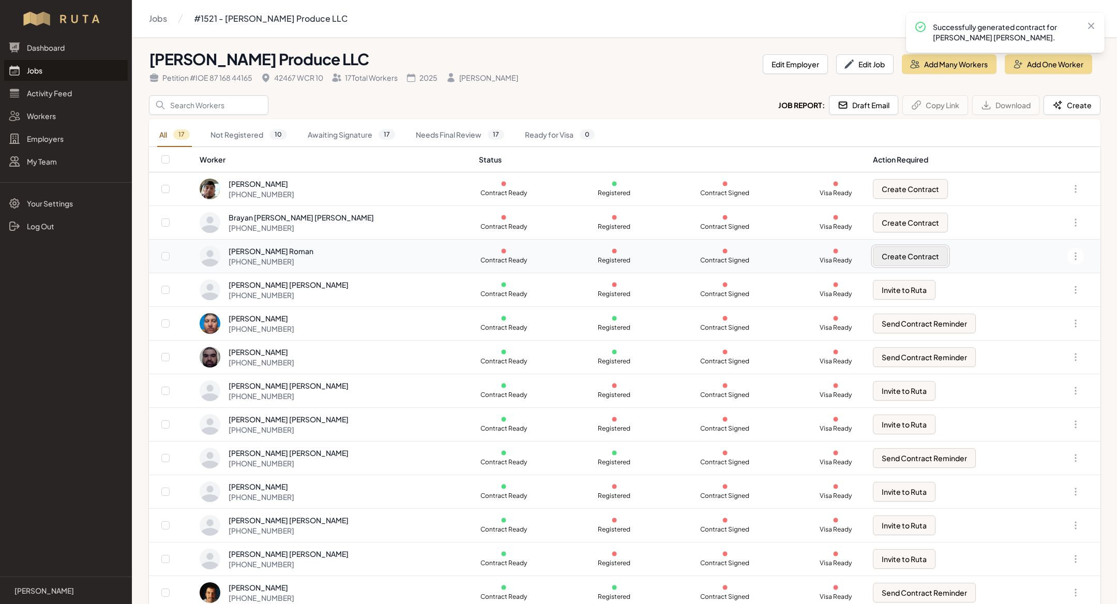
click at [891, 248] on button "Create Contract" at bounding box center [910, 256] width 75 height 20
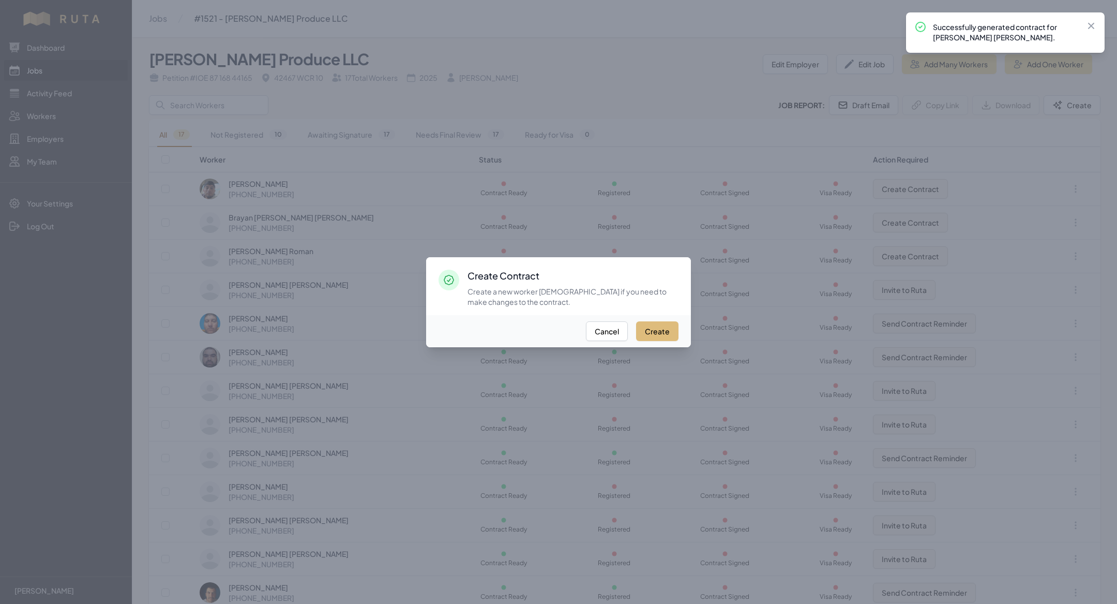
click at [660, 323] on button "Create" at bounding box center [657, 331] width 42 height 20
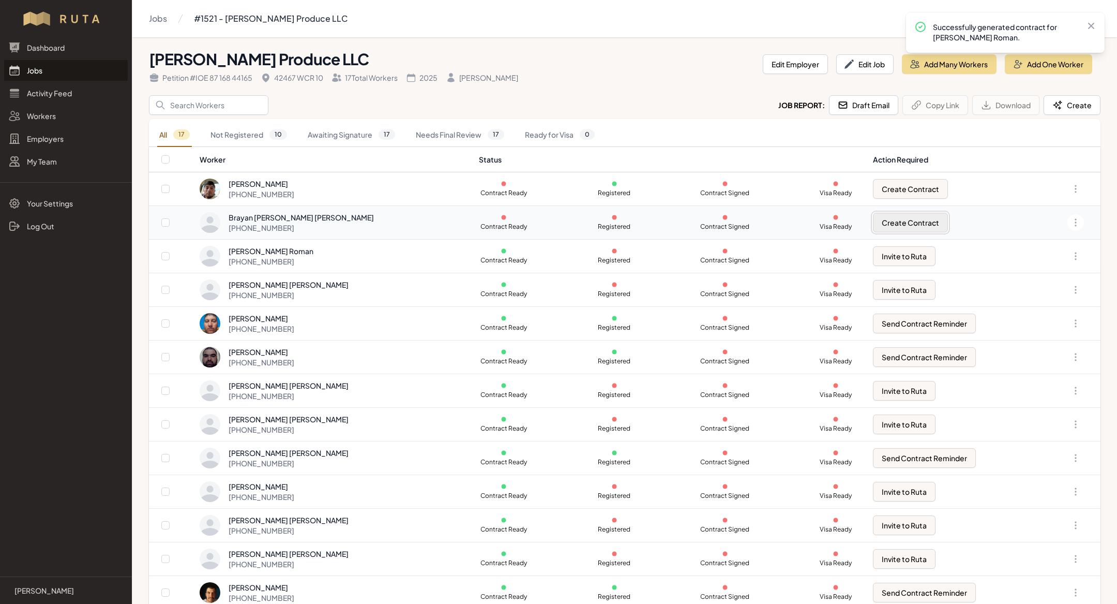
click at [895, 215] on button "Create Contract" at bounding box center [910, 223] width 75 height 20
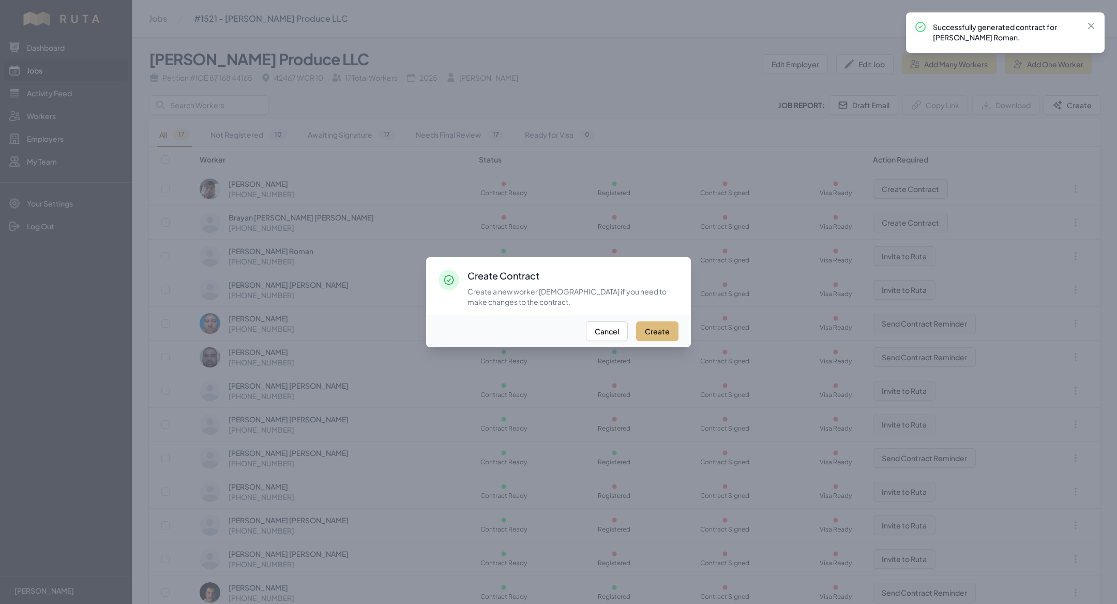
click at [668, 327] on button "Create" at bounding box center [657, 331] width 42 height 20
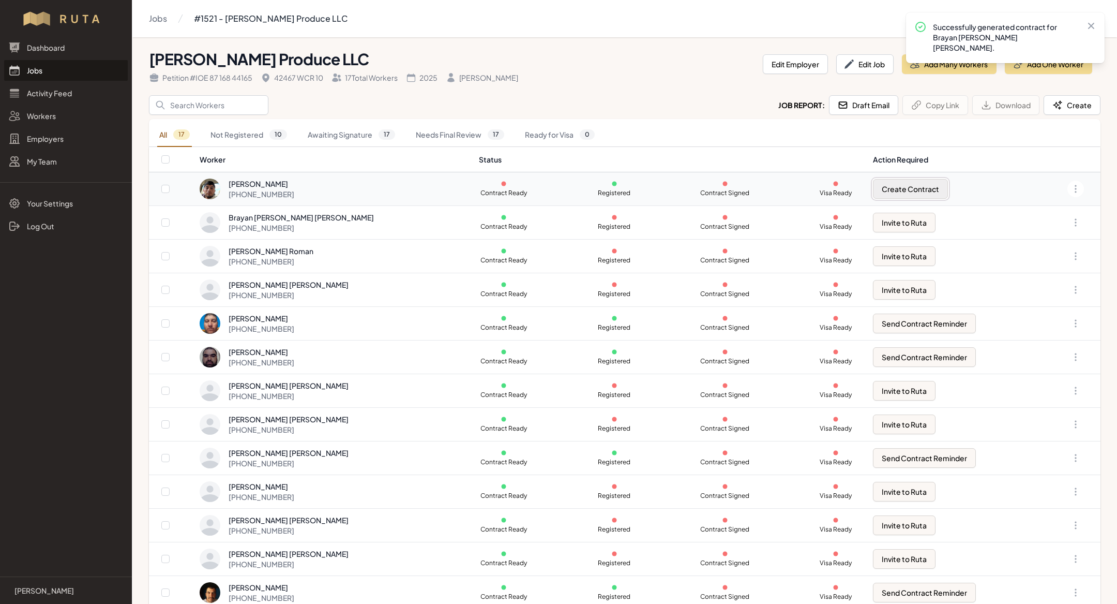
click at [884, 189] on button "Create Contract" at bounding box center [910, 189] width 75 height 20
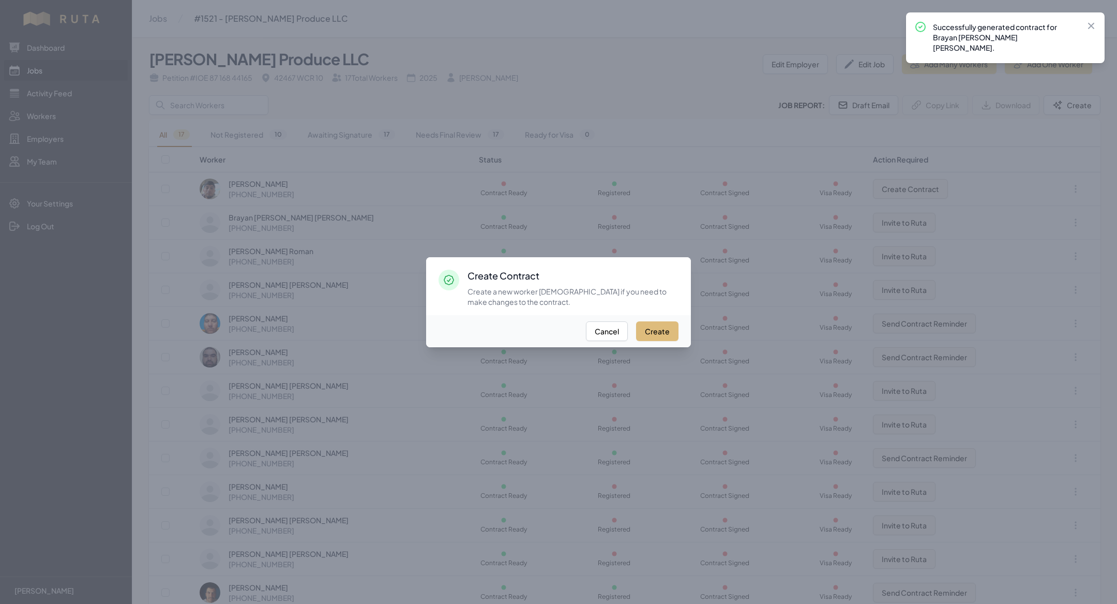
click at [654, 329] on button "Create" at bounding box center [657, 331] width 42 height 20
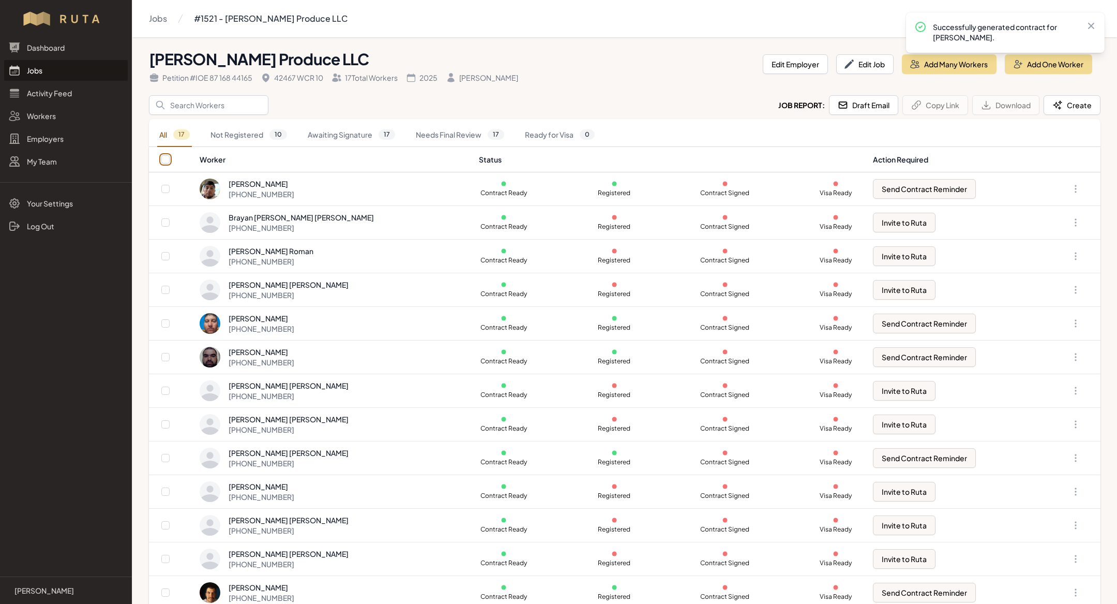
click at [161, 157] on input "checkbox" at bounding box center [165, 159] width 8 height 8
checkbox input "true"
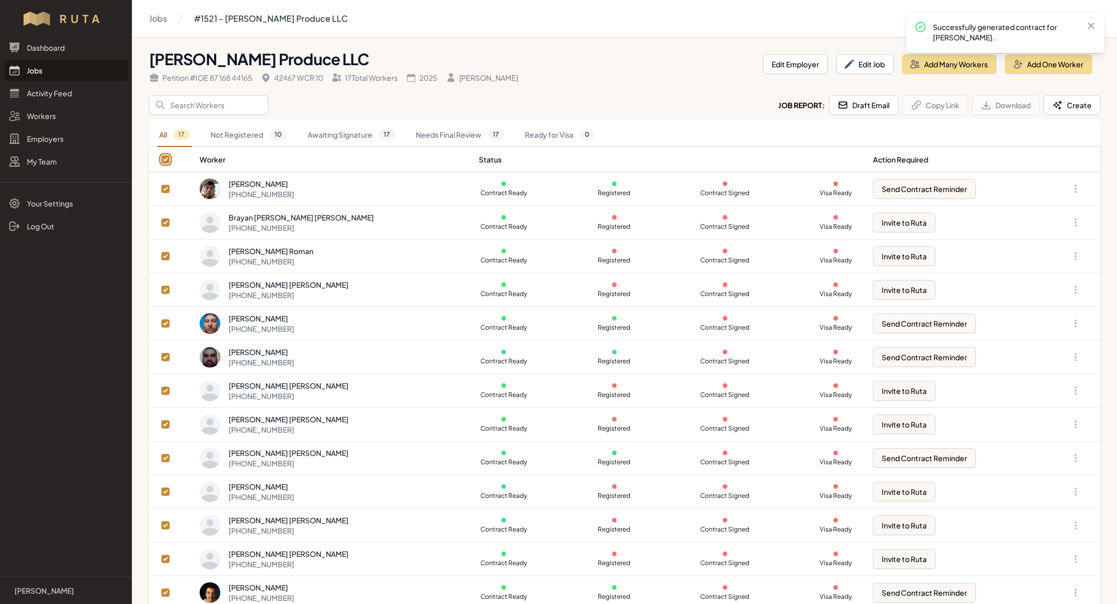
checkbox input "true"
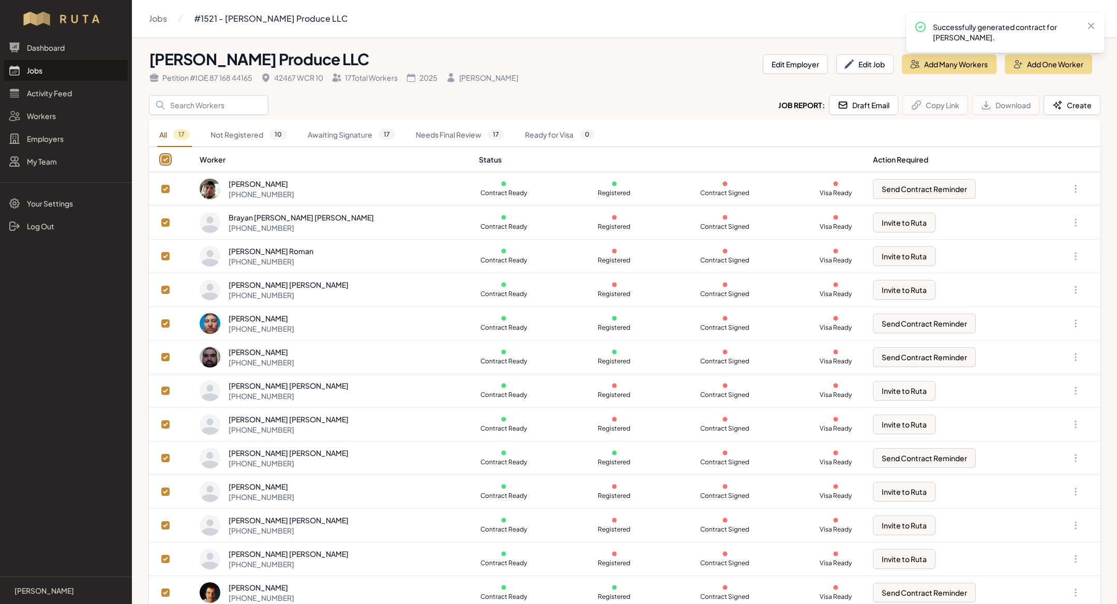
checkbox input "true"
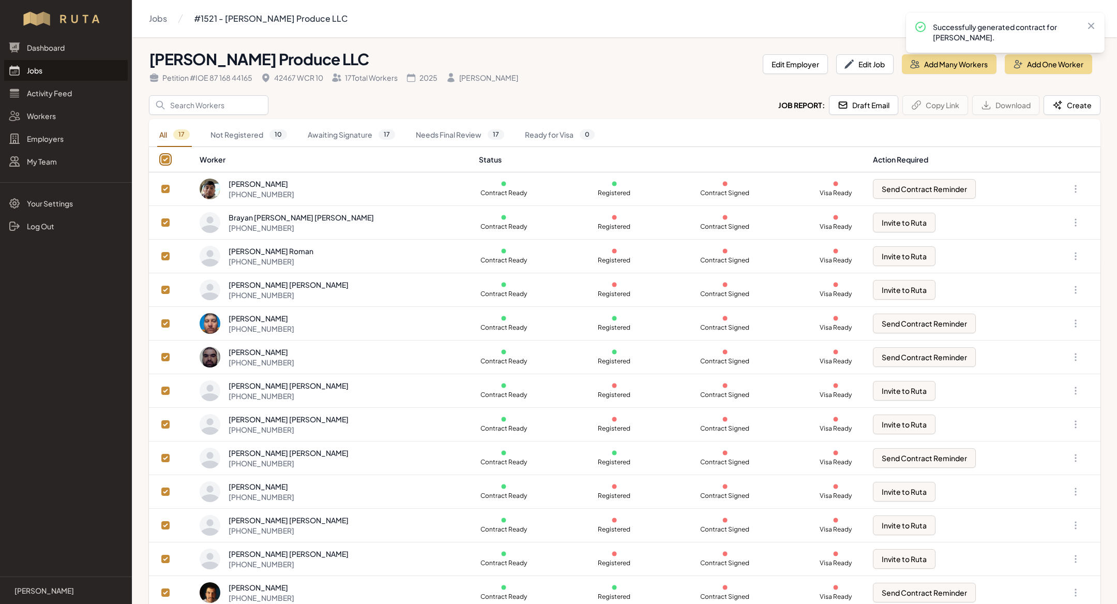
checkbox input "true"
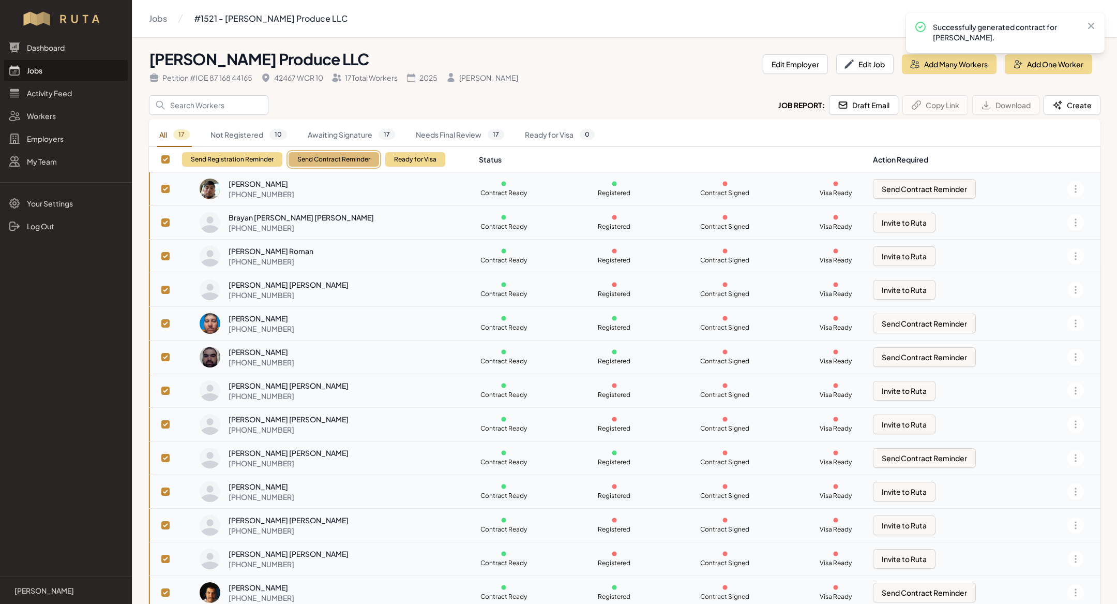
click at [311, 163] on button "Send Contract Reminder" at bounding box center [334, 159] width 91 height 14
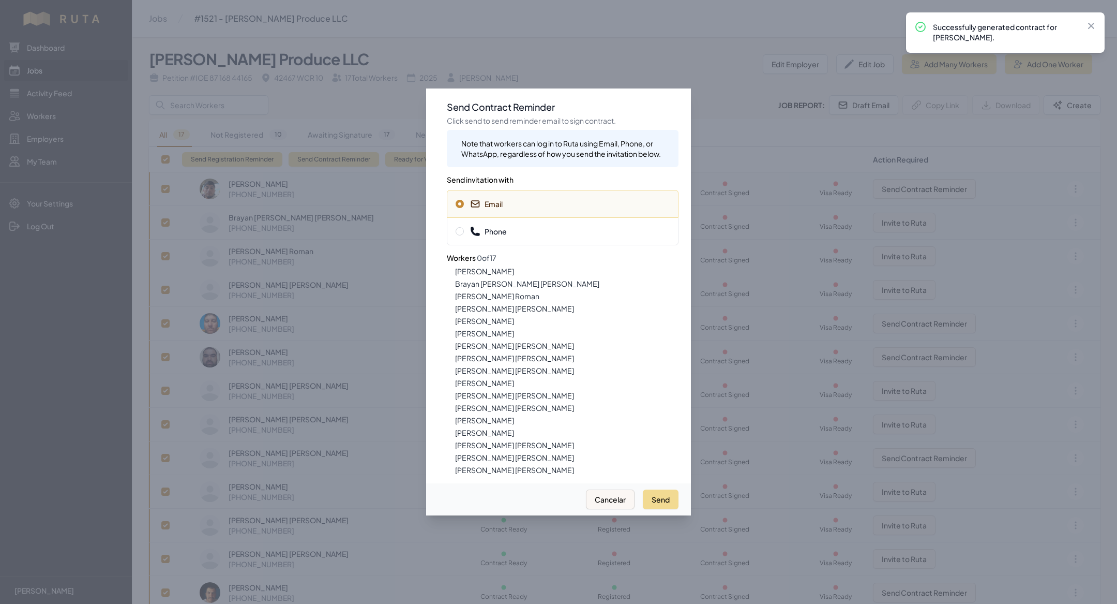
click at [499, 240] on div "Phone" at bounding box center [563, 231] width 232 height 28
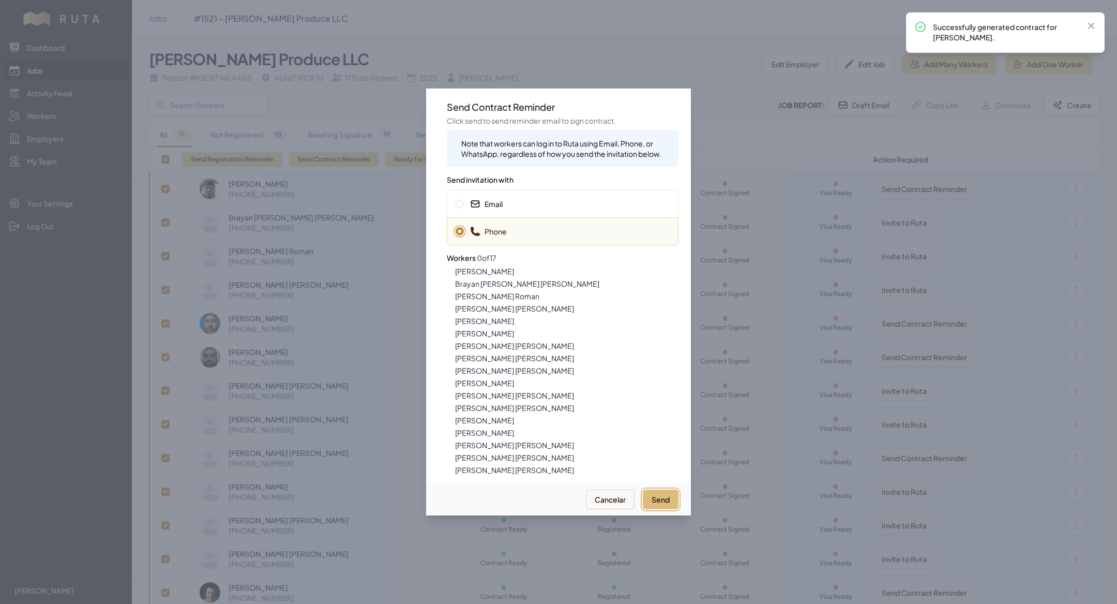
click at [664, 499] on button "Send" at bounding box center [661, 499] width 36 height 20
click at [529, 199] on span "Email" at bounding box center [563, 204] width 214 height 10
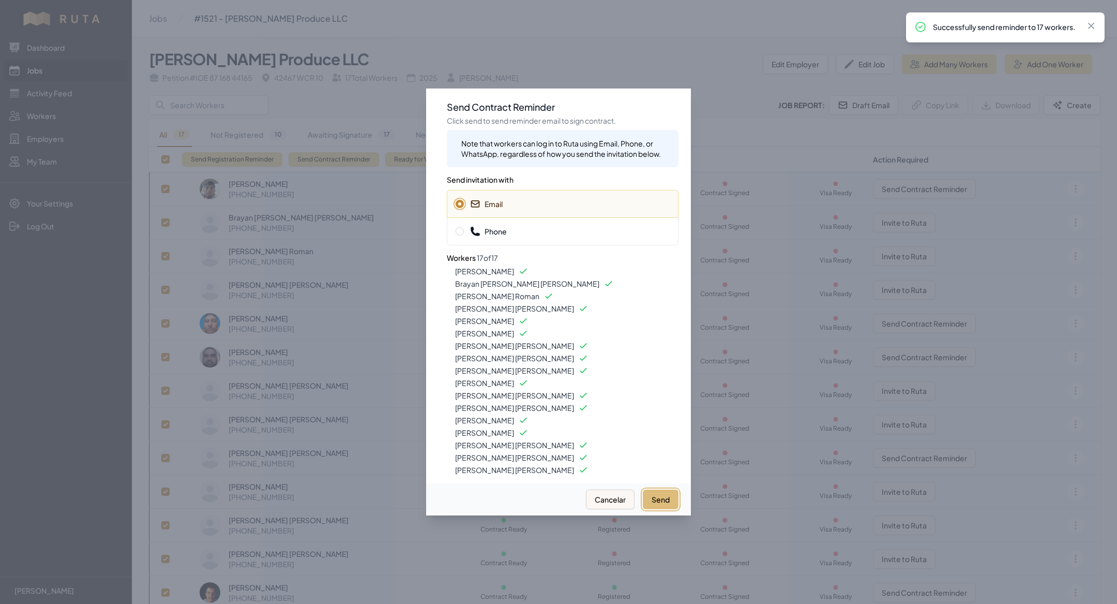
click at [668, 495] on button "Send" at bounding box center [661, 499] width 36 height 20
click at [335, 101] on div at bounding box center [558, 302] width 1117 height 604
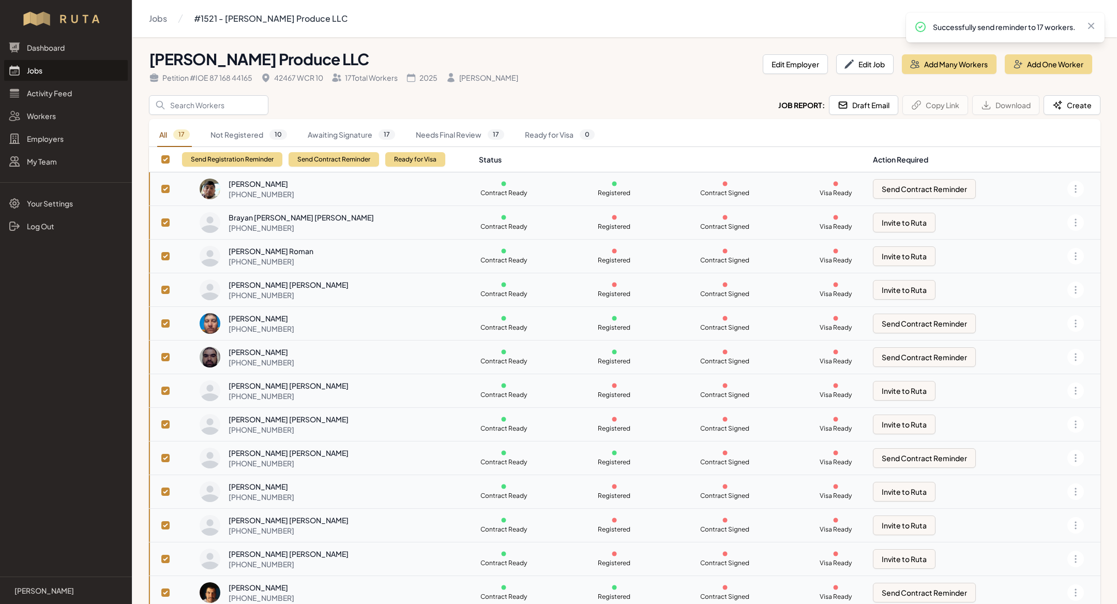
click at [38, 71] on link "Jobs" at bounding box center [66, 70] width 124 height 21
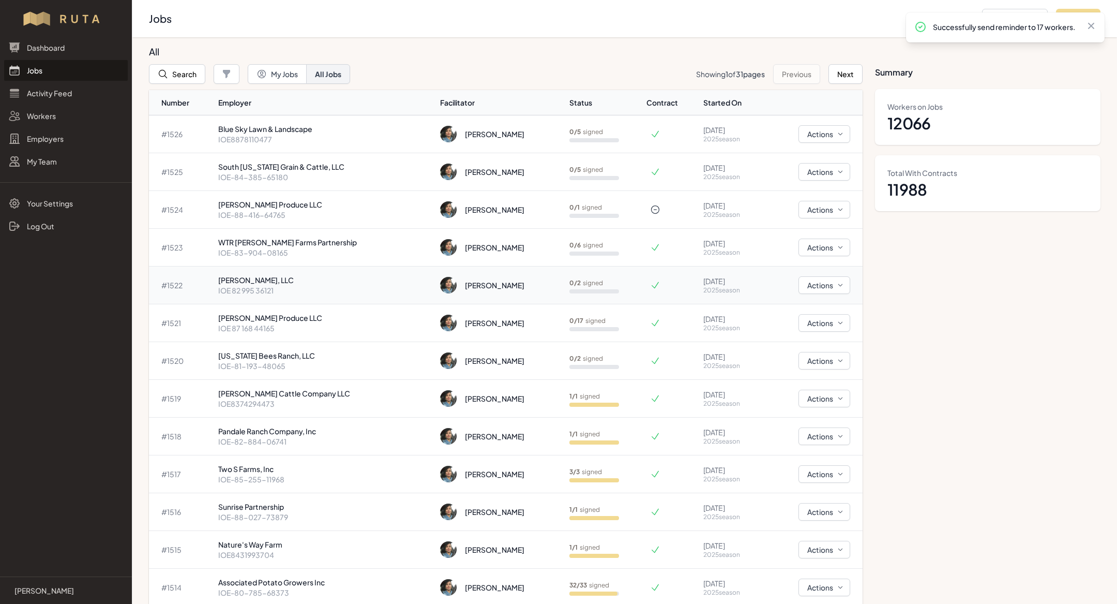
click at [324, 279] on p "[PERSON_NAME], LLC" at bounding box center [325, 280] width 214 height 10
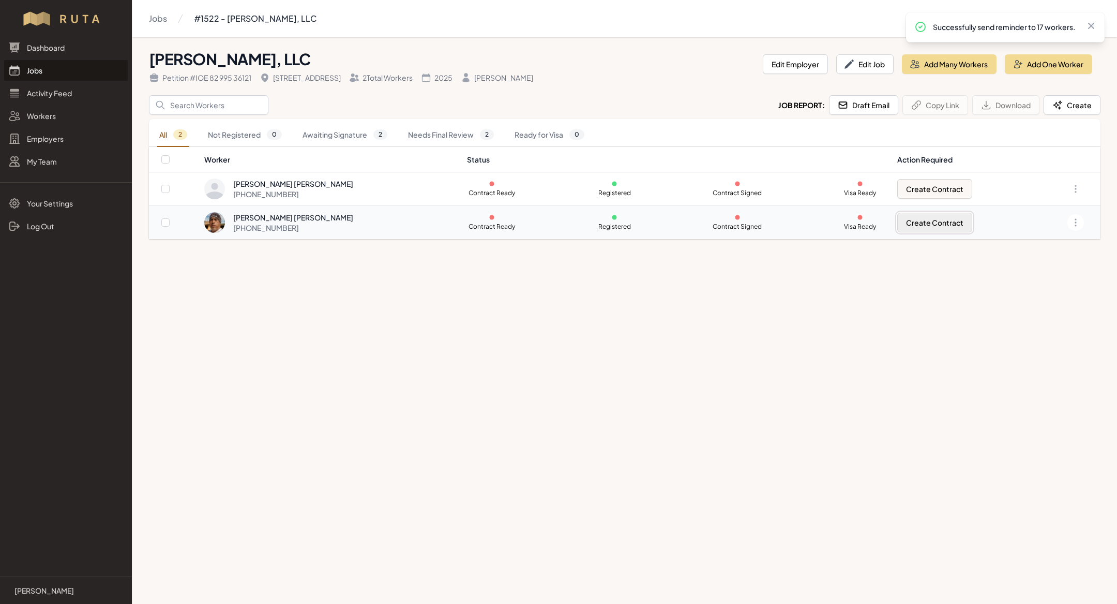
click at [925, 218] on button "Create Contract" at bounding box center [934, 223] width 75 height 20
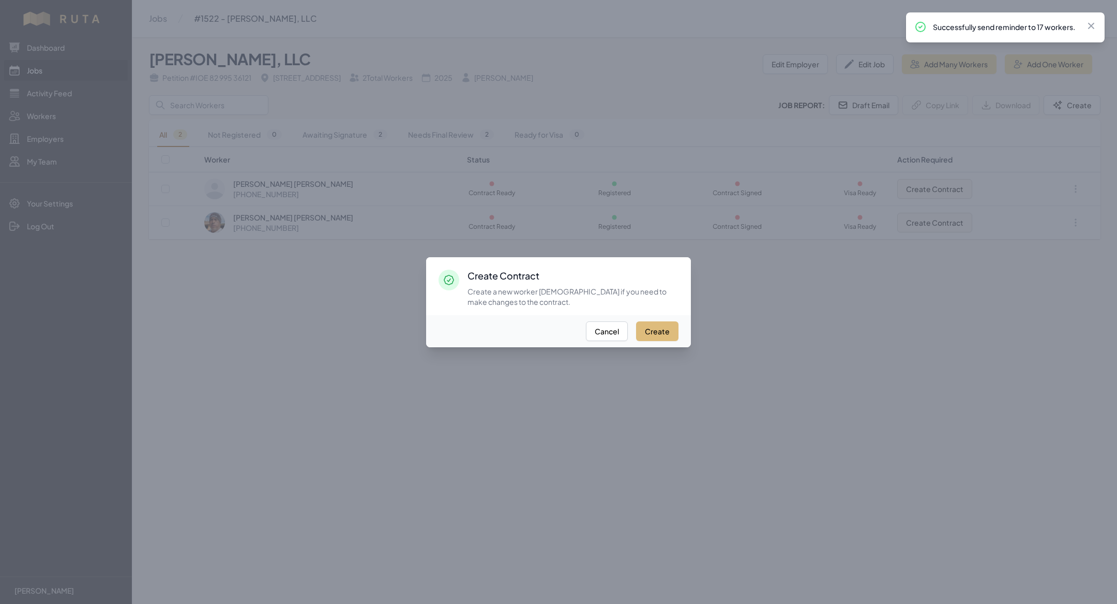
click at [665, 321] on button "Create" at bounding box center [657, 331] width 42 height 20
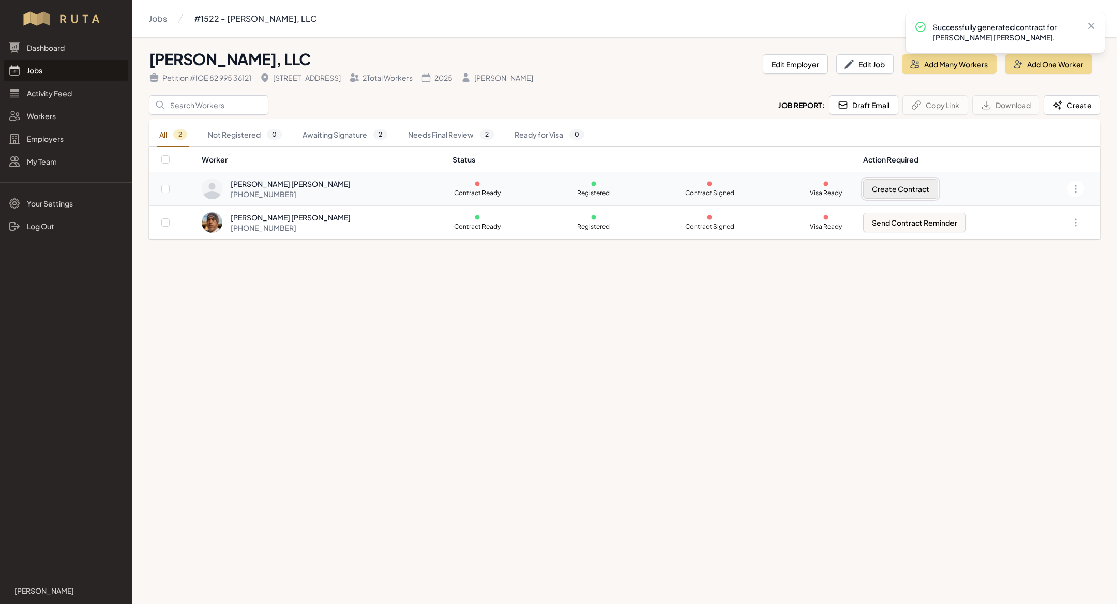
click at [865, 187] on button "Create Contract" at bounding box center [900, 189] width 75 height 20
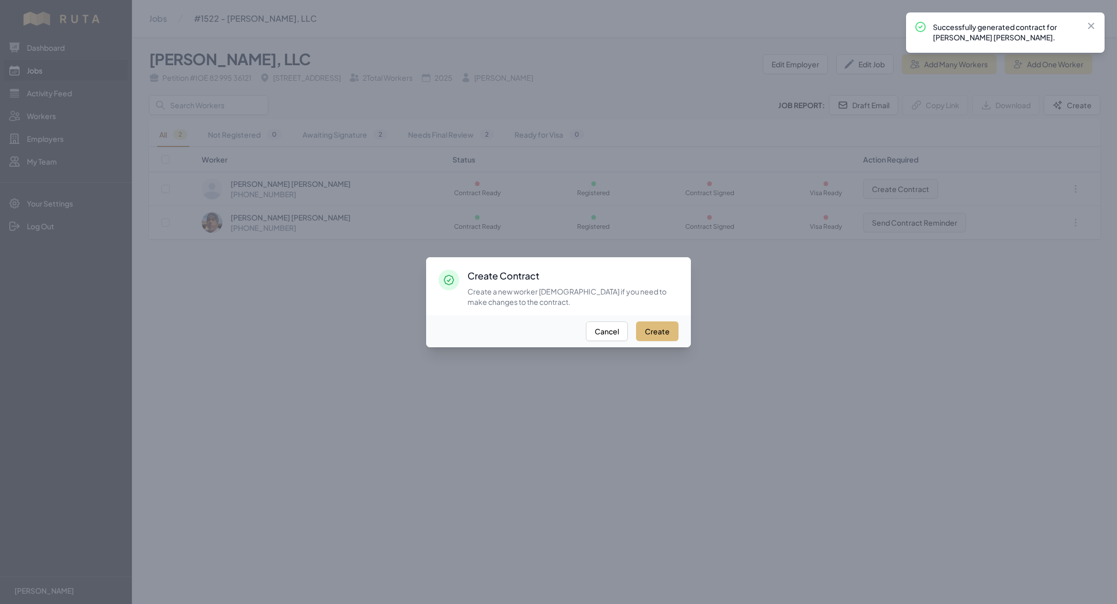
click at [659, 323] on button "Create" at bounding box center [657, 331] width 42 height 20
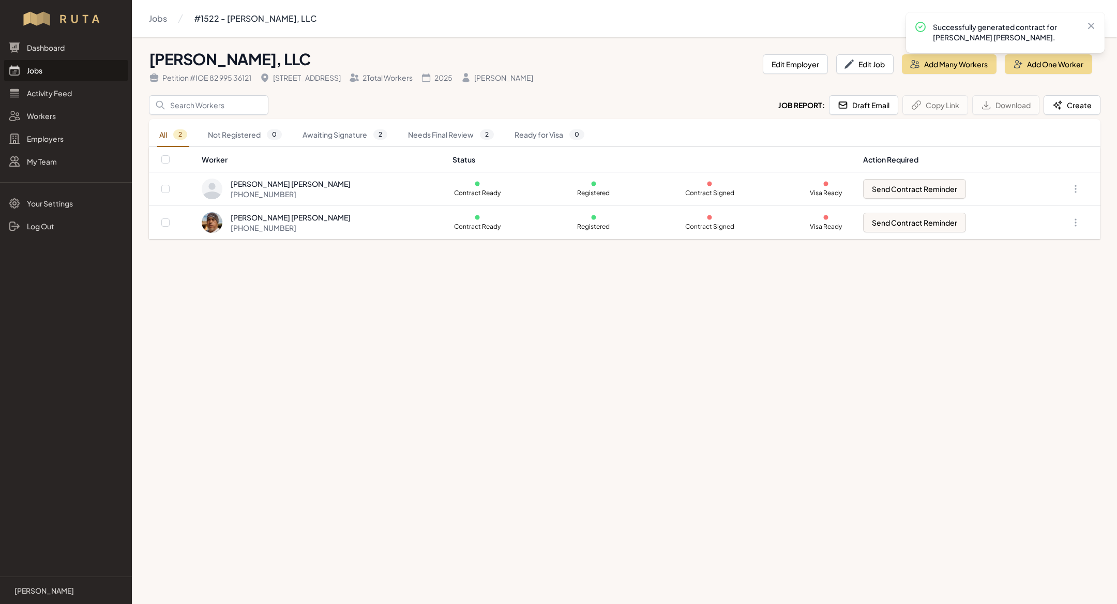
click at [161, 155] on th at bounding box center [175, 159] width 52 height 25
click at [163, 156] on input "checkbox" at bounding box center [165, 159] width 8 height 8
checkbox input "true"
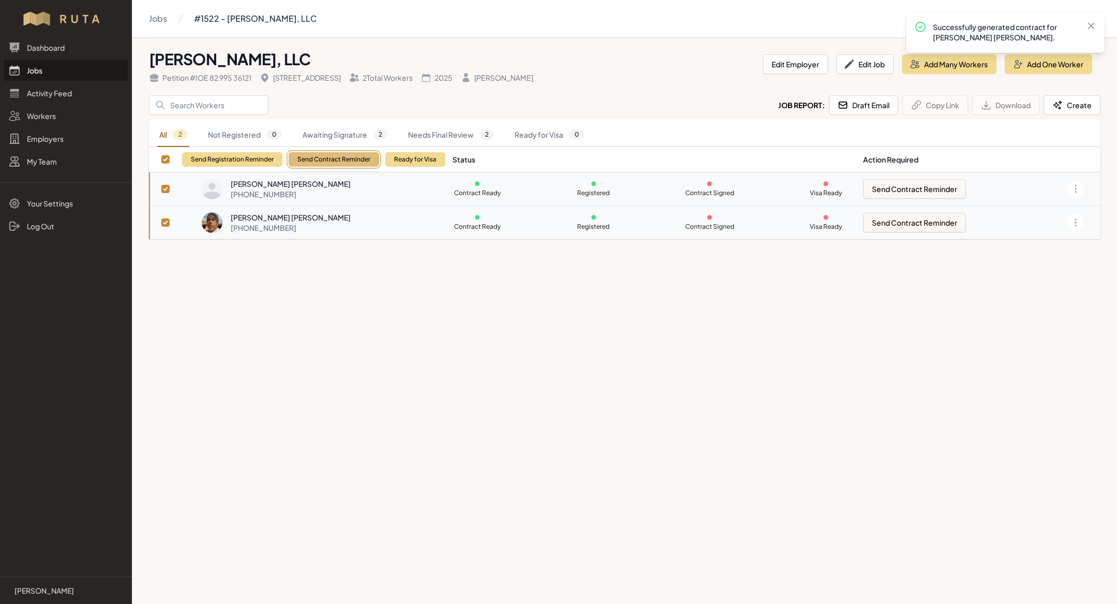
click at [296, 160] on button "Send Contract Reminder" at bounding box center [334, 159] width 91 height 14
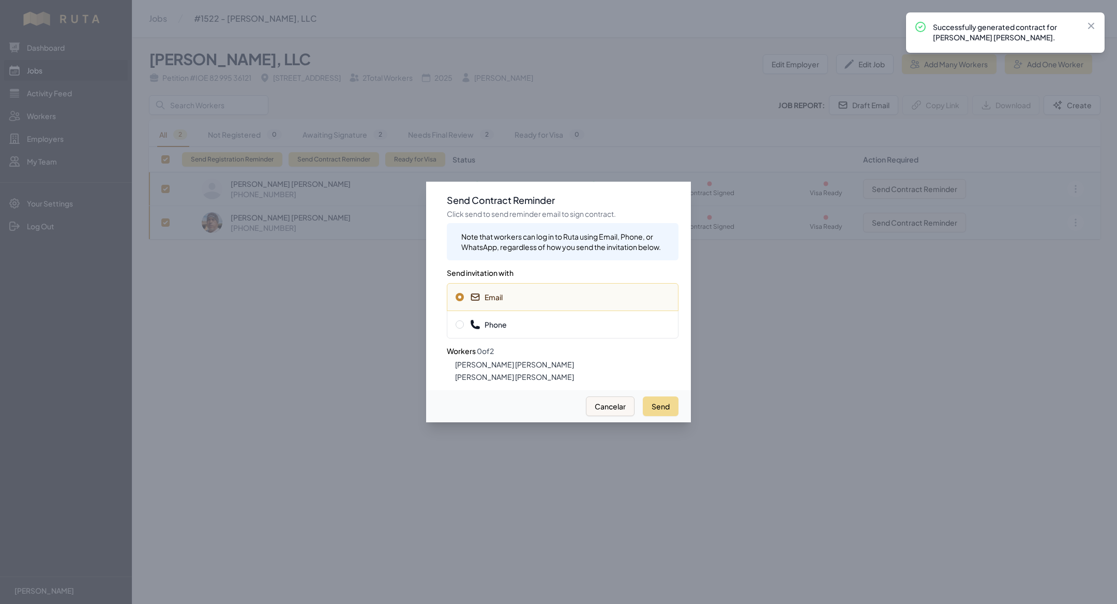
click at [526, 322] on span "Phone" at bounding box center [563, 324] width 214 height 10
click at [656, 407] on button "Send" at bounding box center [661, 406] width 36 height 20
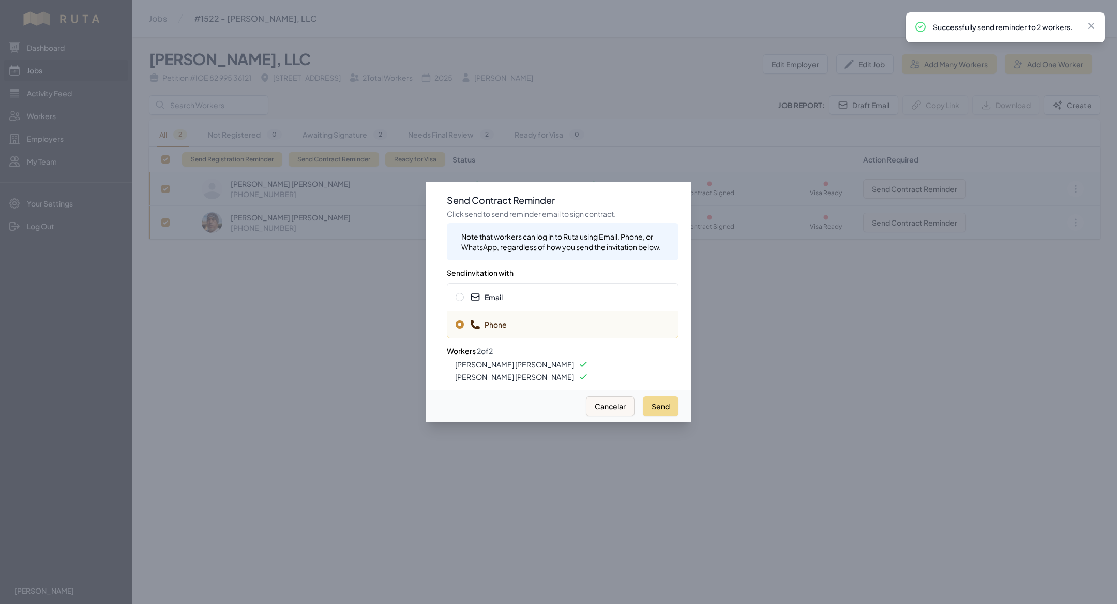
click at [565, 300] on span "Email" at bounding box center [563, 297] width 214 height 10
click at [652, 401] on button "Send" at bounding box center [661, 406] width 36 height 20
click at [40, 71] on div at bounding box center [558, 302] width 1117 height 604
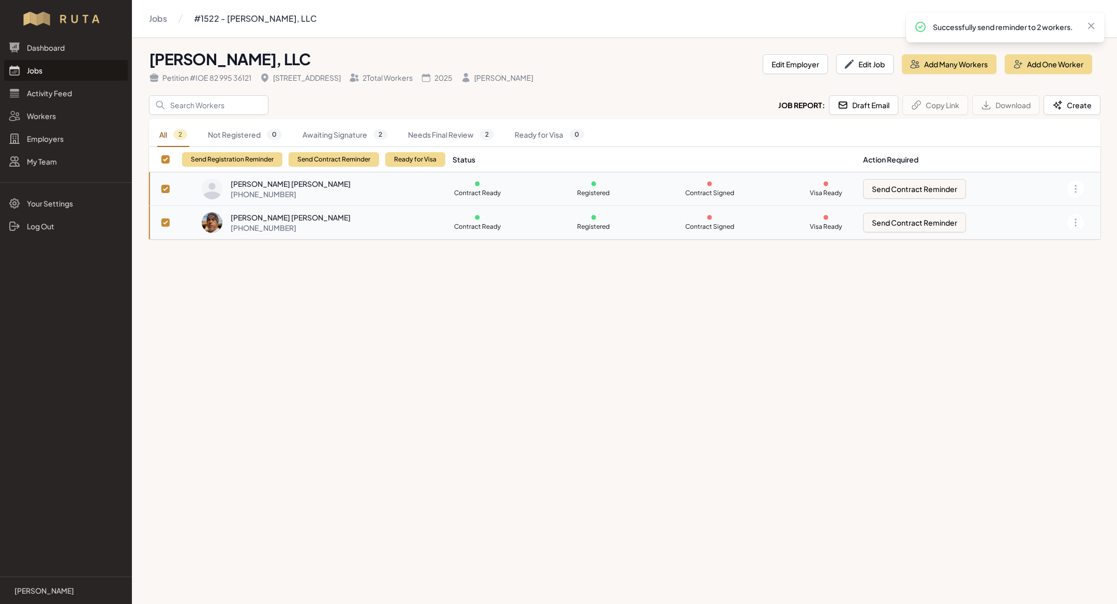
click at [40, 71] on link "Jobs" at bounding box center [66, 70] width 124 height 21
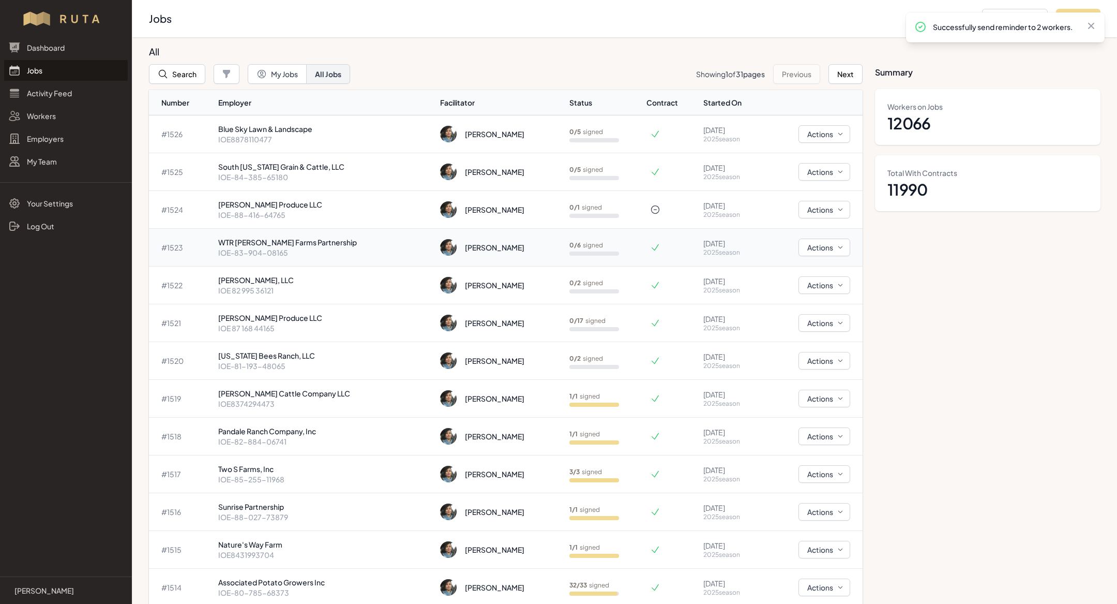
click at [316, 254] on p "IOE-83-904-08165" at bounding box center [325, 252] width 214 height 10
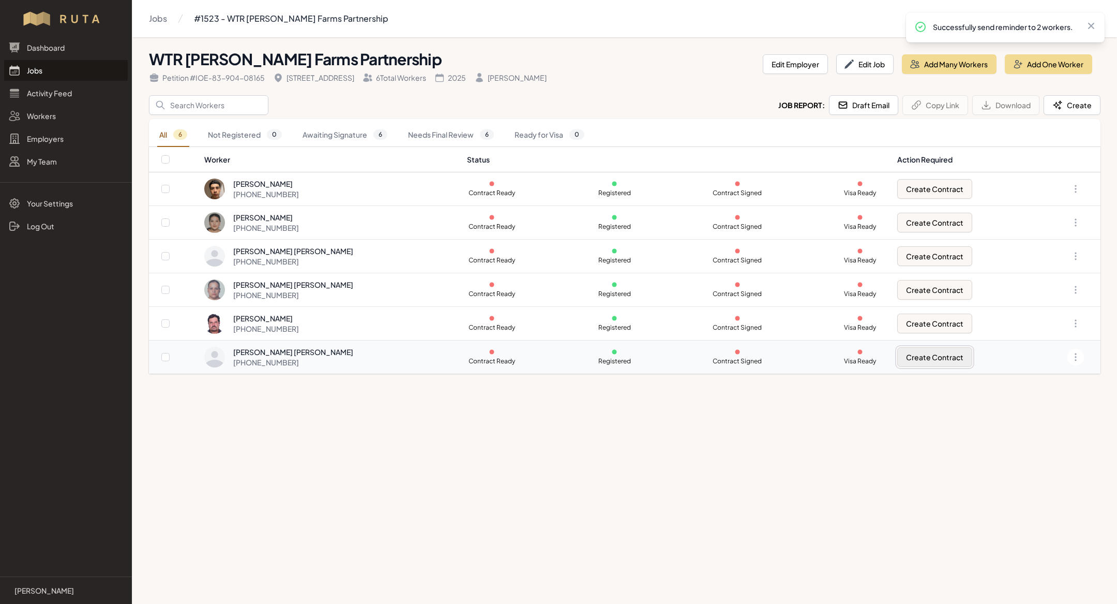
click at [909, 362] on button "Create Contract" at bounding box center [934, 357] width 75 height 20
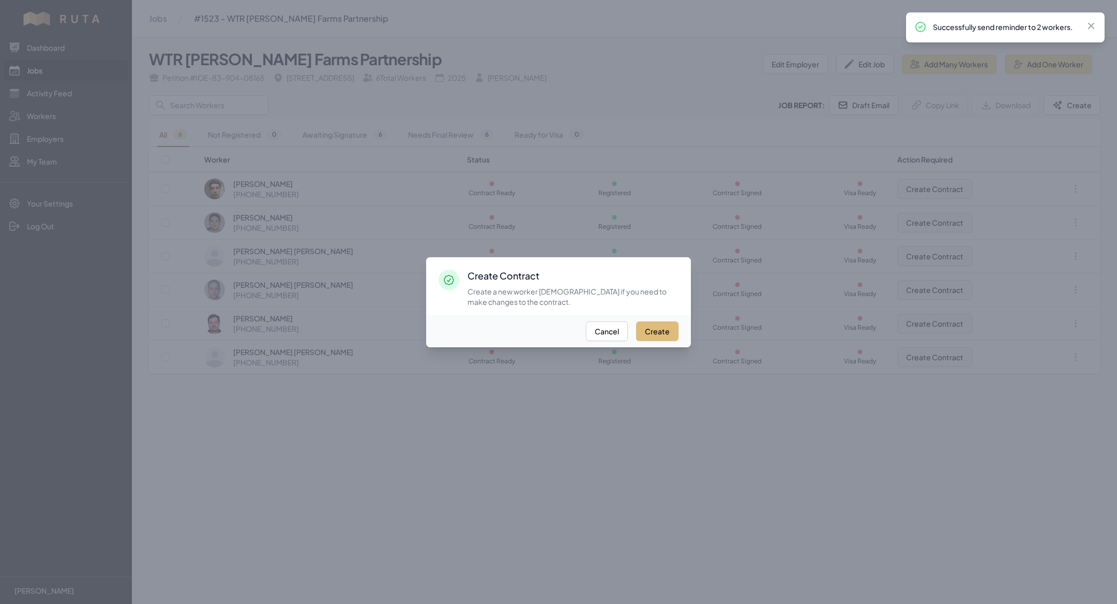
click at [663, 326] on button "Create" at bounding box center [657, 331] width 42 height 20
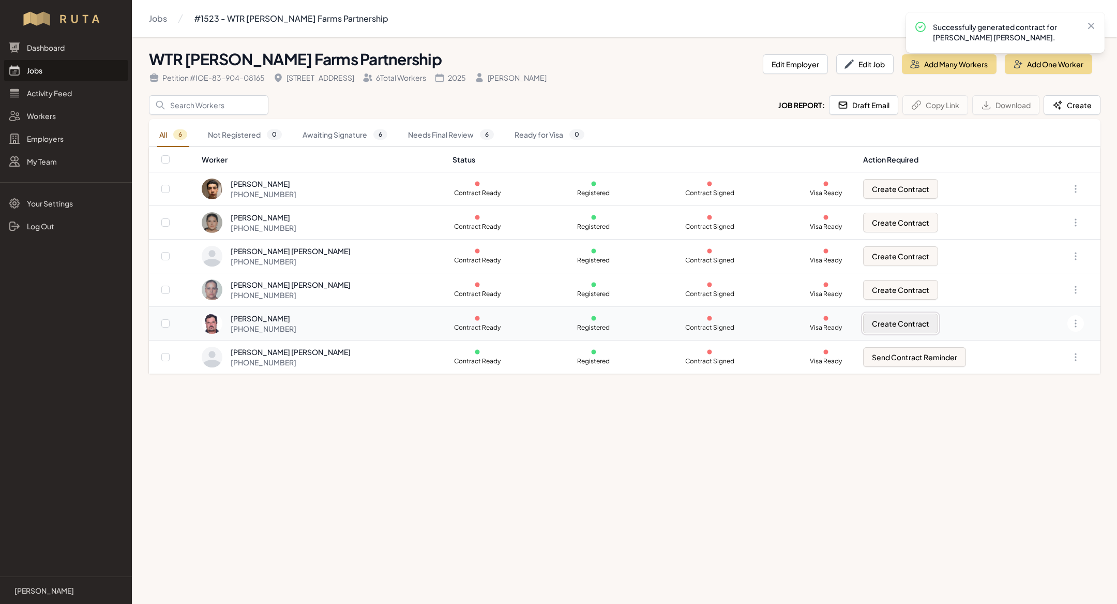
click at [898, 319] on button "Create Contract" at bounding box center [900, 323] width 75 height 20
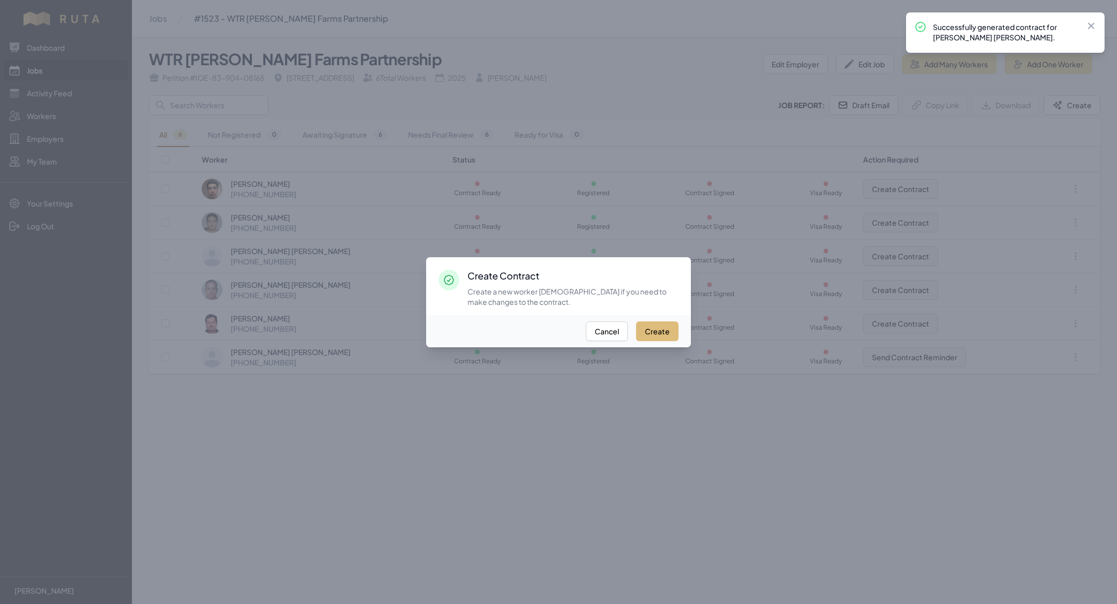
click at [648, 327] on button "Create" at bounding box center [657, 331] width 42 height 20
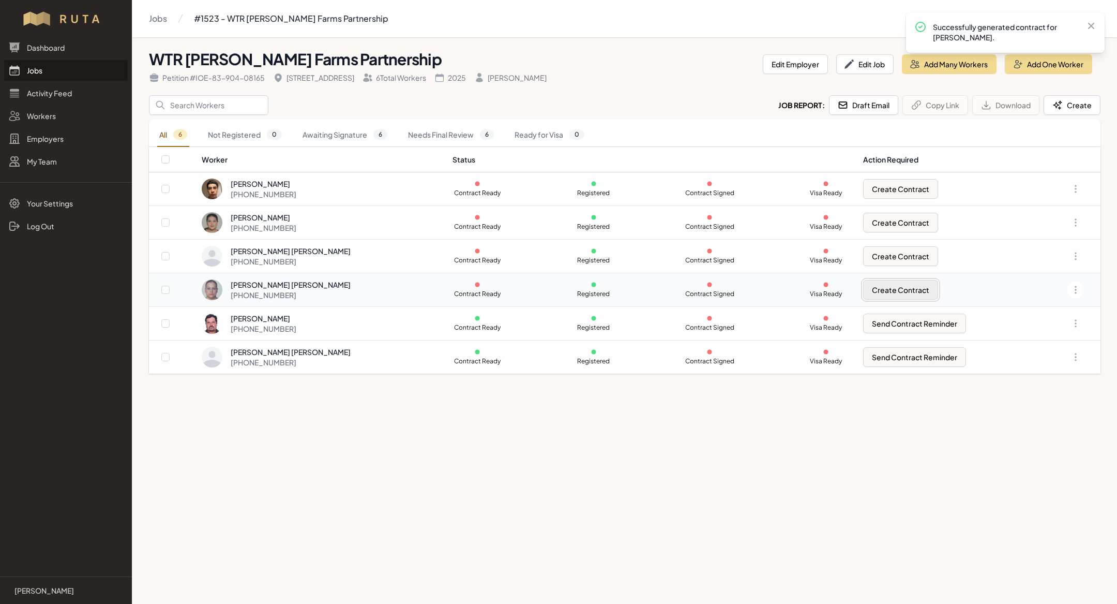
click at [885, 287] on button "Create Contract" at bounding box center [900, 290] width 75 height 20
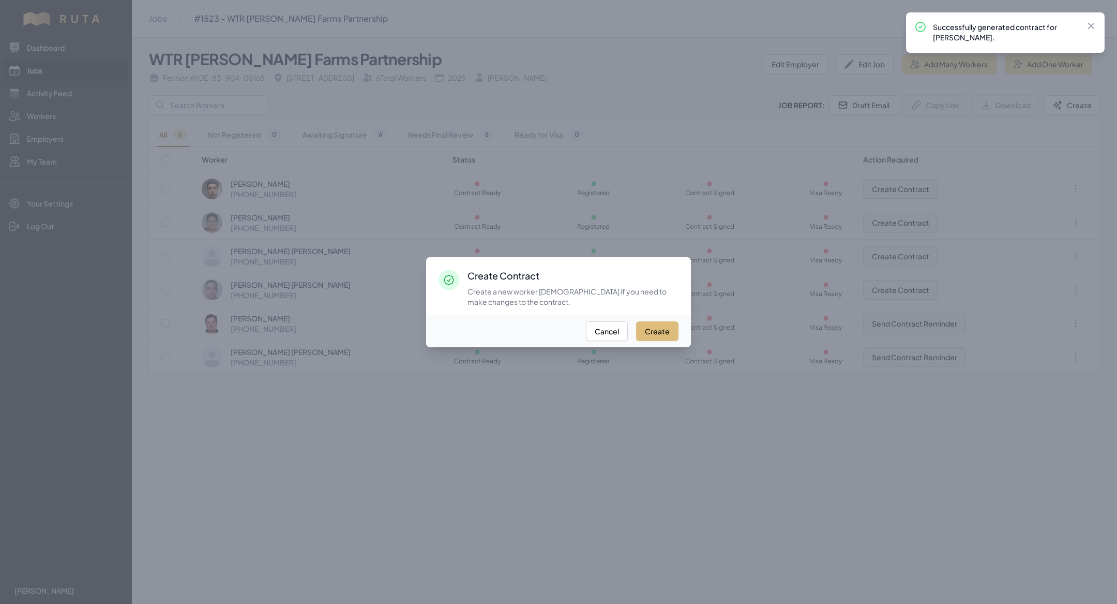
click at [665, 323] on button "Create" at bounding box center [657, 331] width 42 height 20
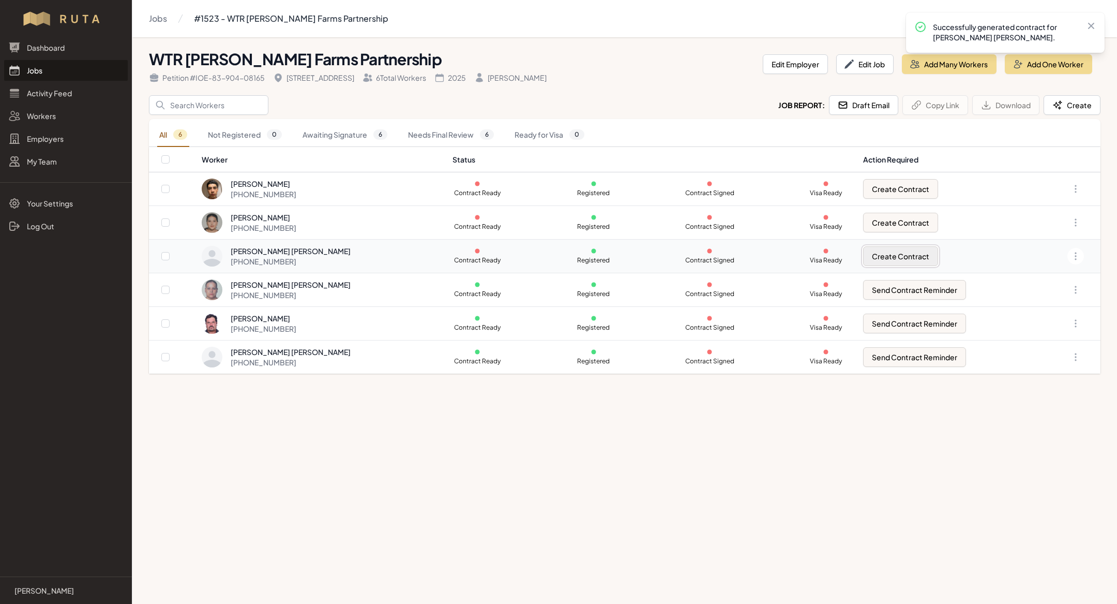
click at [883, 262] on button "Create Contract" at bounding box center [900, 256] width 75 height 20
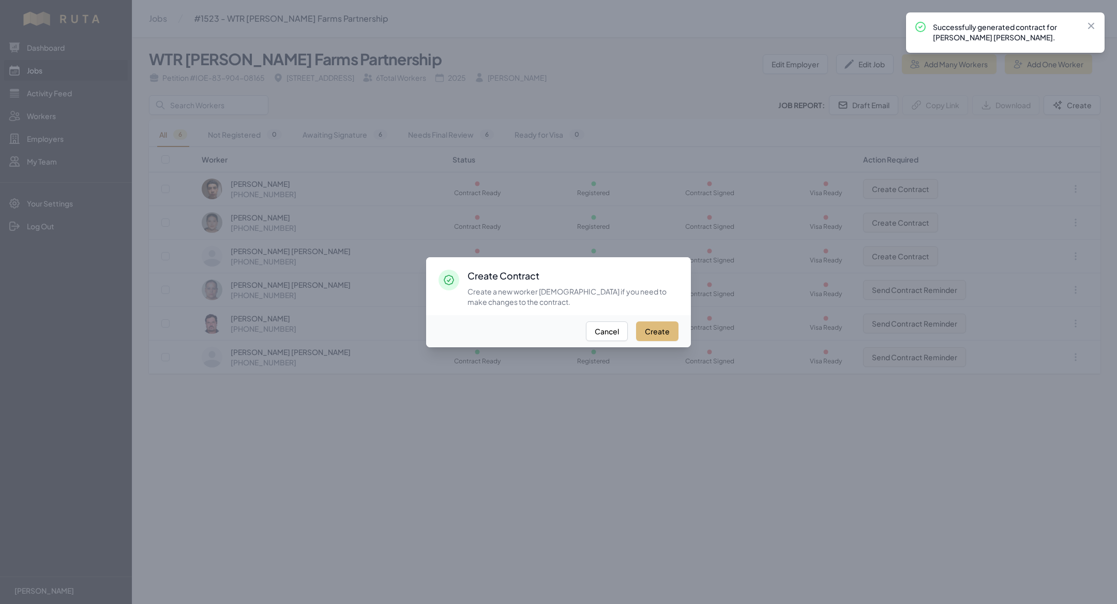
click at [658, 323] on button "Create" at bounding box center [657, 331] width 42 height 20
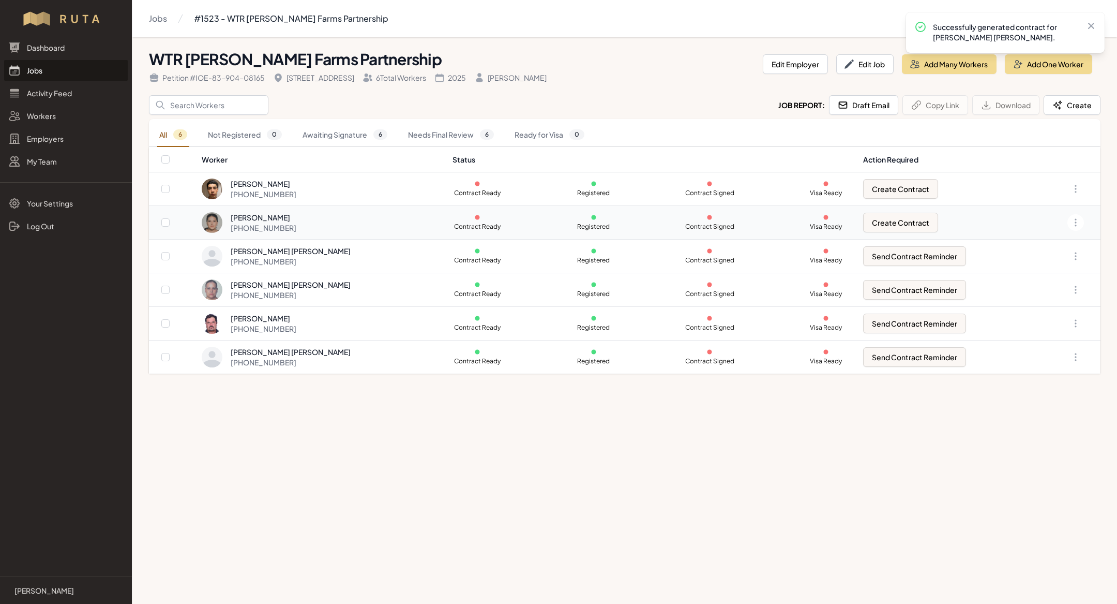
click at [897, 209] on td "Create Contract" at bounding box center [948, 223] width 182 height 34
click at [906, 219] on button "Create Contract" at bounding box center [900, 223] width 75 height 20
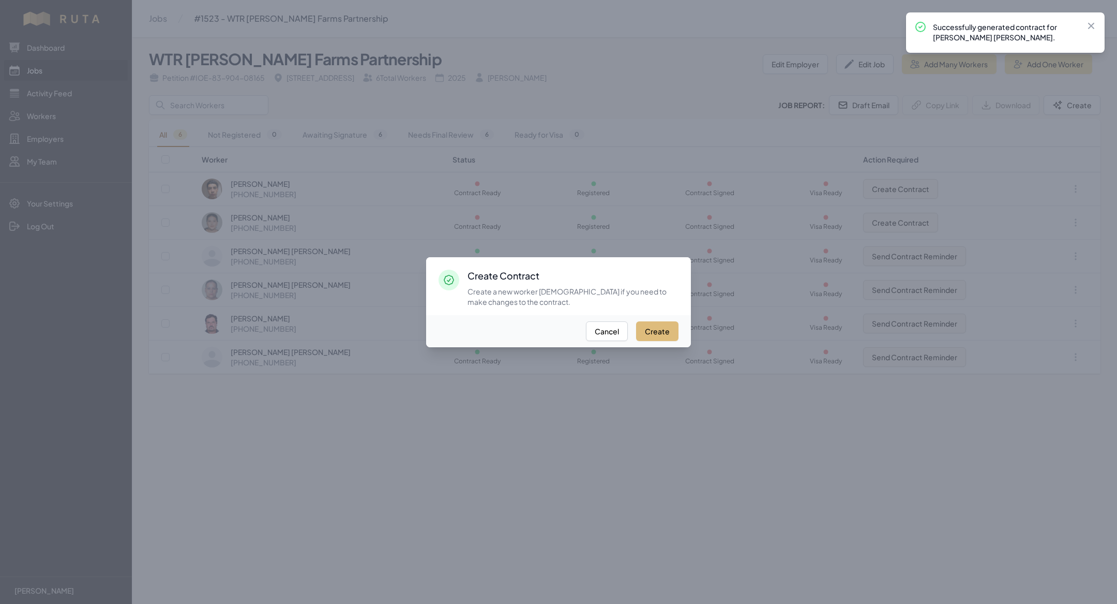
click at [674, 337] on button "Create" at bounding box center [657, 331] width 42 height 20
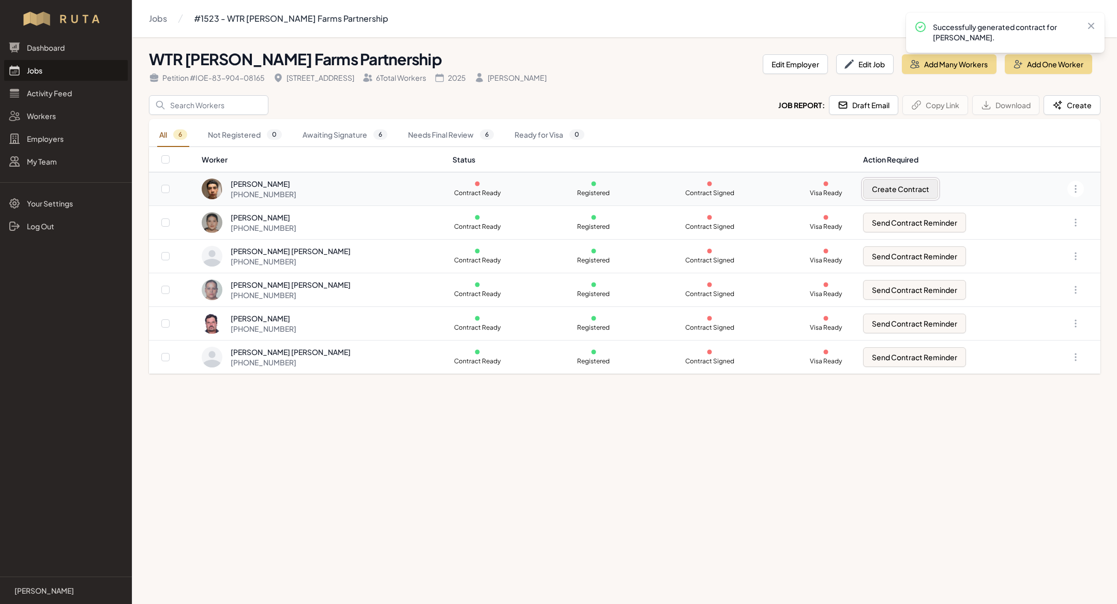
click at [898, 189] on button "Create Contract" at bounding box center [900, 189] width 75 height 20
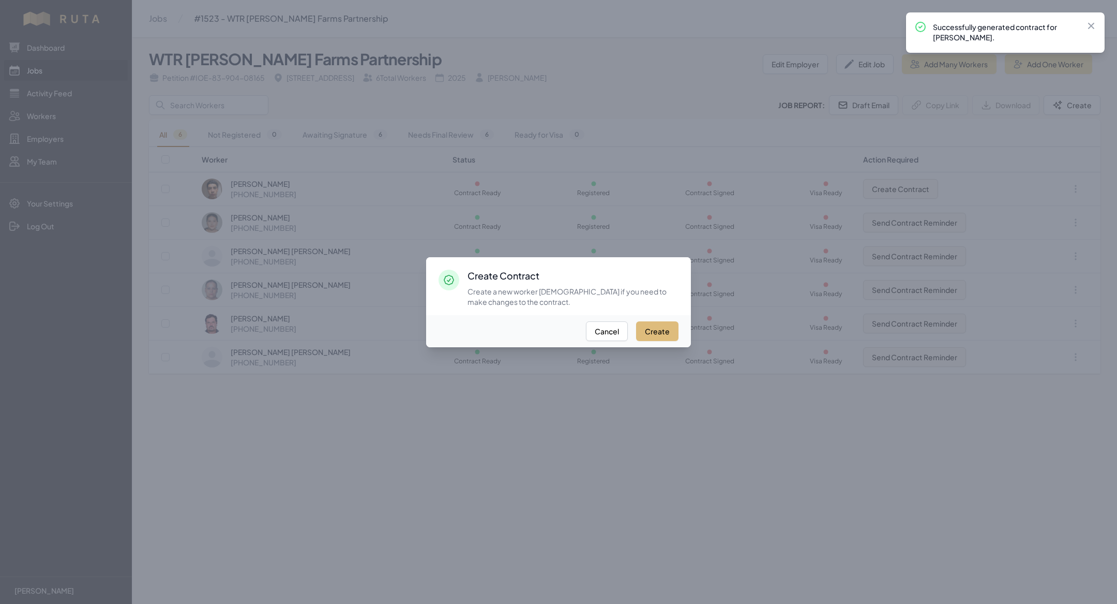
click at [669, 322] on button "Create" at bounding box center [657, 331] width 42 height 20
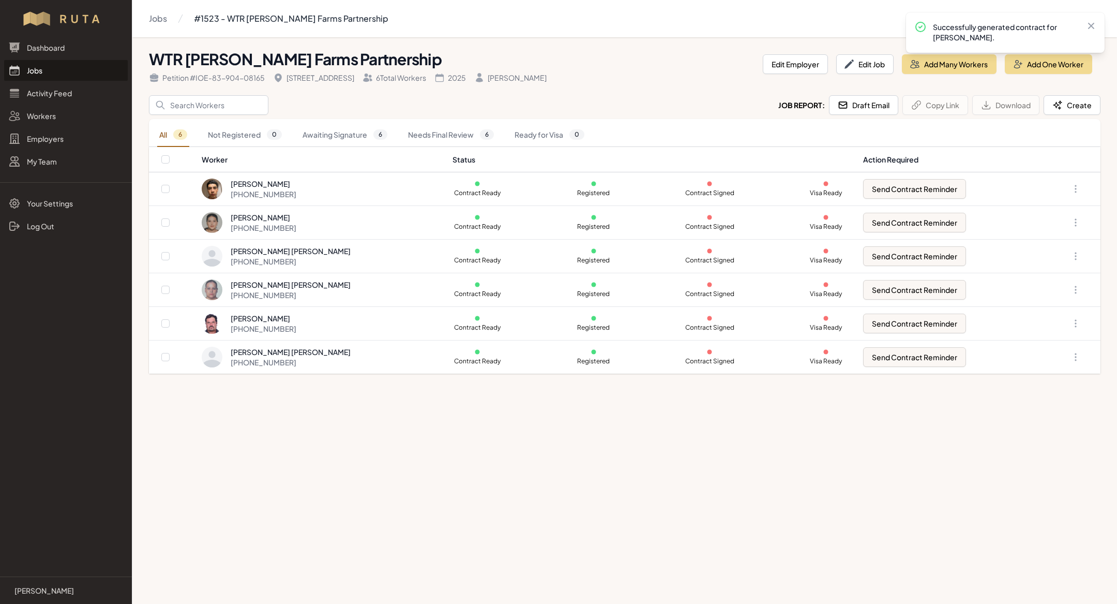
click at [163, 163] on th at bounding box center [175, 159] width 52 height 25
click at [168, 160] on input "checkbox" at bounding box center [165, 159] width 8 height 8
checkbox input "true"
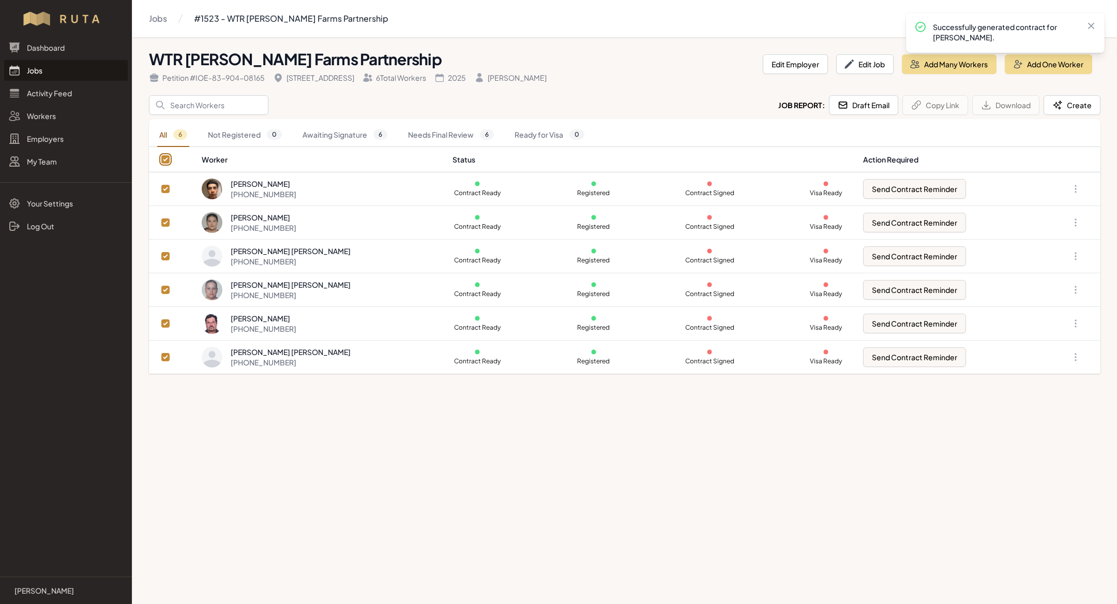
checkbox input "true"
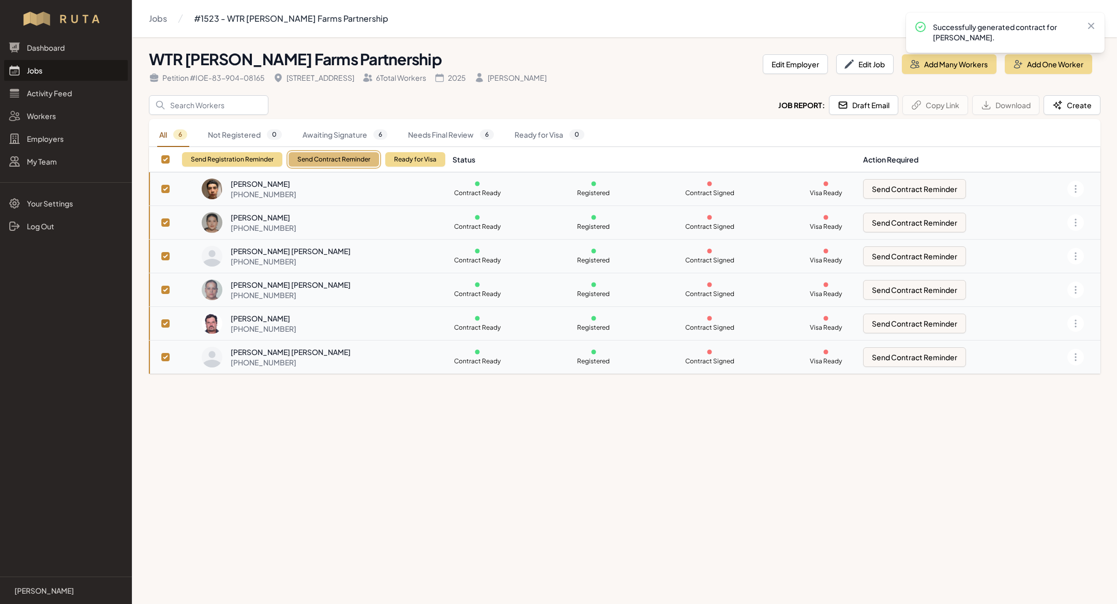
click at [309, 160] on button "Send Contract Reminder" at bounding box center [334, 159] width 91 height 14
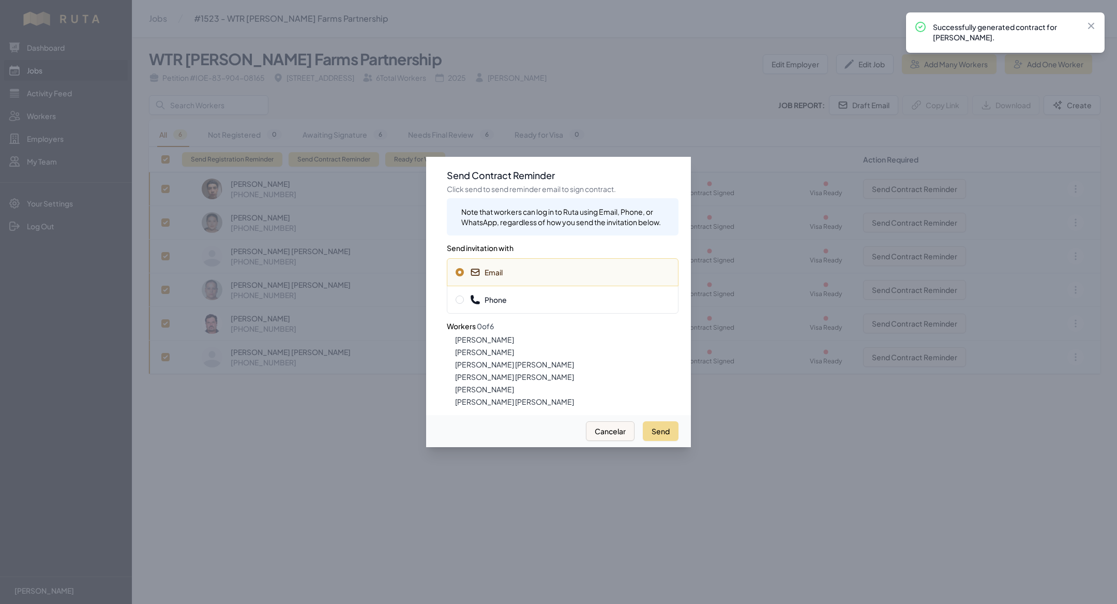
click at [465, 293] on div "Phone" at bounding box center [563, 299] width 232 height 28
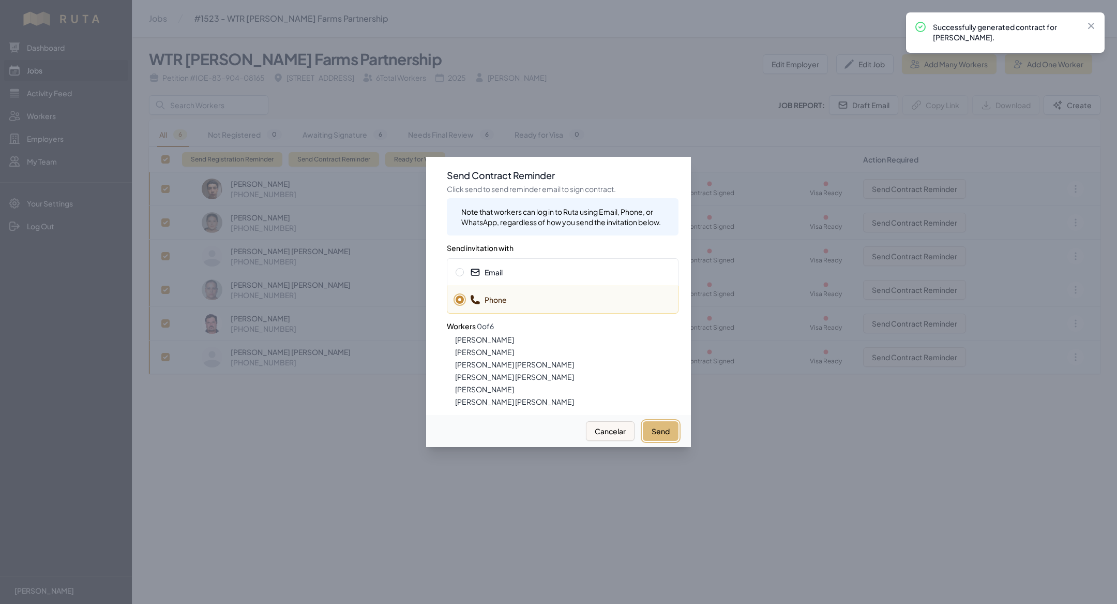
click at [665, 429] on button "Send" at bounding box center [661, 431] width 36 height 20
click at [518, 273] on span "Email" at bounding box center [563, 272] width 214 height 10
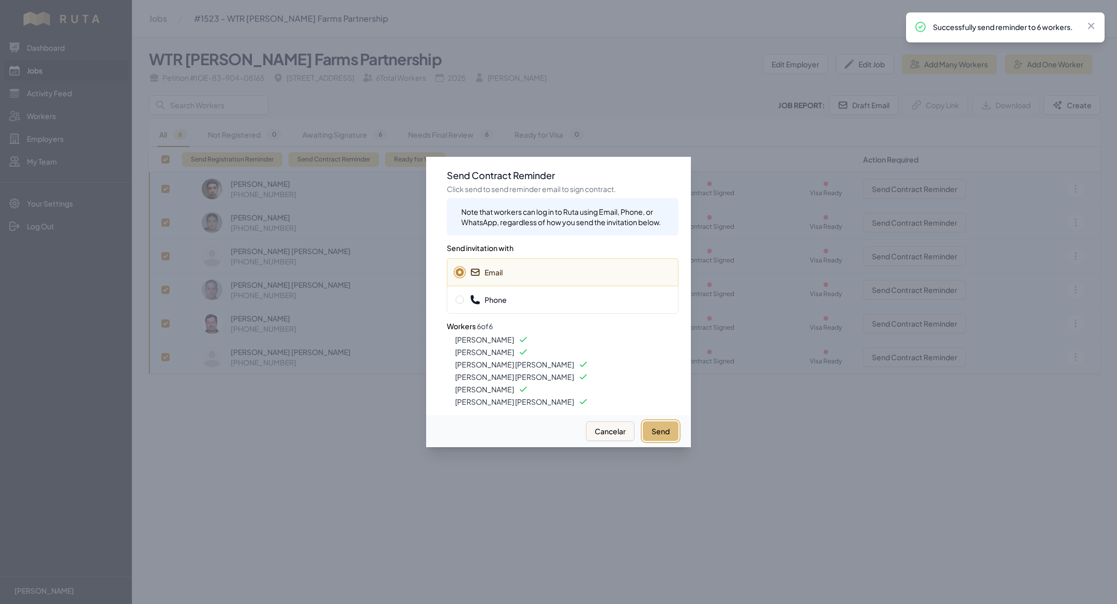
click at [665, 437] on button "Send" at bounding box center [661, 431] width 36 height 20
click at [355, 171] on div at bounding box center [558, 302] width 1117 height 604
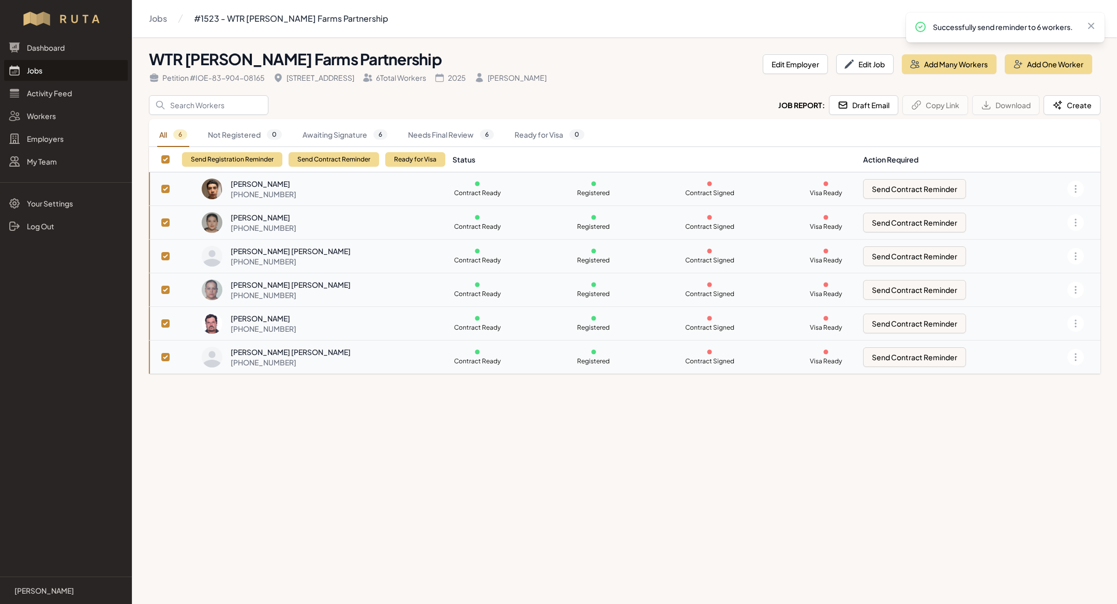
click at [81, 73] on link "Jobs" at bounding box center [66, 70] width 124 height 21
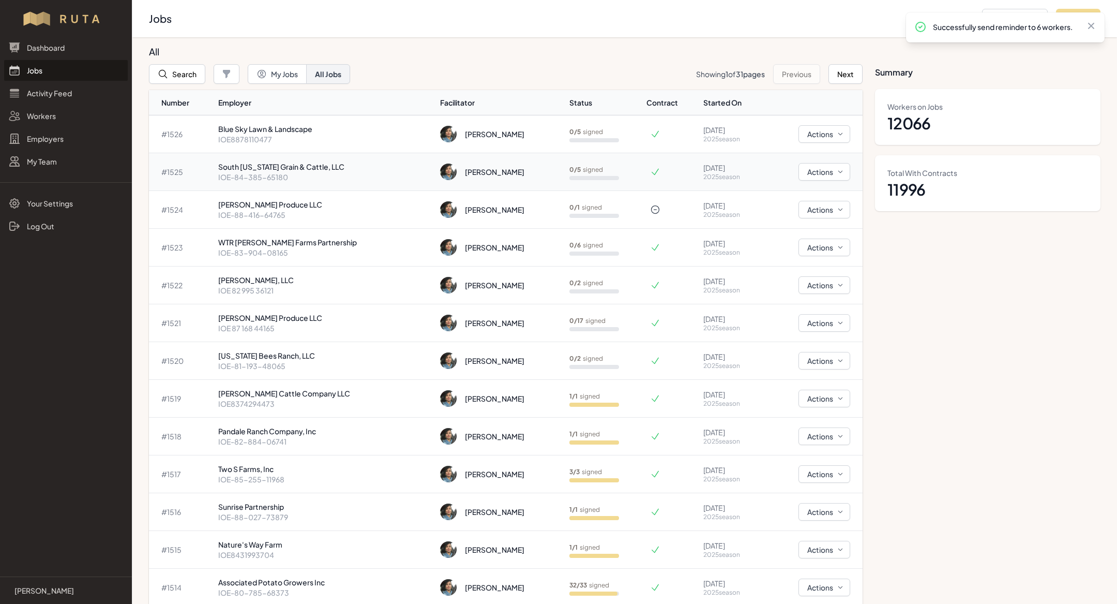
click at [363, 175] on p "IOE-84-385-65180" at bounding box center [325, 177] width 214 height 10
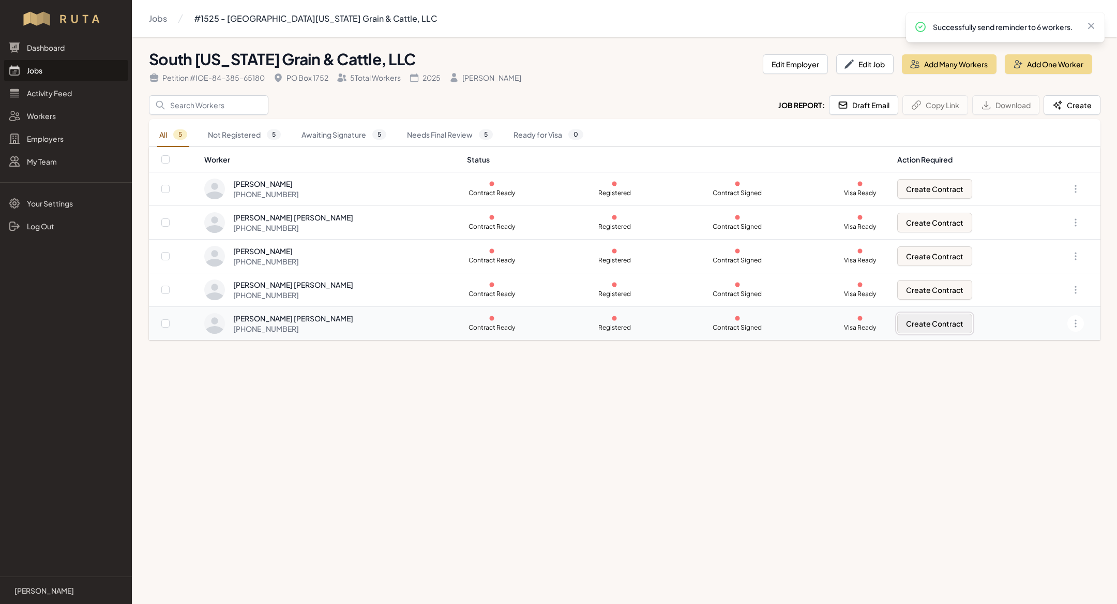
click at [915, 326] on button "Create Contract" at bounding box center [934, 323] width 75 height 20
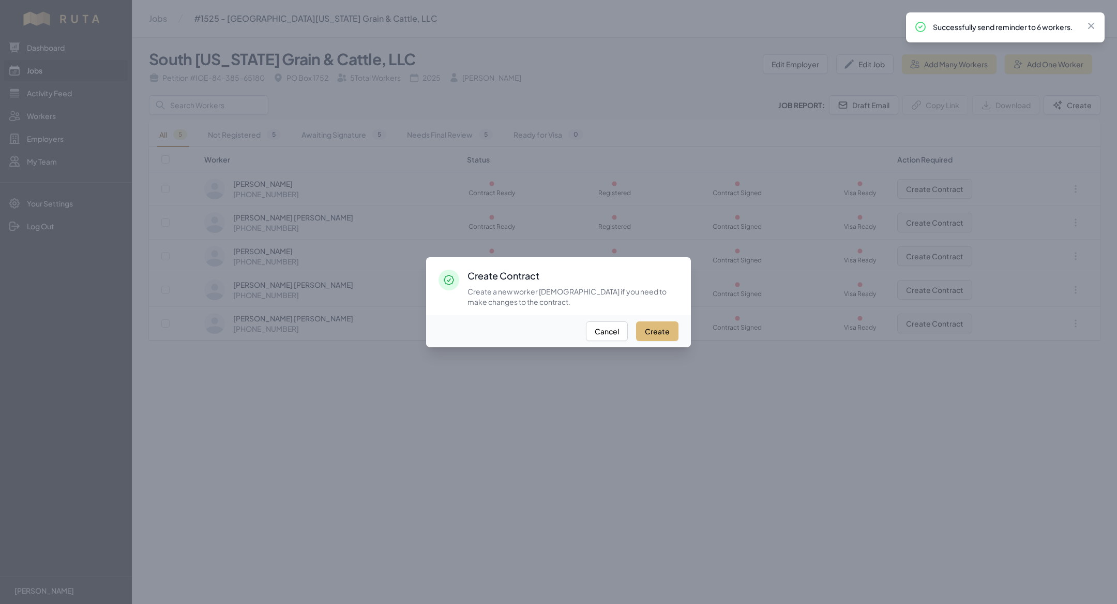
click at [655, 331] on button "Create" at bounding box center [657, 331] width 42 height 20
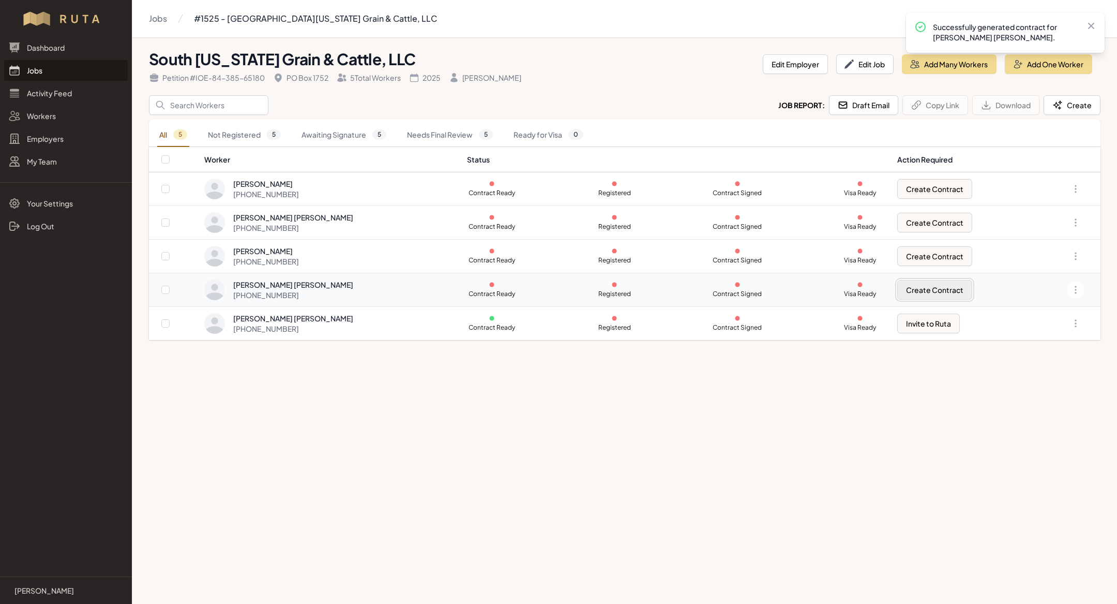
click at [940, 283] on button "Create Contract" at bounding box center [934, 290] width 75 height 20
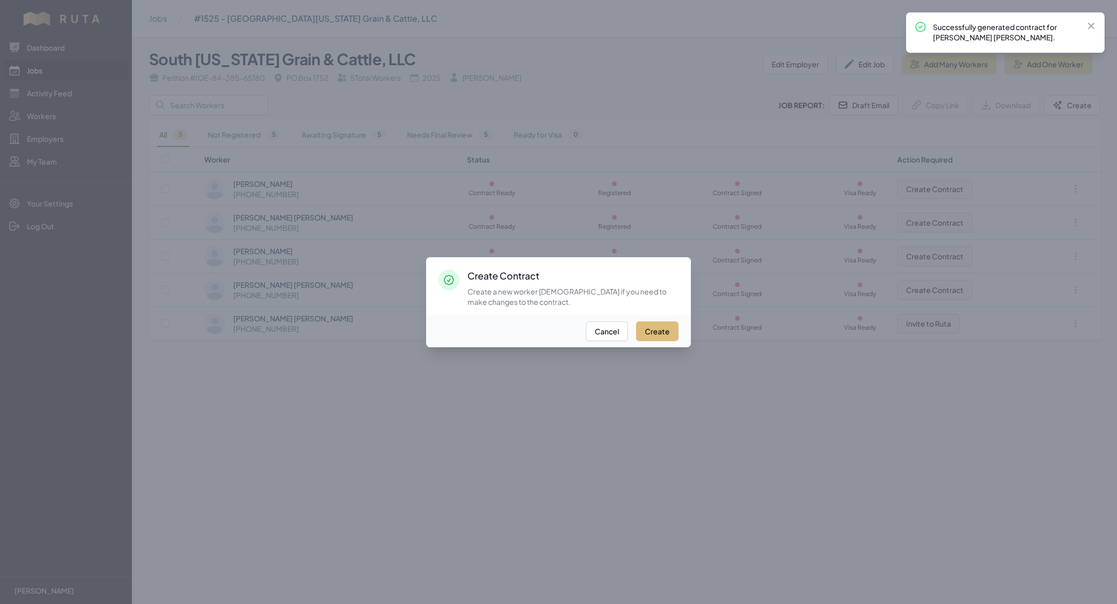
click at [665, 335] on button "Create" at bounding box center [657, 331] width 42 height 20
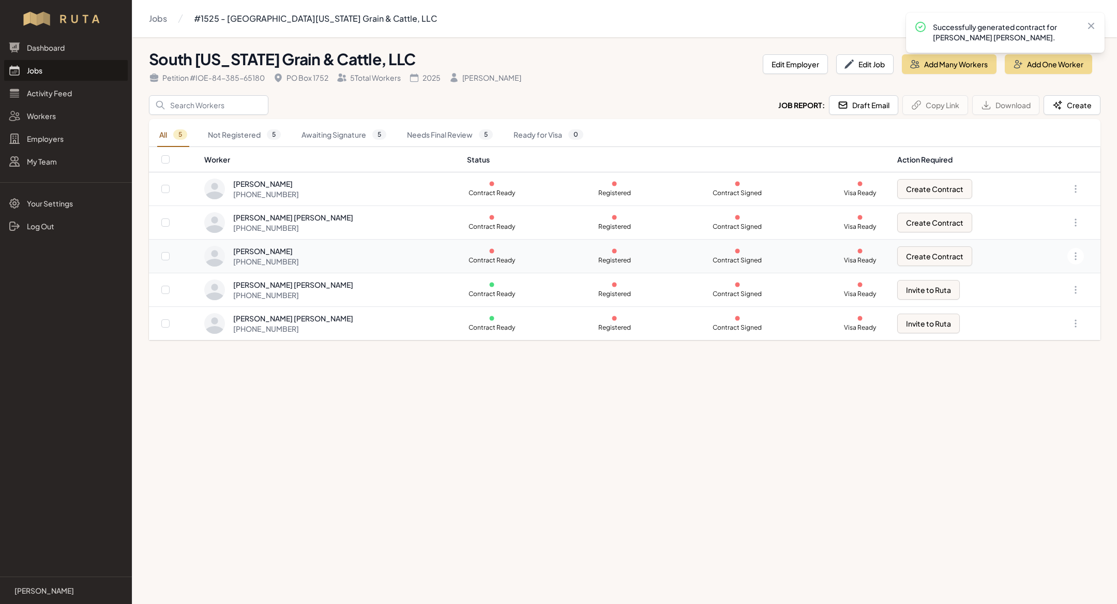
click at [930, 244] on td "Create Contract" at bounding box center [963, 256] width 144 height 34
click at [930, 247] on button "Create Contract" at bounding box center [934, 256] width 75 height 20
click at [925, 248] on button "Create Contract" at bounding box center [934, 256] width 75 height 20
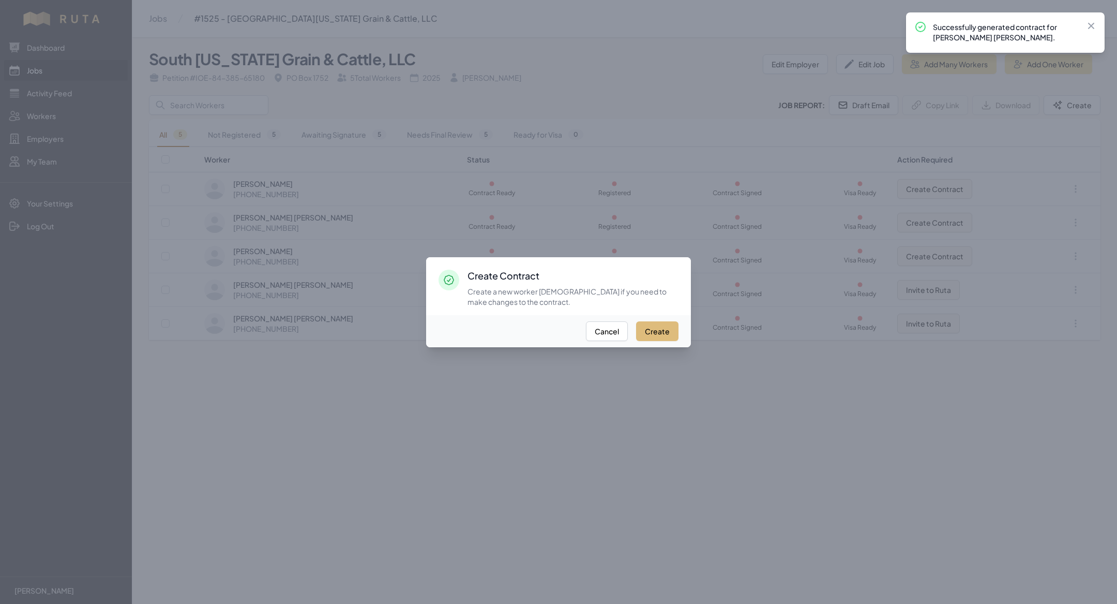
click at [660, 326] on button "Create" at bounding box center [657, 331] width 42 height 20
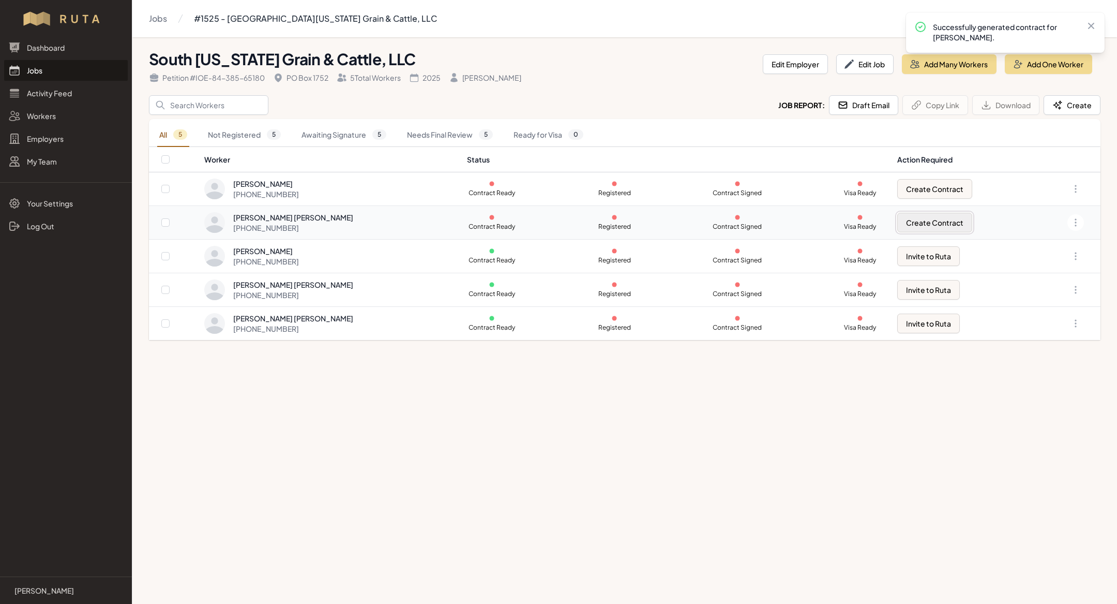
click at [961, 220] on button "Create Contract" at bounding box center [934, 223] width 75 height 20
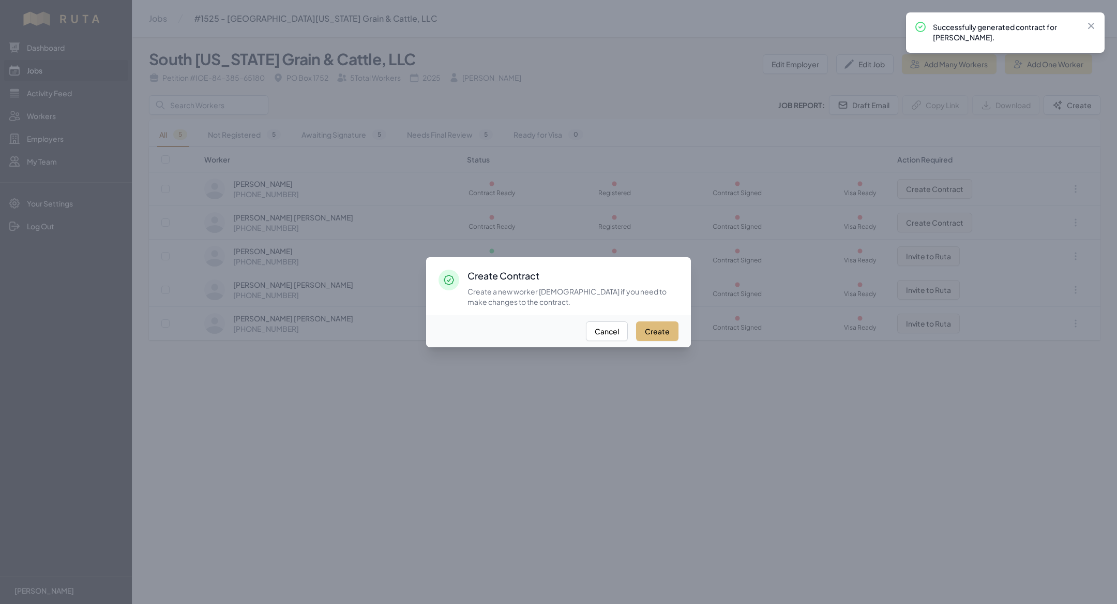
click at [663, 330] on button "Create" at bounding box center [657, 331] width 42 height 20
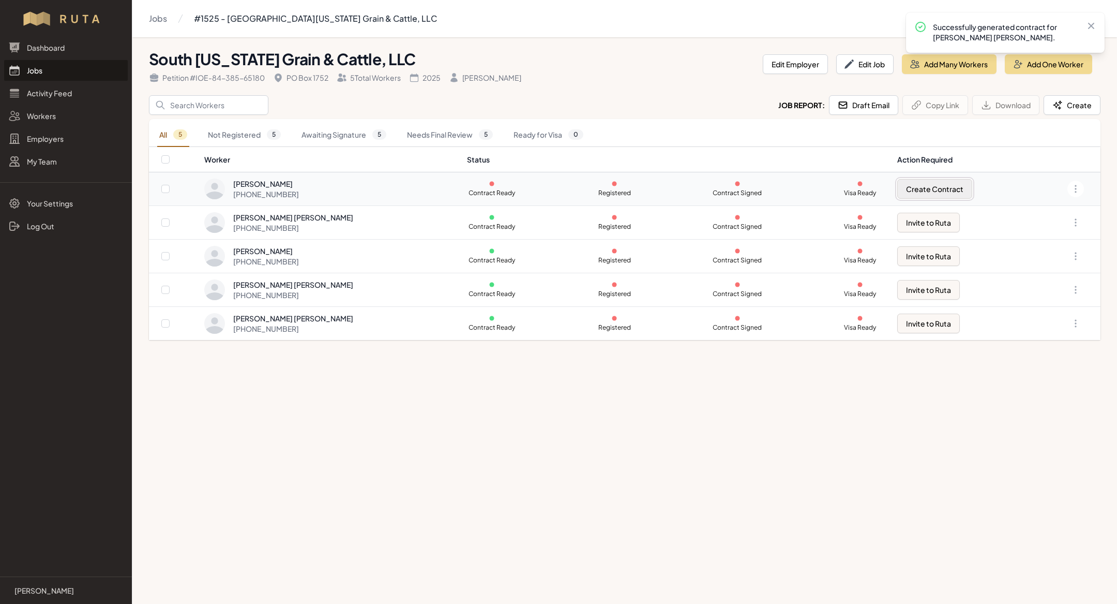
click at [940, 185] on button "Create Contract" at bounding box center [934, 189] width 75 height 20
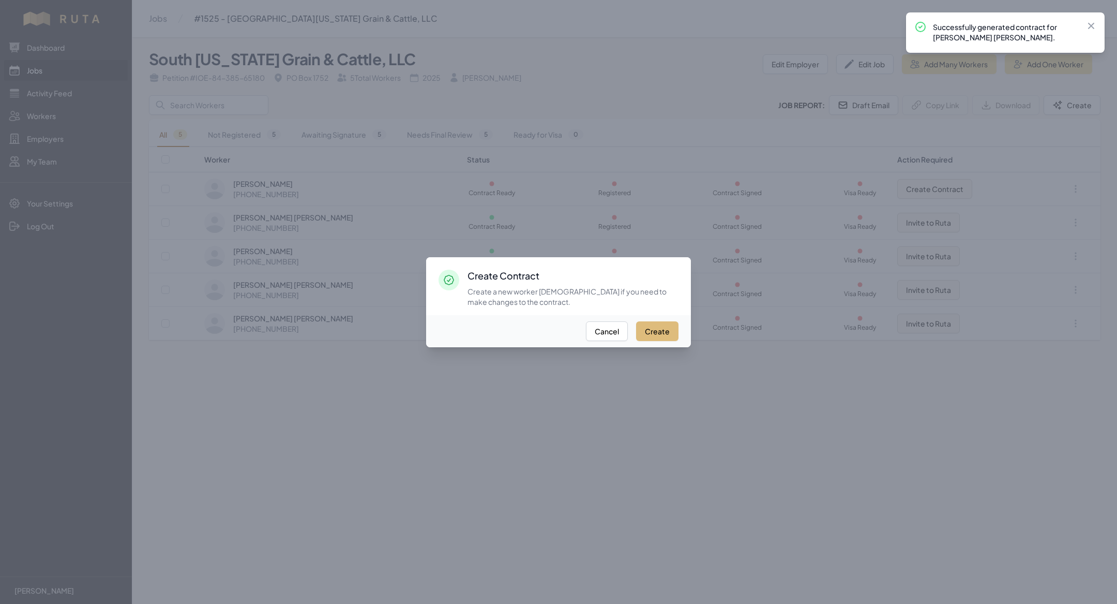
click at [661, 333] on button "Create" at bounding box center [657, 331] width 42 height 20
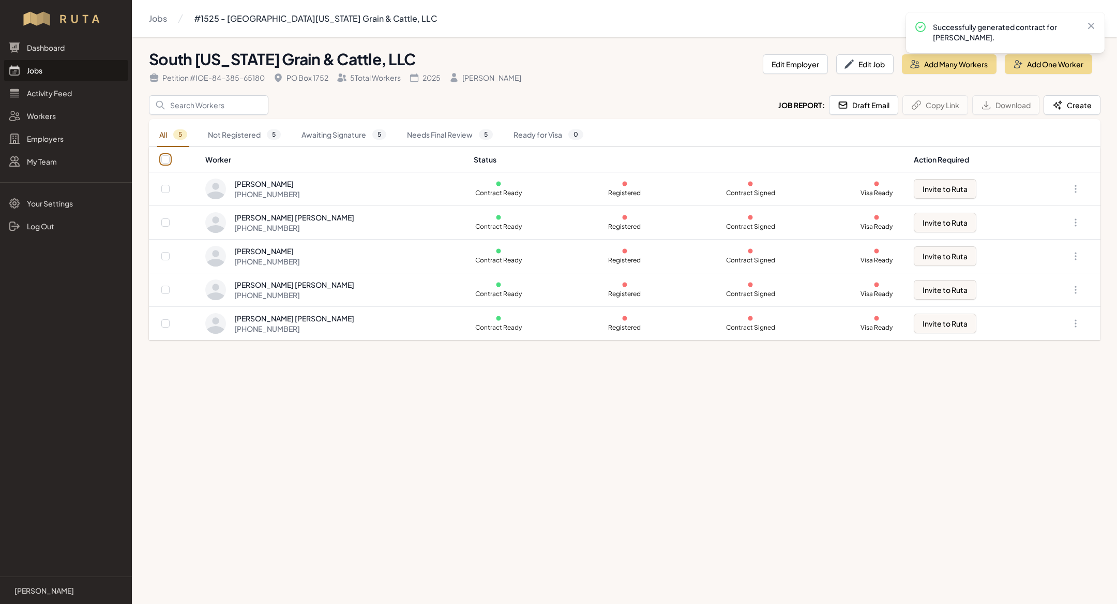
click at [162, 158] on input "checkbox" at bounding box center [165, 159] width 8 height 8
checkbox input "true"
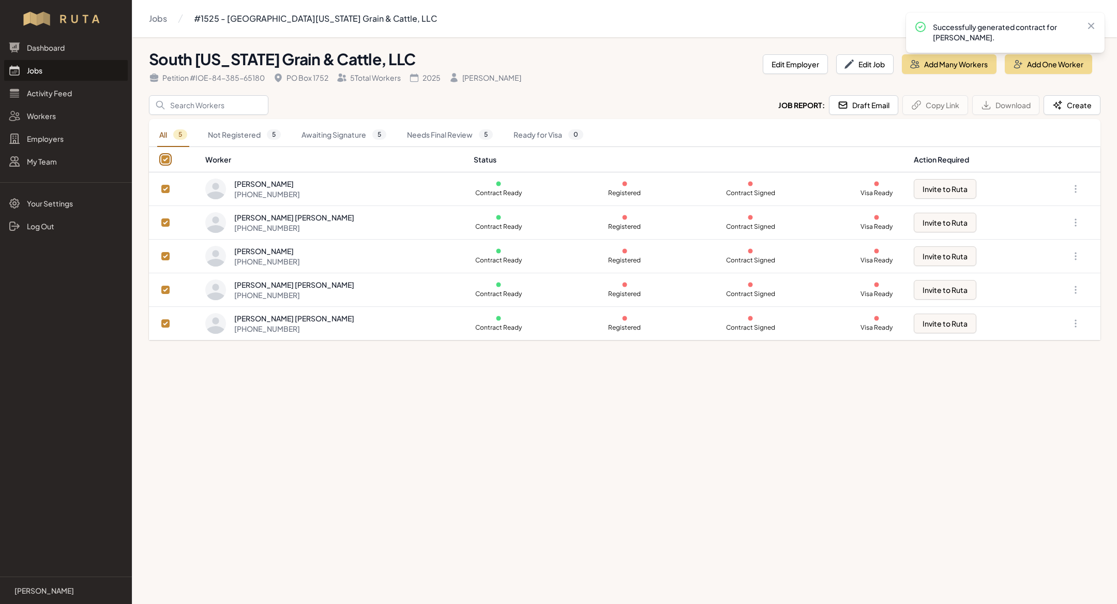
checkbox input "true"
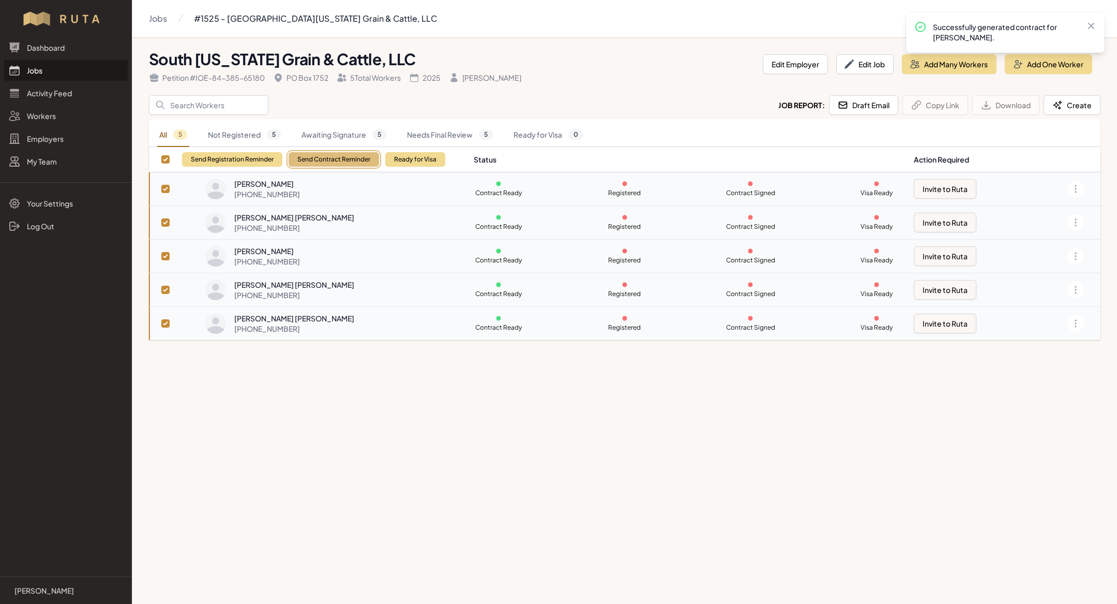
click at [336, 159] on button "Send Contract Reminder" at bounding box center [334, 159] width 91 height 14
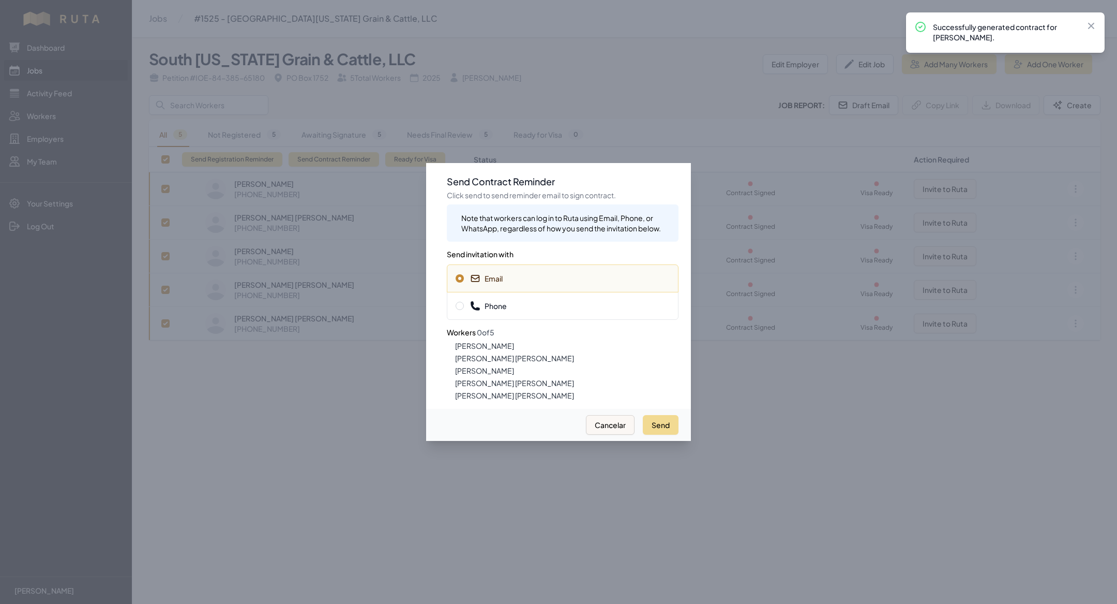
click at [516, 303] on span "Phone" at bounding box center [563, 305] width 214 height 10
click at [659, 429] on button "Send" at bounding box center [661, 425] width 36 height 20
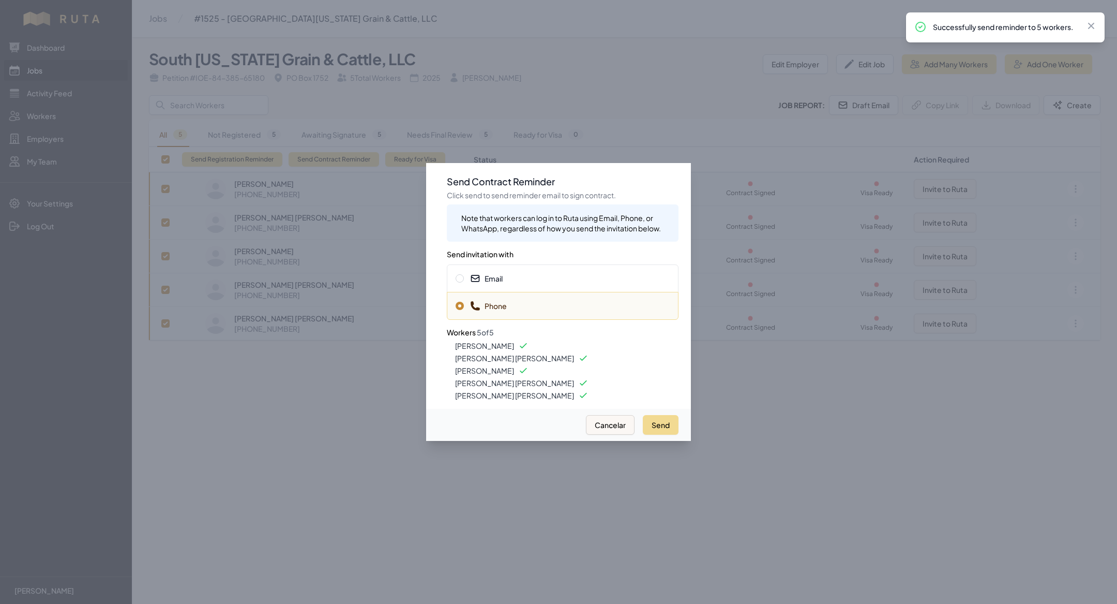
click at [545, 285] on div "Email" at bounding box center [563, 278] width 232 height 28
click at [661, 416] on button "Send" at bounding box center [661, 425] width 36 height 20
click at [386, 422] on div at bounding box center [558, 302] width 1117 height 604
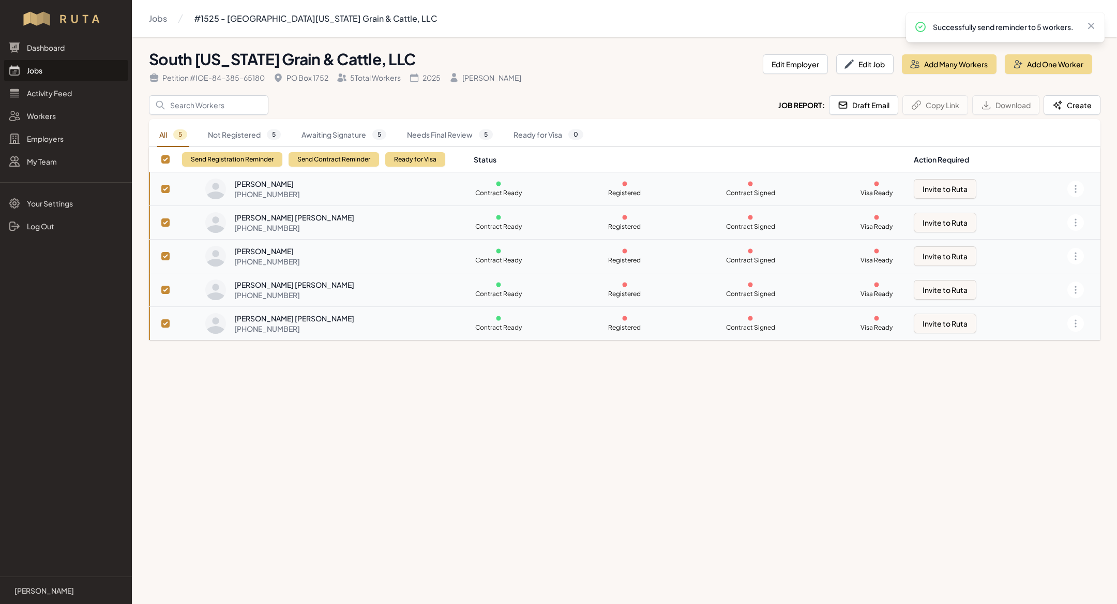
click at [74, 71] on link "Jobs" at bounding box center [66, 70] width 124 height 21
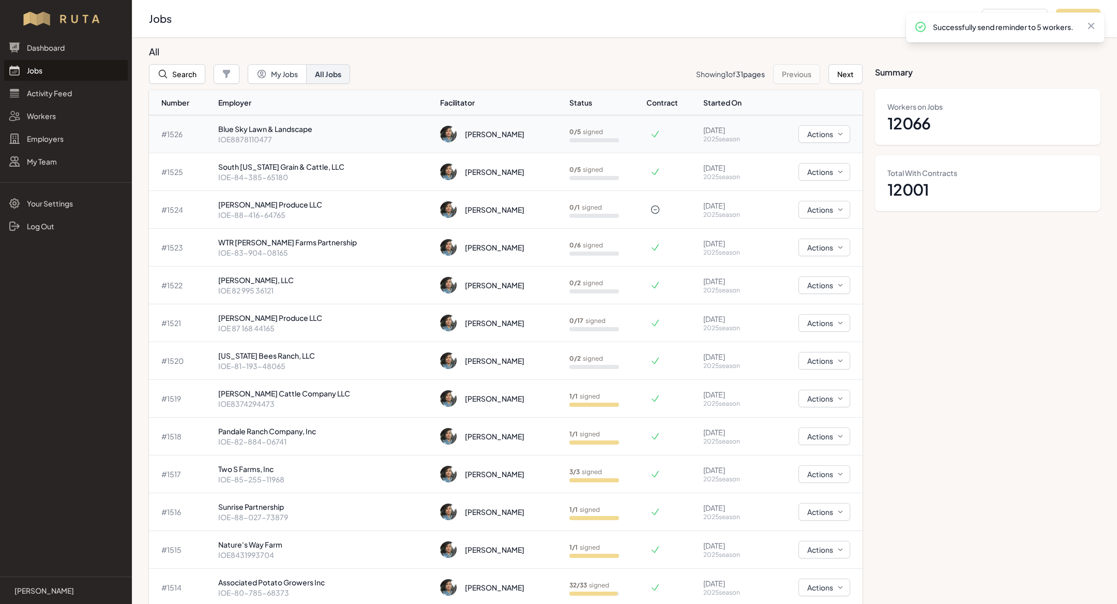
click at [306, 131] on p "Blue Sky Lawn & Landscape" at bounding box center [325, 129] width 214 height 10
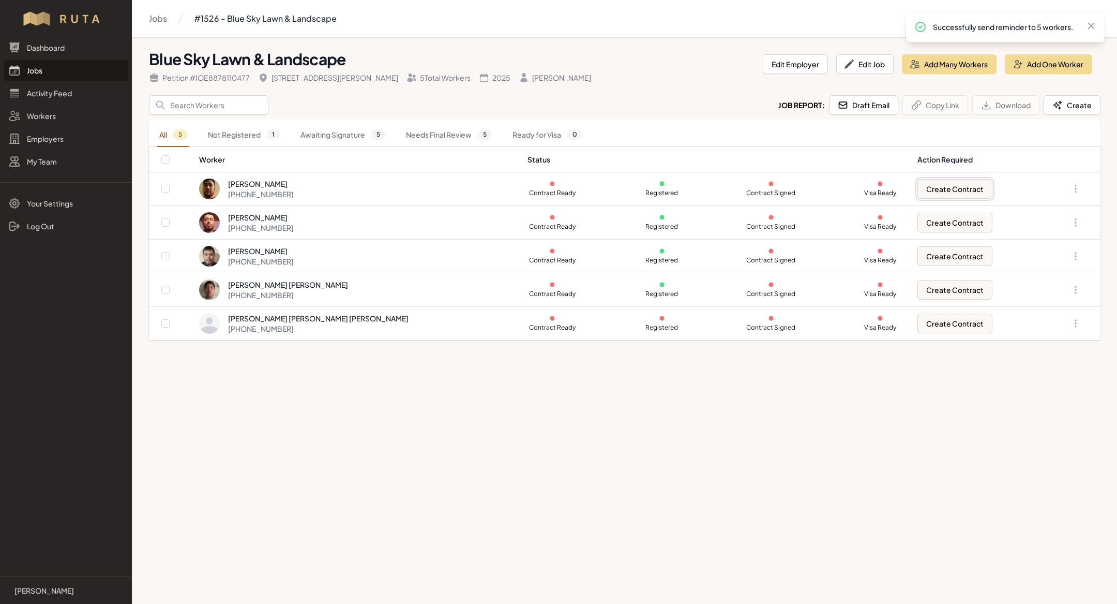
click at [928, 188] on button "Create Contract" at bounding box center [954, 189] width 75 height 20
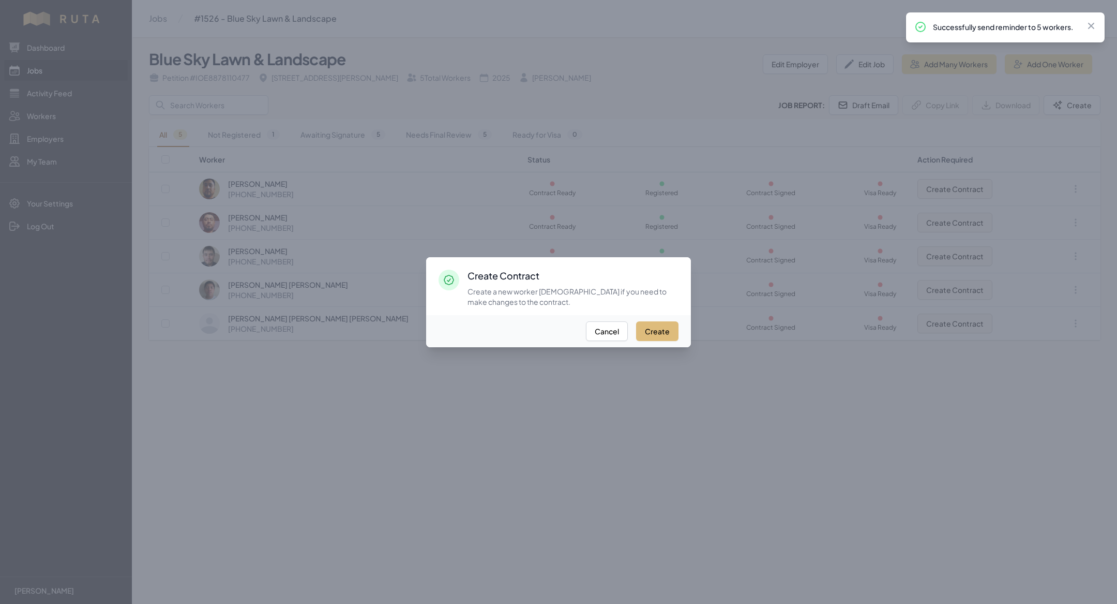
click at [649, 329] on button "Create" at bounding box center [657, 331] width 42 height 20
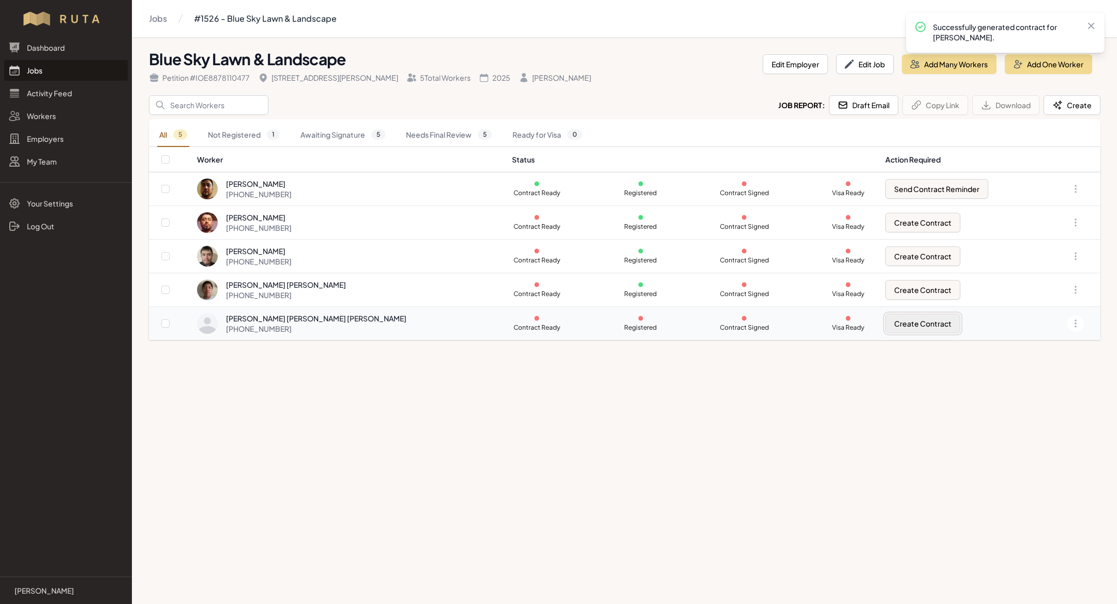
click at [885, 319] on button "Create Contract" at bounding box center [922, 323] width 75 height 20
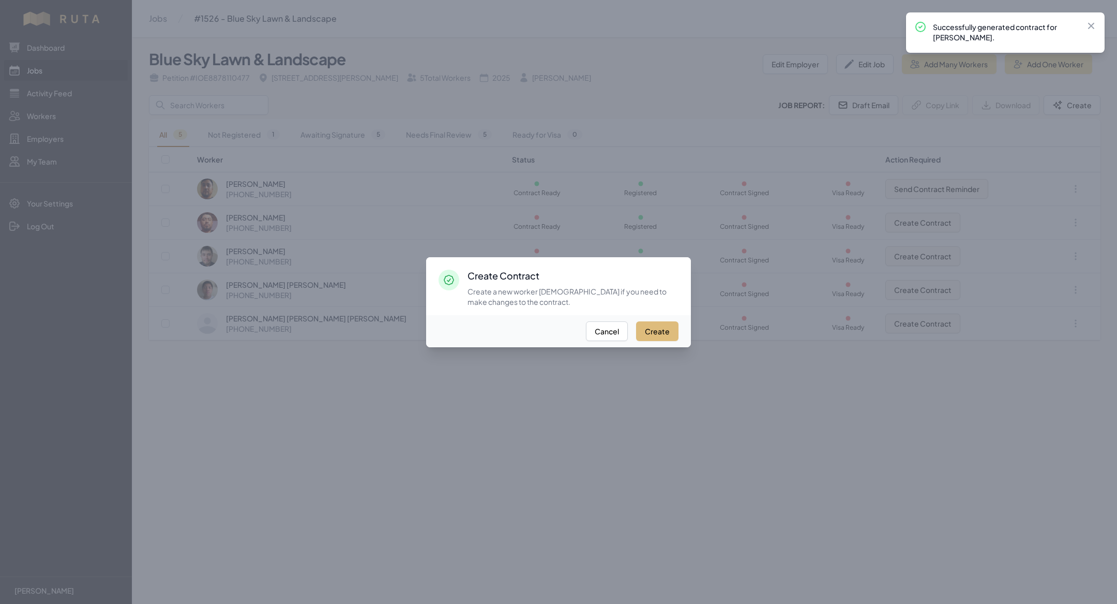
click at [655, 328] on button "Create" at bounding box center [657, 331] width 42 height 20
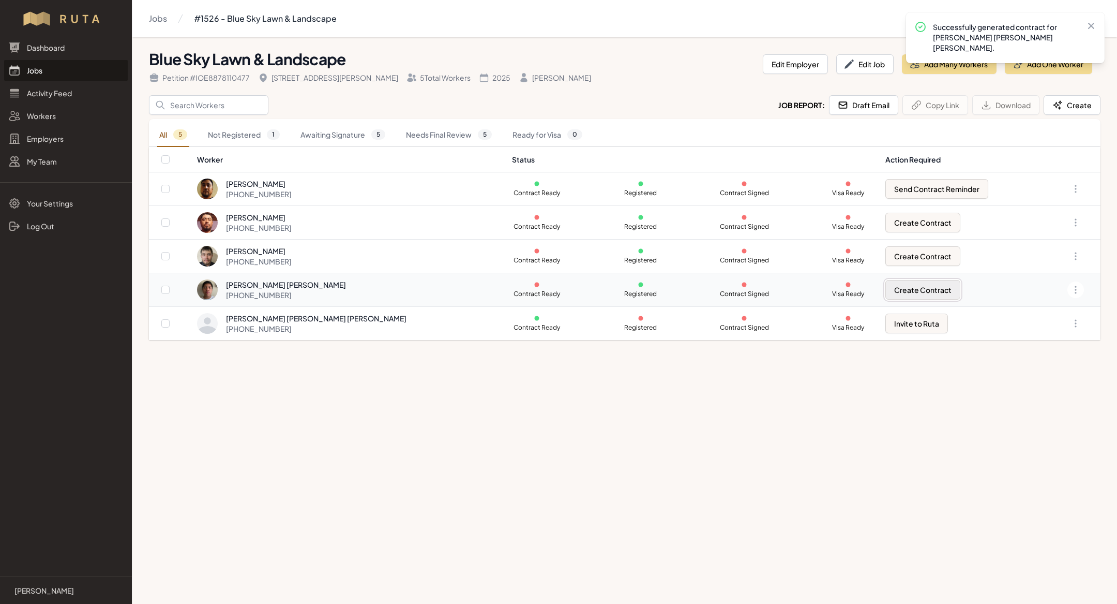
click at [885, 289] on button "Create Contract" at bounding box center [922, 290] width 75 height 20
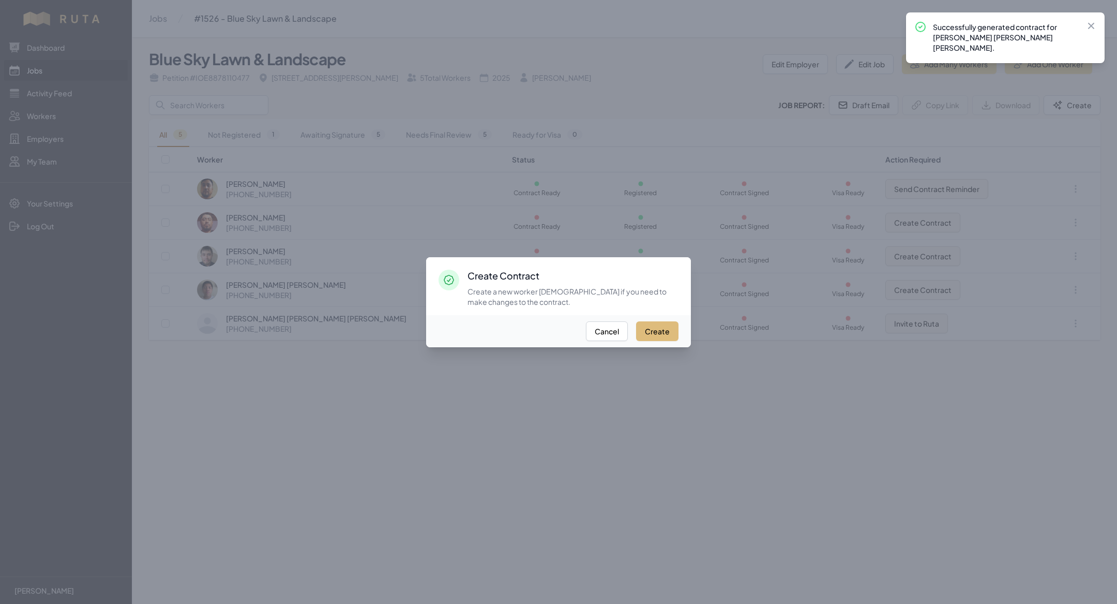
click at [663, 329] on button "Create" at bounding box center [657, 331] width 42 height 20
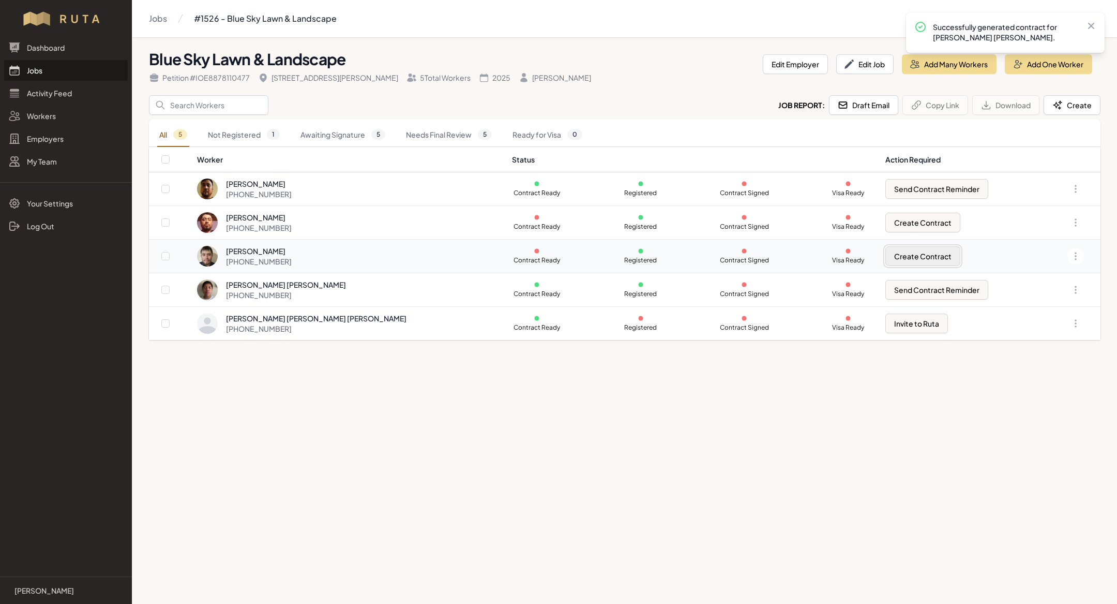
click at [906, 248] on button "Create Contract" at bounding box center [922, 256] width 75 height 20
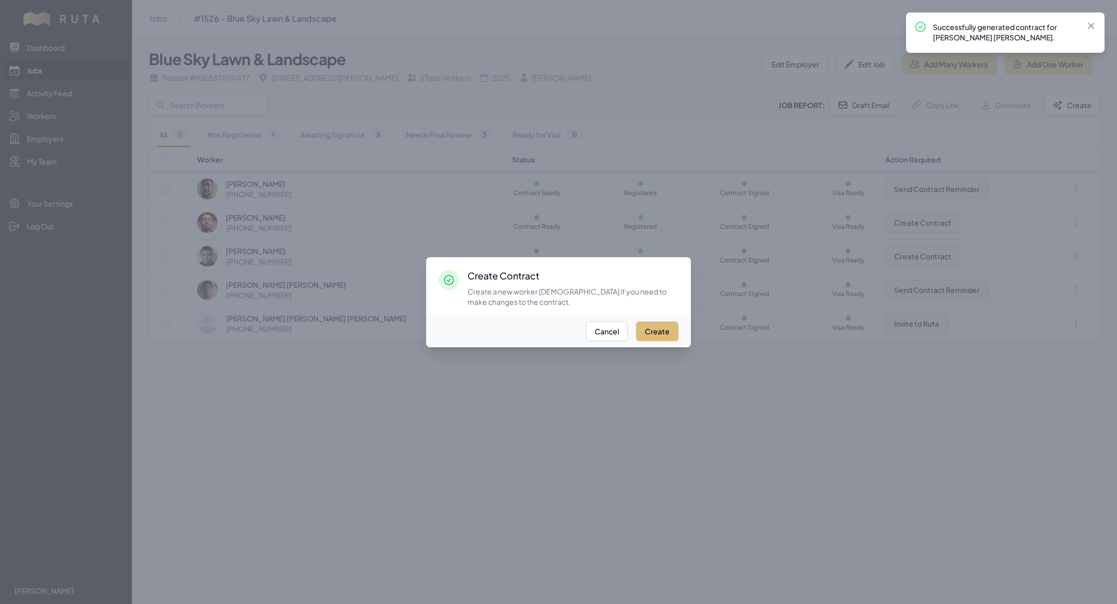
click at [665, 328] on button "Create" at bounding box center [657, 331] width 42 height 20
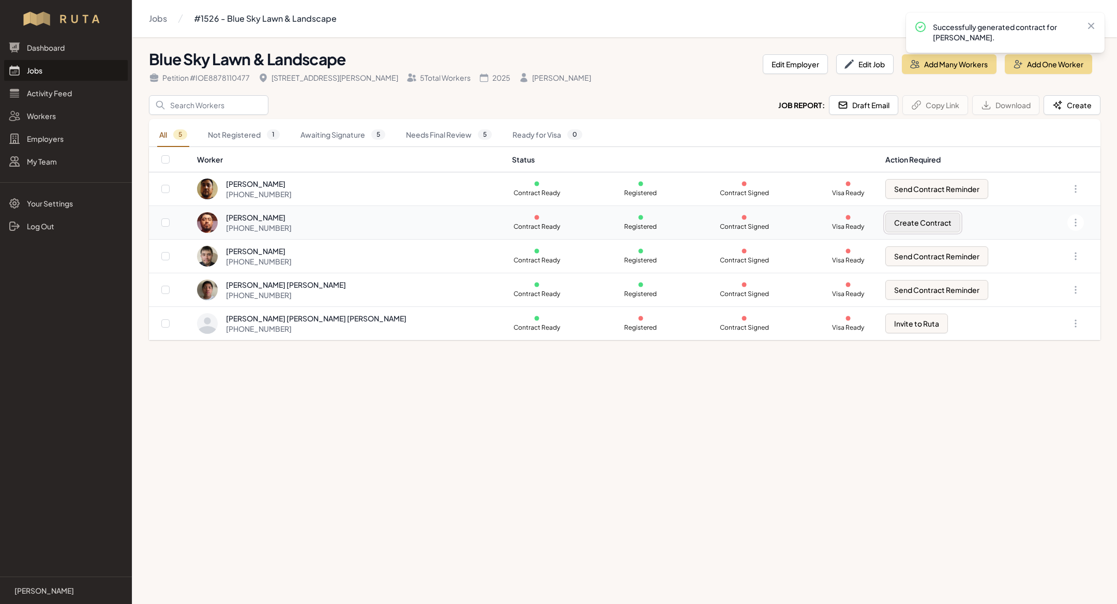
click at [885, 213] on button "Create Contract" at bounding box center [922, 223] width 75 height 20
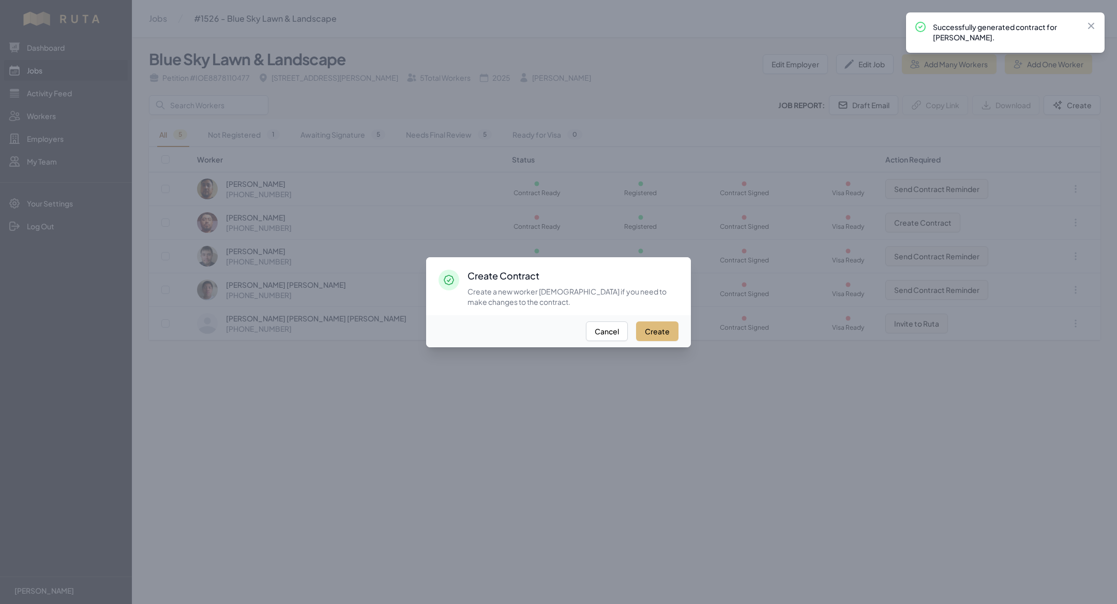
click at [671, 322] on button "Create" at bounding box center [657, 331] width 42 height 20
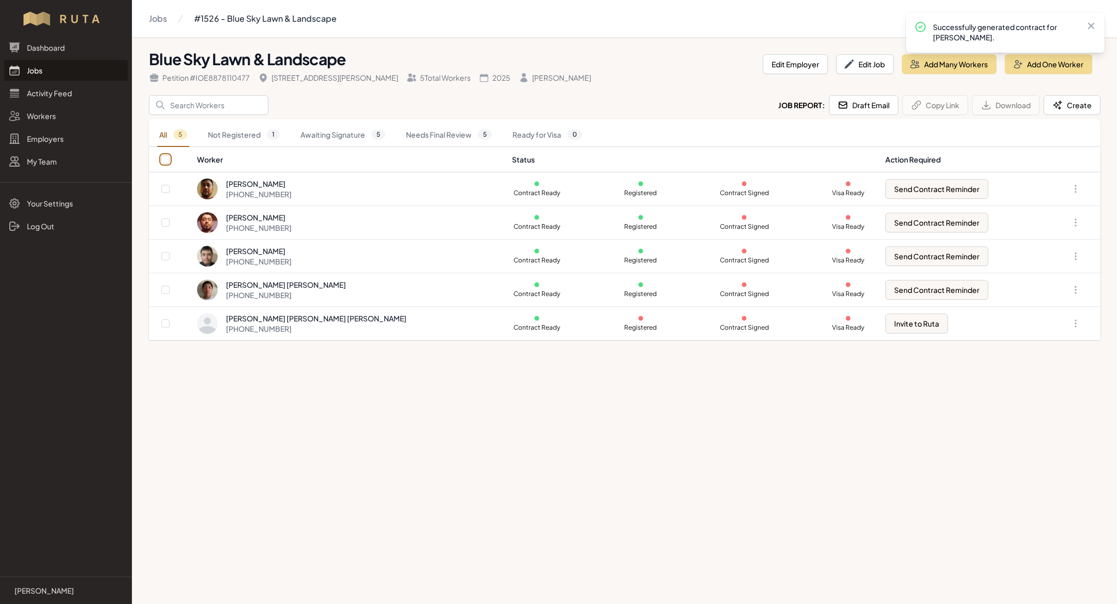
click at [164, 157] on input "checkbox" at bounding box center [165, 159] width 8 height 8
checkbox input "true"
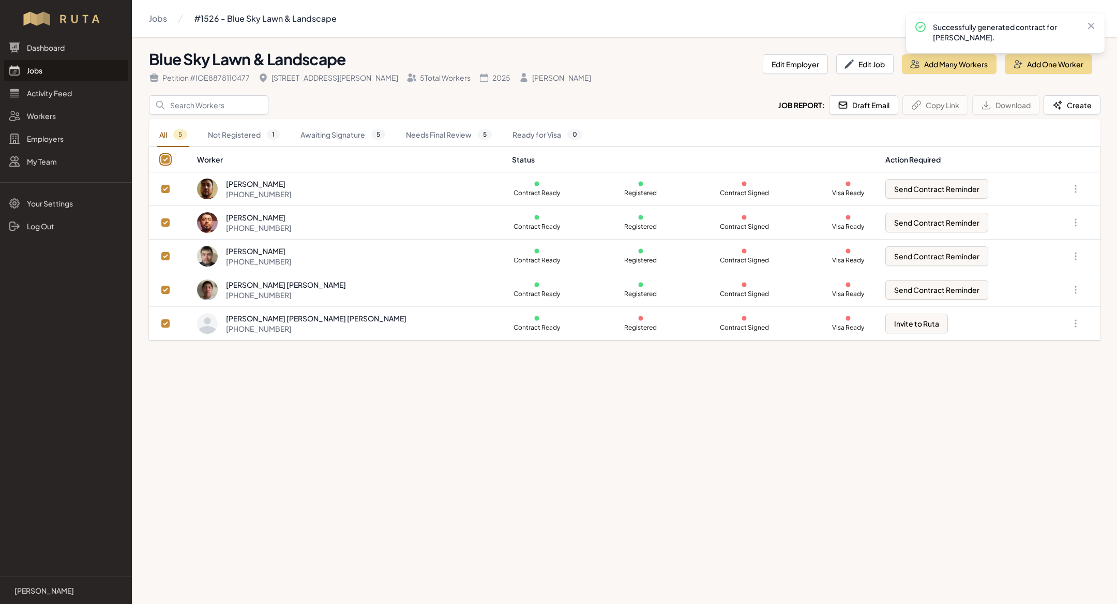
checkbox input "true"
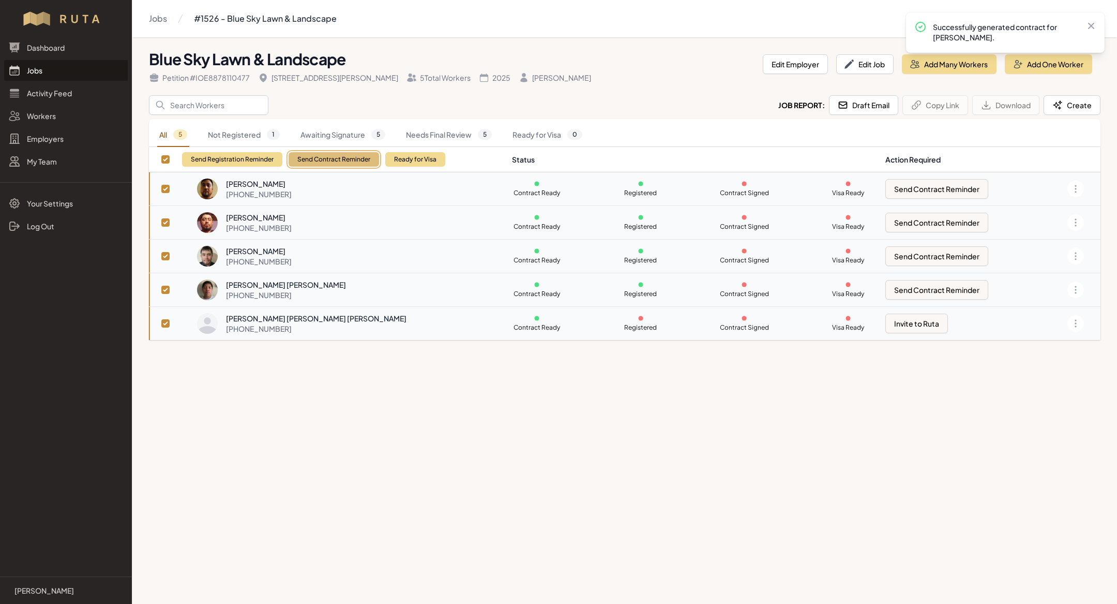
click at [340, 153] on button "Send Contract Reminder" at bounding box center [334, 159] width 91 height 14
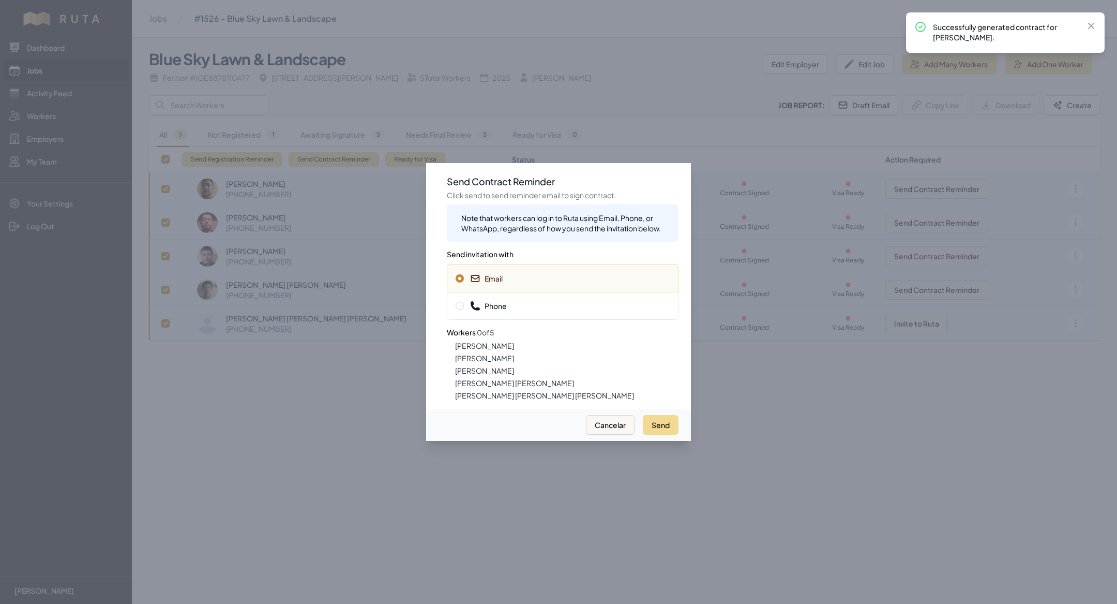
click at [486, 307] on span "Phone" at bounding box center [488, 305] width 37 height 10
click at [654, 420] on button "Send" at bounding box center [661, 425] width 36 height 20
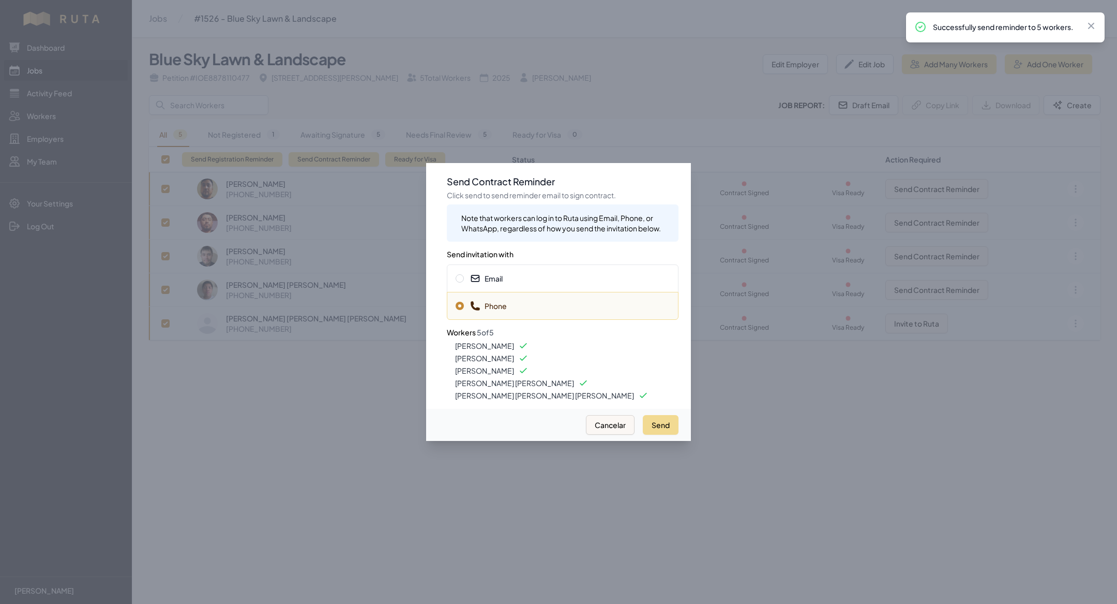
click at [534, 275] on span "Email" at bounding box center [563, 278] width 214 height 10
click at [670, 422] on button "Send" at bounding box center [661, 425] width 36 height 20
click at [66, 74] on div at bounding box center [558, 302] width 1117 height 604
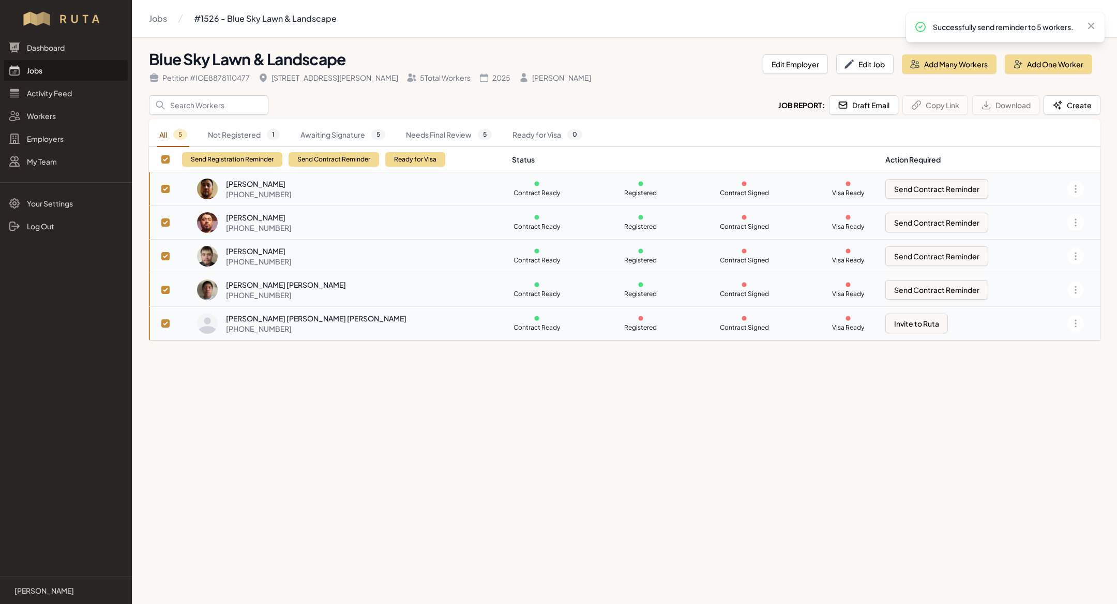
click at [66, 74] on link "Jobs" at bounding box center [66, 70] width 124 height 21
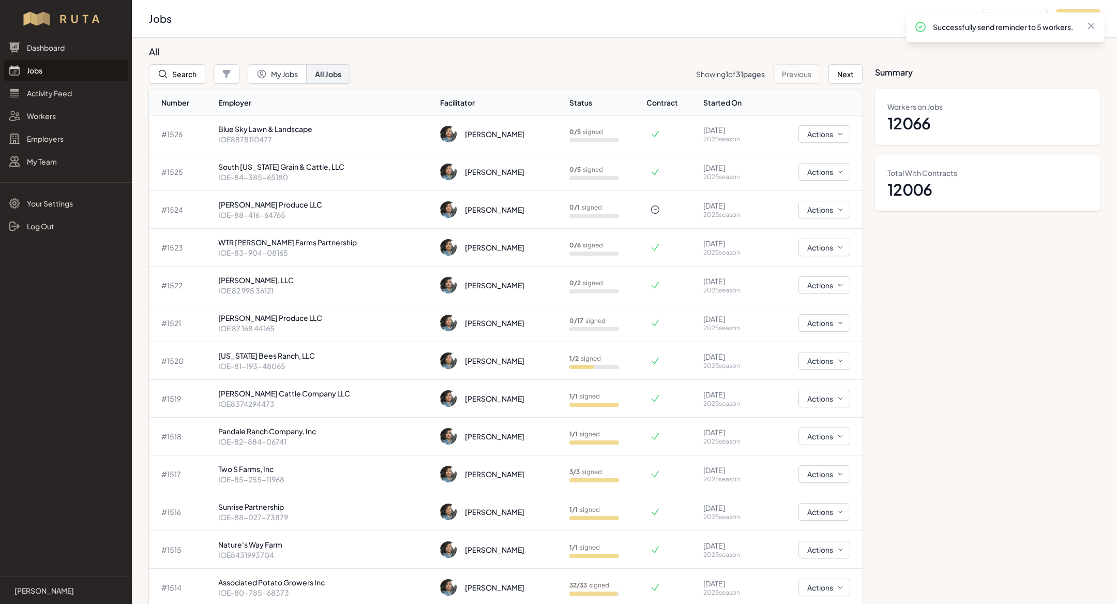
click at [72, 76] on link "Jobs" at bounding box center [66, 70] width 124 height 21
click at [57, 64] on link "Jobs" at bounding box center [66, 70] width 124 height 21
click at [59, 63] on link "Jobs" at bounding box center [66, 70] width 124 height 21
click at [56, 69] on link "Jobs" at bounding box center [66, 70] width 124 height 21
click at [320, 329] on p "IOE 87 168 44165" at bounding box center [325, 328] width 214 height 10
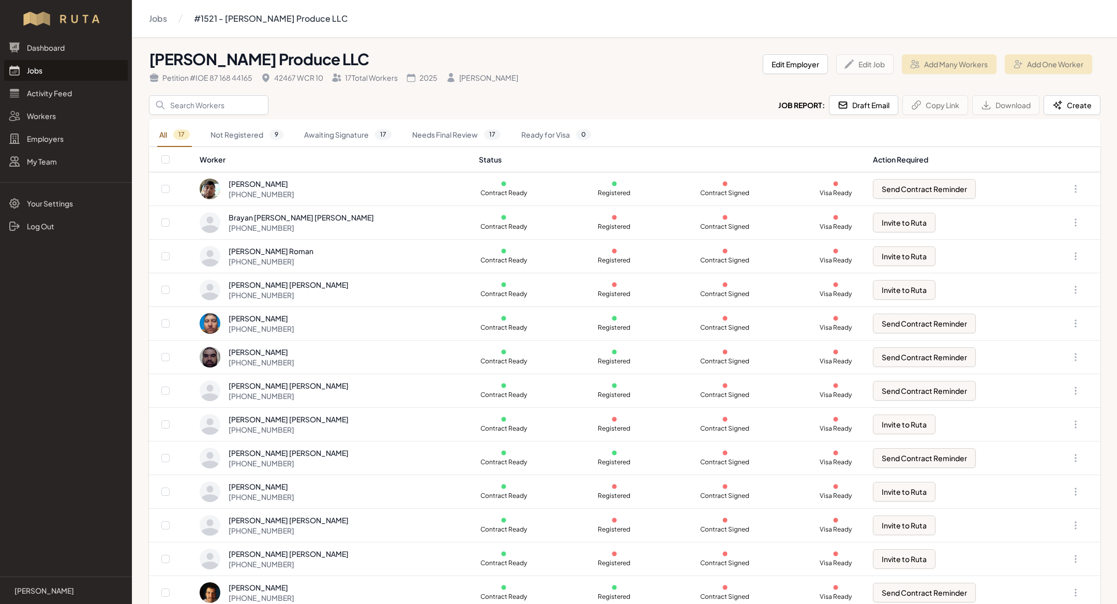
click at [166, 163] on th at bounding box center [174, 159] width 50 height 25
click at [166, 159] on input "checkbox" at bounding box center [165, 159] width 8 height 8
checkbox input "true"
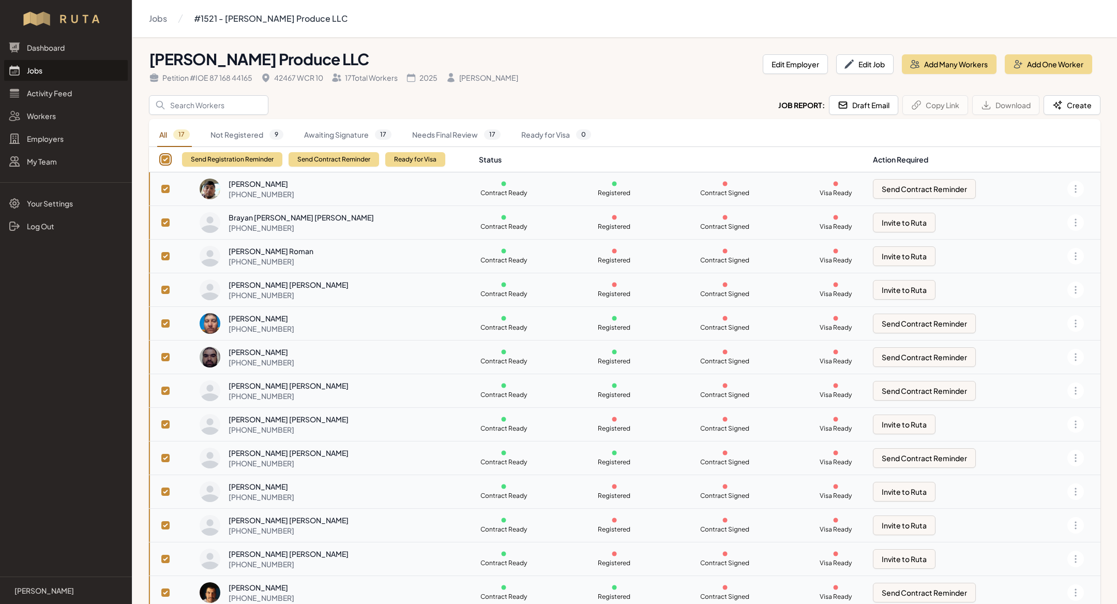
checkbox input "true"
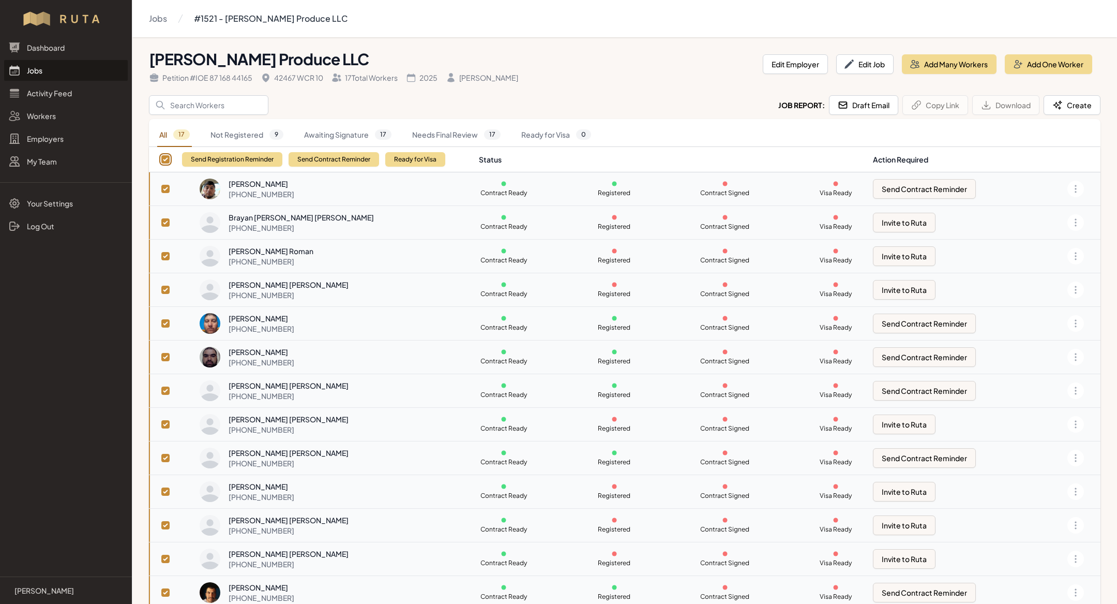
checkbox input "true"
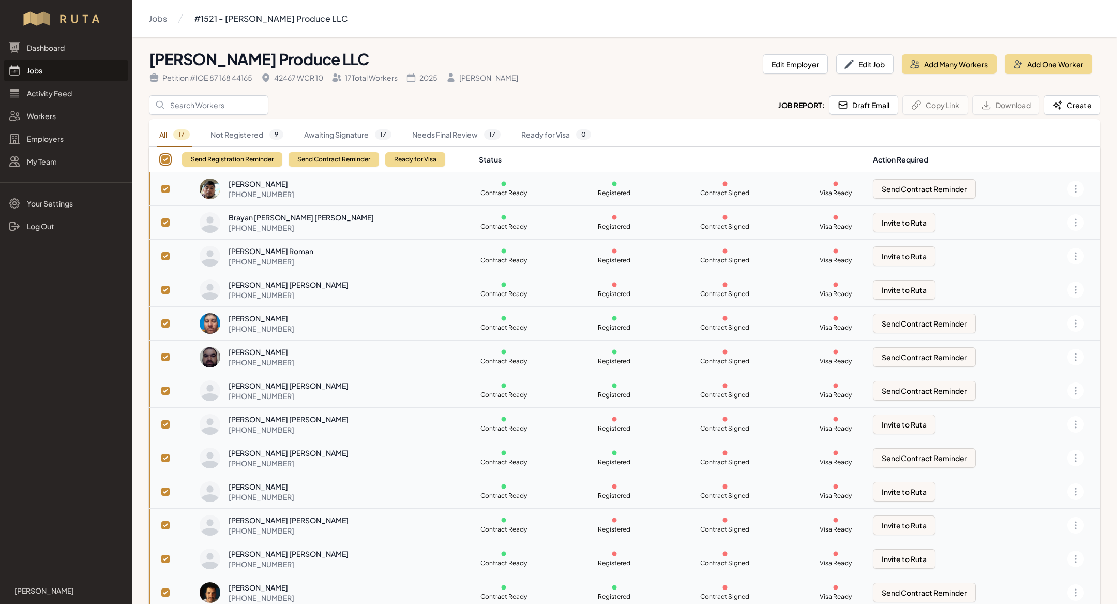
checkbox input "true"
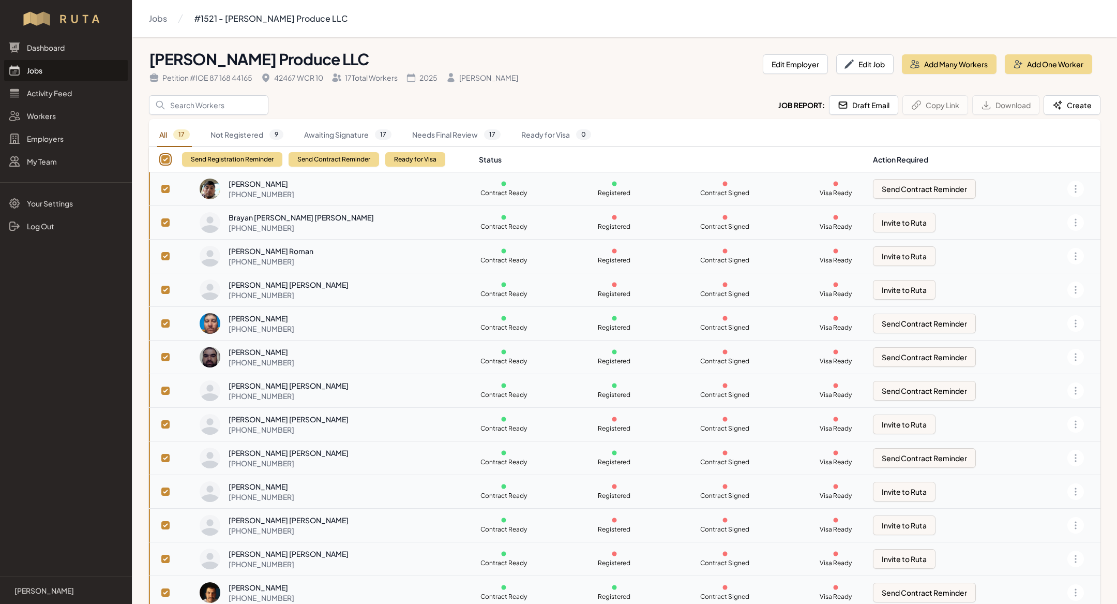
checkbox input "true"
click at [369, 158] on button "Send Contract Reminder" at bounding box center [334, 159] width 91 height 14
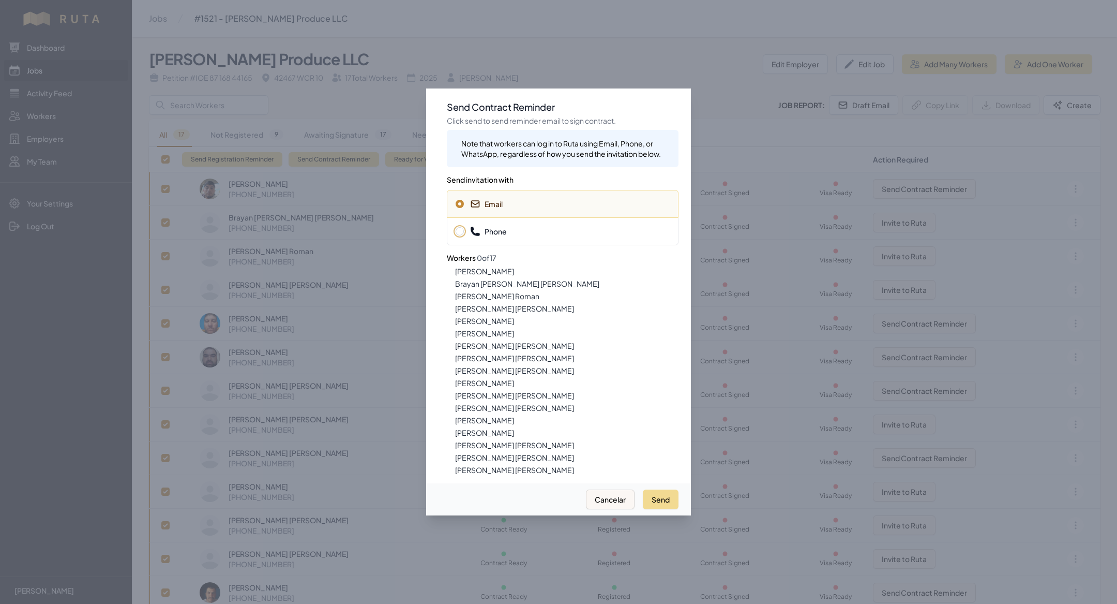
click at [513, 225] on div "Phone" at bounding box center [563, 231] width 232 height 28
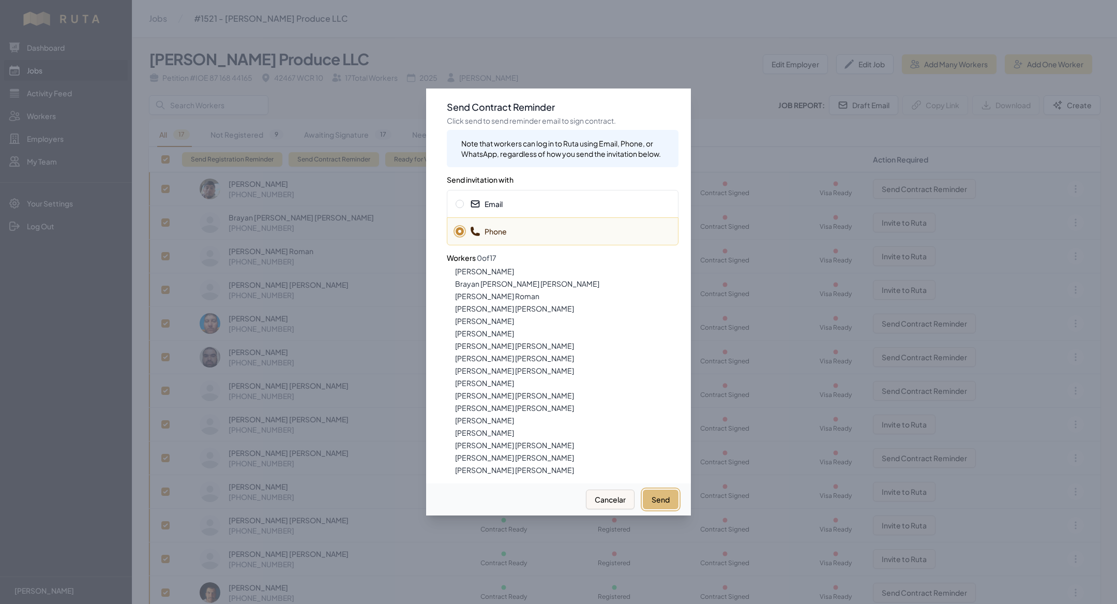
click at [658, 498] on button "Send" at bounding box center [661, 499] width 36 height 20
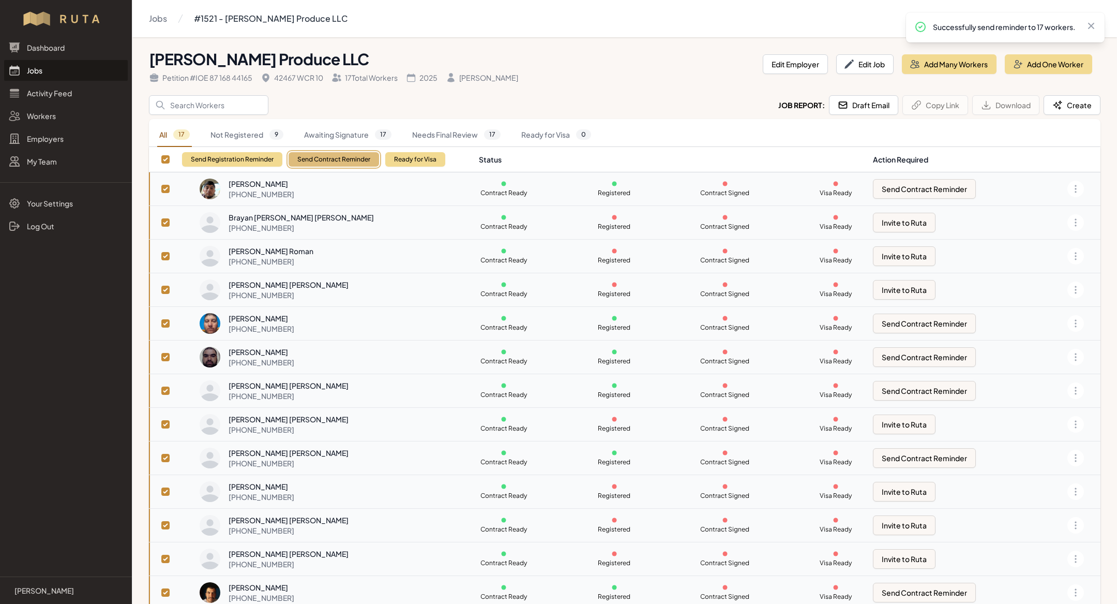
click at [312, 158] on button "Send Contract Reminder" at bounding box center [334, 159] width 91 height 14
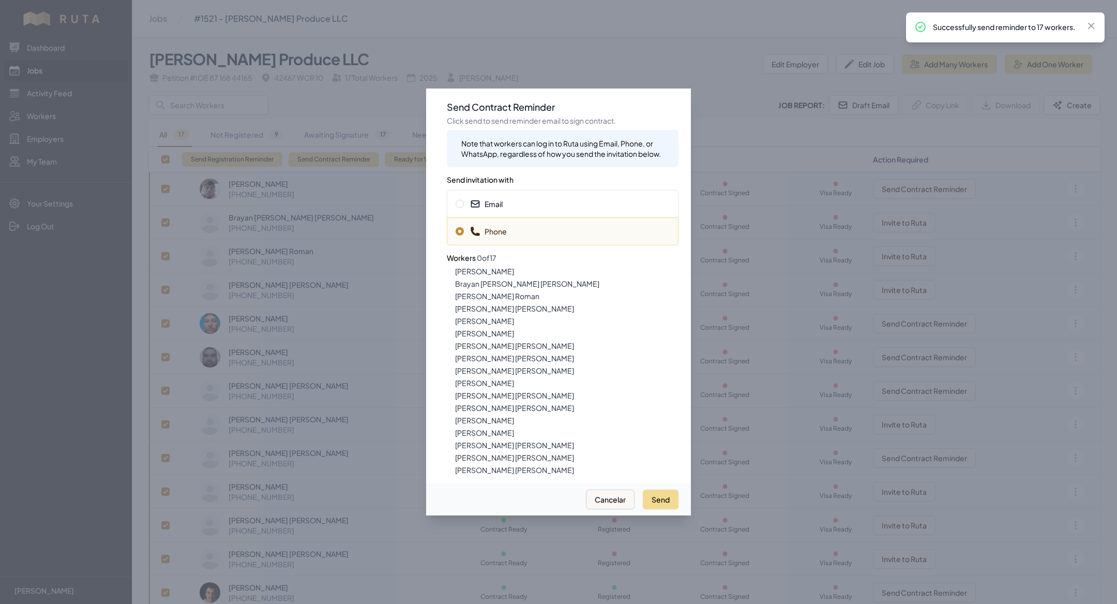
click at [531, 202] on span "Email" at bounding box center [563, 204] width 214 height 10
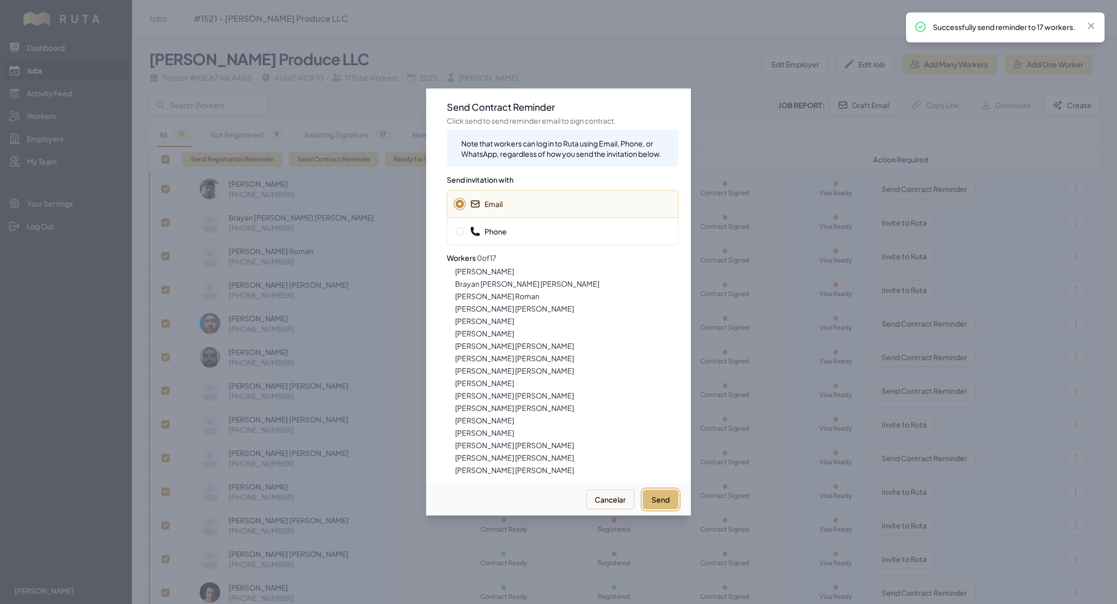
click at [659, 497] on button "Send" at bounding box center [661, 499] width 36 height 20
click at [229, 88] on div at bounding box center [558, 302] width 1117 height 604
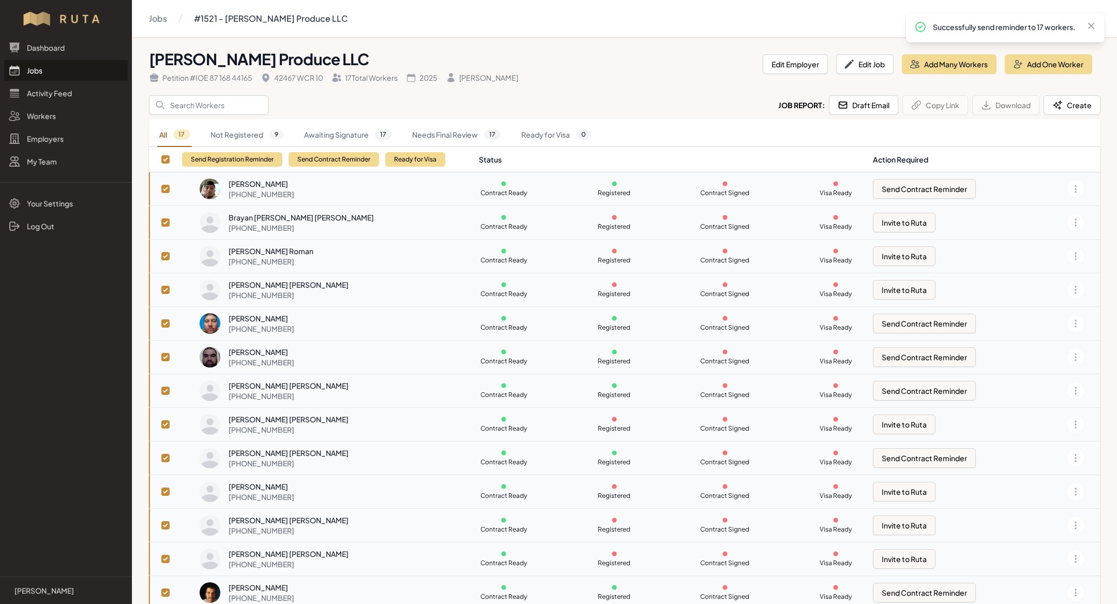
click at [700, 263] on td "Contract Ready Registered Contract Signed Visa Ready" at bounding box center [670, 255] width 394 height 33
